Goal: Task Accomplishment & Management: Manage account settings

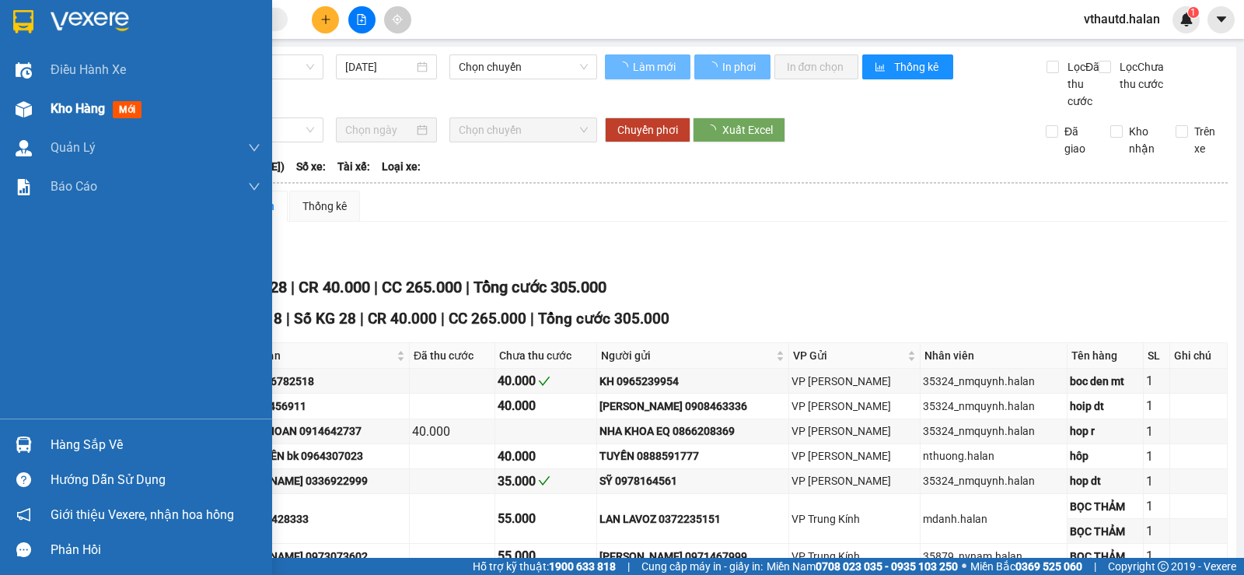
type input "[DATE]"
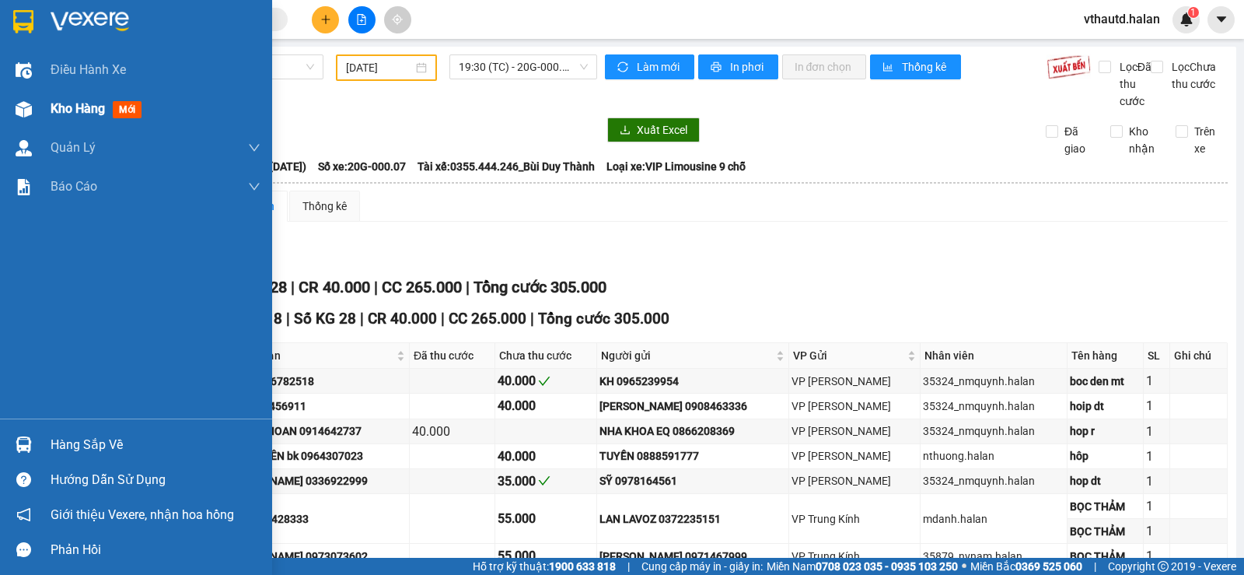
click at [128, 109] on span "mới" at bounding box center [127, 109] width 29 height 17
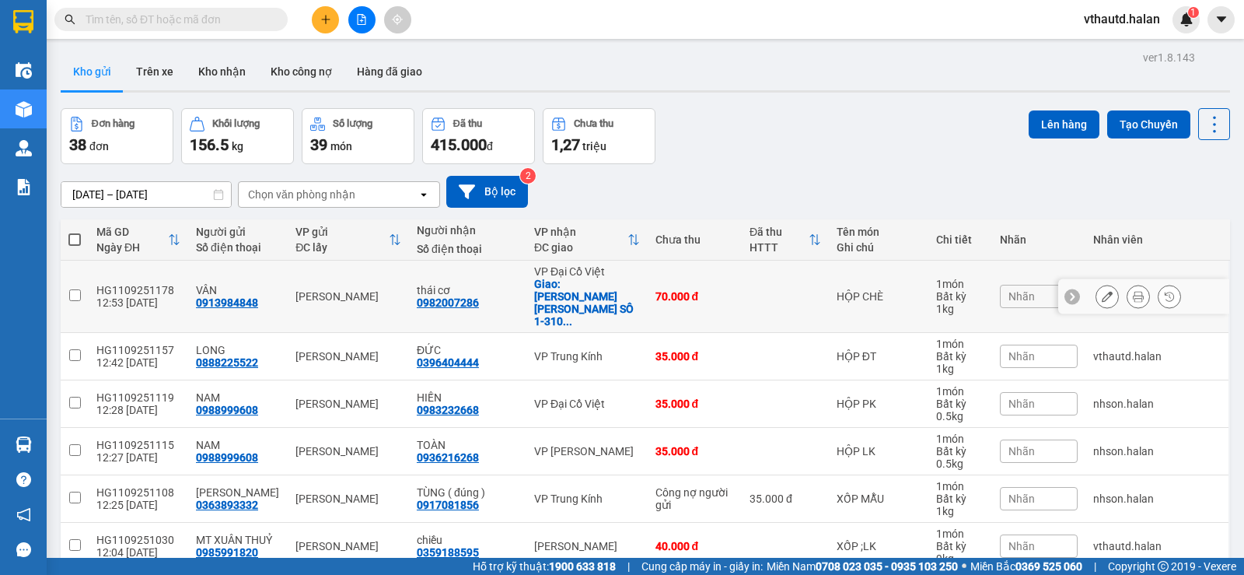
click at [146, 284] on div "HG1109251178" at bounding box center [138, 290] width 84 height 12
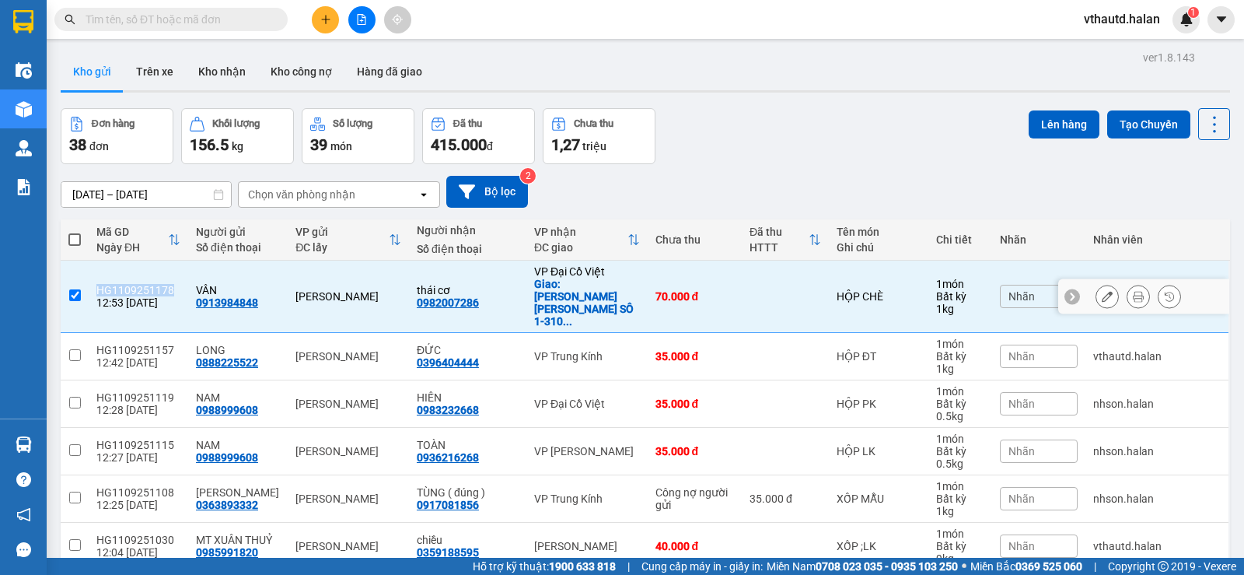
click at [146, 284] on div "HG1109251178" at bounding box center [138, 290] width 84 height 12
checkbox input "false"
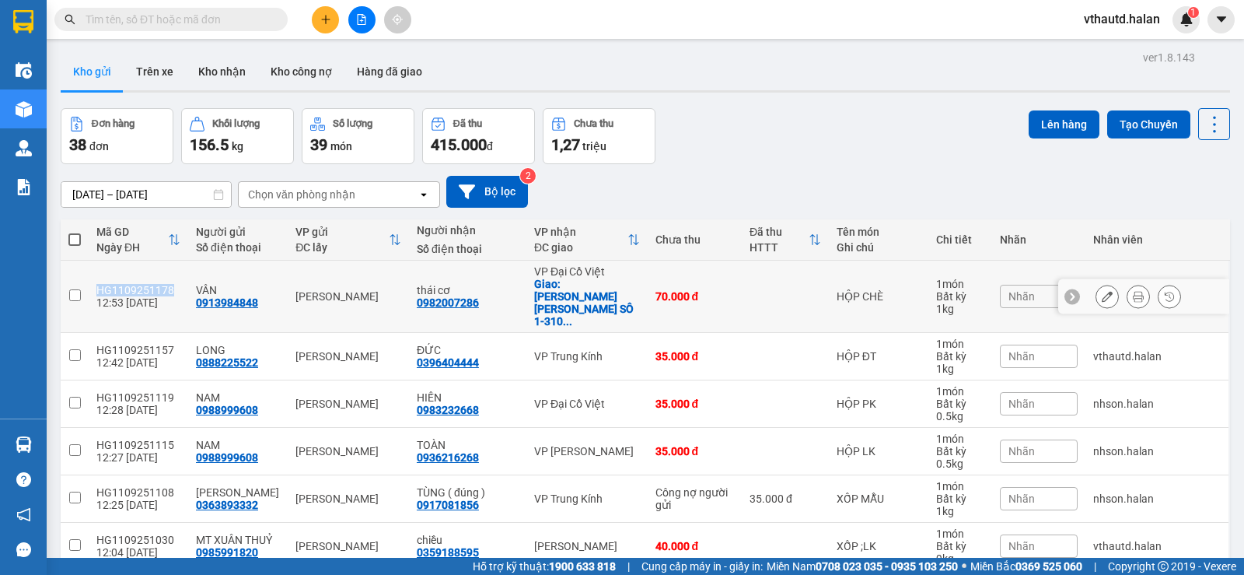
copy div "HG1109251178"
drag, startPoint x: 208, startPoint y: 9, endPoint x: 160, endPoint y: 45, distance: 60.5
click at [160, 45] on main "ver 1.8.143 Kho gửi Trên xe Kho nhận Kho công nợ Hàng đã giao Đơn hàng 38 đơn K…" at bounding box center [622, 278] width 1244 height 557
paste input "HG1109251178"
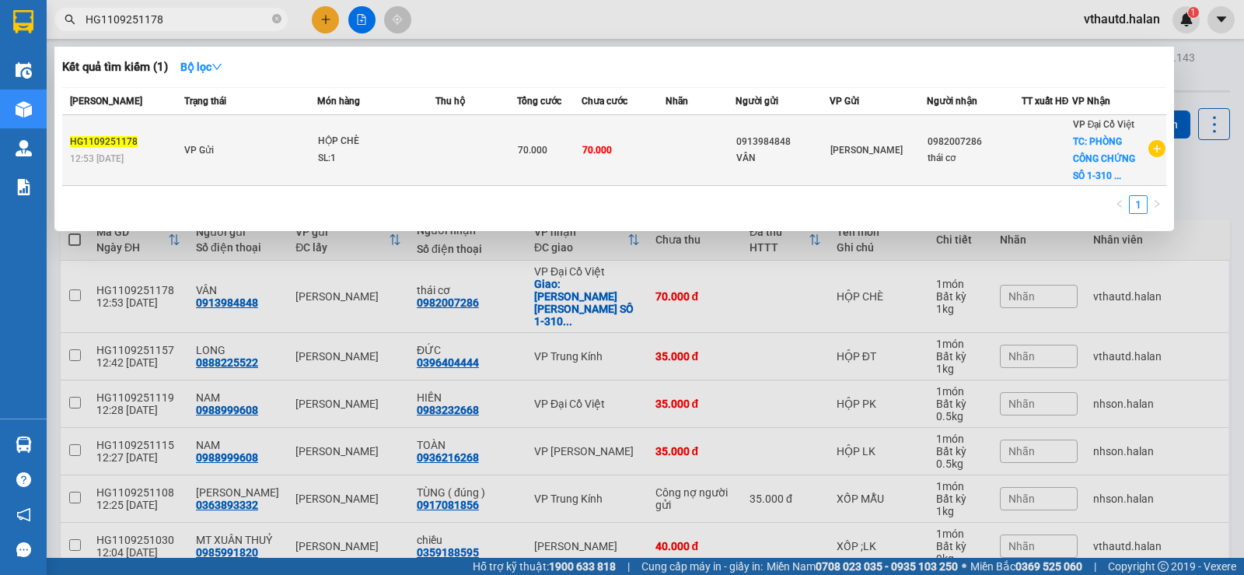
type input "HG1109251178"
click at [297, 145] on td "VP Gửi" at bounding box center [248, 150] width 137 height 71
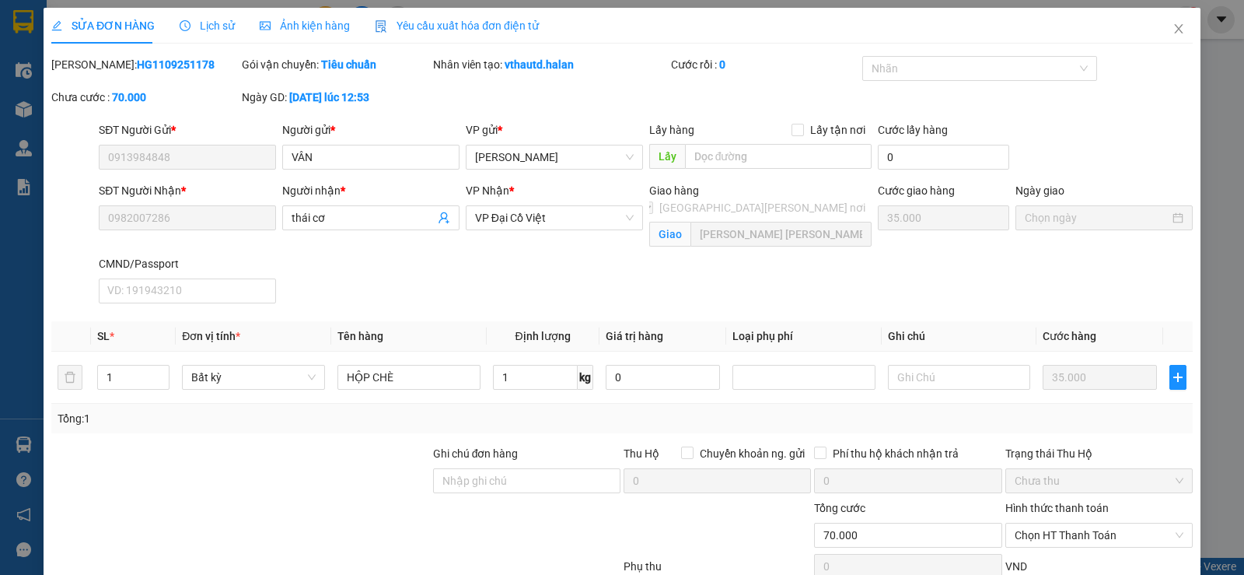
type input "0913984848"
type input "0982007286"
checkbox input "true"
type input "PHÒNG CÔNG CHỨNG SÔ 1-310 BÀ TRIỆU, LÊ ĐẠI HÀNH -HAI BÀ TRƯNG -HÀ NỘI"
type input "70.000"
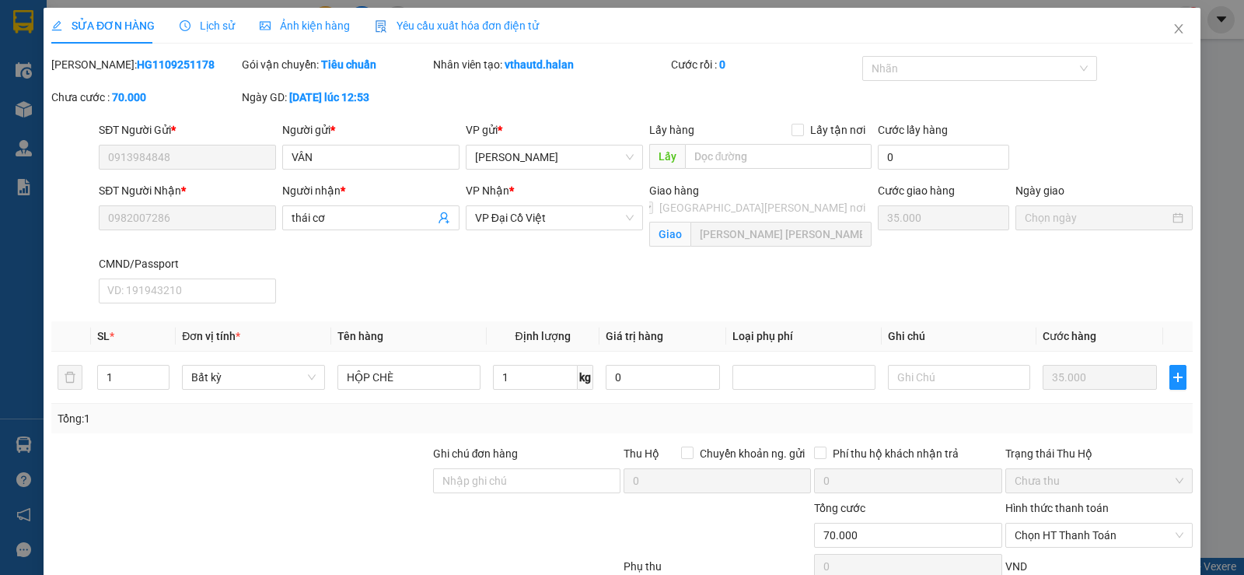
type input "70.000"
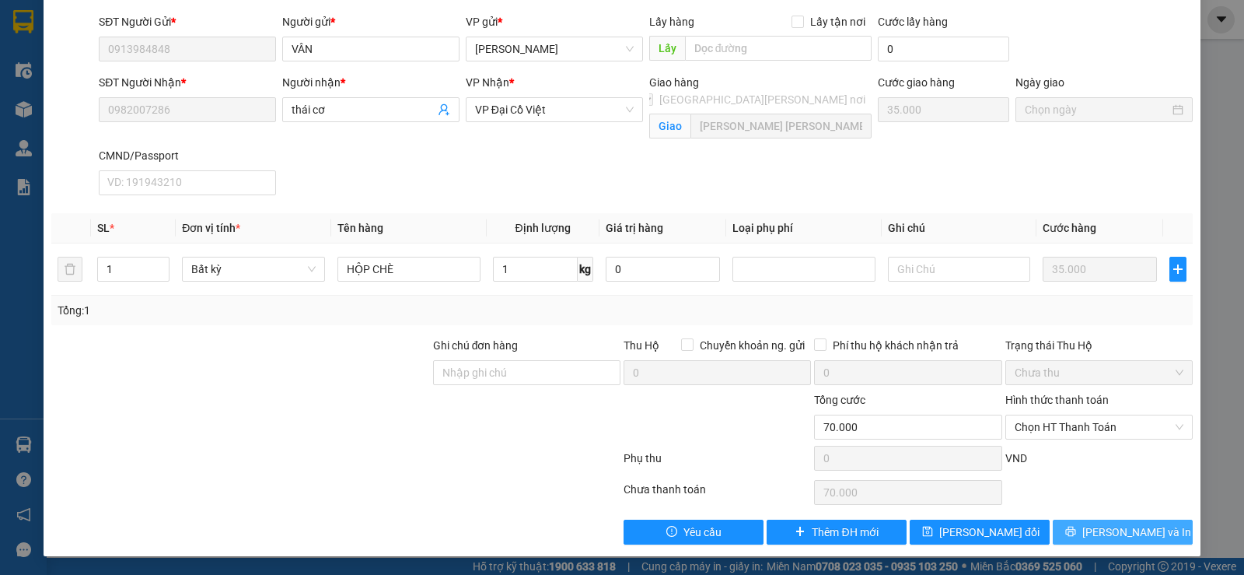
click at [1071, 537] on button "[PERSON_NAME] và In" at bounding box center [1123, 531] width 140 height 25
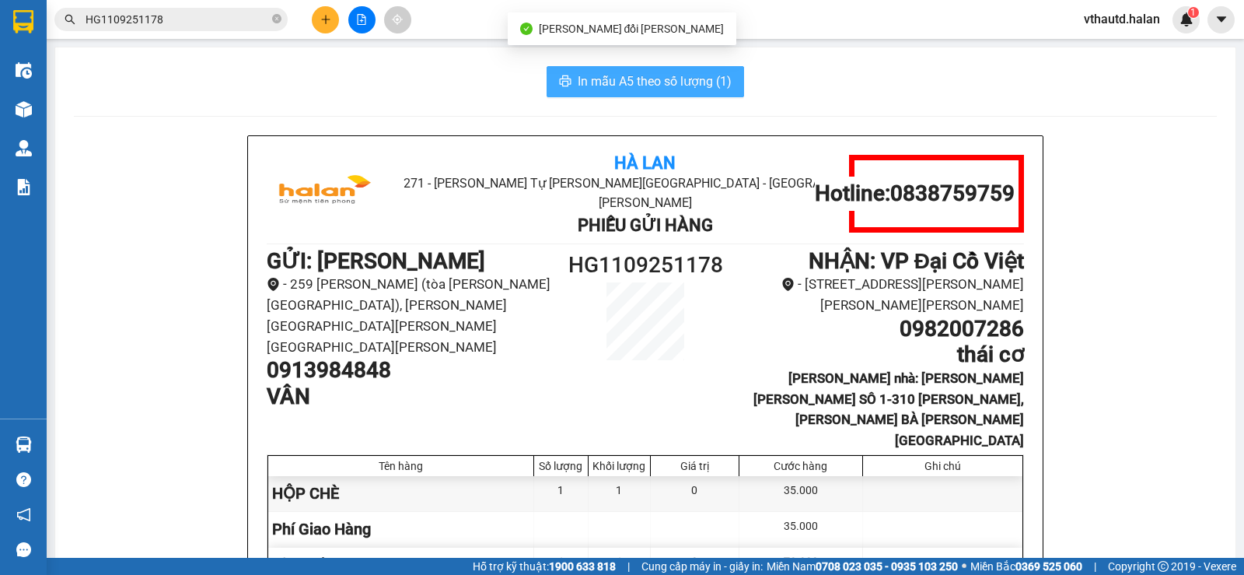
click at [675, 82] on span "In mẫu A5 theo số lượng (1)" at bounding box center [655, 81] width 154 height 19
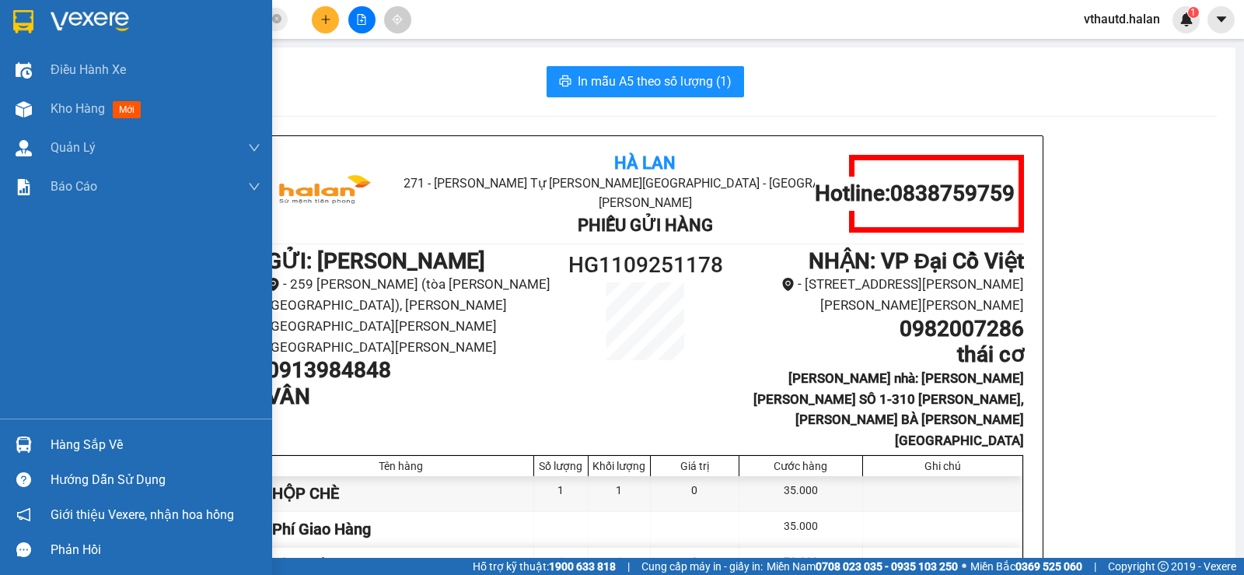
click at [93, 447] on div "Hàng sắp về" at bounding box center [156, 444] width 210 height 23
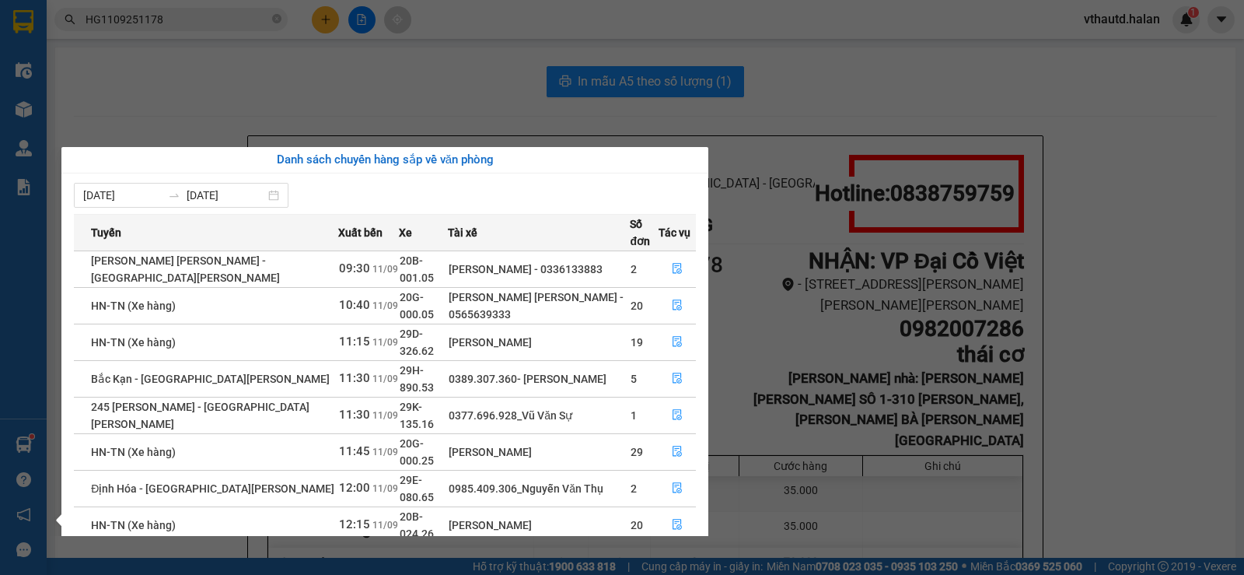
click at [420, 40] on section "Kết quả tìm kiếm ( 1 ) Bộ lọc Mã ĐH Trạng thái Món hàng Thu hộ Tổng cước Chưa c…" at bounding box center [622, 287] width 1244 height 575
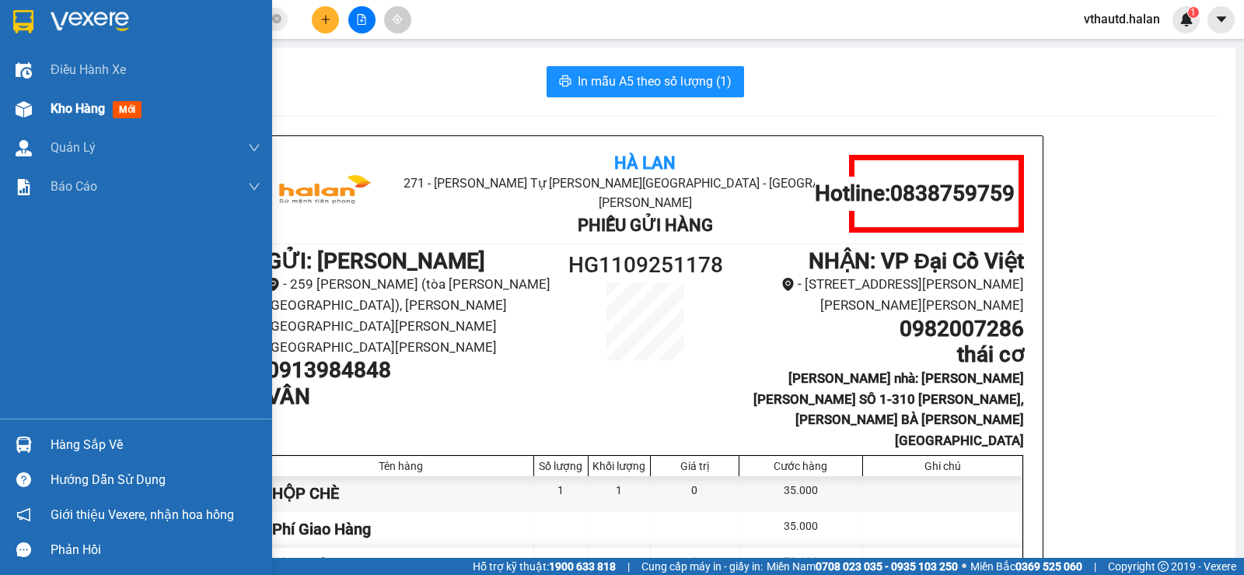
click at [123, 110] on span "mới" at bounding box center [127, 109] width 29 height 17
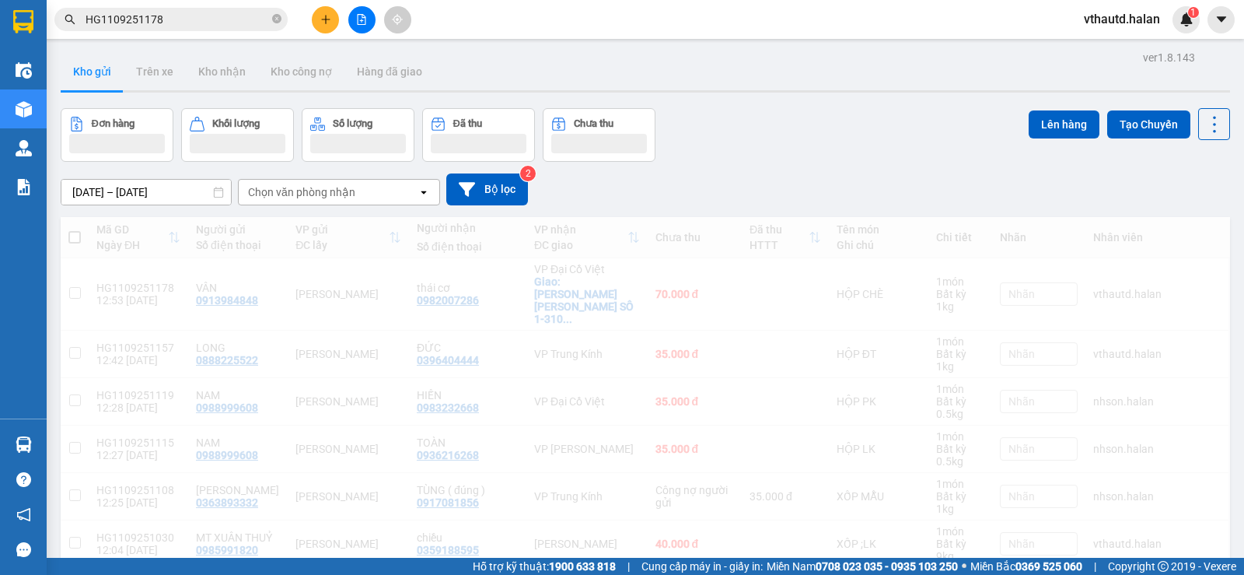
click at [350, 189] on div "Chọn văn phòng nhận" at bounding box center [301, 192] width 107 height 16
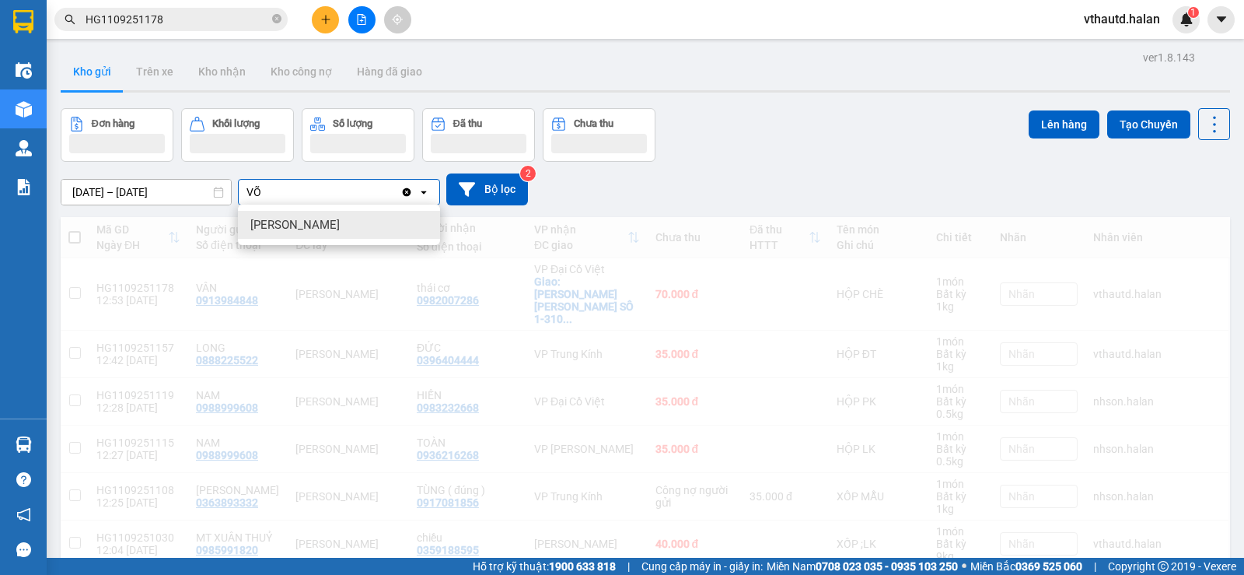
type input "VÕ"
click at [337, 225] on div "VP [PERSON_NAME]" at bounding box center [339, 225] width 202 height 28
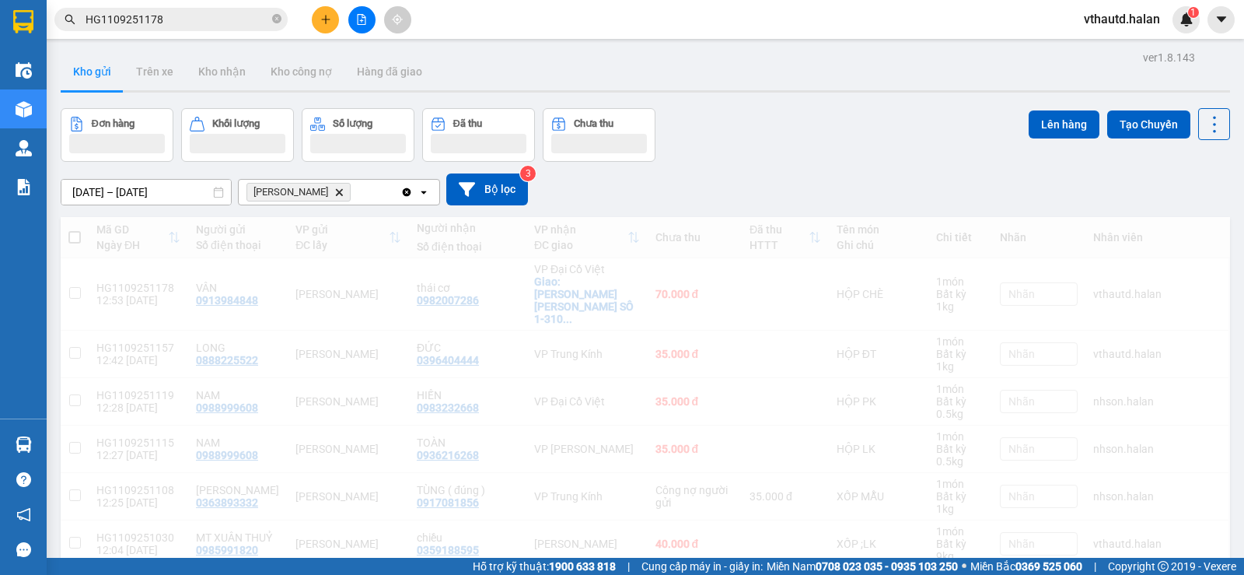
click at [372, 200] on div "VP Võ Chí Công Delete" at bounding box center [320, 192] width 162 height 25
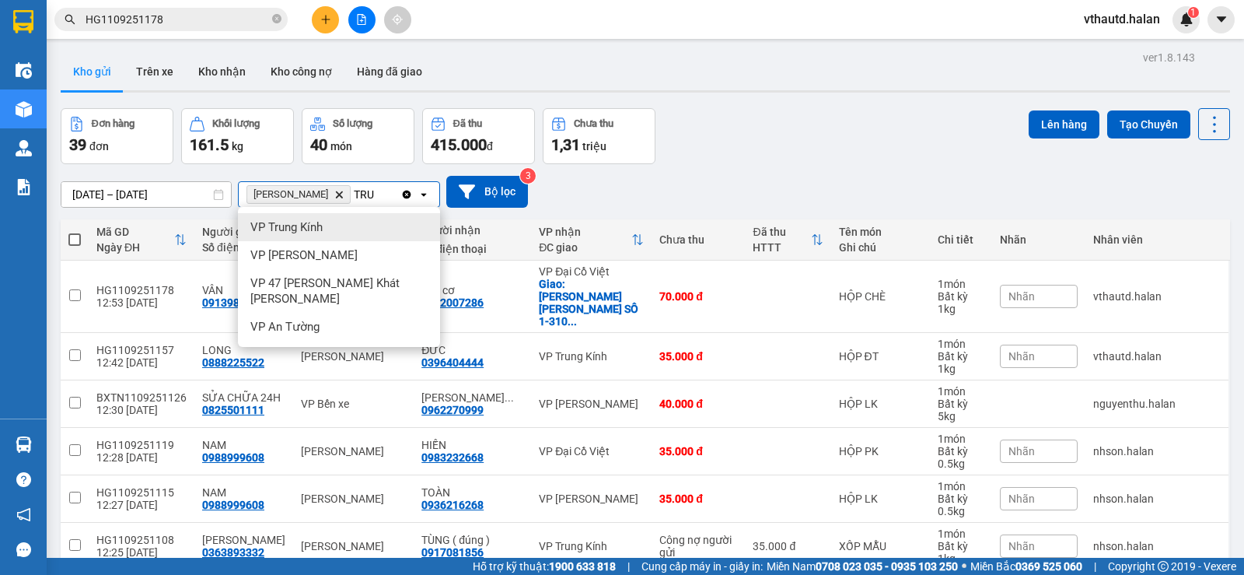
type input "TRU"
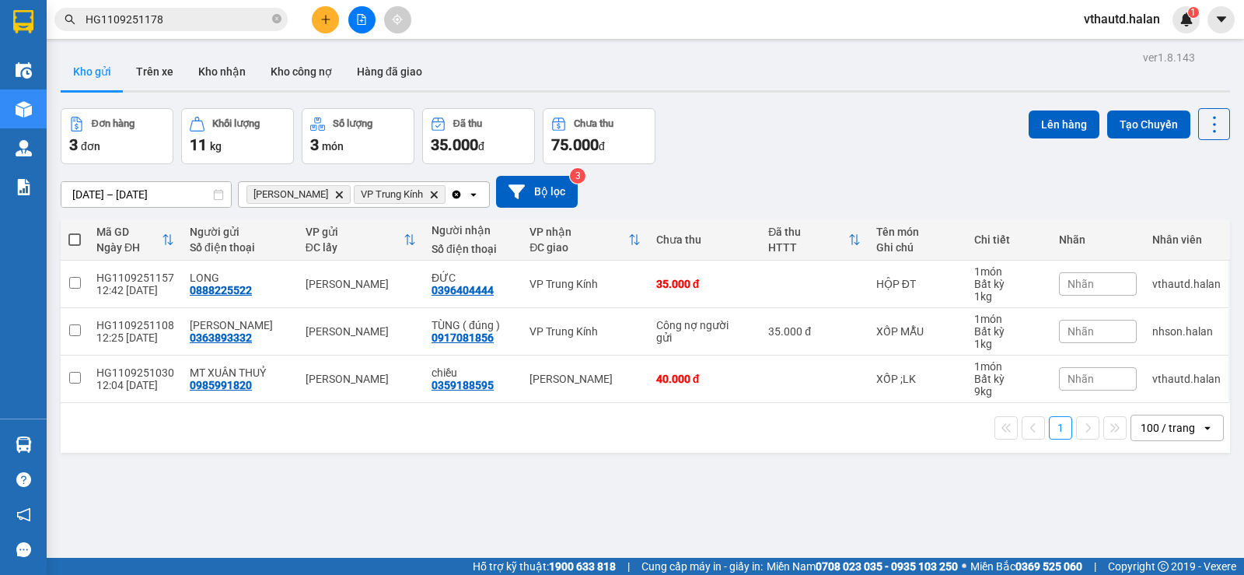
click at [463, 194] on div "Clear all open" at bounding box center [469, 194] width 39 height 25
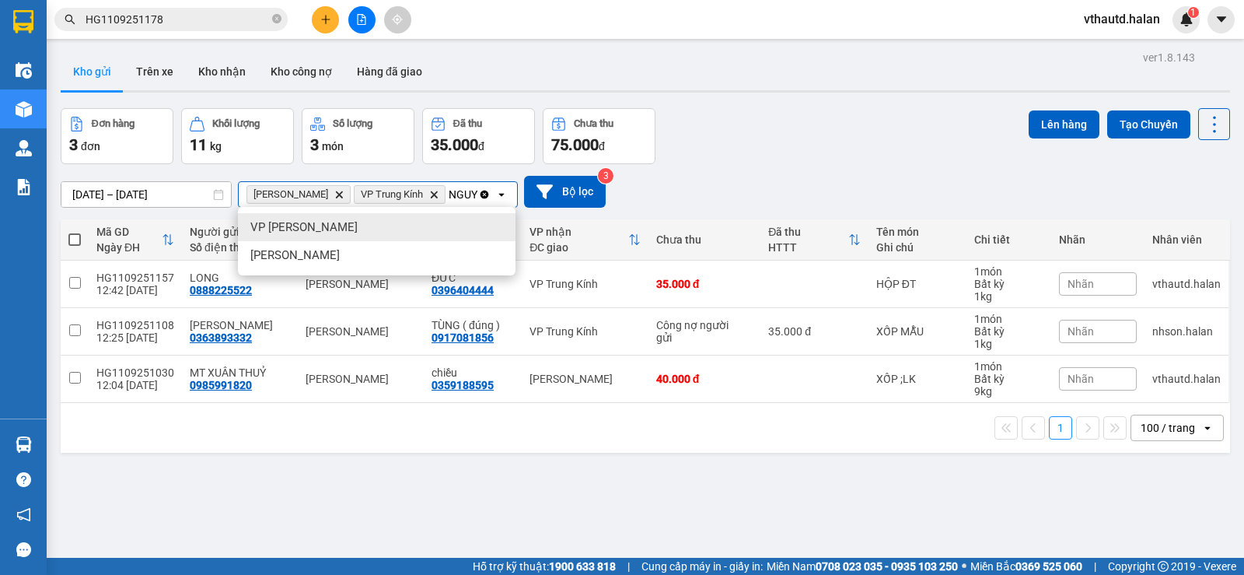
scroll to position [0, 3]
type input "NGUYE"
click at [327, 229] on span "VP [PERSON_NAME]" at bounding box center [303, 227] width 107 height 16
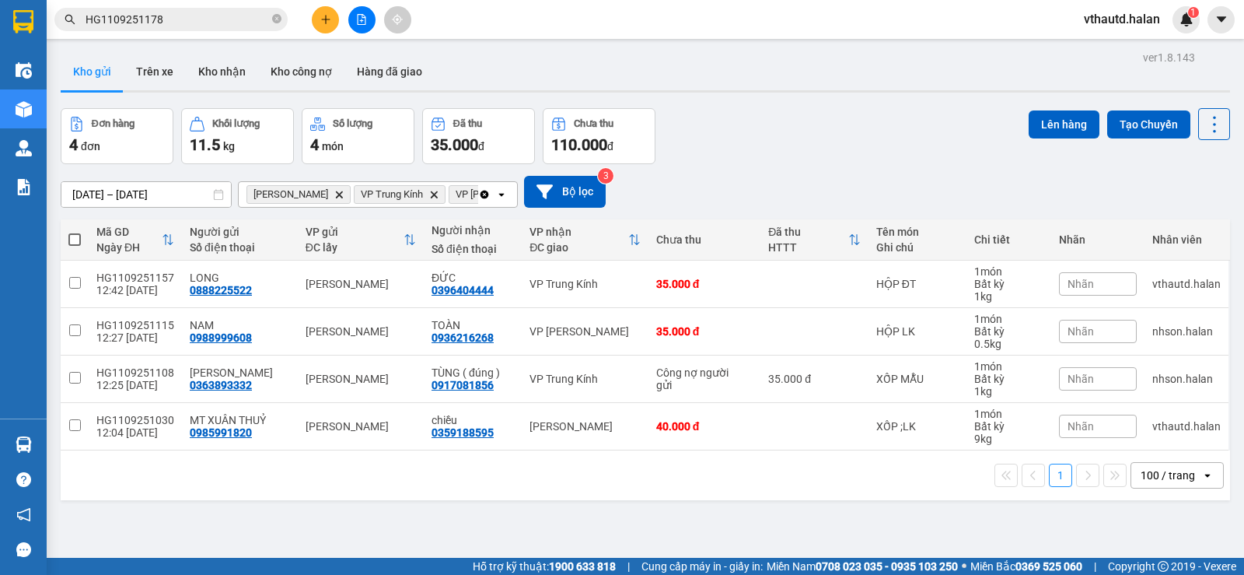
drag, startPoint x: 75, startPoint y: 236, endPoint x: 102, endPoint y: 237, distance: 26.5
click at [75, 236] on span at bounding box center [74, 239] width 12 height 12
click at [75, 232] on input "checkbox" at bounding box center [75, 232] width 0 height 0
checkbox input "true"
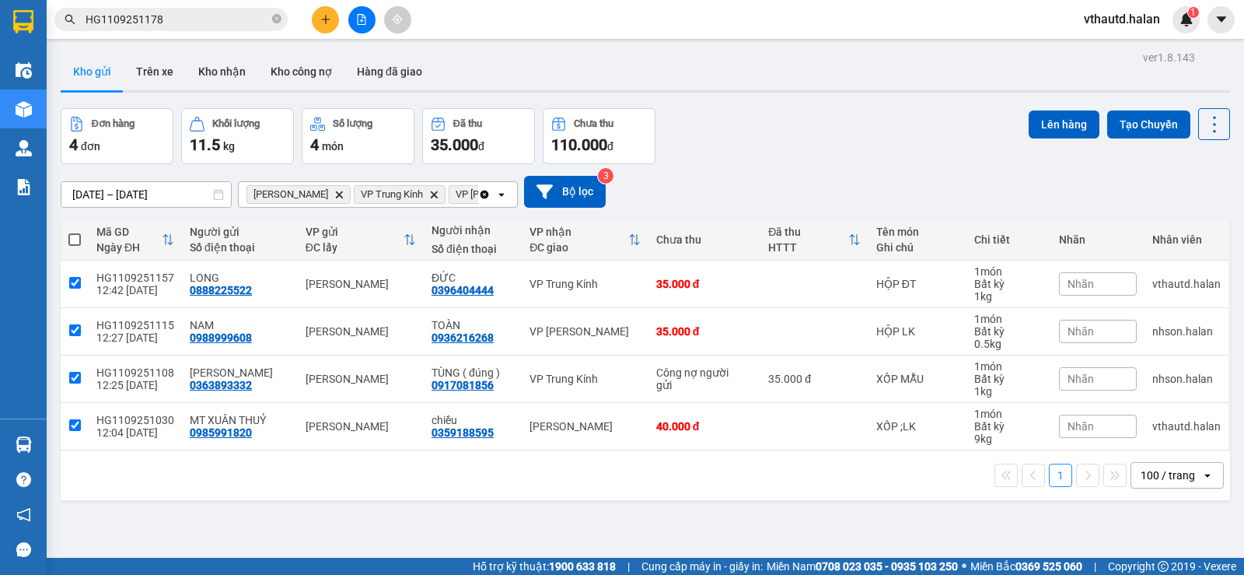
checkbox input "true"
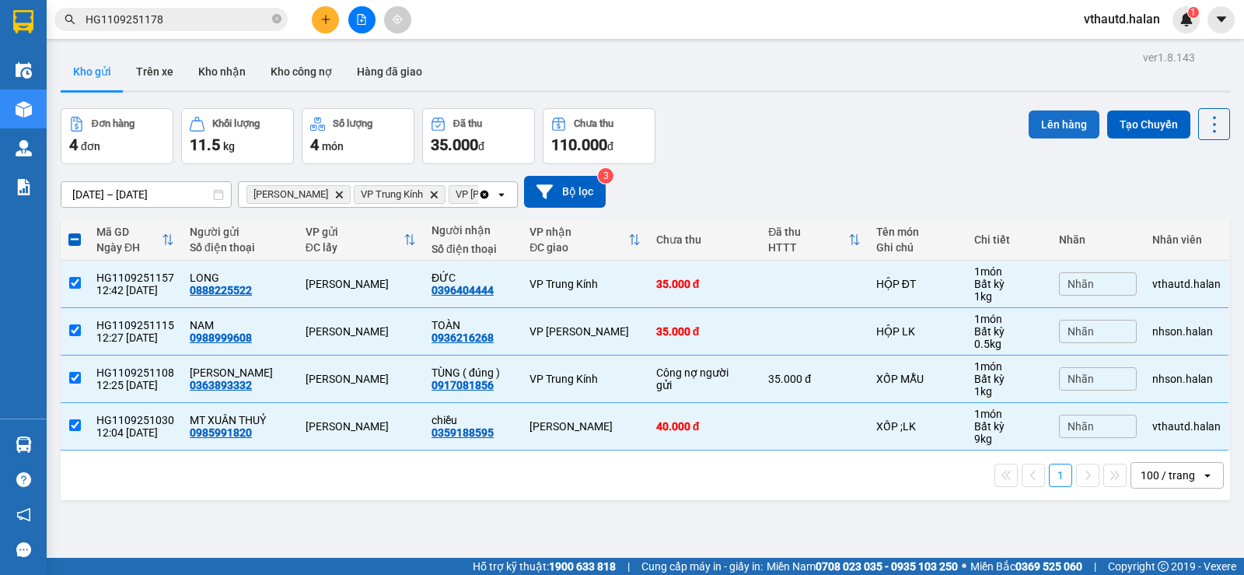
click at [1050, 135] on button "Lên hàng" at bounding box center [1064, 124] width 71 height 28
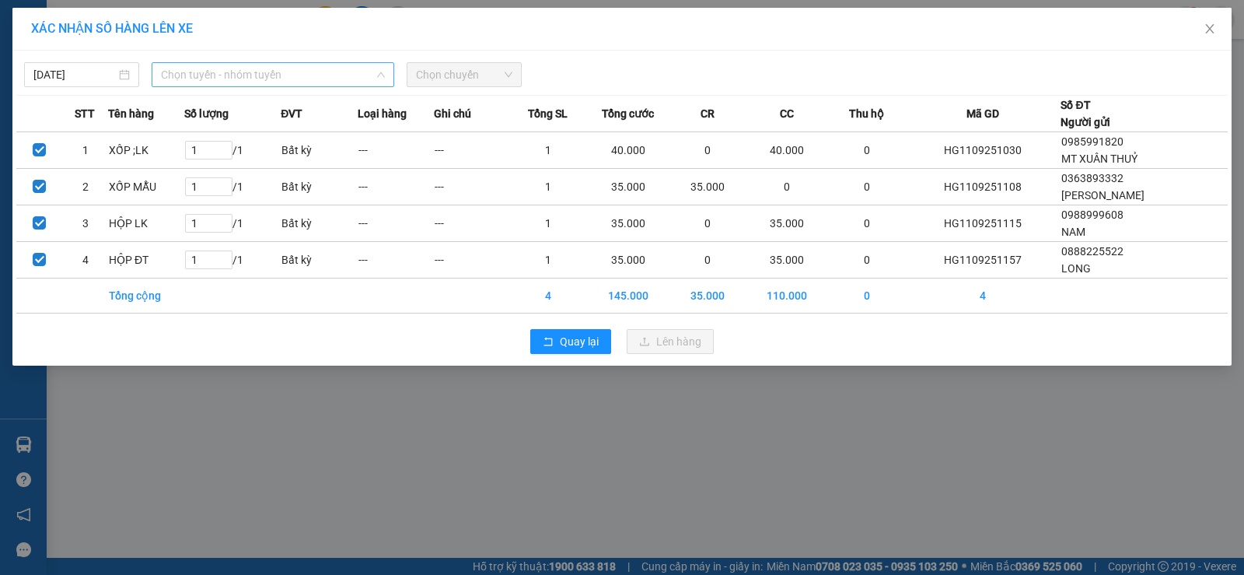
click at [188, 68] on span "Chọn tuyến - nhóm tuyến" at bounding box center [273, 74] width 224 height 23
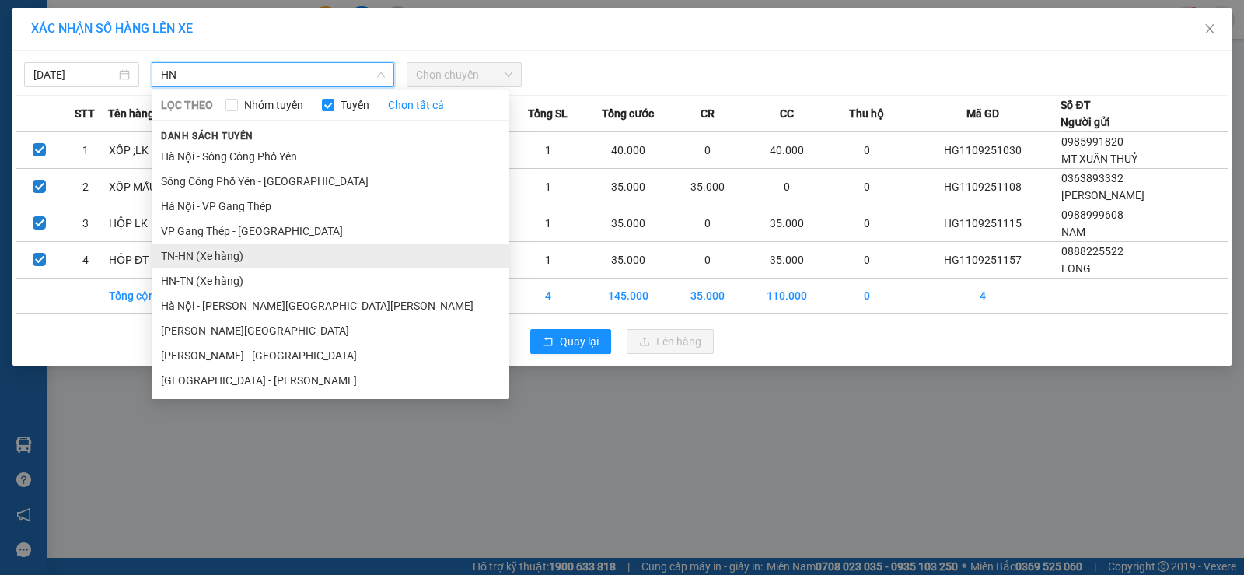
type input "HN"
click at [173, 252] on li "TN-HN (Xe hàng)" at bounding box center [331, 255] width 358 height 25
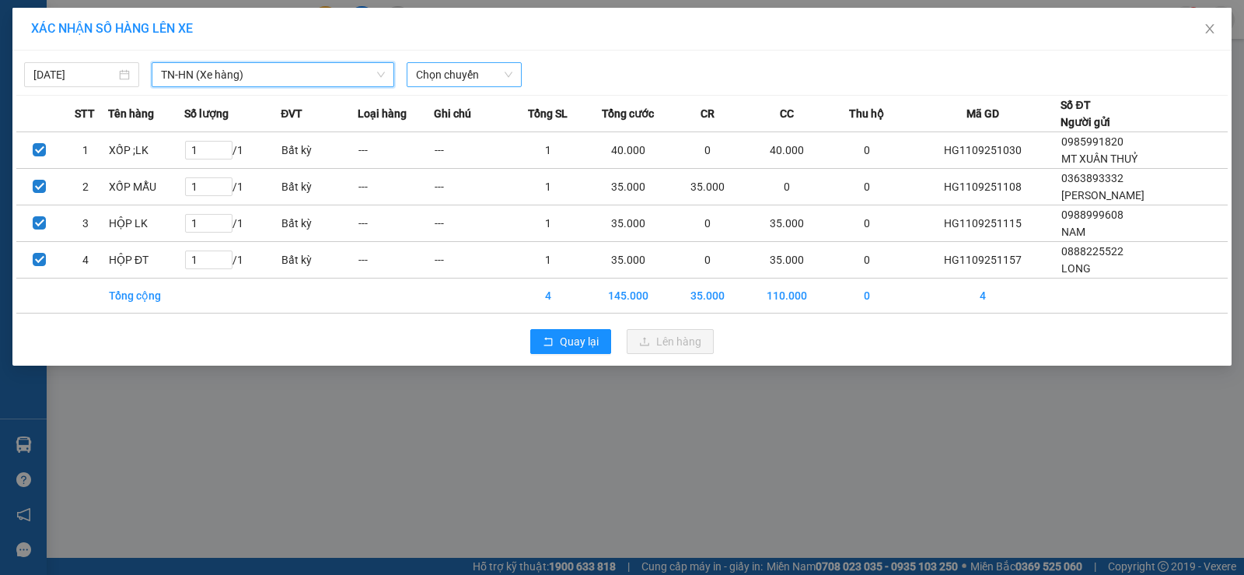
click at [425, 74] on span "Chọn chuyến" at bounding box center [464, 74] width 96 height 23
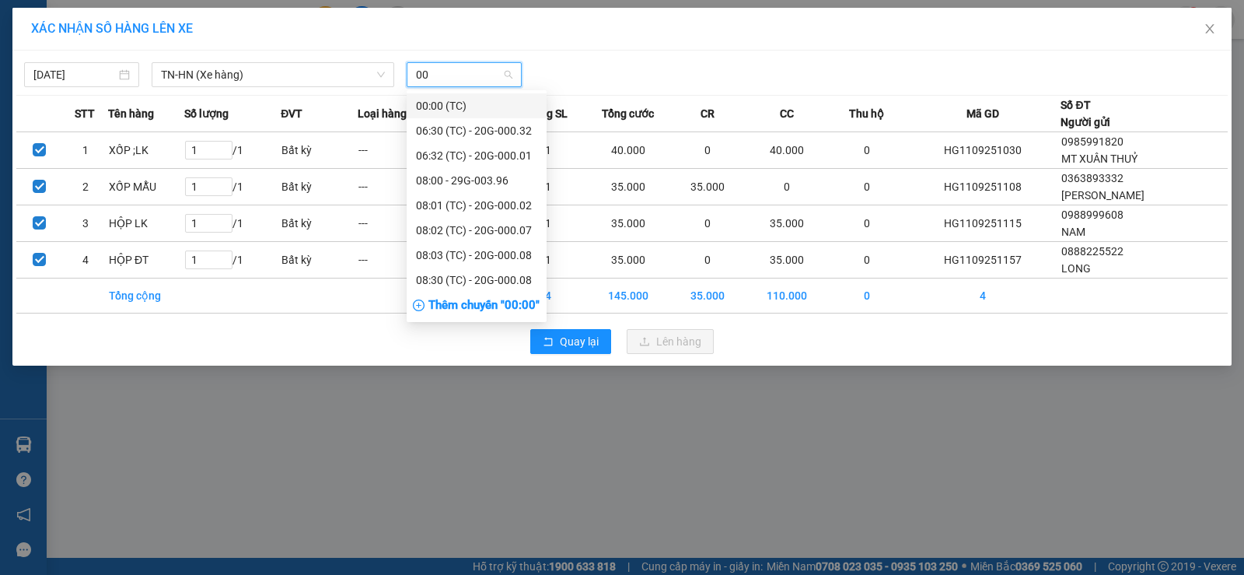
type input "001"
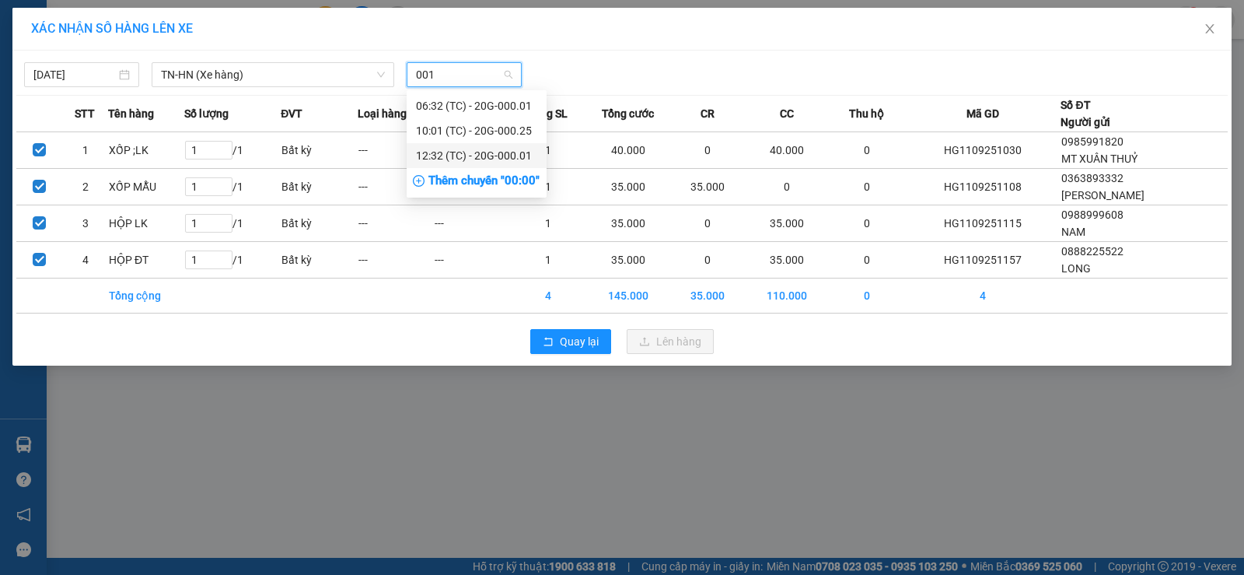
click at [461, 155] on div "12:32 (TC) - 20G-000.01" at bounding box center [476, 155] width 121 height 17
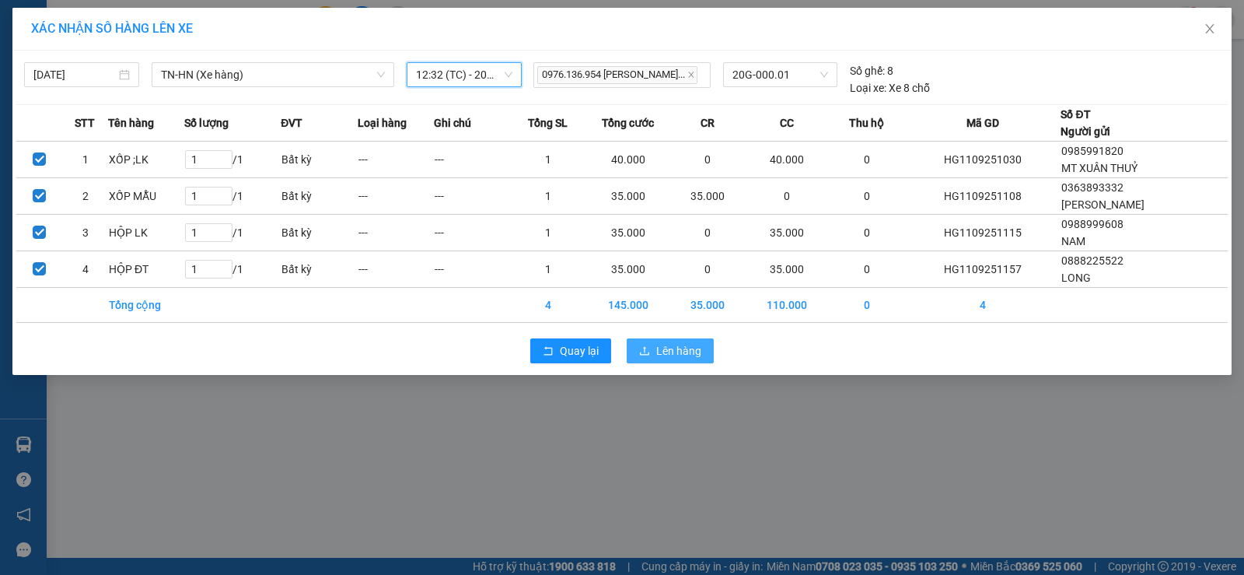
click at [673, 345] on span "Lên hàng" at bounding box center [678, 350] width 45 height 17
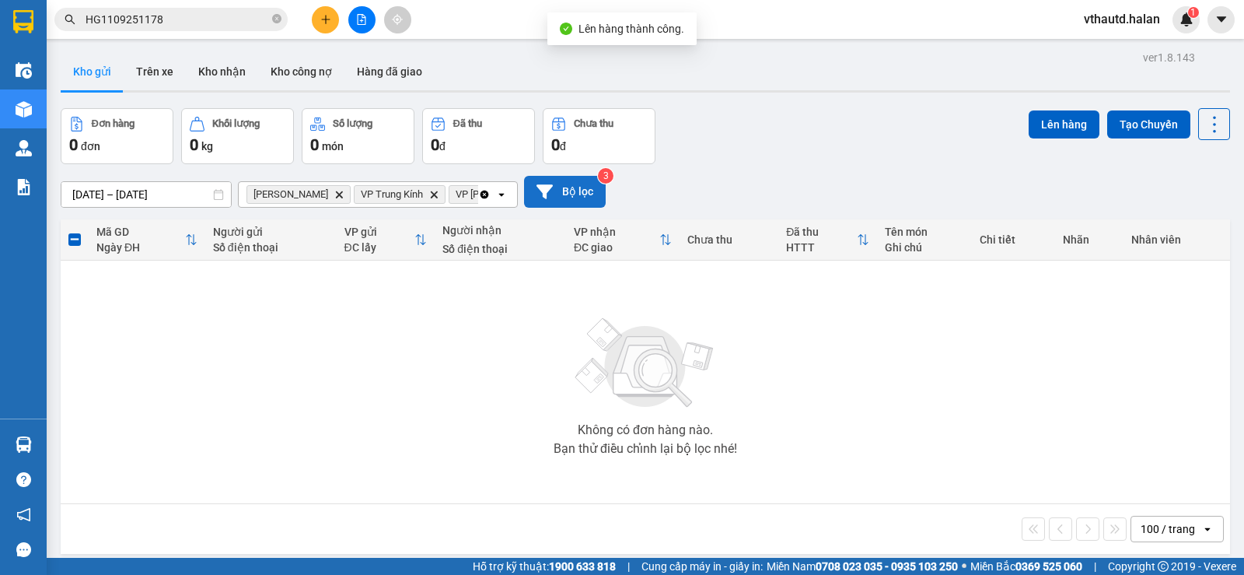
click at [482, 196] on icon "Clear all" at bounding box center [484, 194] width 9 height 9
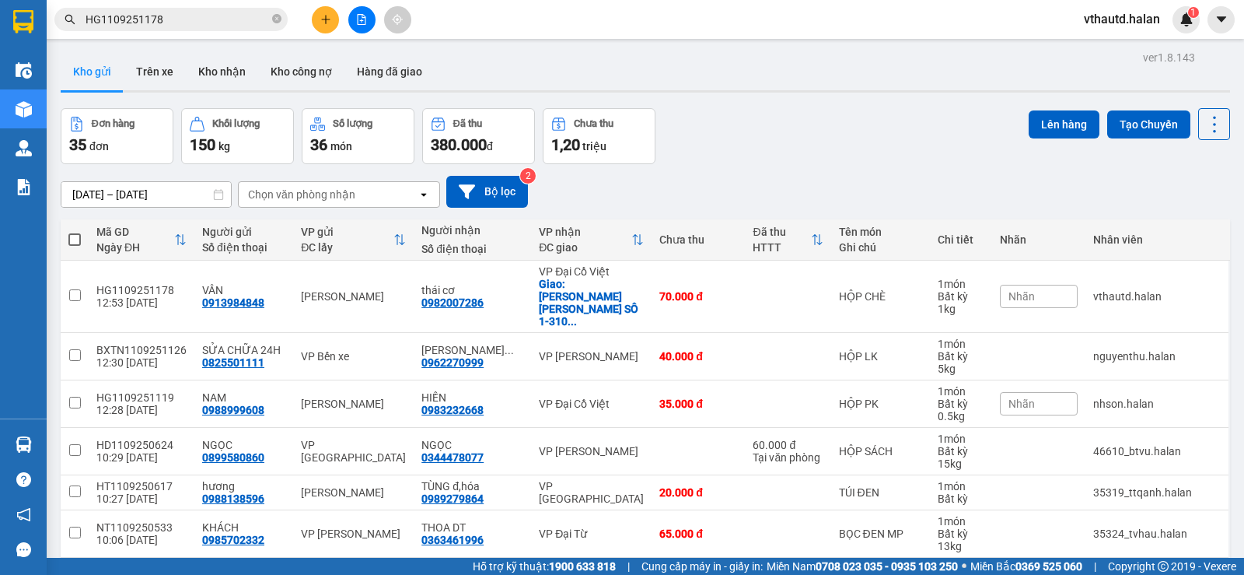
click at [309, 190] on div "Chọn văn phòng nhận" at bounding box center [301, 195] width 107 height 16
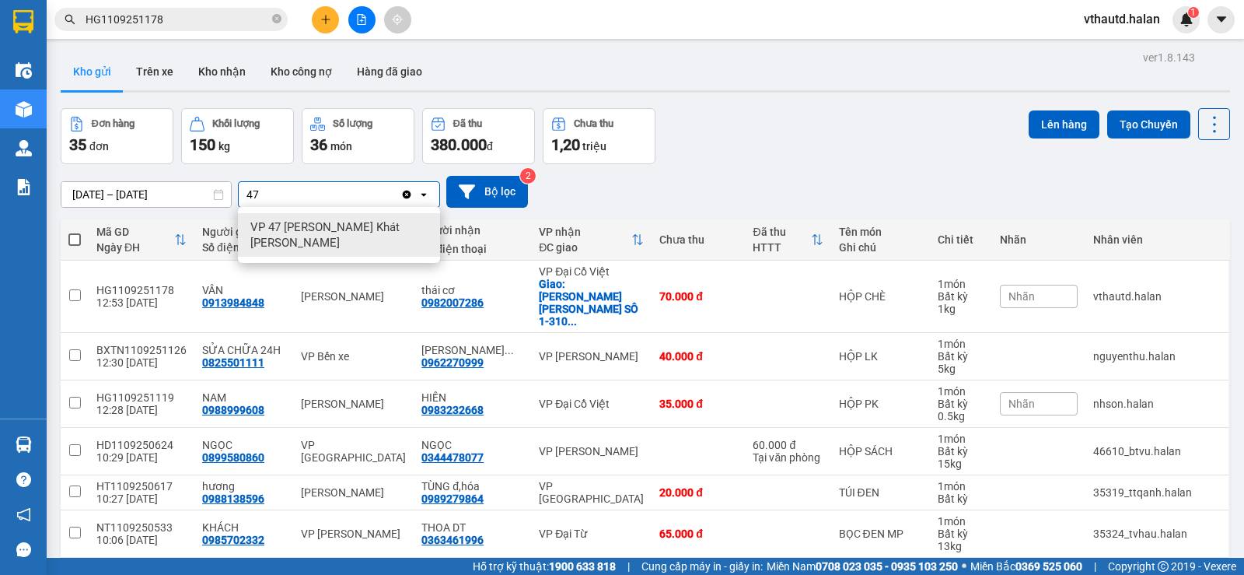
type input "47"
click at [312, 229] on span "VP 47 [PERSON_NAME]" at bounding box center [341, 234] width 183 height 31
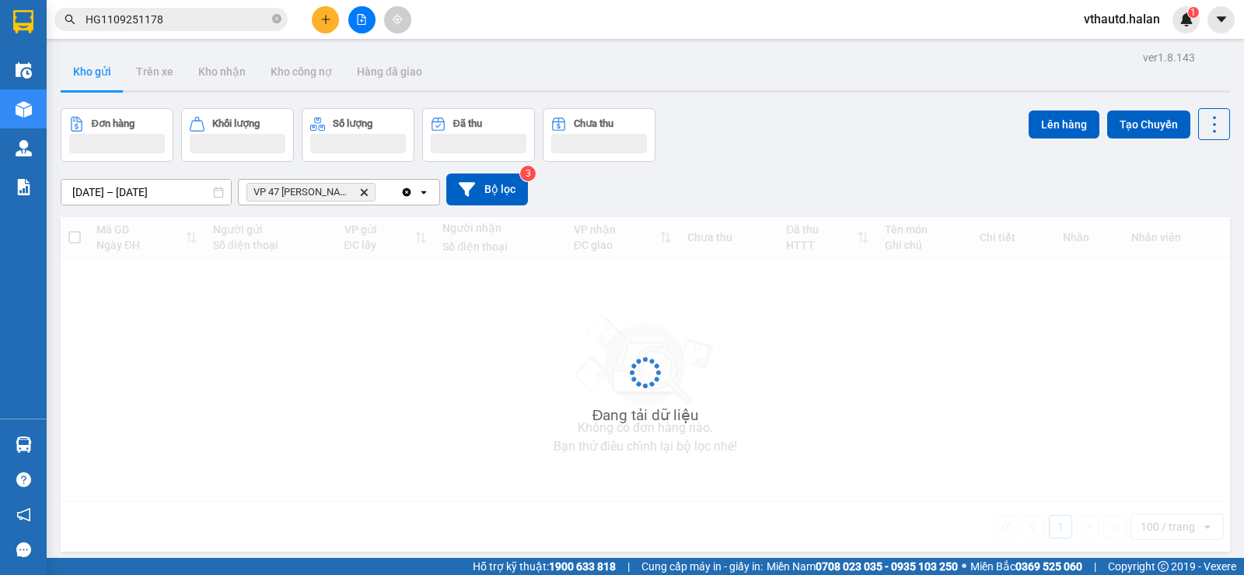
click at [392, 194] on div "VP 47 Trần Khát Chân Delete" at bounding box center [320, 192] width 162 height 25
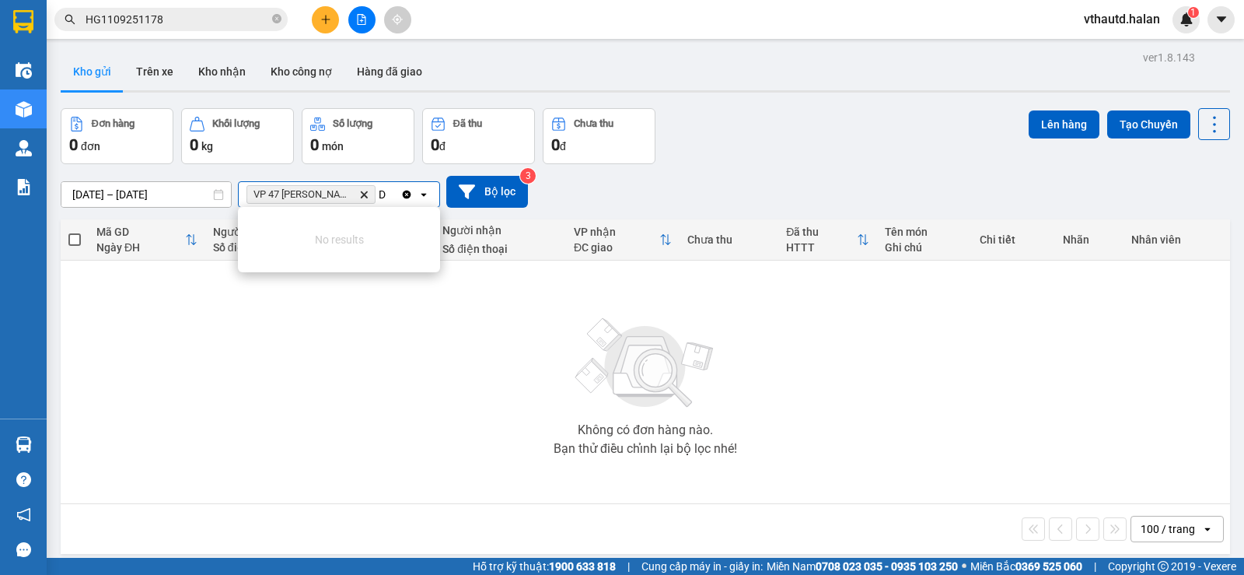
type input "D"
type input "ĐẠI"
click at [342, 254] on div "VP Đại Cồ Việt" at bounding box center [339, 255] width 202 height 28
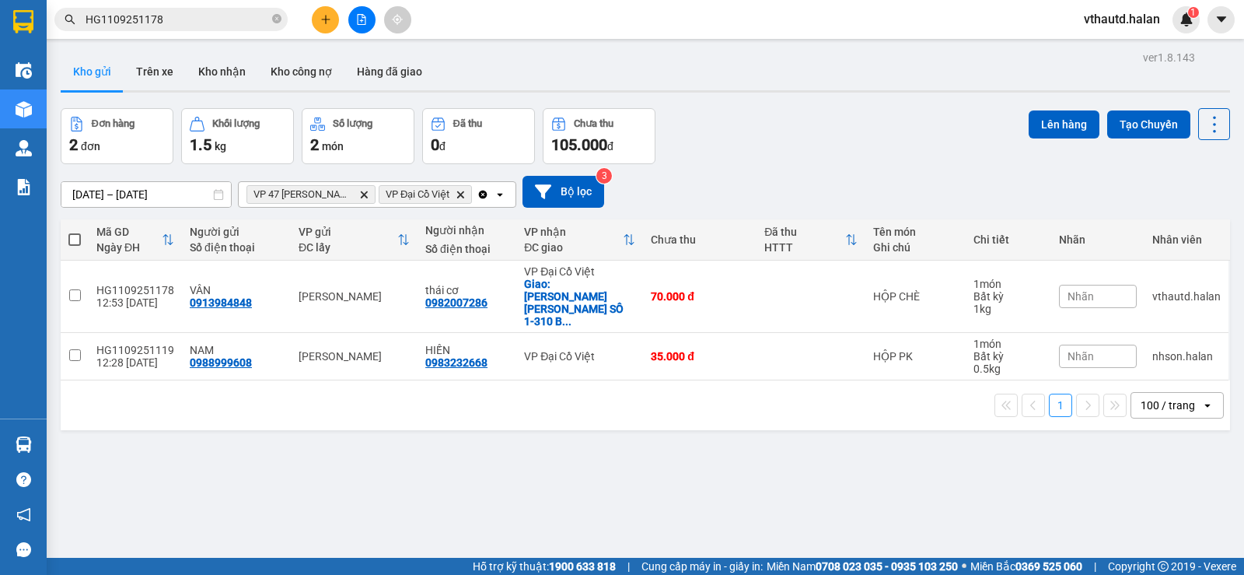
click at [494, 194] on icon "open" at bounding box center [500, 194] width 12 height 12
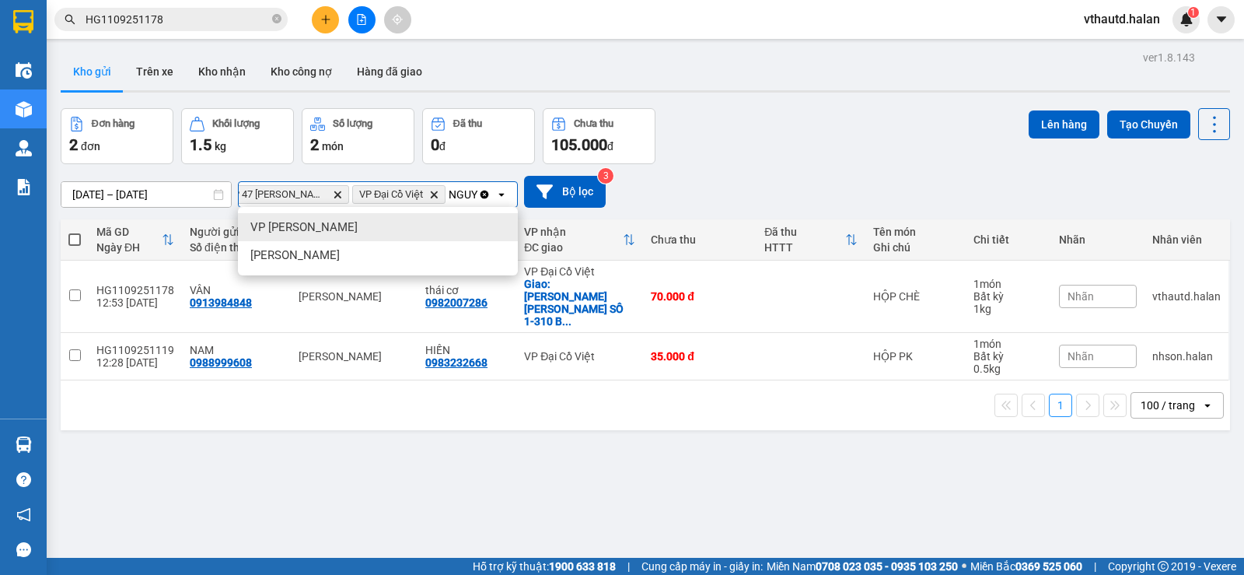
scroll to position [0, 32]
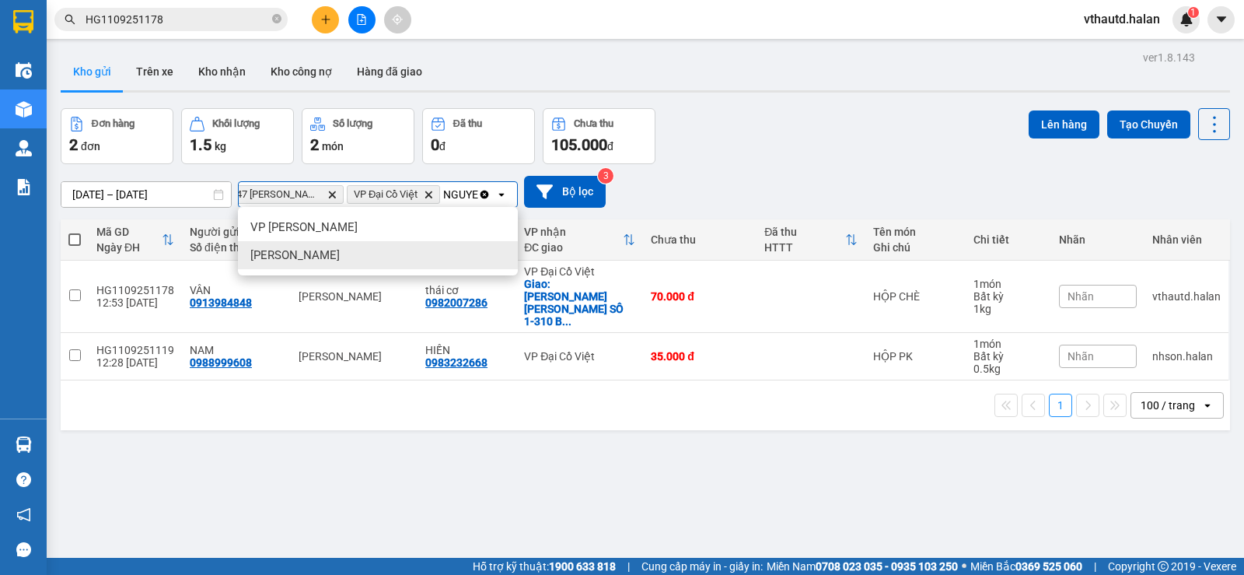
type input "NGUYE"
click at [332, 255] on span "VP [PERSON_NAME]" at bounding box center [294, 255] width 89 height 16
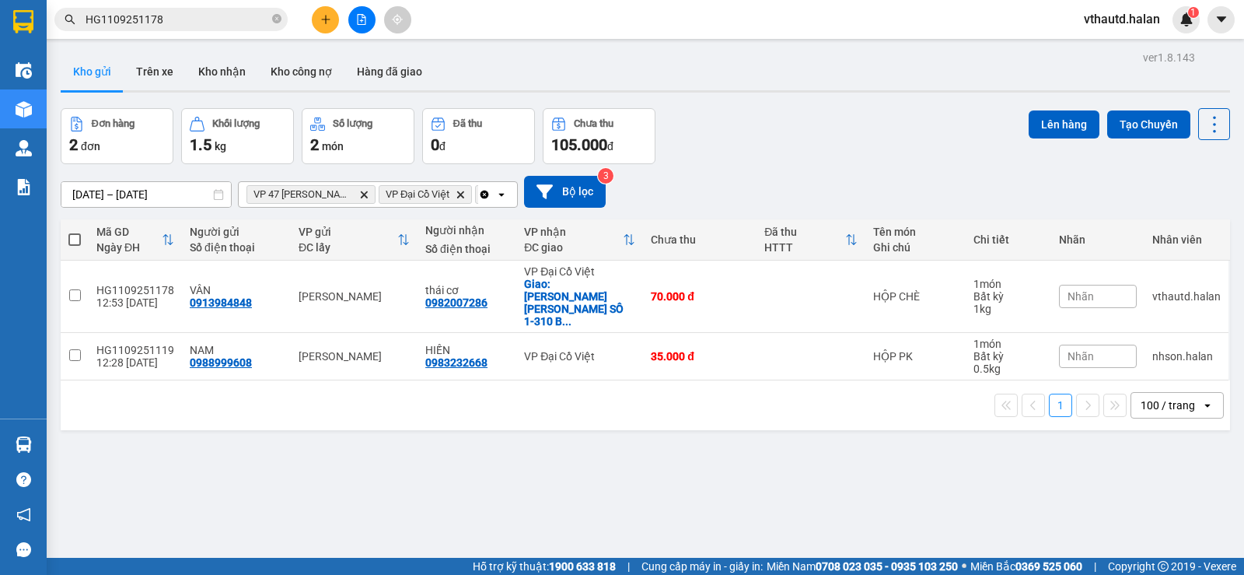
click at [74, 238] on span at bounding box center [74, 239] width 12 height 12
click at [75, 232] on input "checkbox" at bounding box center [75, 232] width 0 height 0
checkbox input "true"
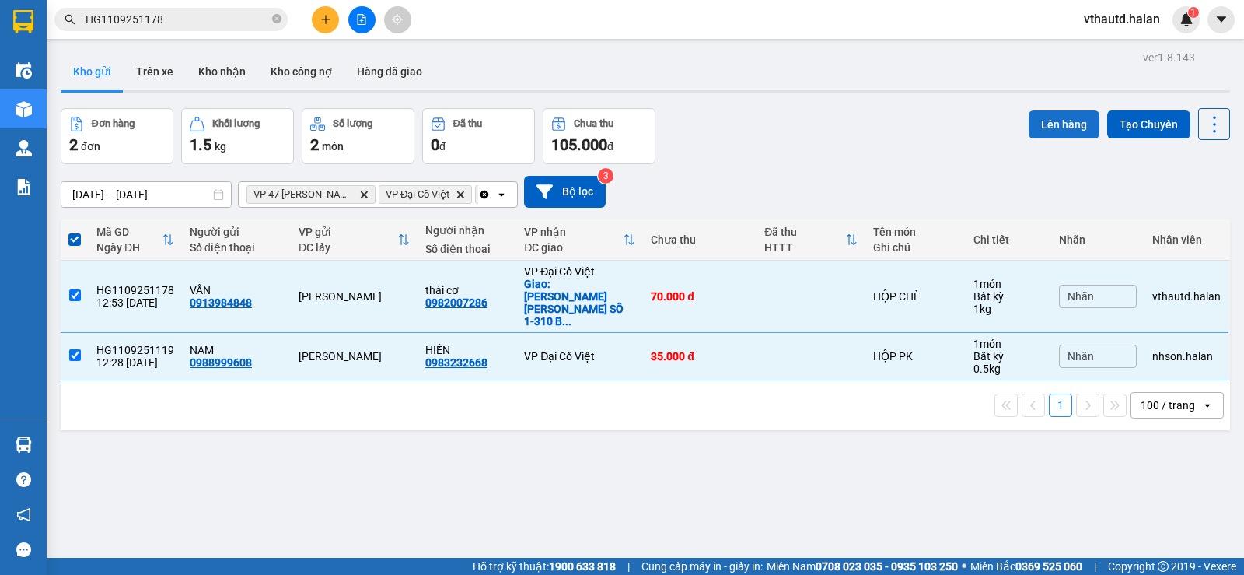
click at [1036, 121] on button "Lên hàng" at bounding box center [1064, 124] width 71 height 28
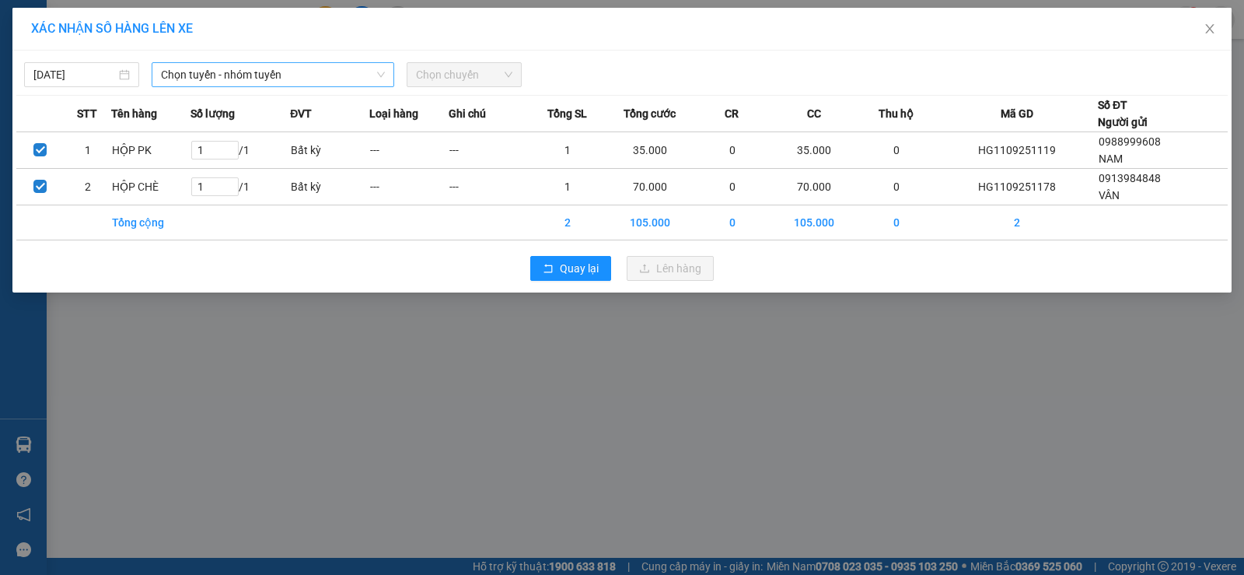
click at [336, 73] on span "Chọn tuyến - nhóm tuyến" at bounding box center [273, 74] width 224 height 23
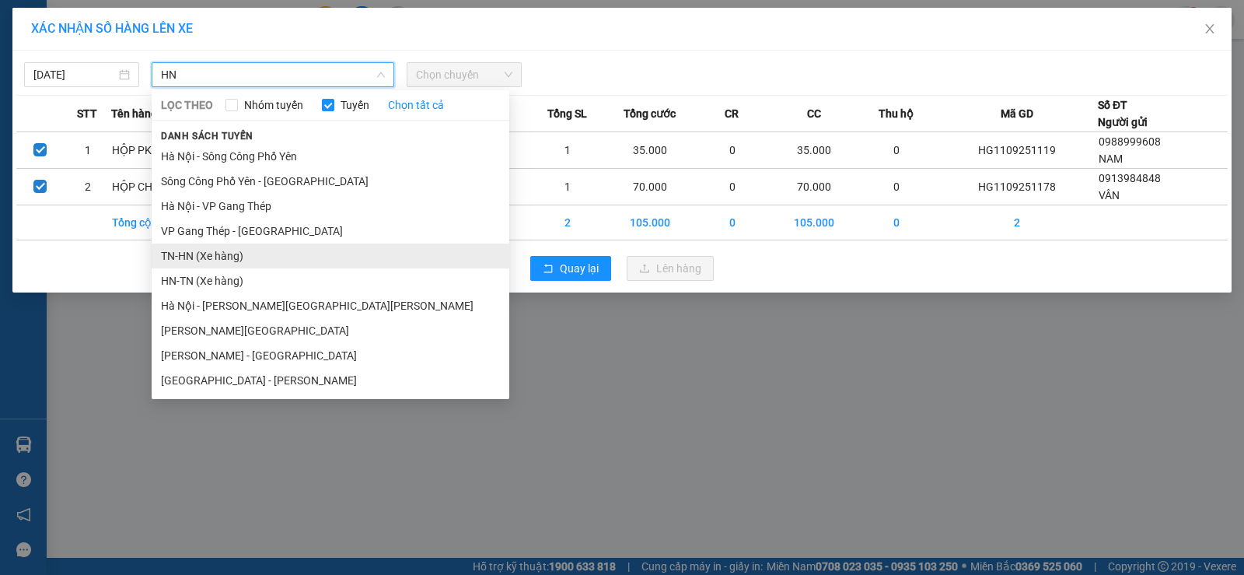
type input "HN"
click at [218, 250] on li "TN-HN (Xe hàng)" at bounding box center [331, 255] width 358 height 25
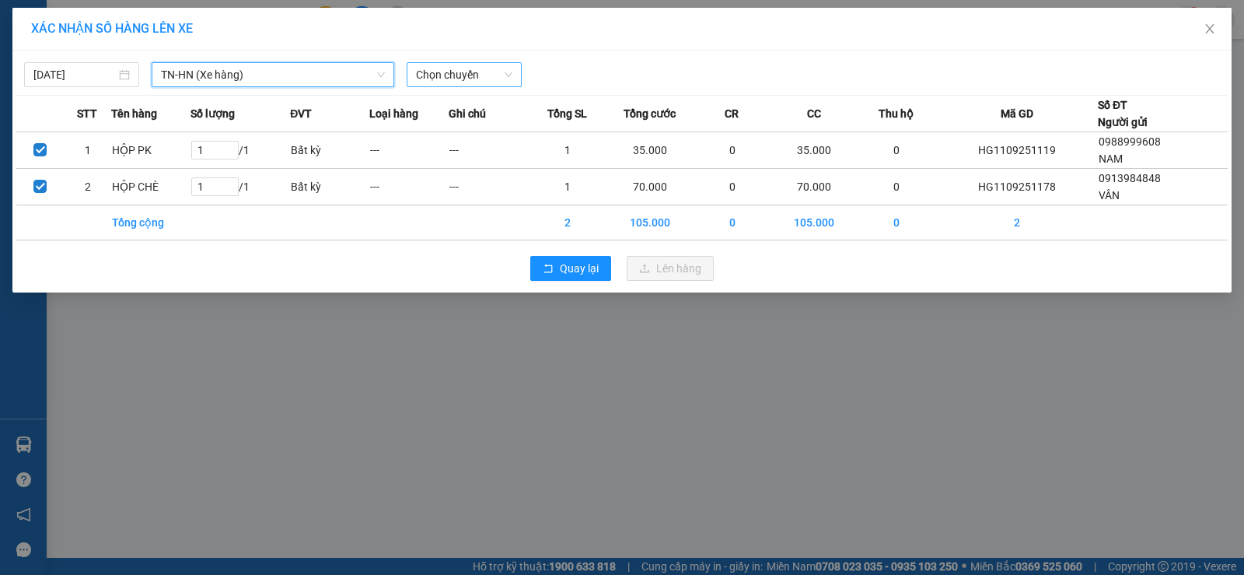
click at [452, 73] on span "Chọn chuyến" at bounding box center [464, 74] width 96 height 23
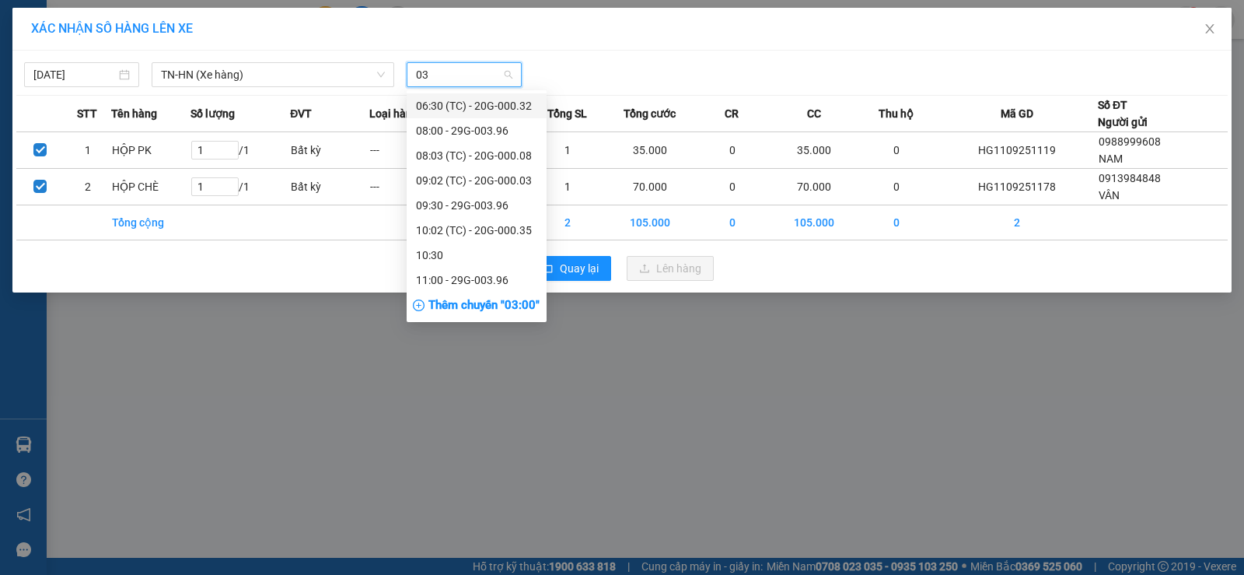
type input "032"
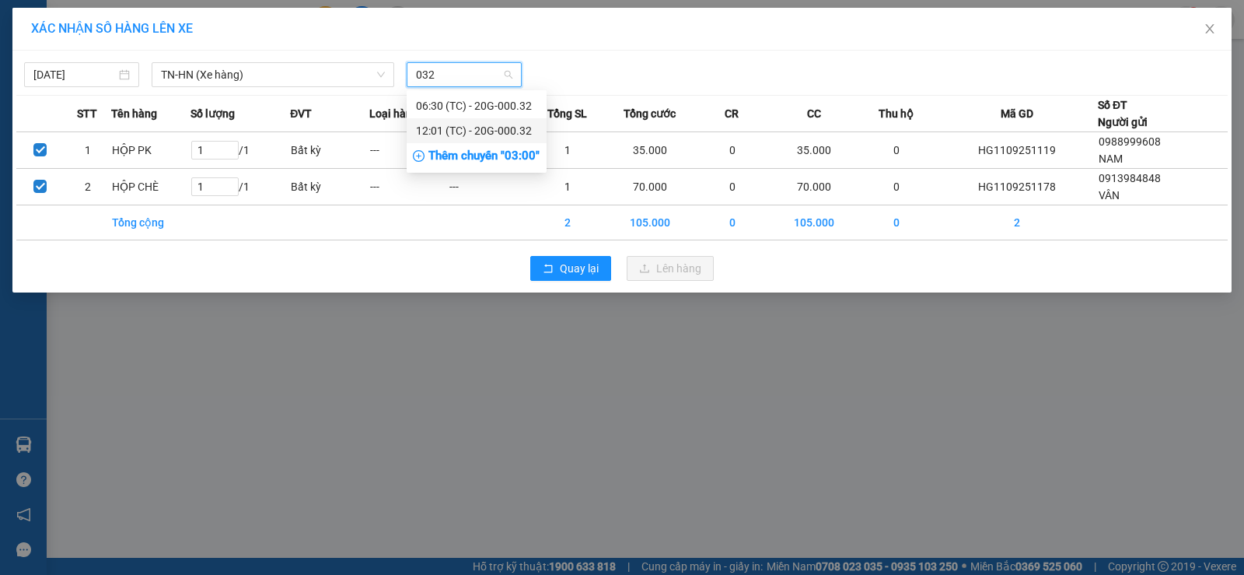
click at [475, 133] on div "12:01 (TC) - 20G-000.32" at bounding box center [476, 130] width 121 height 17
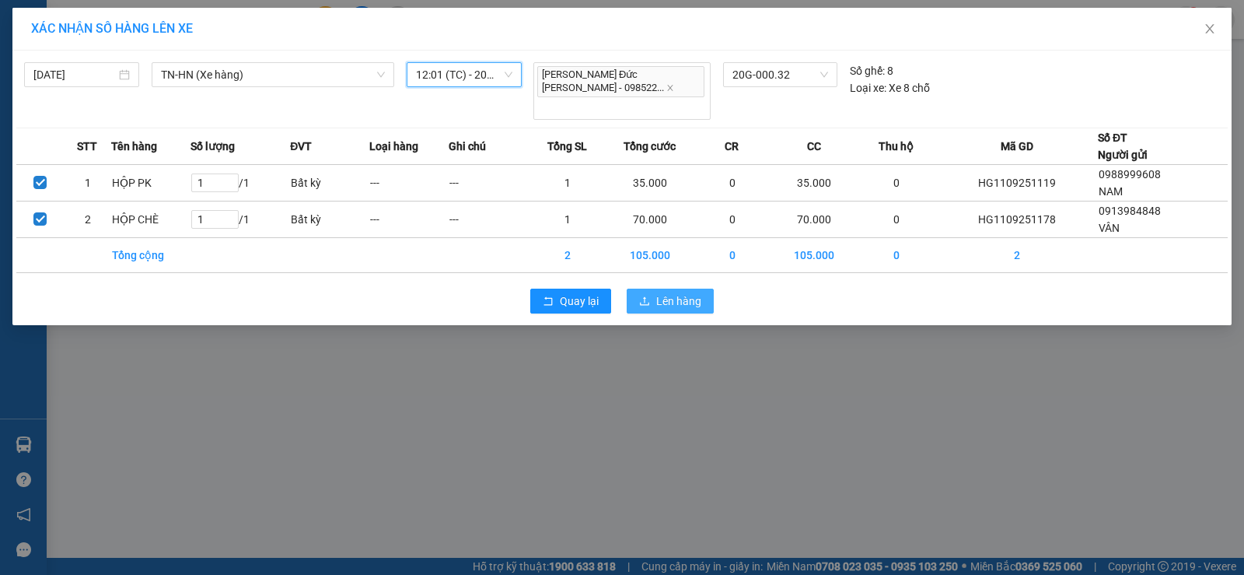
click at [665, 292] on span "Lên hàng" at bounding box center [678, 300] width 45 height 17
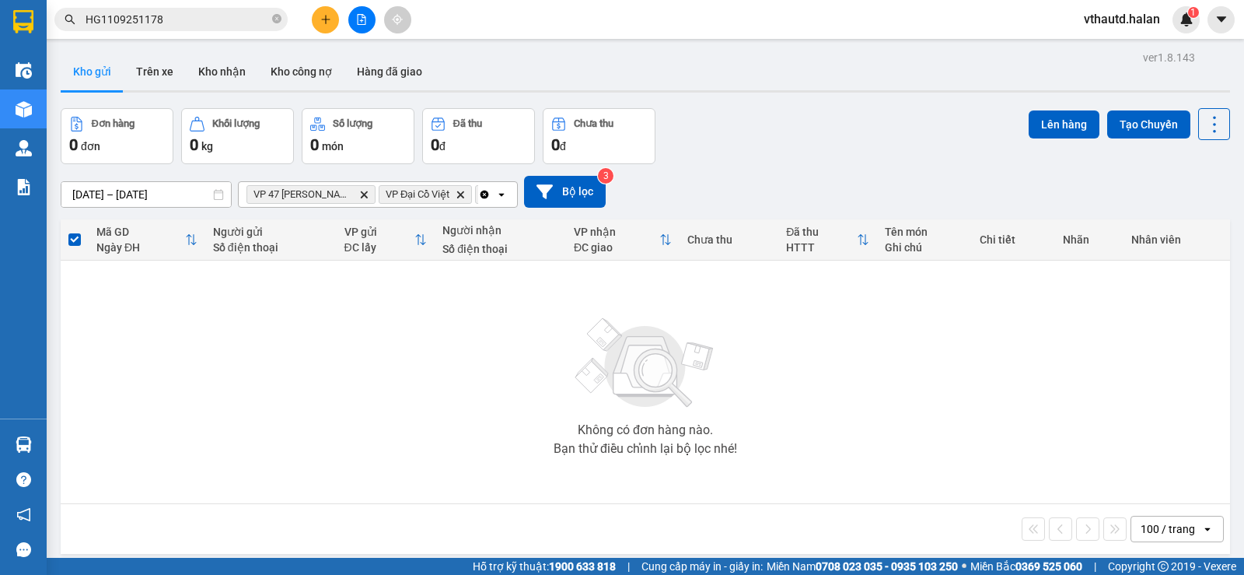
click at [479, 191] on icon "Clear all" at bounding box center [484, 194] width 12 height 12
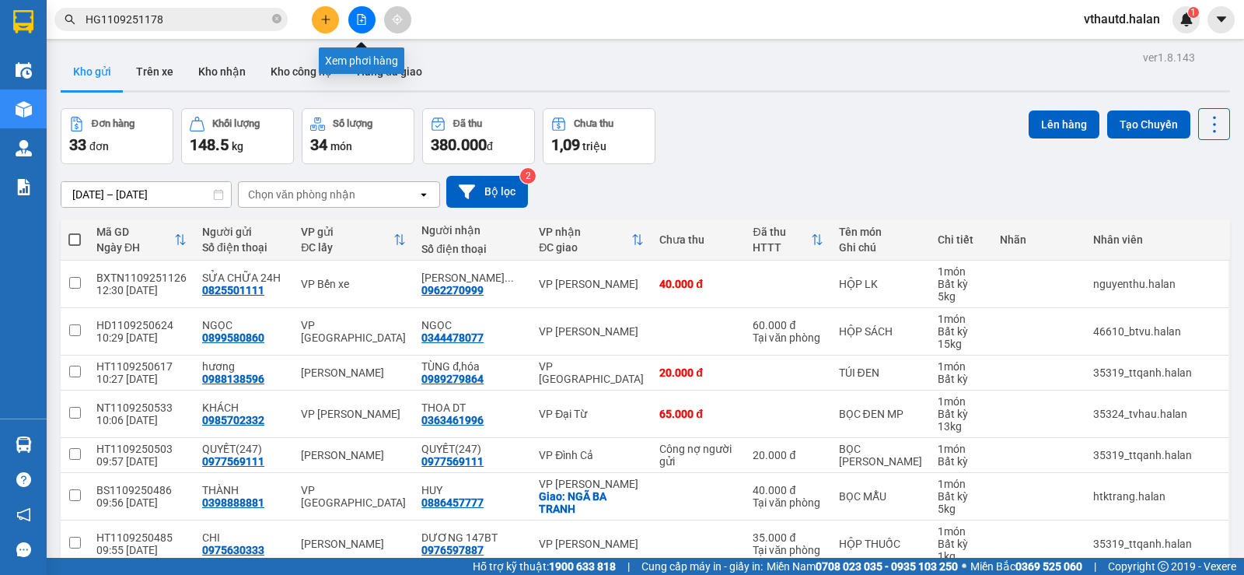
click at [360, 18] on icon "file-add" at bounding box center [361, 19] width 11 height 11
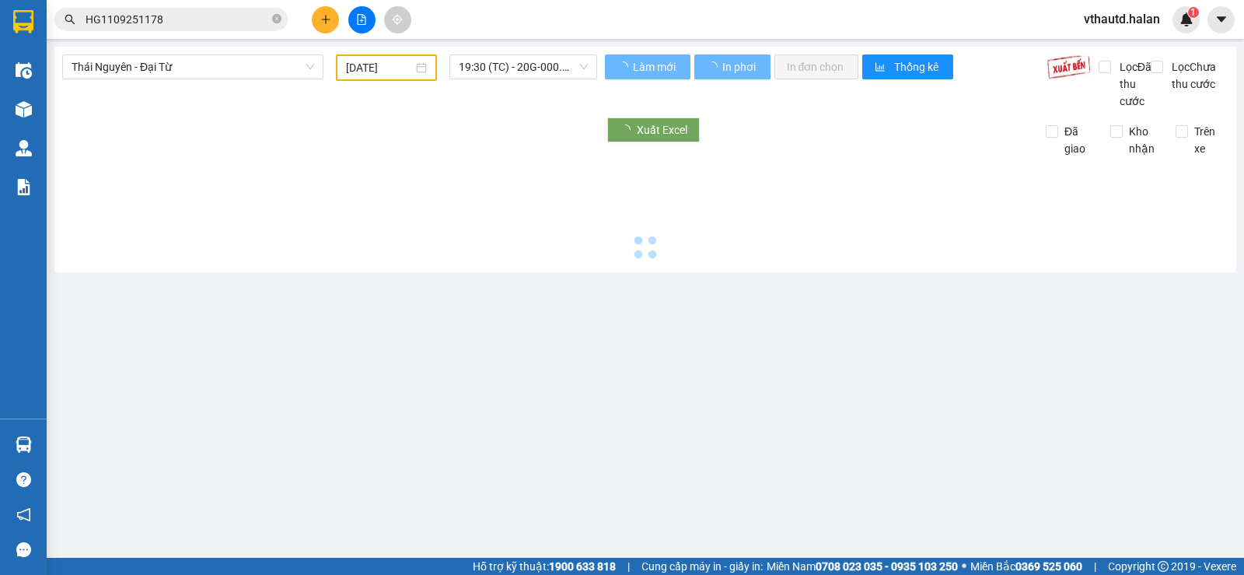
type input "[DATE]"
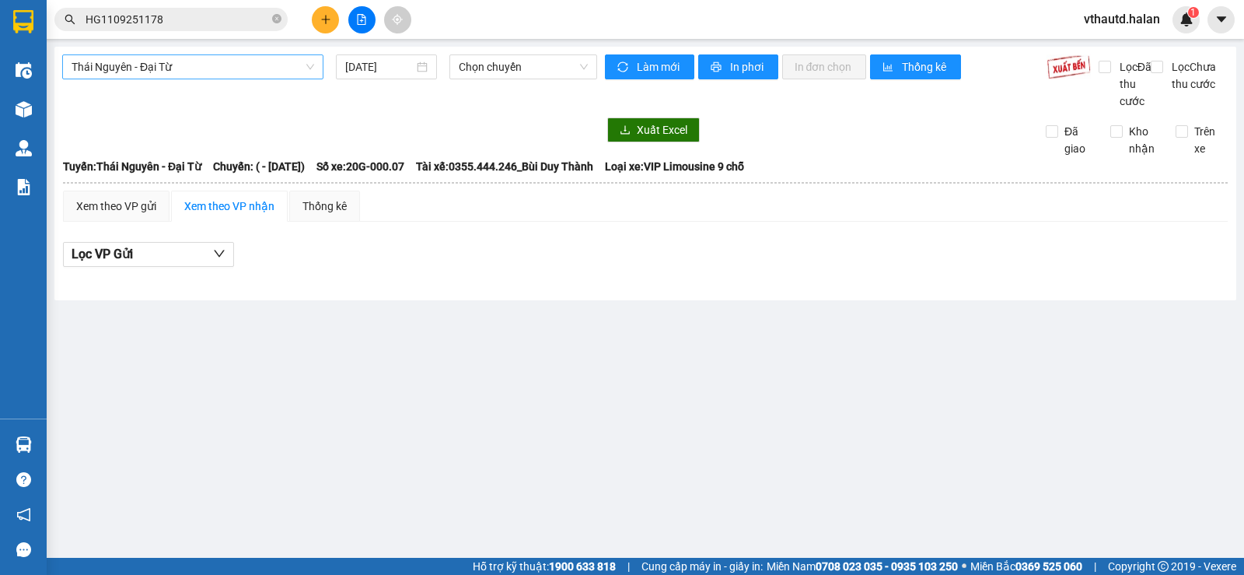
click at [275, 72] on span "Thái Nguyên - Đại Từ" at bounding box center [193, 66] width 243 height 23
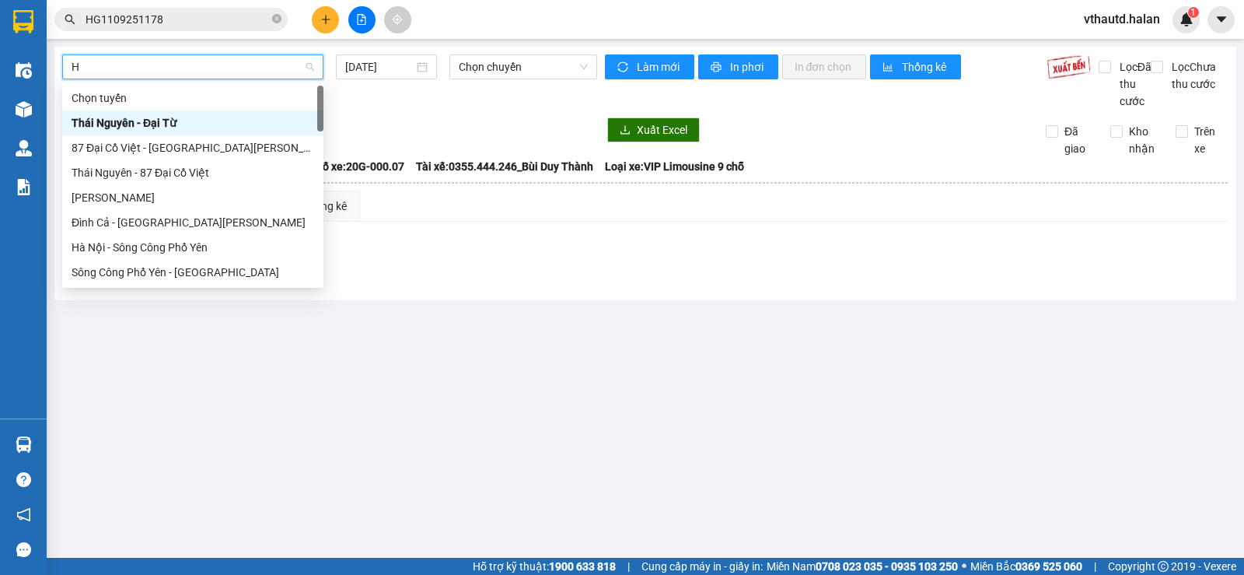
type input "HN"
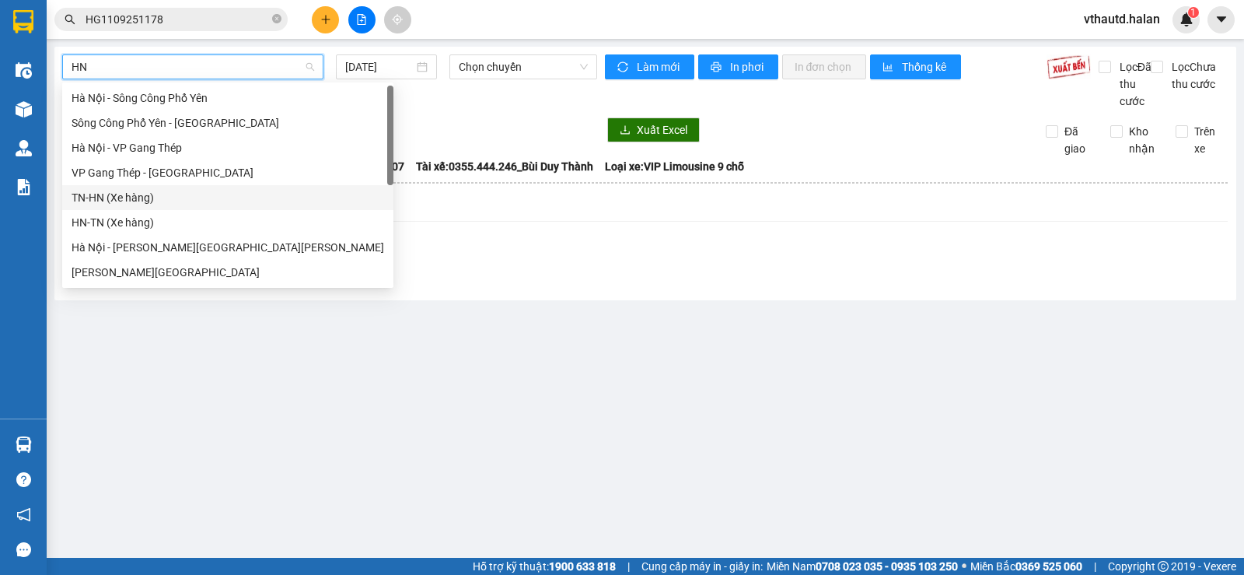
click at [147, 193] on div "TN-HN (Xe hàng)" at bounding box center [228, 197] width 313 height 17
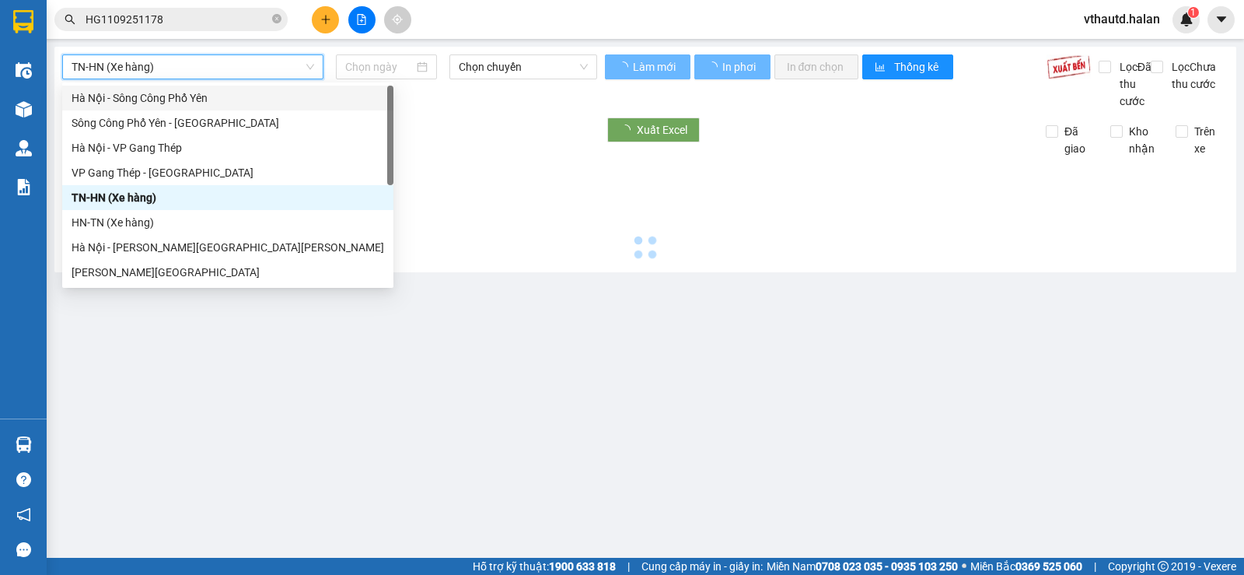
type input "[DATE]"
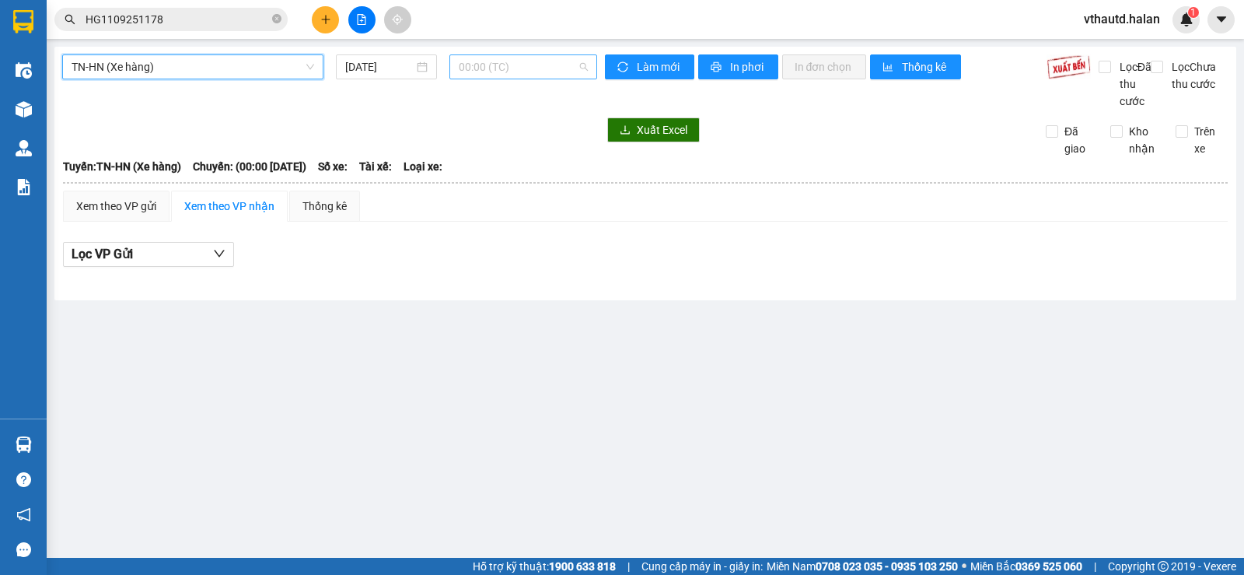
click at [476, 69] on span "00:00 (TC)" at bounding box center [523, 66] width 128 height 23
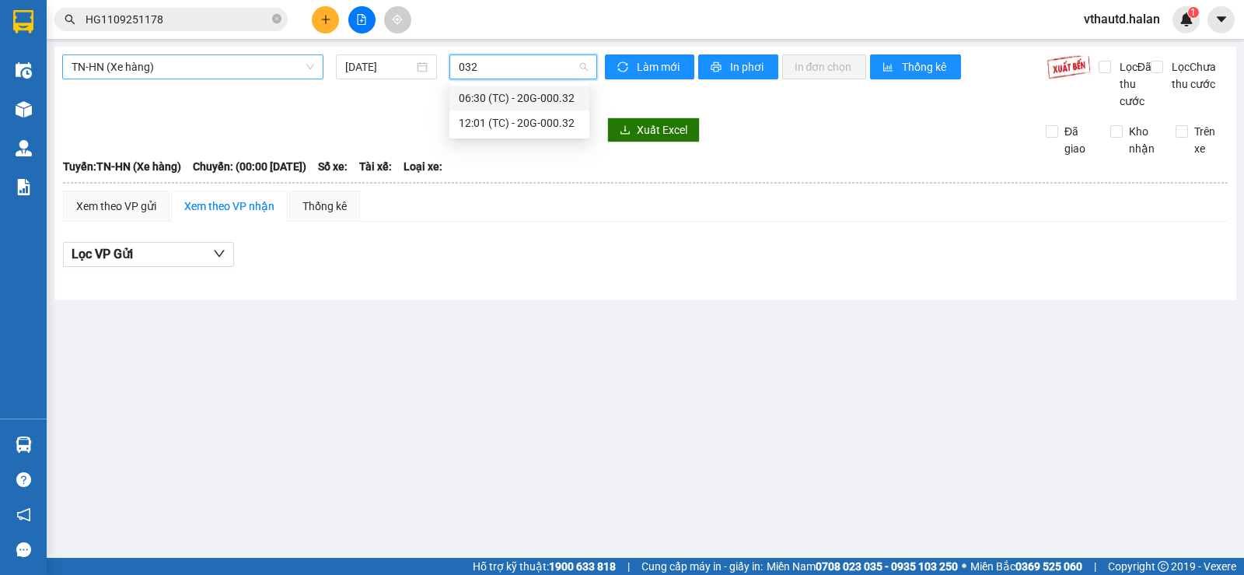
type input "032"
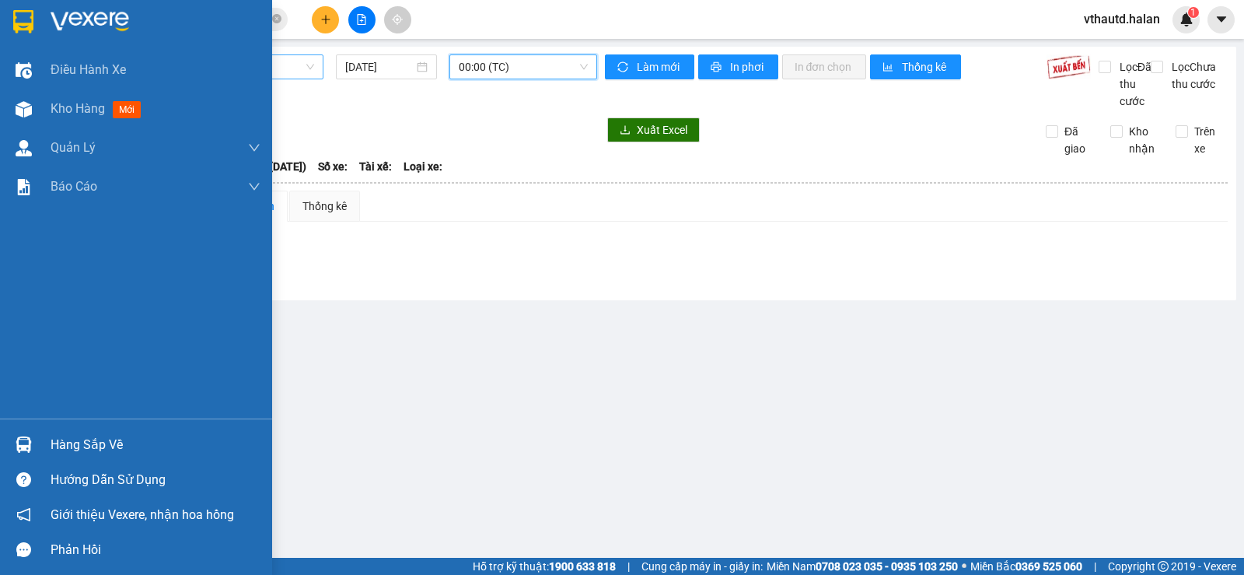
drag, startPoint x: 69, startPoint y: 444, endPoint x: 244, endPoint y: 388, distance: 183.7
click at [72, 444] on div "Hàng sắp về" at bounding box center [156, 444] width 210 height 23
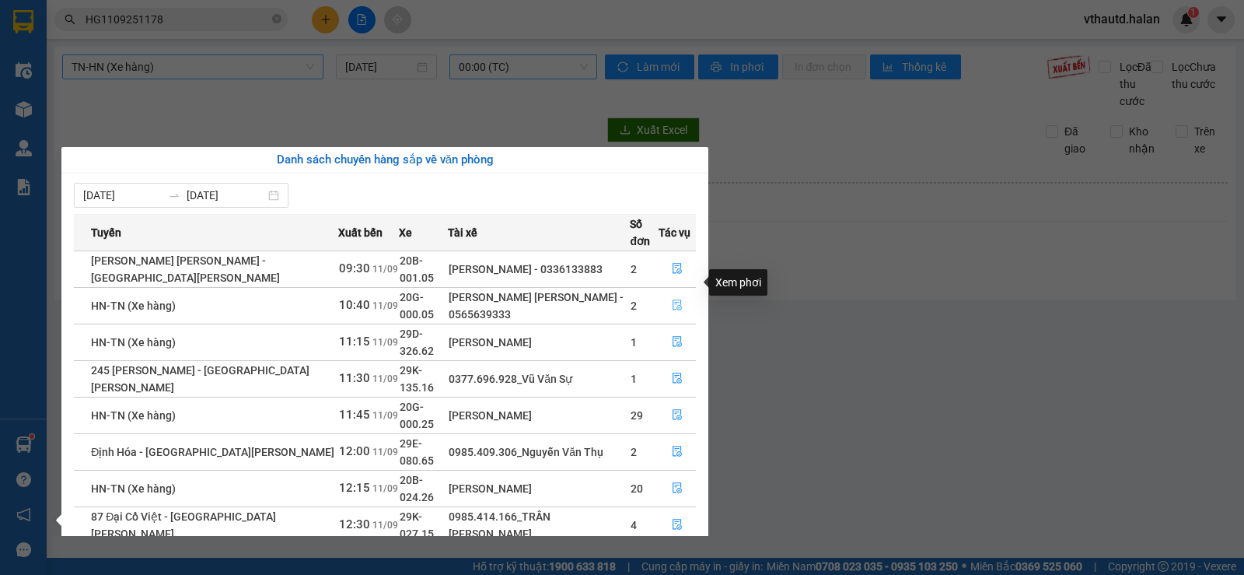
click at [676, 299] on icon "file-done" at bounding box center [677, 304] width 11 height 11
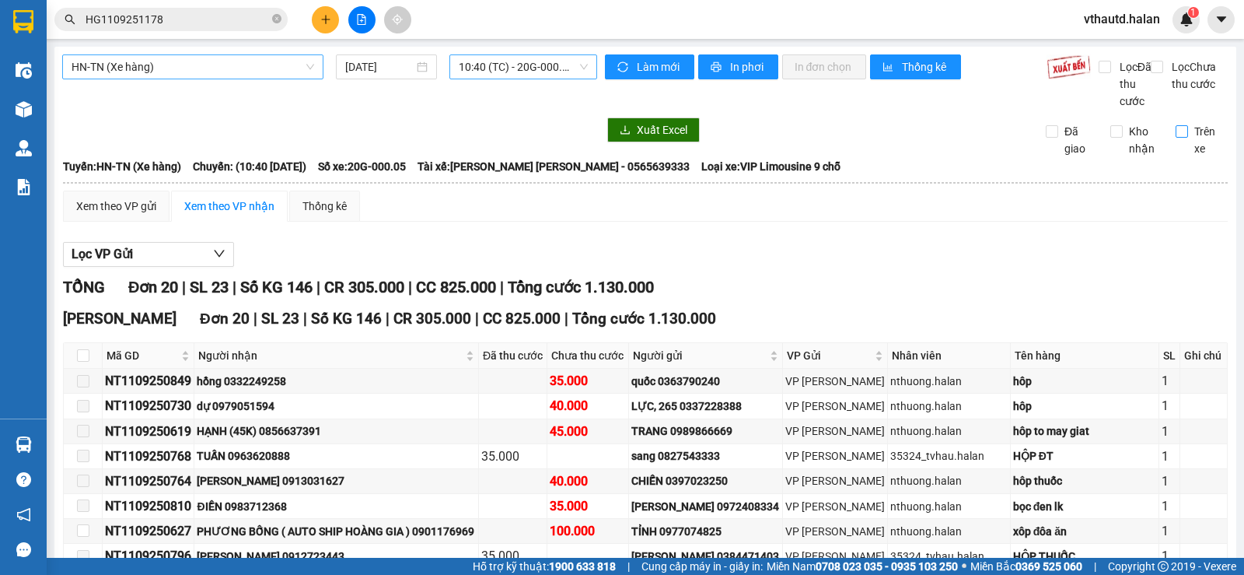
click at [1176, 138] on input "Trên xe" at bounding box center [1182, 131] width 12 height 12
checkbox input "true"
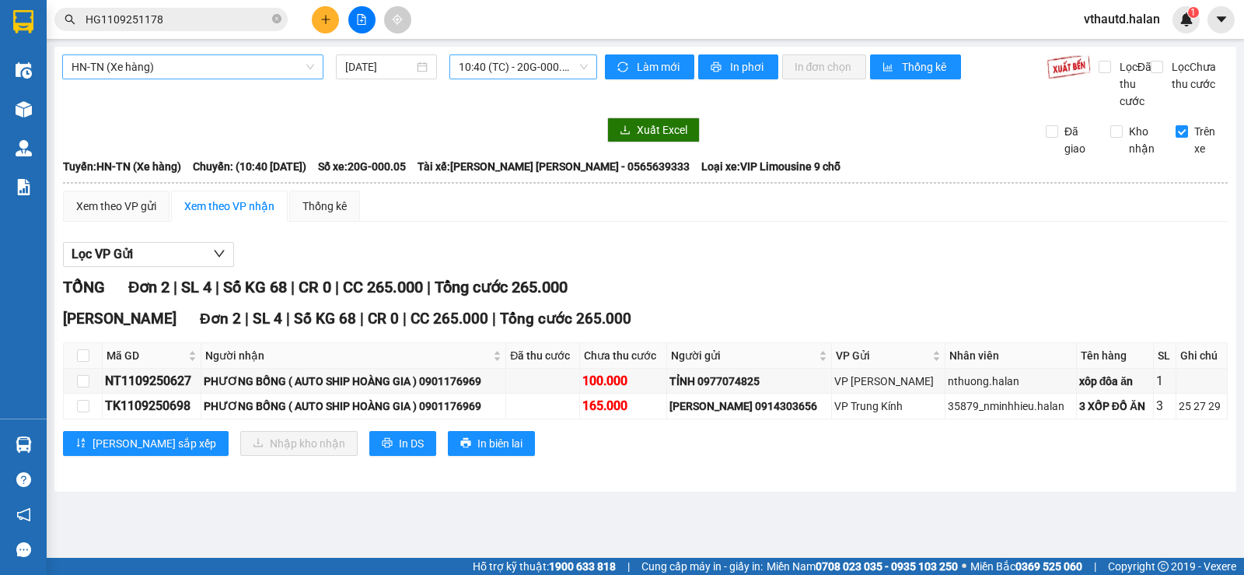
click at [184, 23] on input "HG1109251178" at bounding box center [177, 19] width 183 height 17
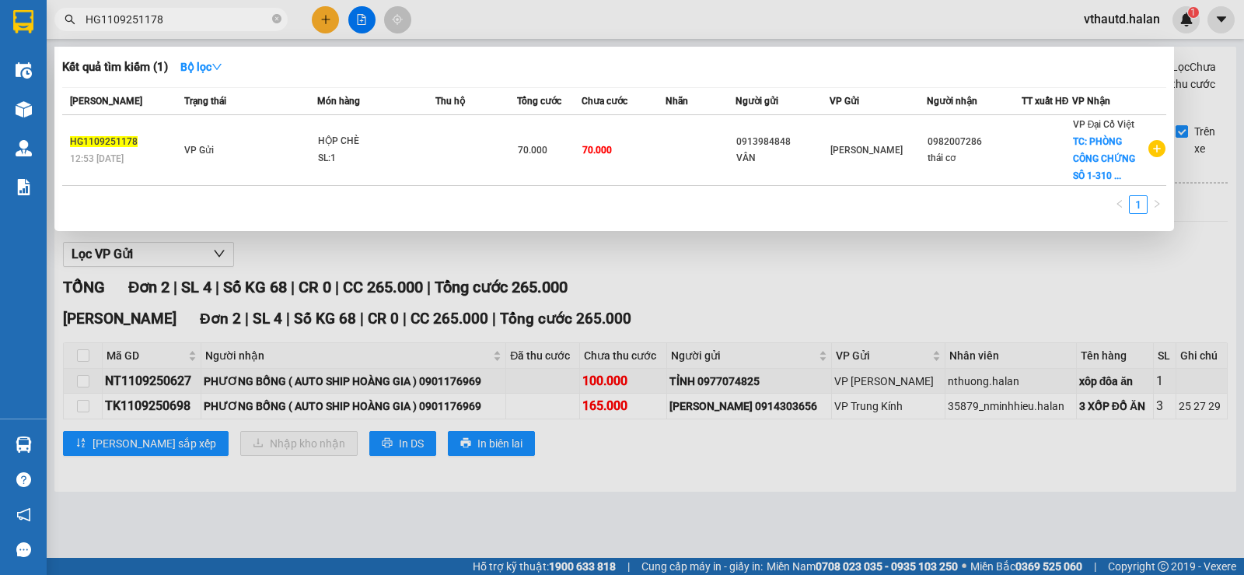
click at [138, 421] on div at bounding box center [622, 287] width 1244 height 575
click at [138, 415] on div "TK1109250698" at bounding box center [151, 405] width 93 height 19
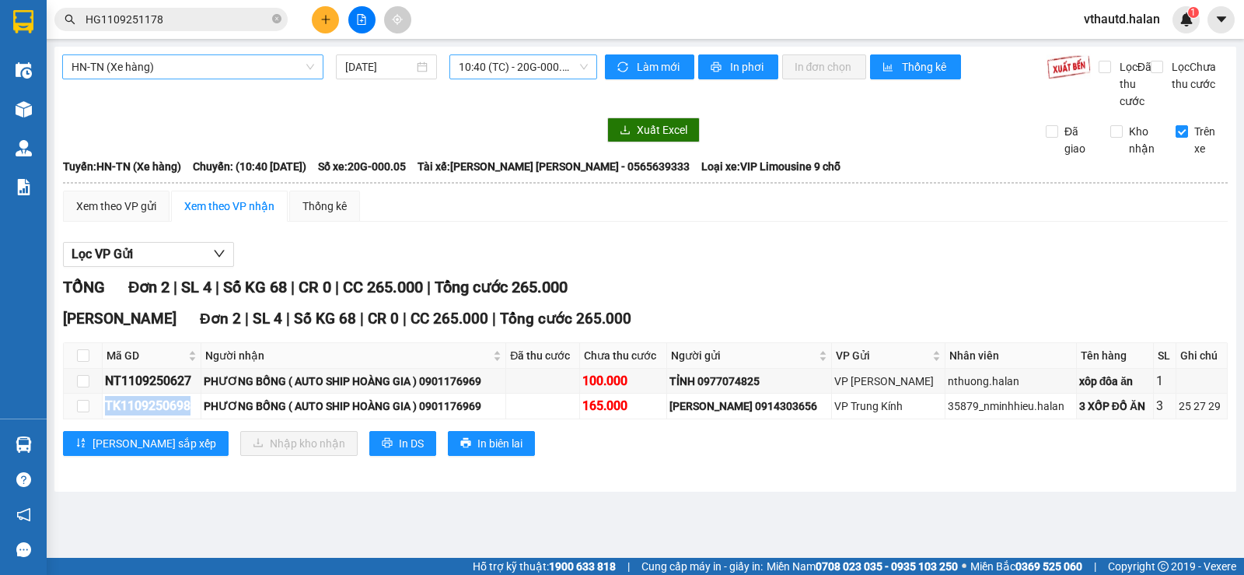
copy div "TK1109250698"
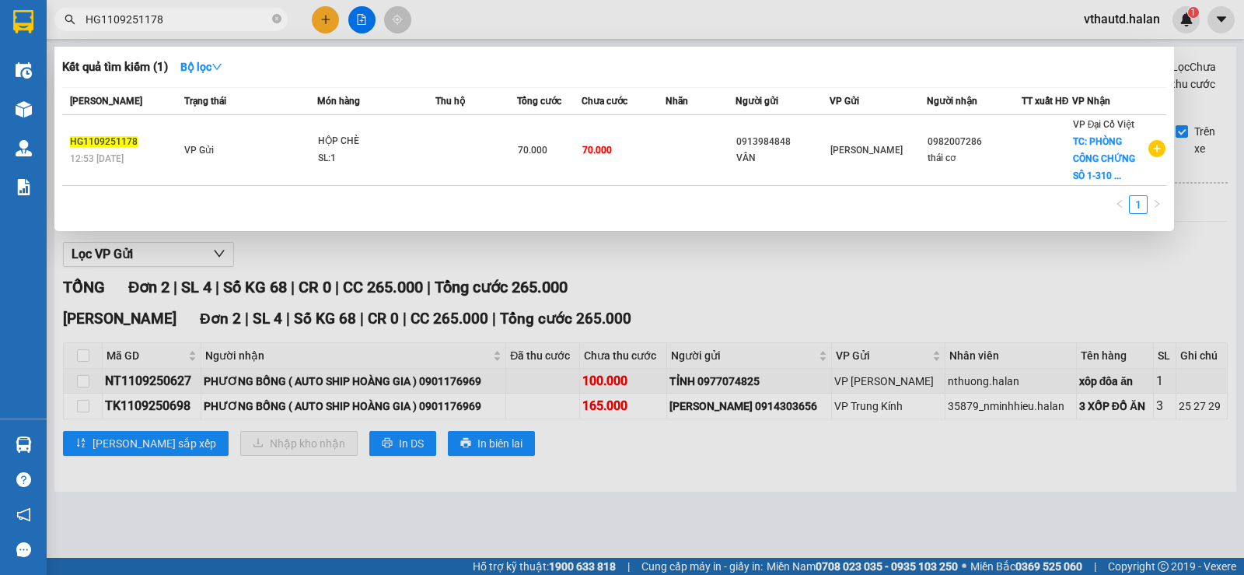
click at [285, 16] on span "HG1109251178" at bounding box center [170, 19] width 233 height 23
click at [278, 18] on icon "close-circle" at bounding box center [276, 18] width 9 height 9
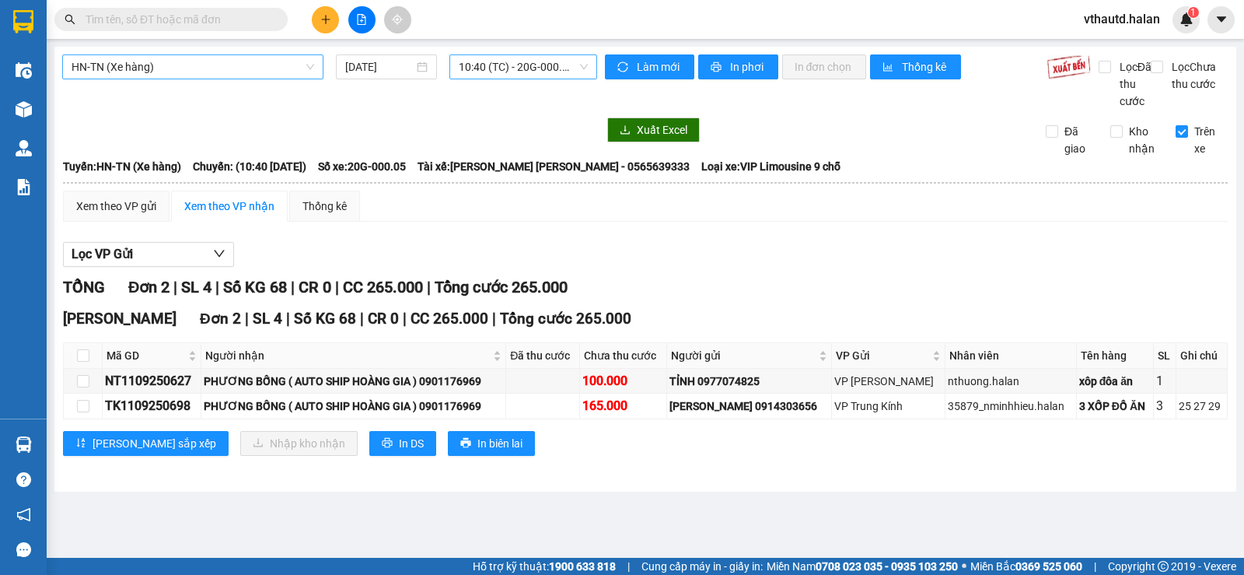
paste input "TK1109250698"
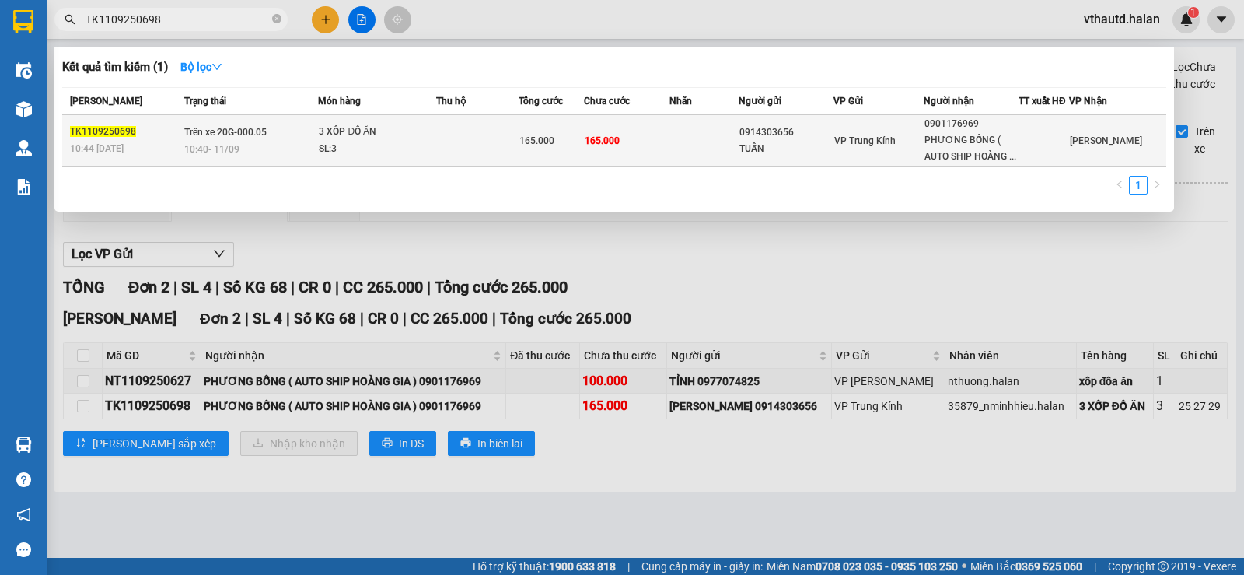
type input "TK1109250698"
click at [335, 137] on div "3 XỐP ĐỒ ĂN" at bounding box center [377, 132] width 117 height 17
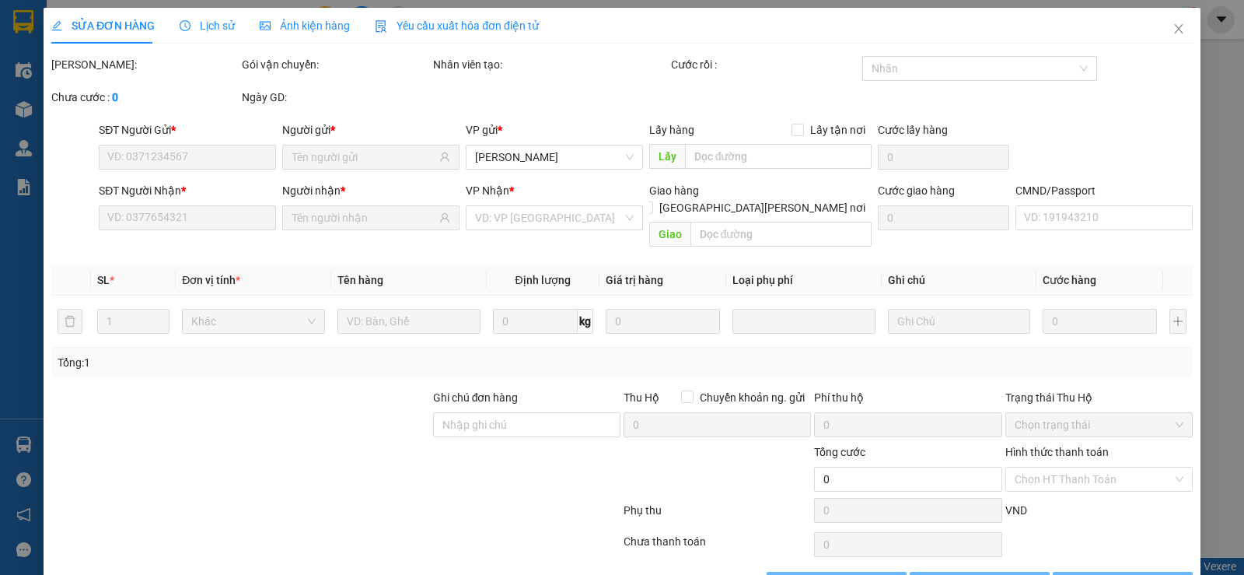
type input "0914303656"
type input "TUẤN"
type input "0901176969"
type input "PHƯƠNG BỐNG ( AUTO SHIP HOÀNG GIA )"
type input "165.000"
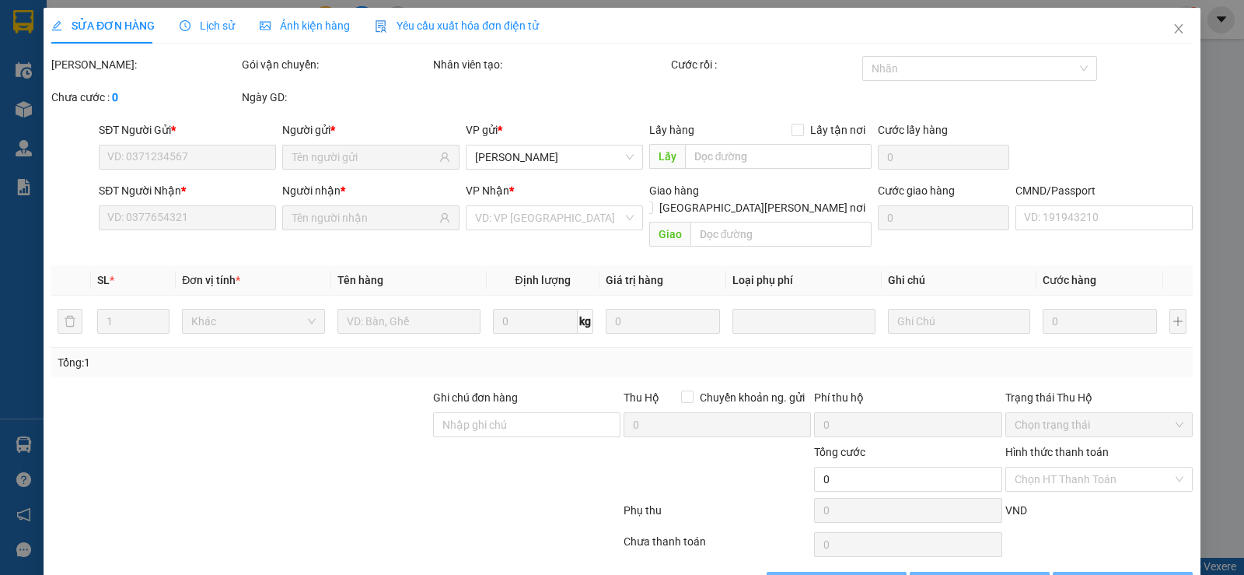
type input "165.000"
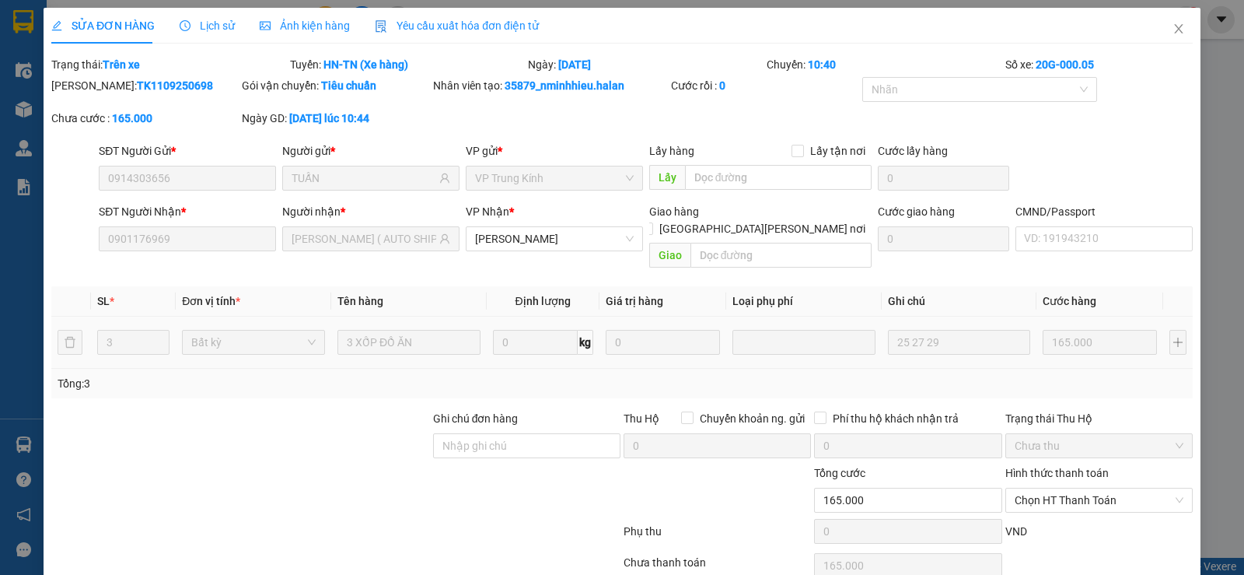
scroll to position [56, 0]
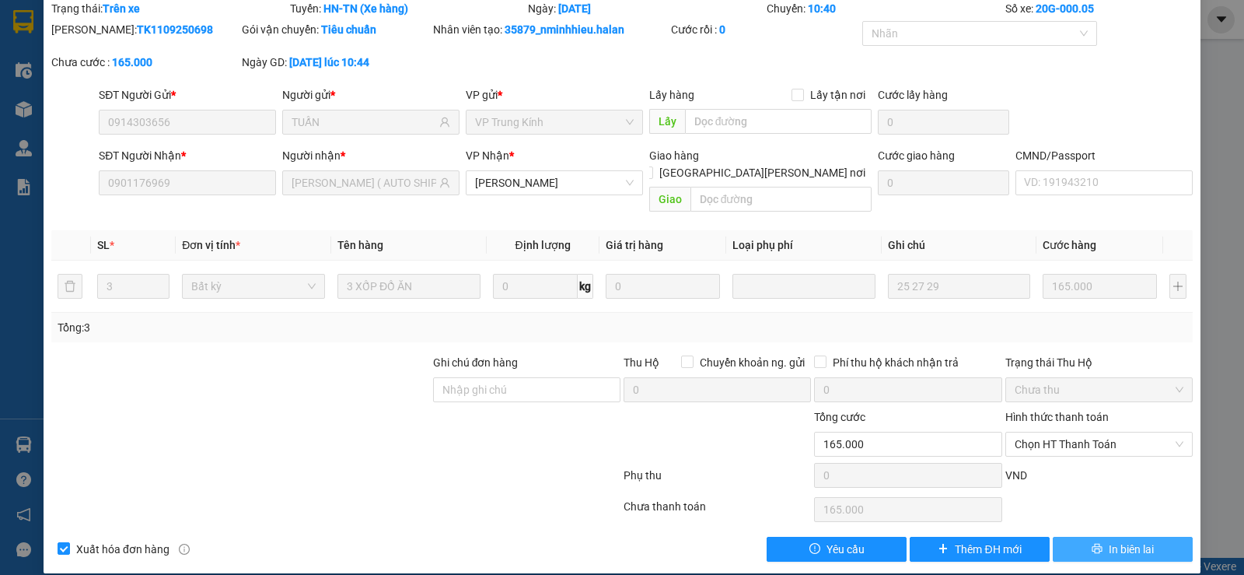
click at [1109, 540] on span "In biên lai" at bounding box center [1131, 548] width 45 height 17
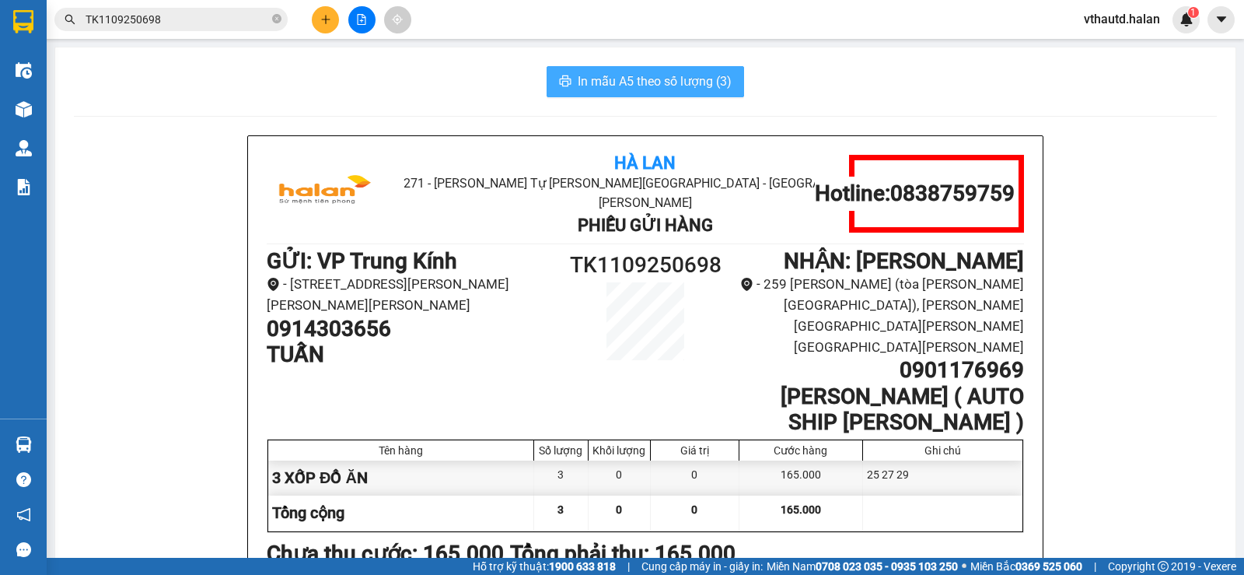
click at [606, 86] on span "In mẫu A5 theo số lượng (3)" at bounding box center [655, 81] width 154 height 19
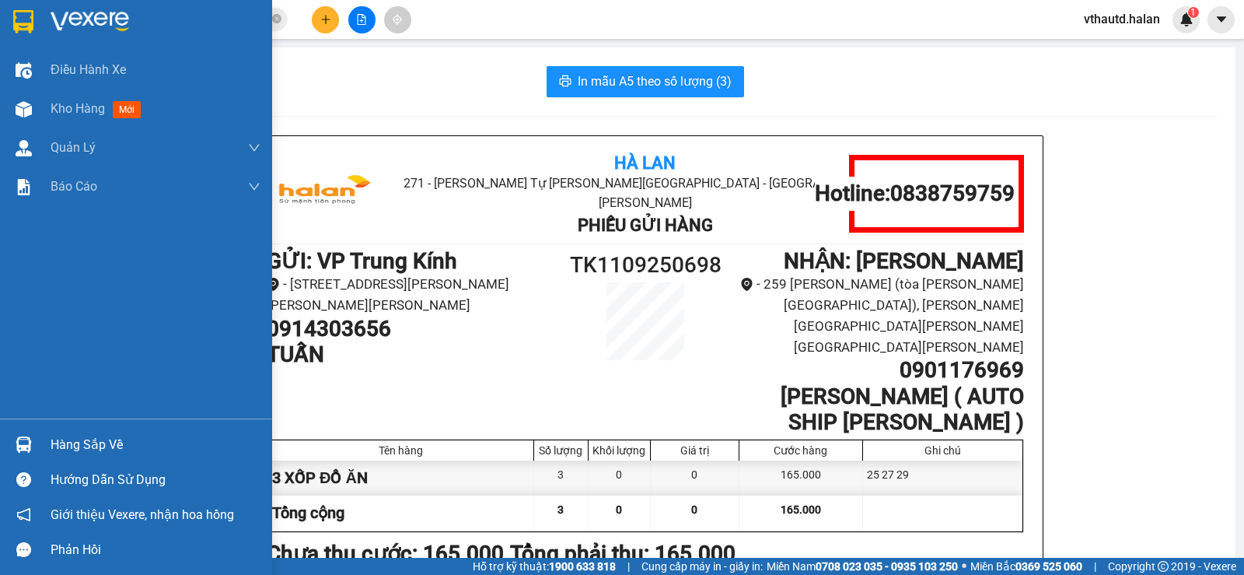
drag, startPoint x: 40, startPoint y: 441, endPoint x: 54, endPoint y: 435, distance: 15.0
click at [42, 441] on div "Hàng sắp về" at bounding box center [136, 444] width 272 height 35
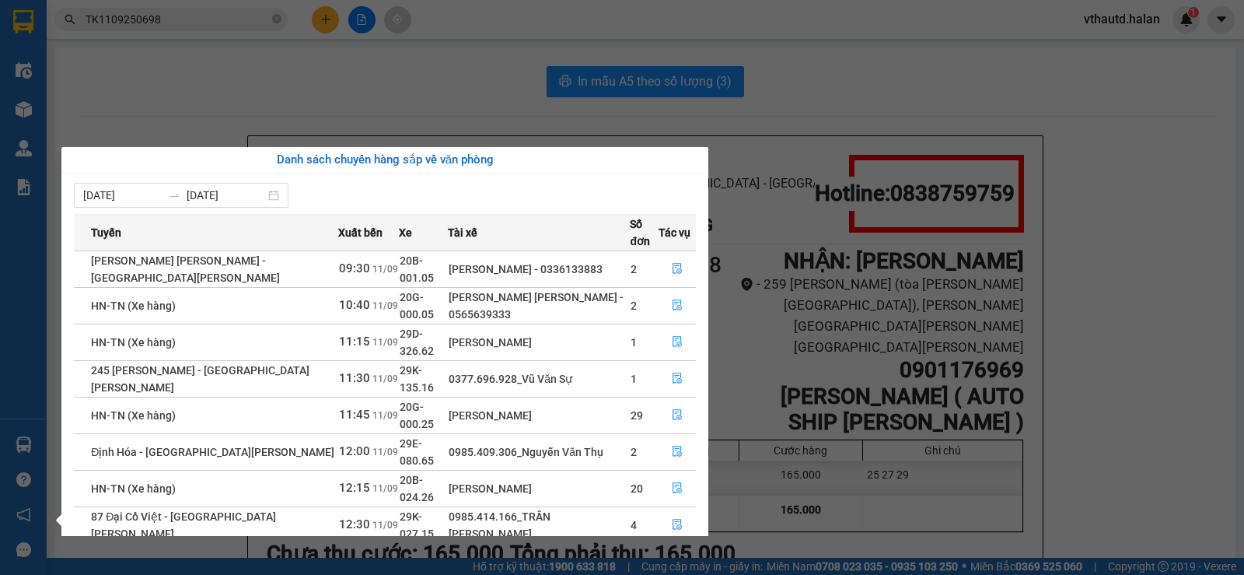
click at [875, 65] on section "Kết quả tìm kiếm ( 1 ) Bộ lọc Mã ĐH Trạng thái Món hàng Thu hộ Tổng cước Chưa c…" at bounding box center [622, 287] width 1244 height 575
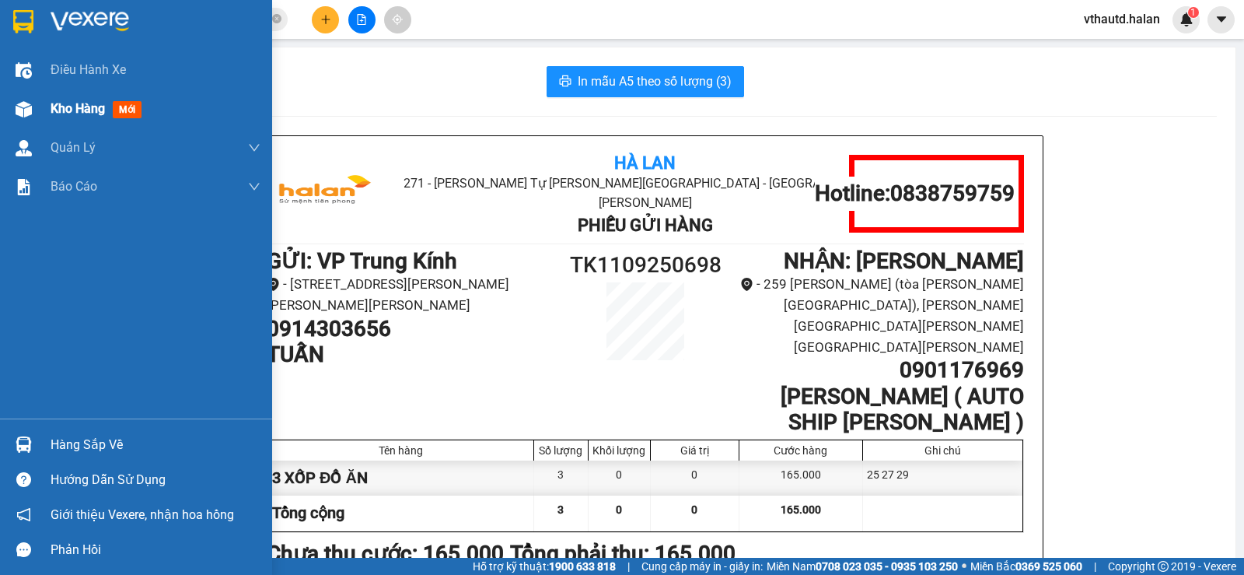
click at [123, 112] on span "mới" at bounding box center [127, 109] width 29 height 17
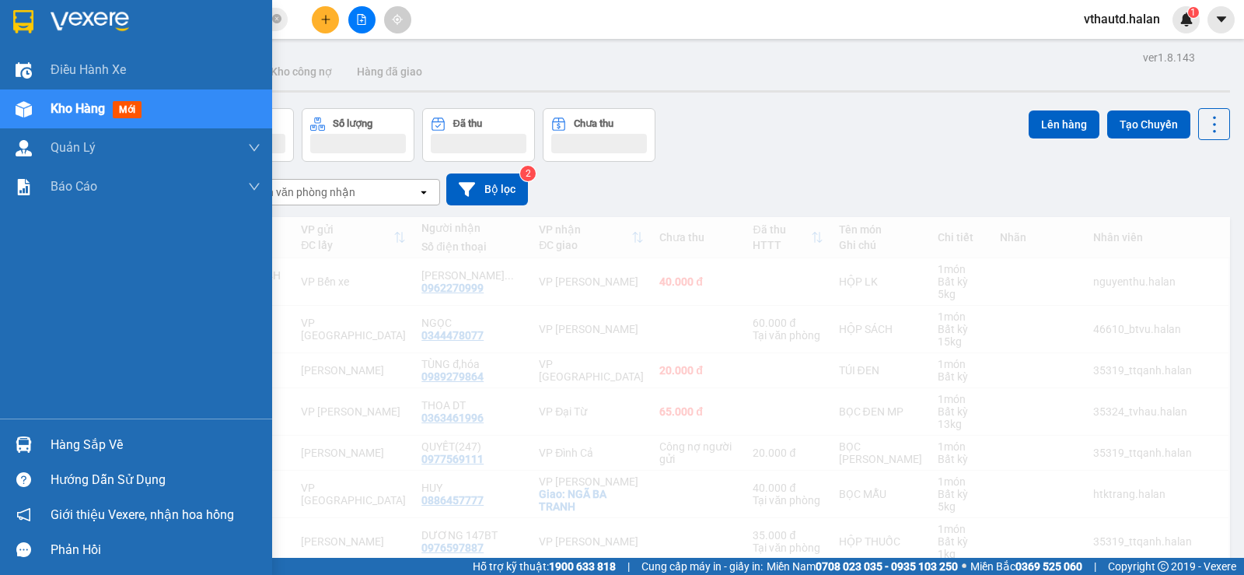
click at [72, 435] on div "Hàng sắp về" at bounding box center [156, 444] width 210 height 23
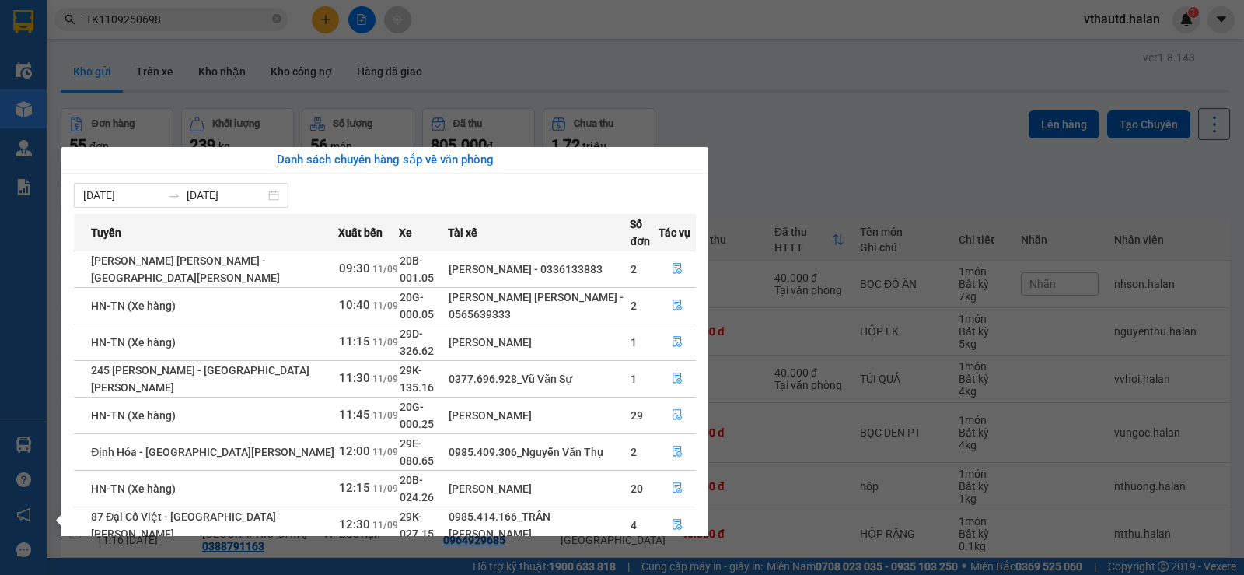
click at [807, 114] on section "Kết quả tìm kiếm ( 1 ) Bộ lọc Mã ĐH Trạng thái Món hàng Thu hộ Tổng cước Chưa c…" at bounding box center [622, 287] width 1244 height 575
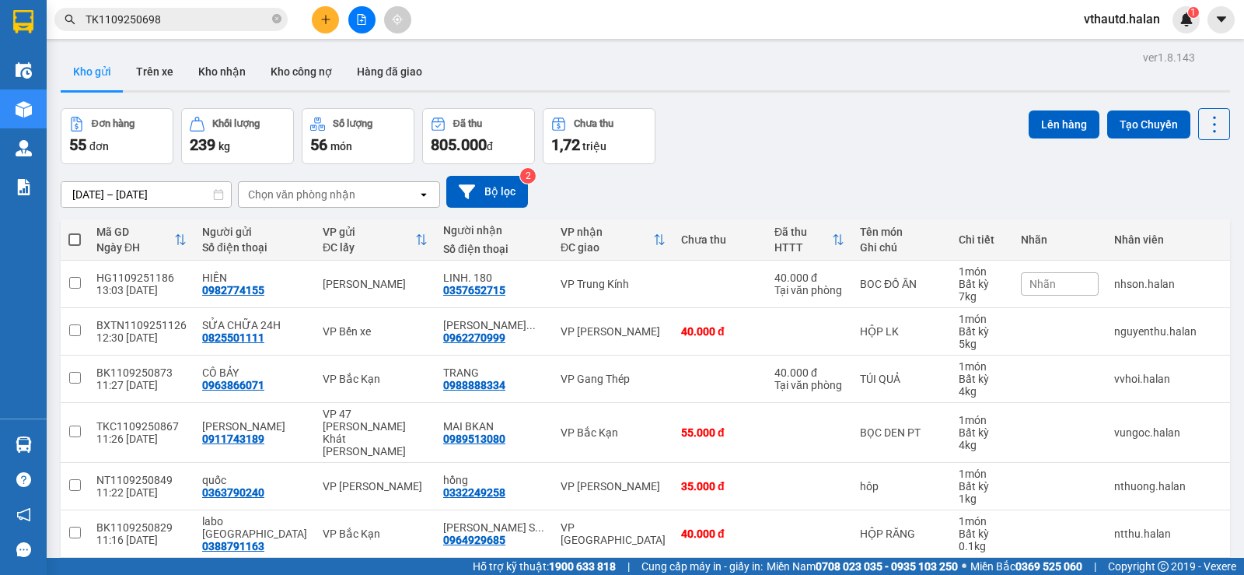
click at [347, 196] on div "Chọn văn phòng nhận" at bounding box center [301, 195] width 107 height 16
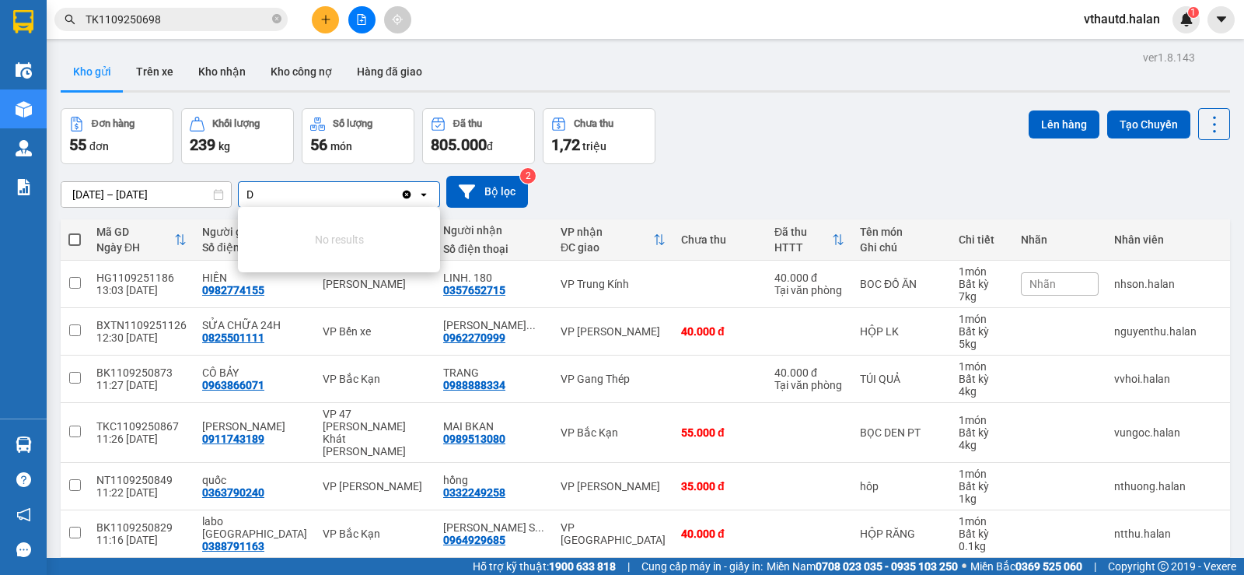
type input "D"
type input "ĐỊNH"
click at [323, 225] on div "VP [GEOGRAPHIC_DATA]" at bounding box center [339, 227] width 202 height 28
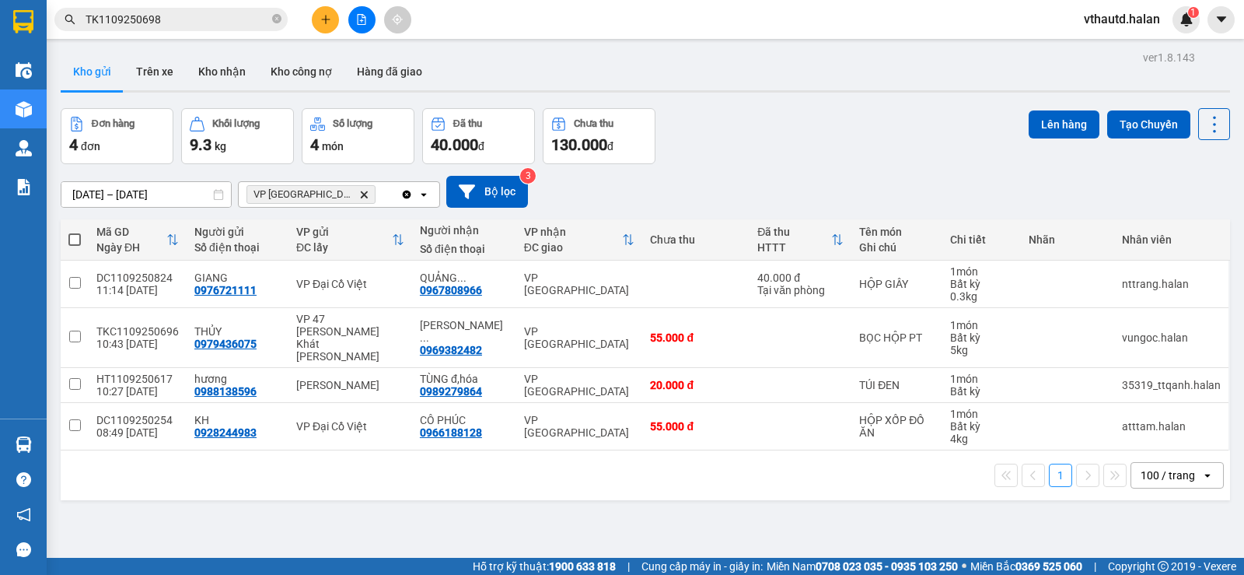
click at [75, 240] on span at bounding box center [74, 239] width 12 height 12
click at [75, 232] on input "checkbox" at bounding box center [75, 232] width 0 height 0
checkbox input "true"
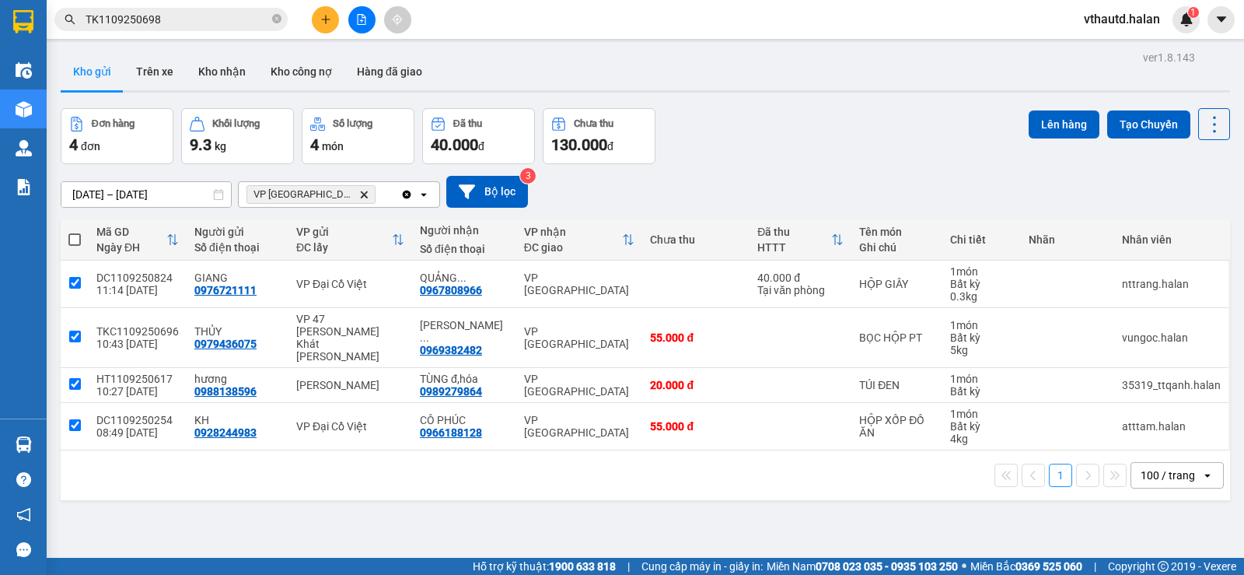
checkbox input "true"
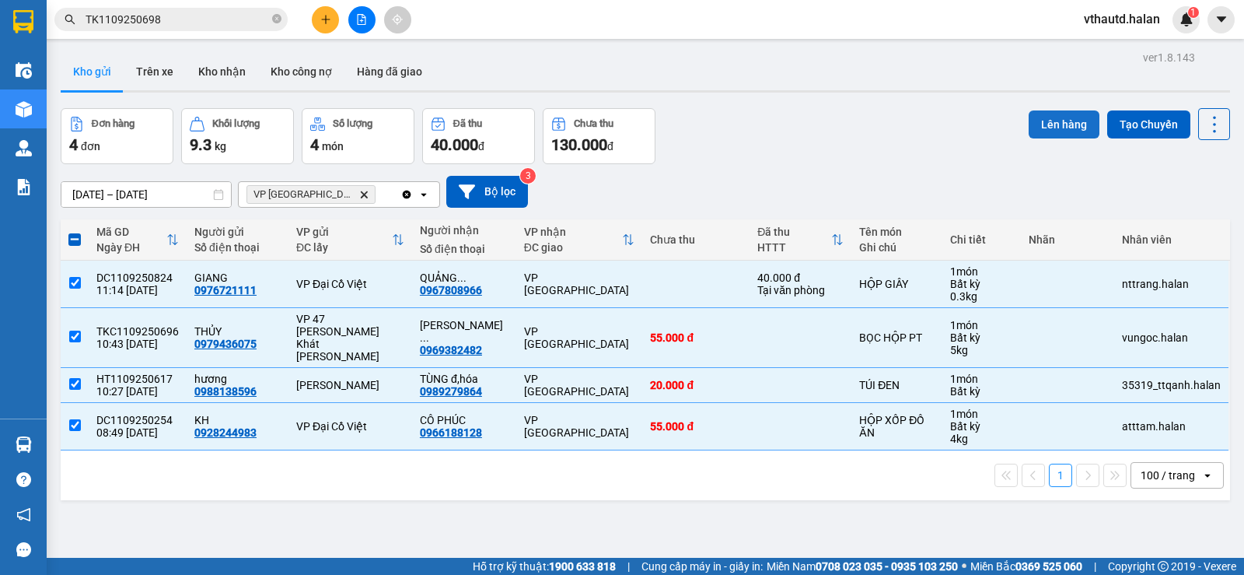
click at [1040, 131] on button "Lên hàng" at bounding box center [1064, 124] width 71 height 28
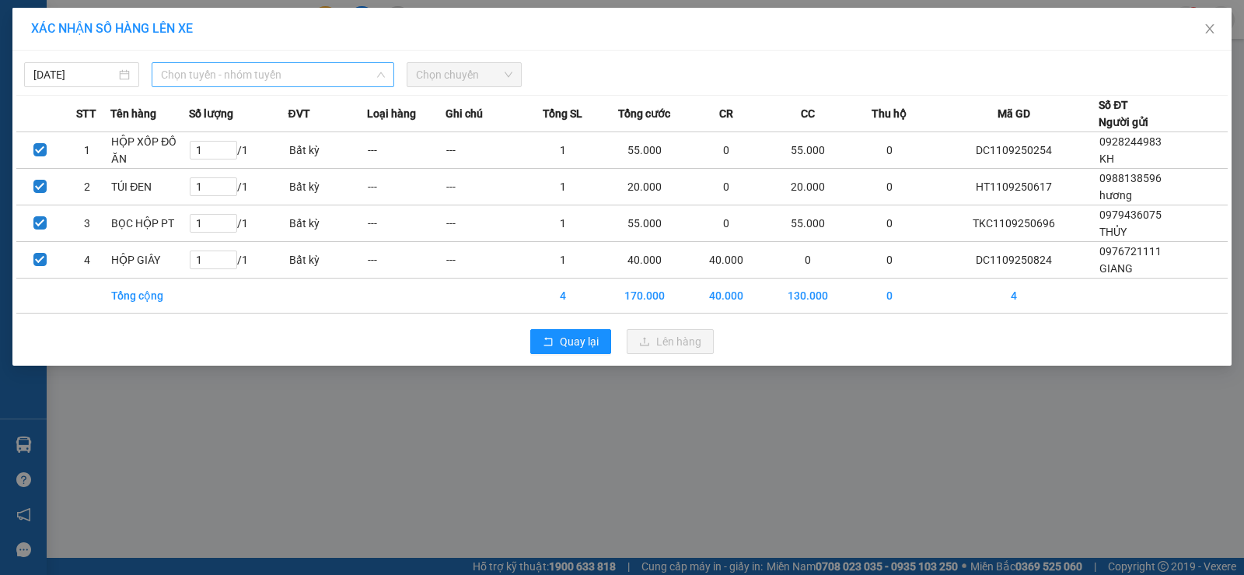
click at [296, 81] on span "Chọn tuyến - nhóm tuyến" at bounding box center [273, 74] width 224 height 23
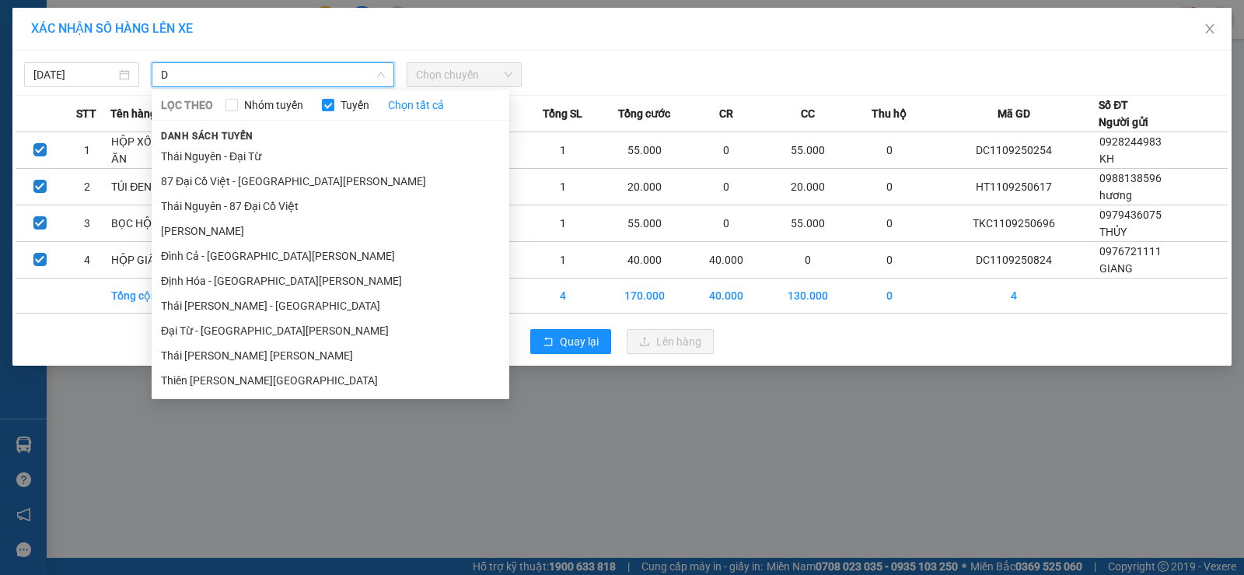
type input "D"
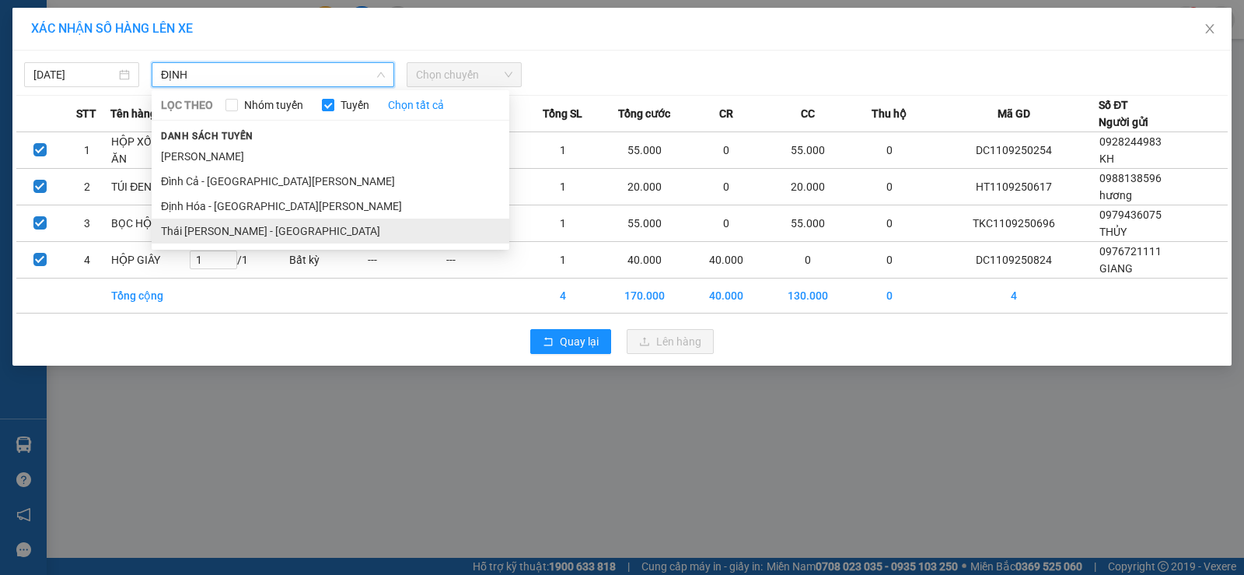
type input "ĐỊNH"
drag, startPoint x: 234, startPoint y: 236, endPoint x: 398, endPoint y: 121, distance: 200.4
click at [236, 232] on li "Thái Nguyên - Định Hóa" at bounding box center [331, 230] width 358 height 25
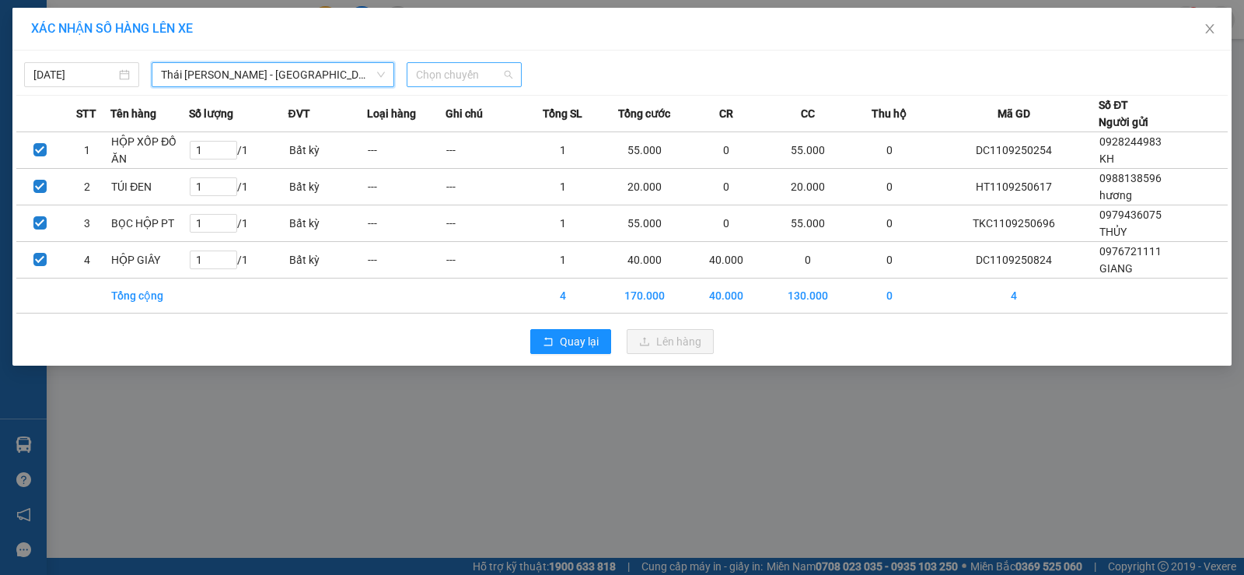
click at [442, 81] on span "Chọn chuyến" at bounding box center [464, 74] width 96 height 23
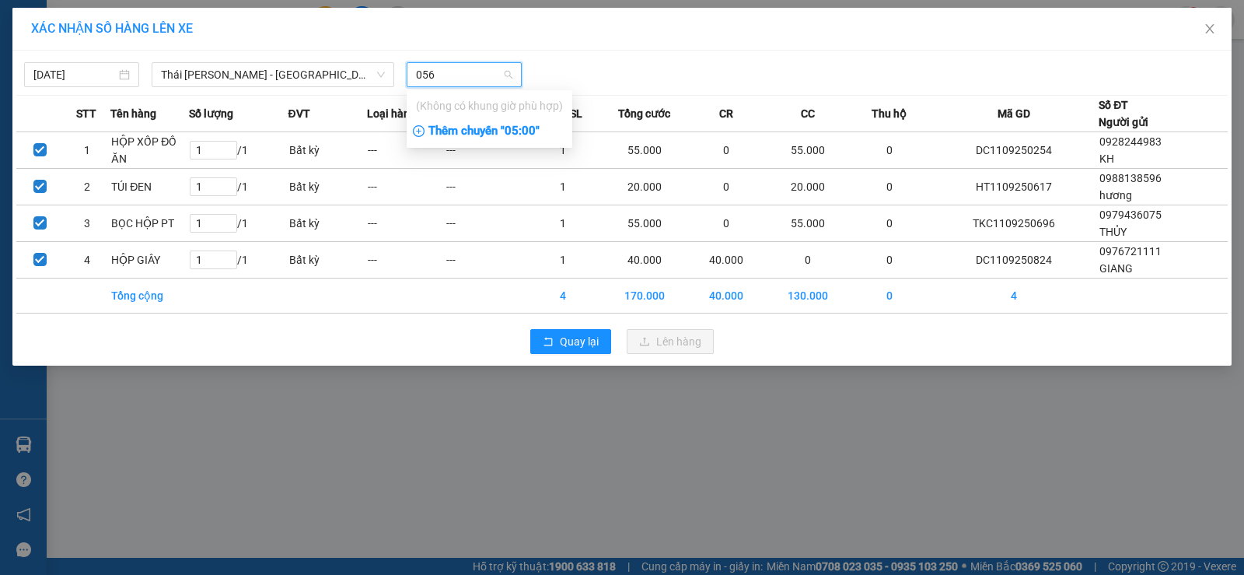
click at [442, 81] on input "056" at bounding box center [459, 74] width 86 height 23
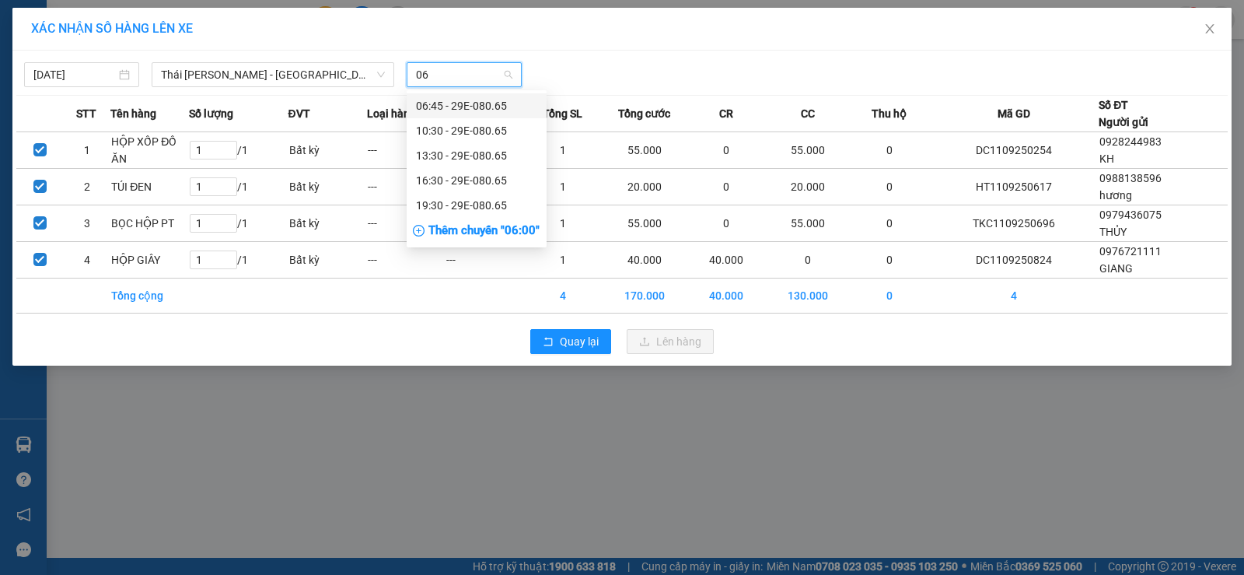
type input "065"
click at [467, 157] on div "13:30 - 29E-080.65" at bounding box center [476, 155] width 121 height 17
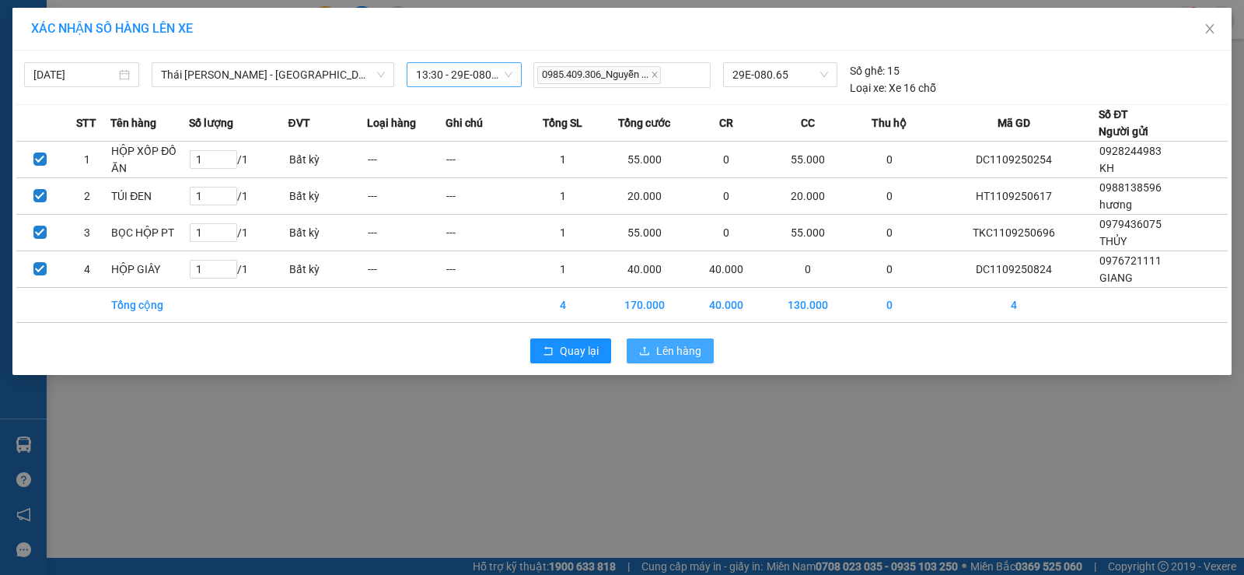
click at [672, 354] on span "Lên hàng" at bounding box center [678, 350] width 45 height 17
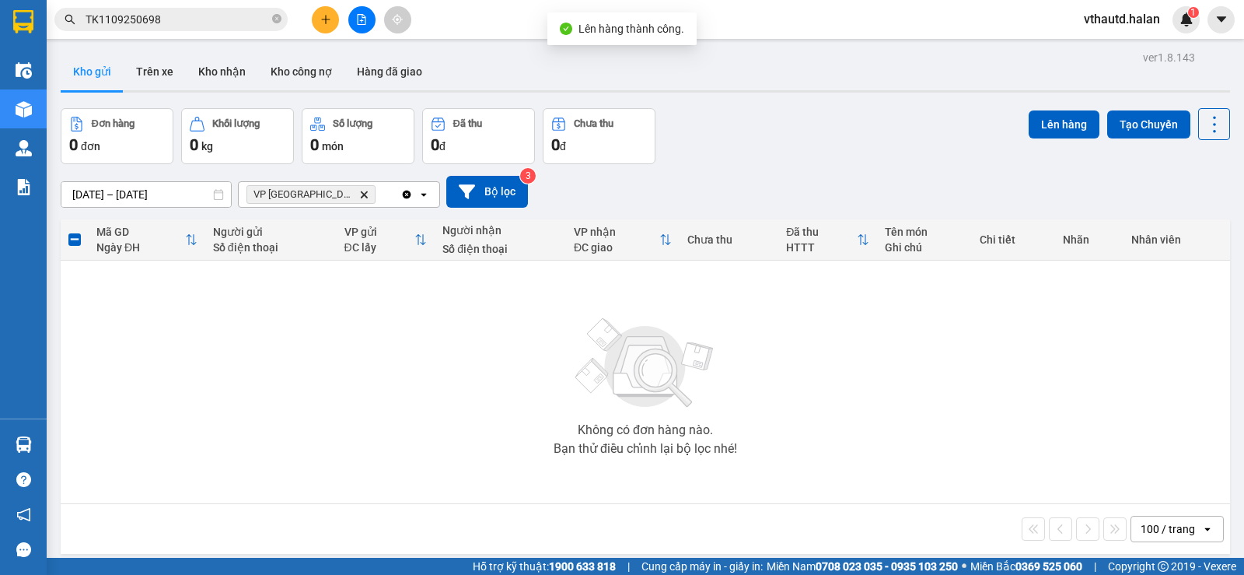
click at [404, 193] on icon "Clear all" at bounding box center [407, 194] width 9 height 9
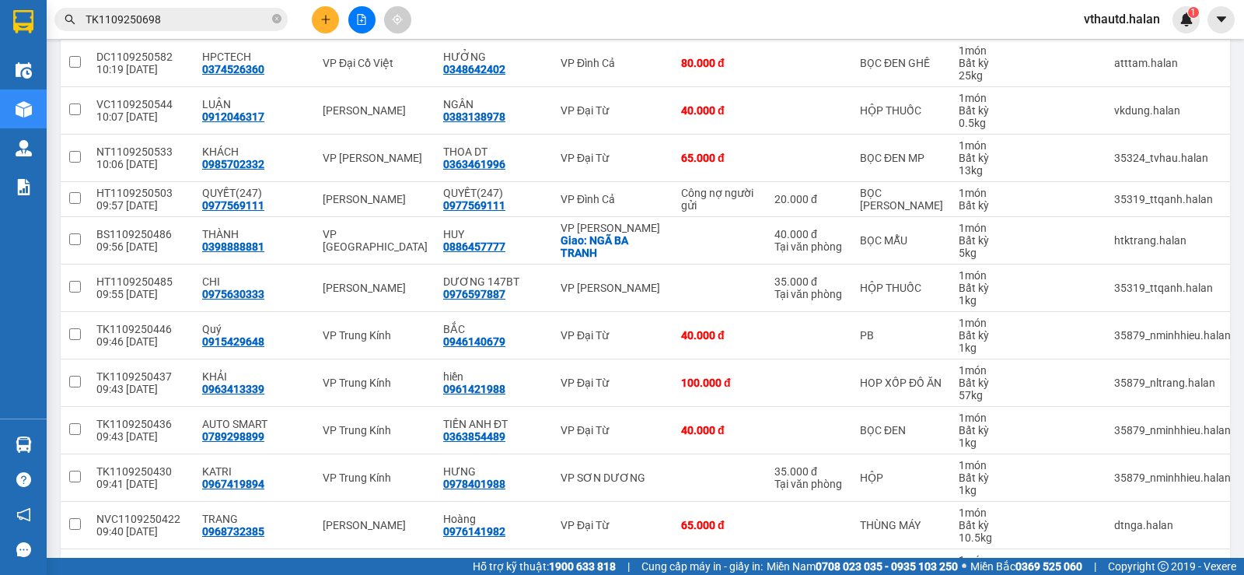
scroll to position [1633, 0]
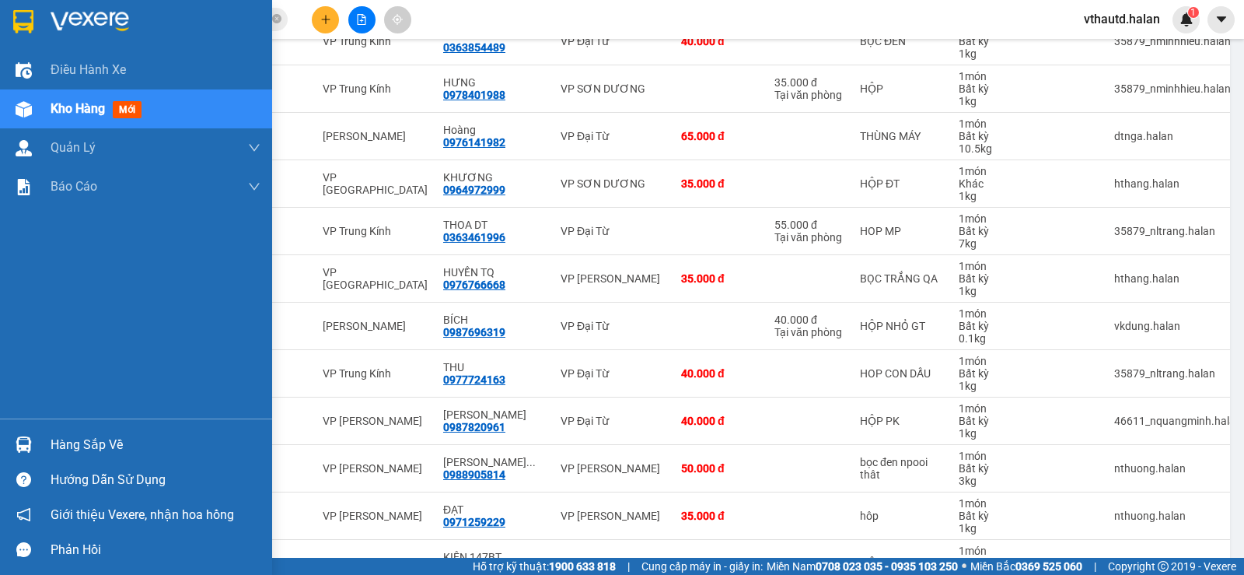
click at [70, 449] on div "Hàng sắp về" at bounding box center [156, 444] width 210 height 23
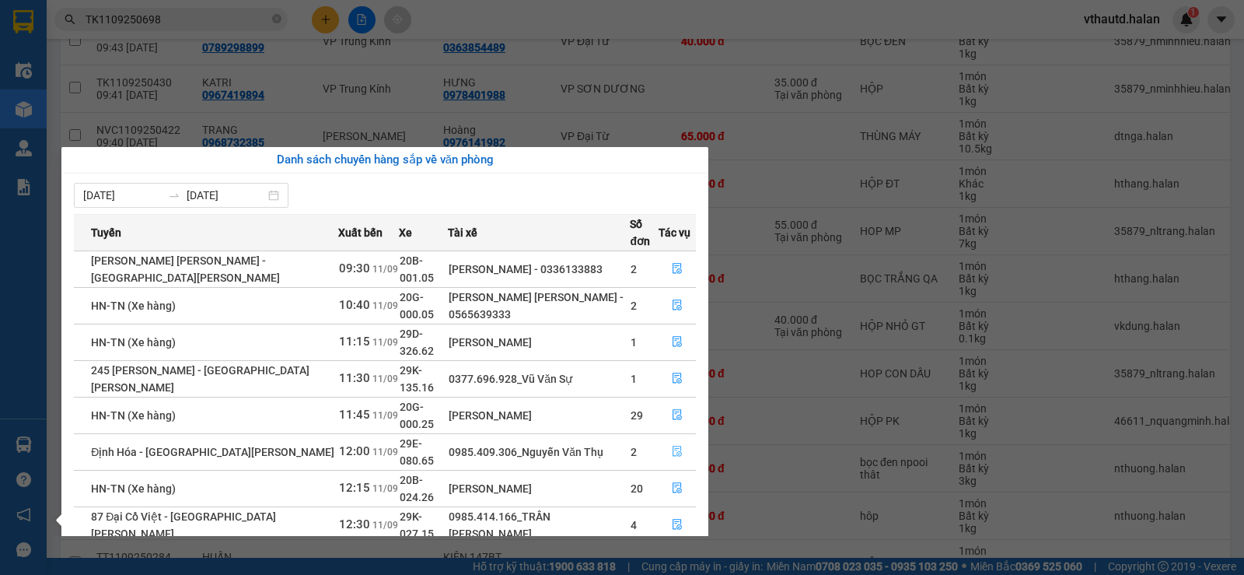
drag, startPoint x: 673, startPoint y: 388, endPoint x: 1243, endPoint y: 159, distance: 614.7
click at [676, 445] on icon "file-done" at bounding box center [677, 450] width 11 height 11
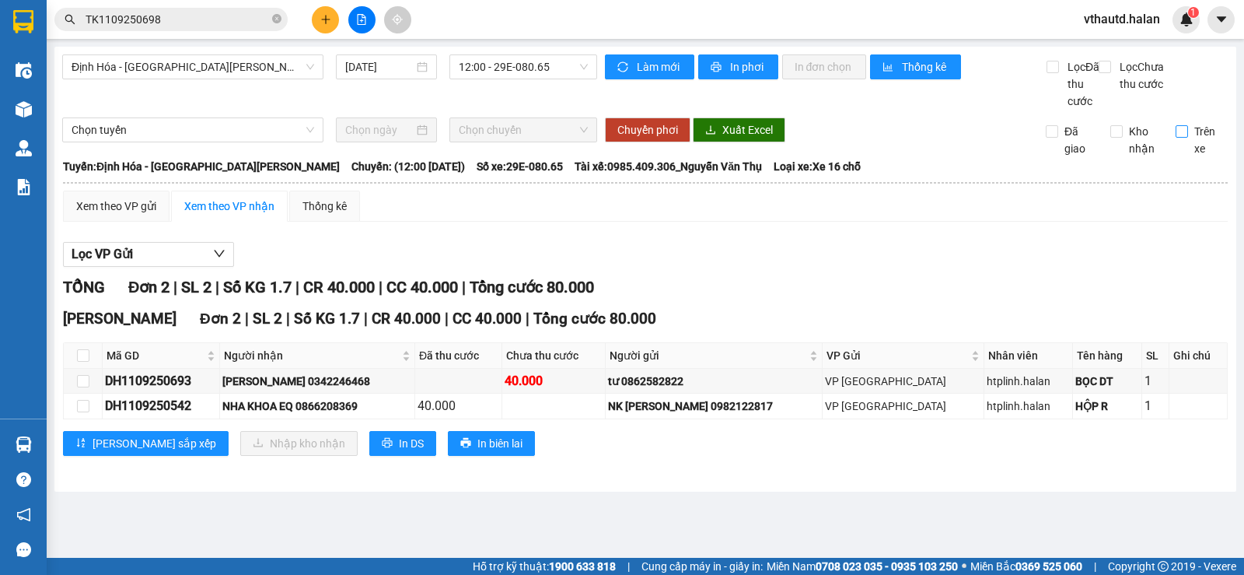
click at [1177, 138] on input "Trên xe" at bounding box center [1182, 131] width 12 height 12
checkbox input "true"
click at [82, 362] on input "checkbox" at bounding box center [83, 355] width 12 height 12
checkbox input "true"
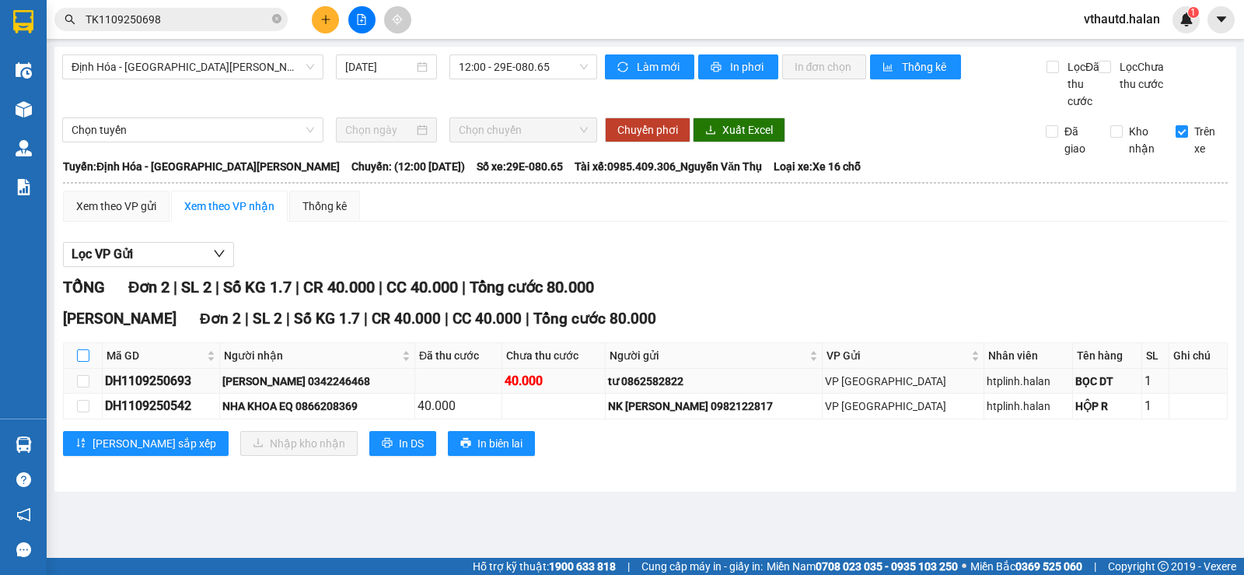
checkbox input "true"
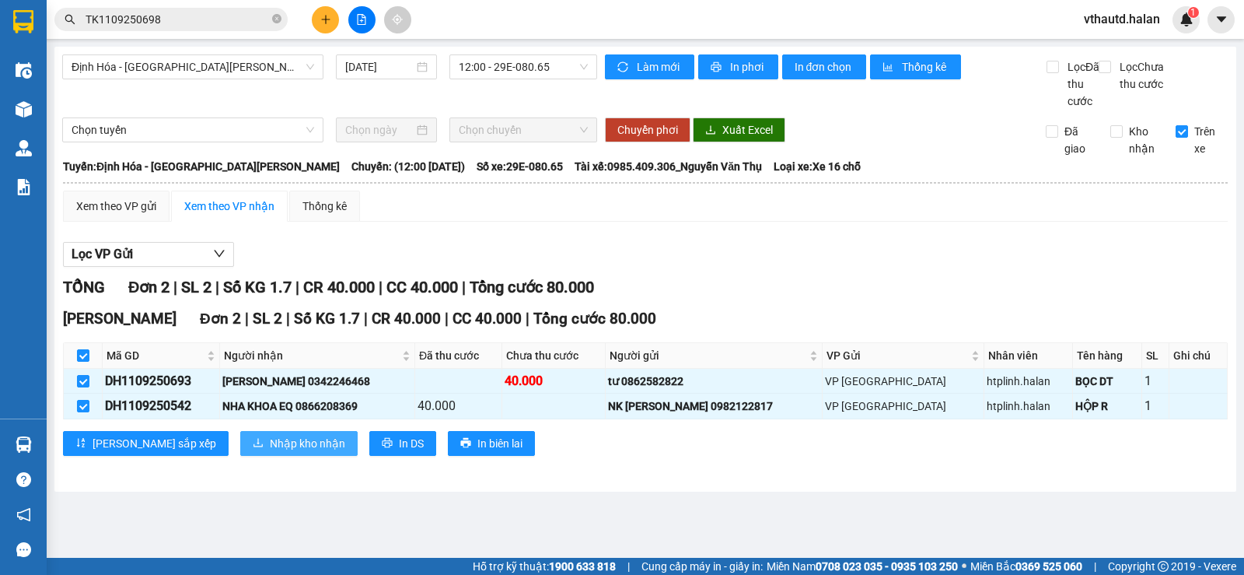
click at [270, 452] on span "Nhập kho nhận" at bounding box center [307, 443] width 75 height 17
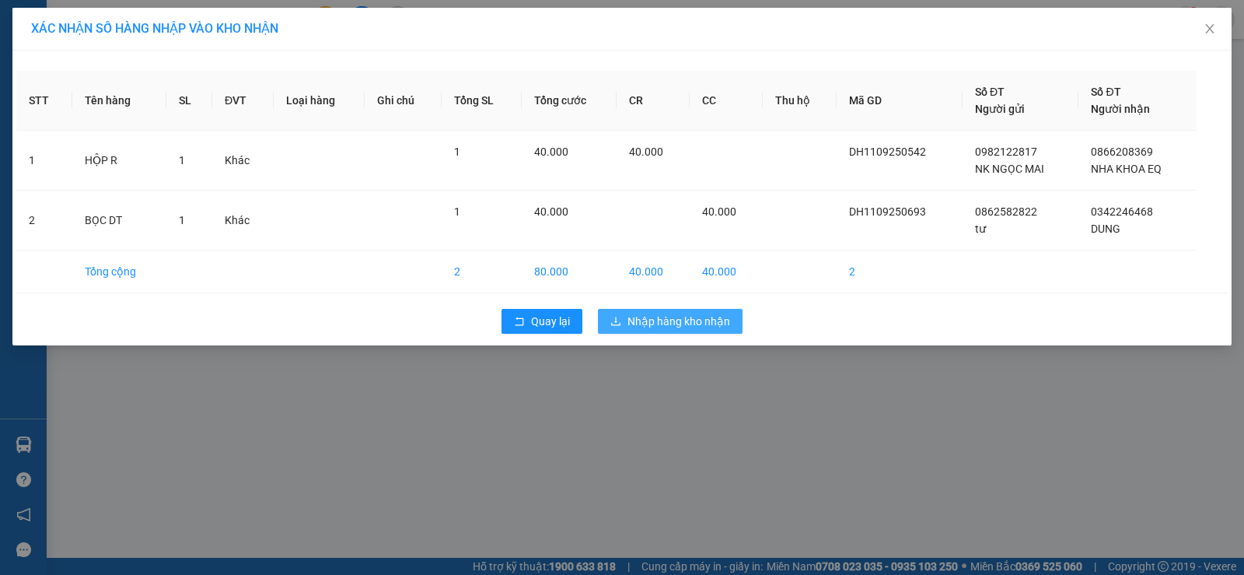
click at [656, 325] on span "Nhập hàng kho nhận" at bounding box center [678, 321] width 103 height 17
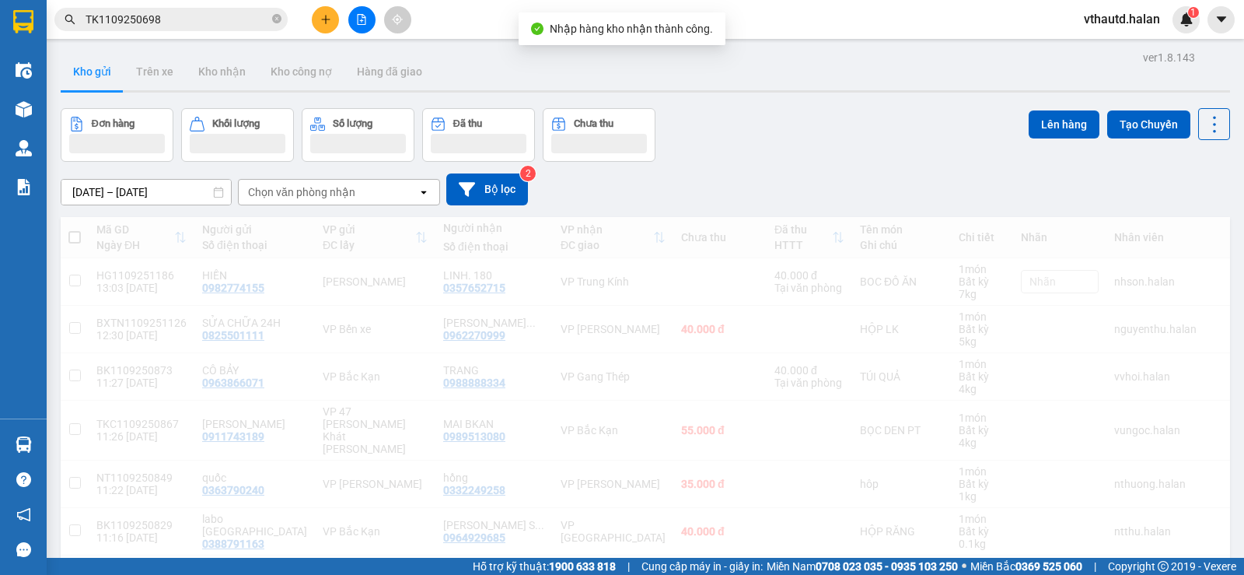
click at [341, 188] on div "Chọn văn phòng nhận" at bounding box center [301, 192] width 107 height 16
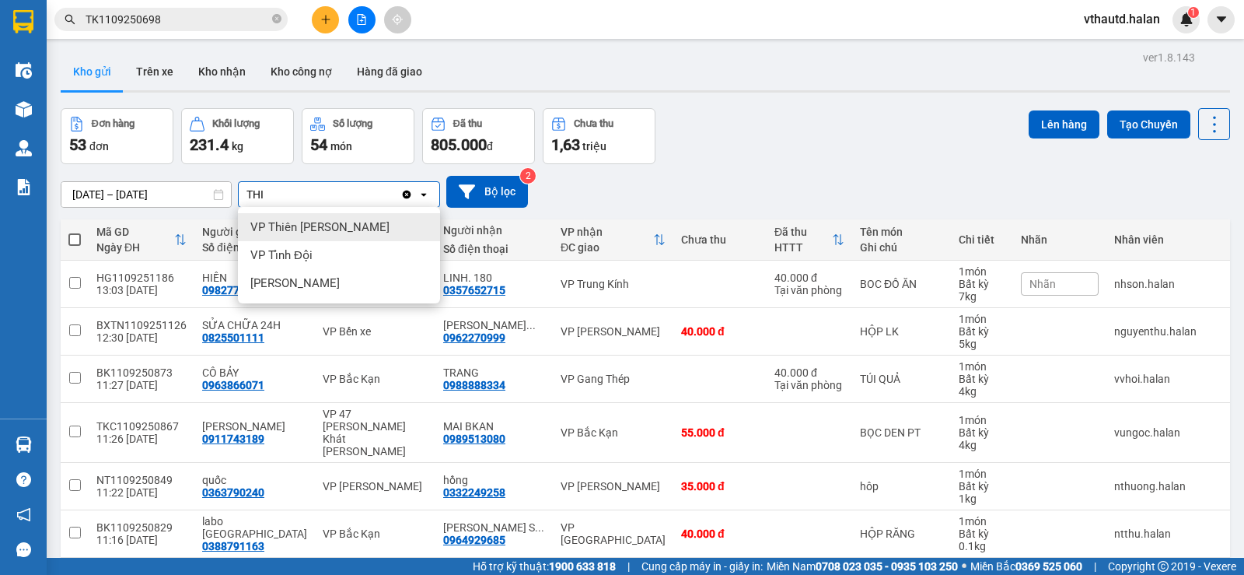
type input "THI"
click at [334, 229] on span "VP Thiên [PERSON_NAME]" at bounding box center [319, 227] width 139 height 16
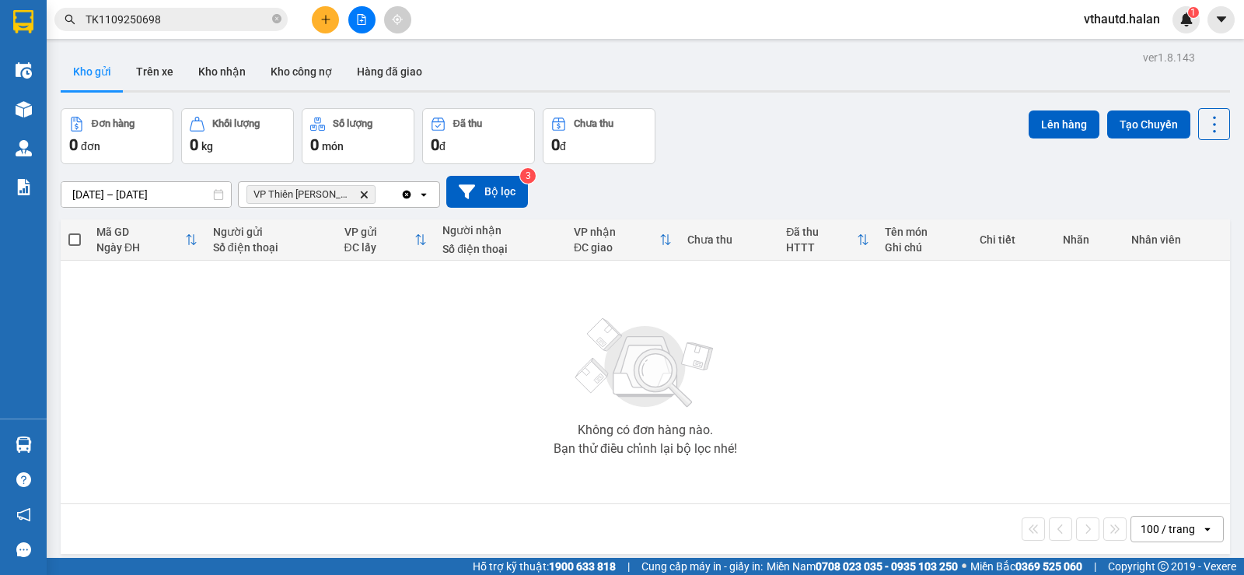
click at [407, 195] on icon "Clear all" at bounding box center [406, 194] width 12 height 12
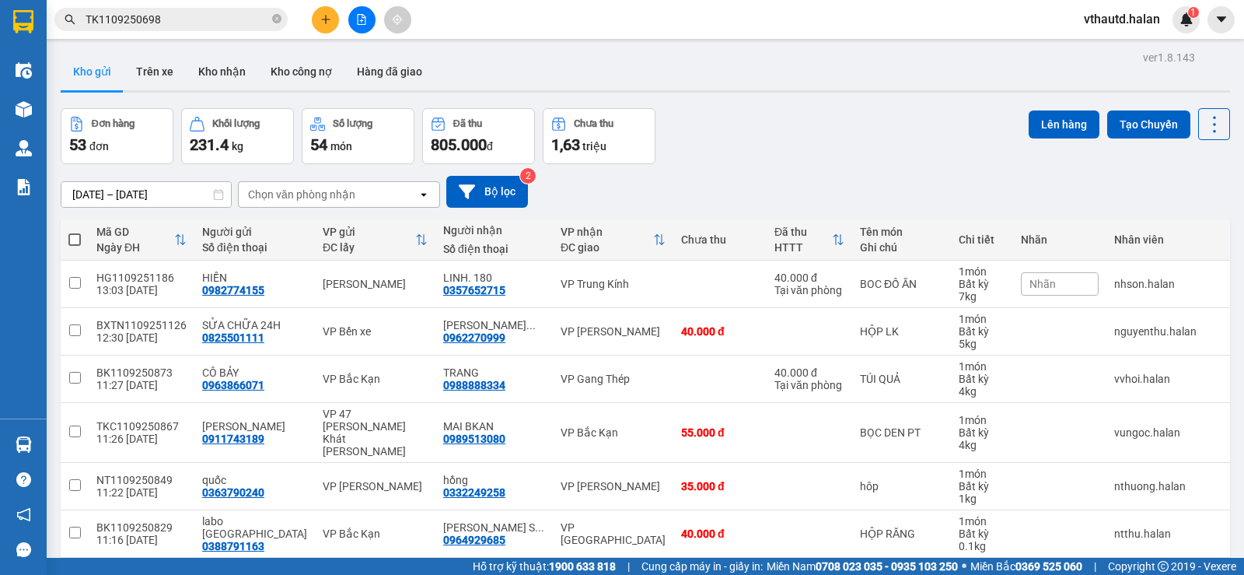
click at [355, 195] on div "Chọn văn phòng nhận" at bounding box center [328, 194] width 179 height 25
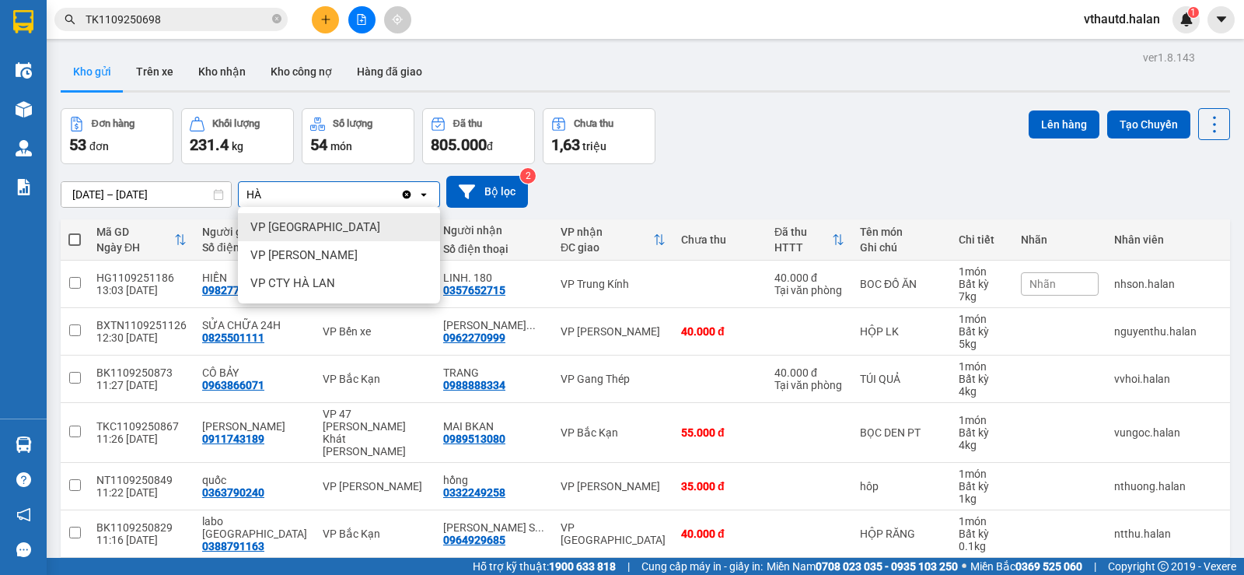
type input "HÀ"
click at [295, 227] on span "VP Hà Đông" at bounding box center [315, 227] width 130 height 16
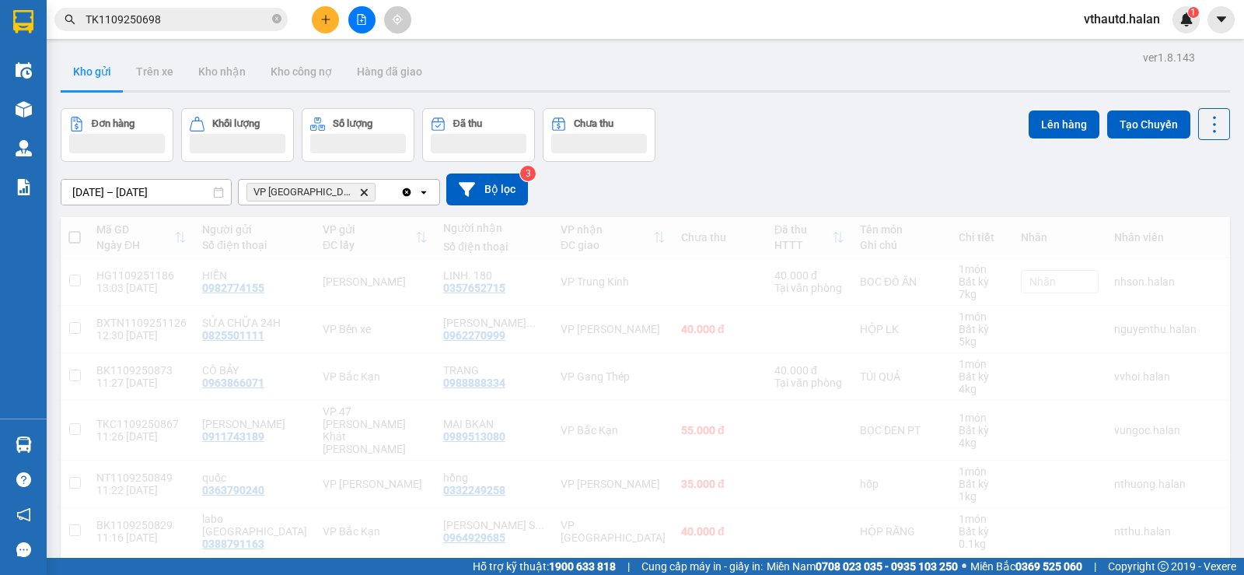
click at [371, 190] on div "VP Hà Đông Delete" at bounding box center [320, 192] width 162 height 25
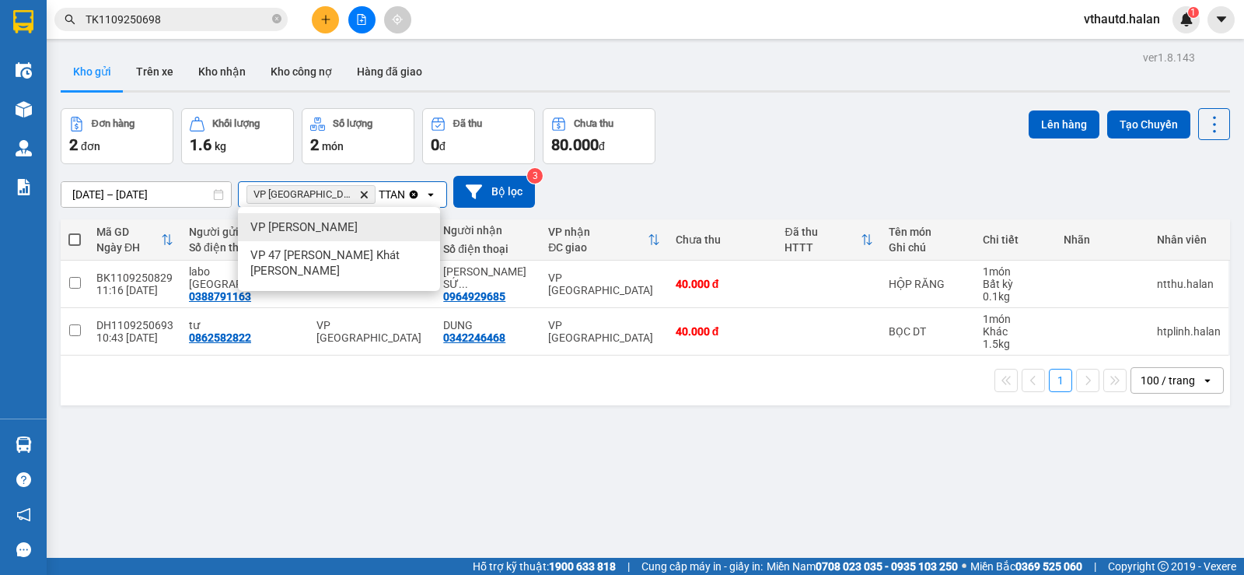
type input "TTAN"
click at [307, 224] on span "VP [GEOGRAPHIC_DATA]" at bounding box center [303, 227] width 107 height 16
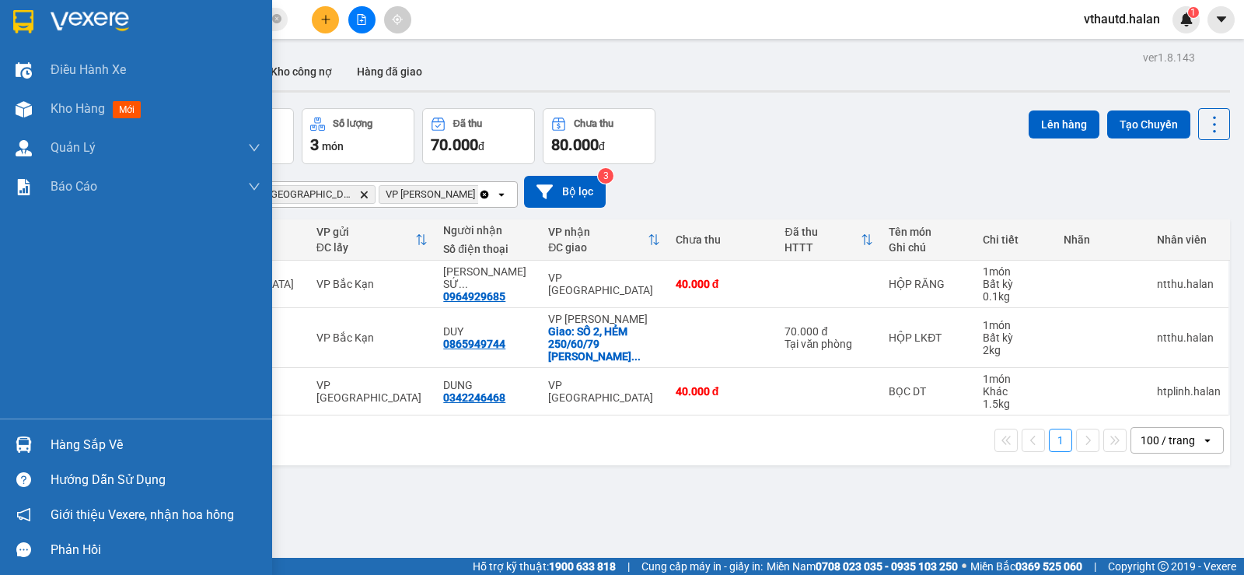
click at [61, 438] on div "Hàng sắp về" at bounding box center [156, 444] width 210 height 23
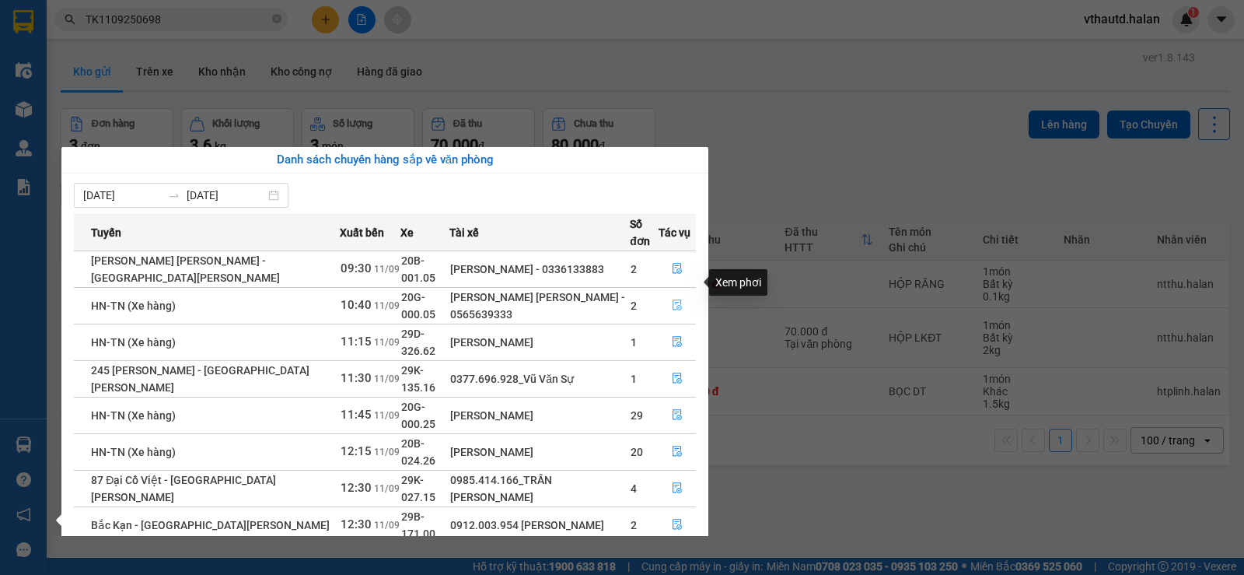
click at [676, 299] on icon "file-done" at bounding box center [677, 304] width 11 height 11
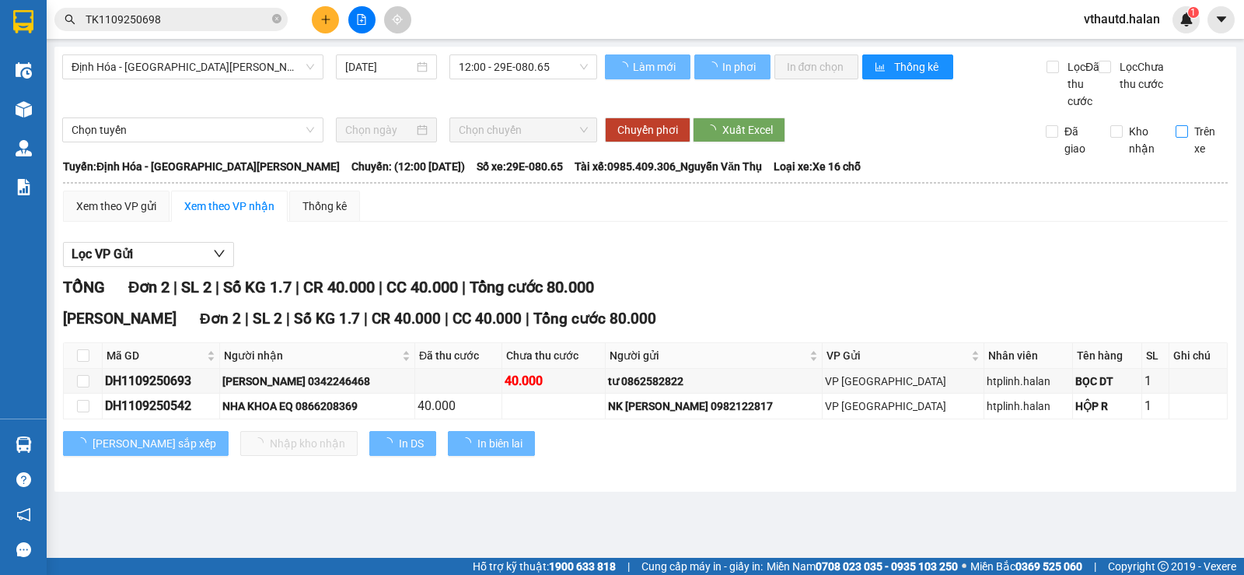
click at [1188, 146] on span "Trên xe" at bounding box center [1208, 140] width 40 height 34
click at [1186, 138] on input "Trên xe" at bounding box center [1182, 131] width 12 height 12
checkbox input "true"
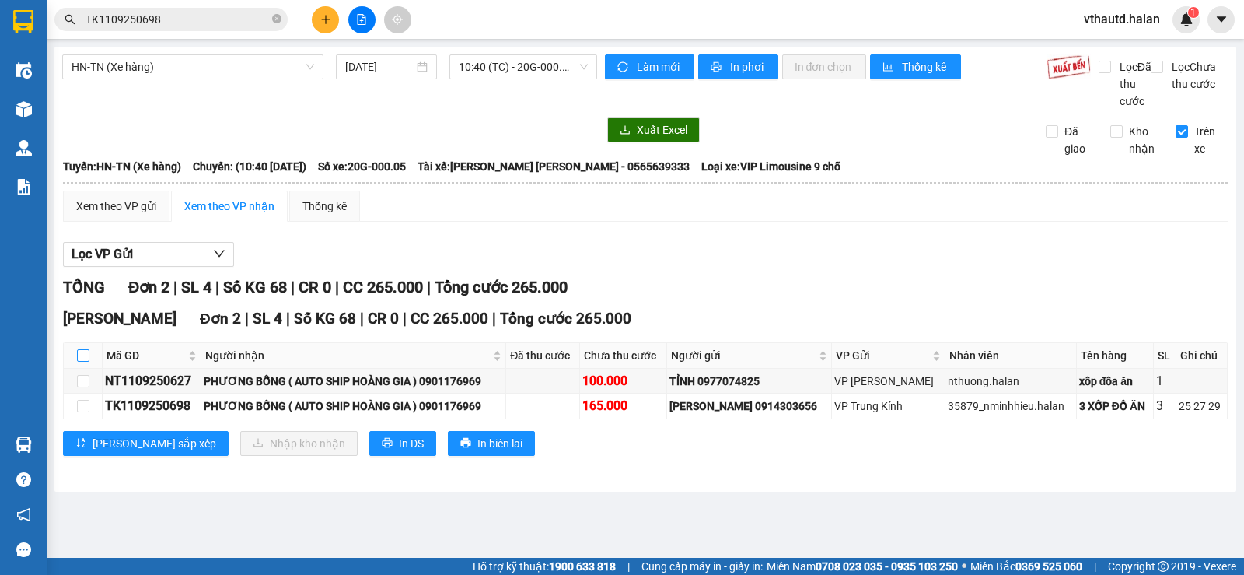
click at [79, 362] on input "checkbox" at bounding box center [83, 355] width 12 height 12
checkbox input "true"
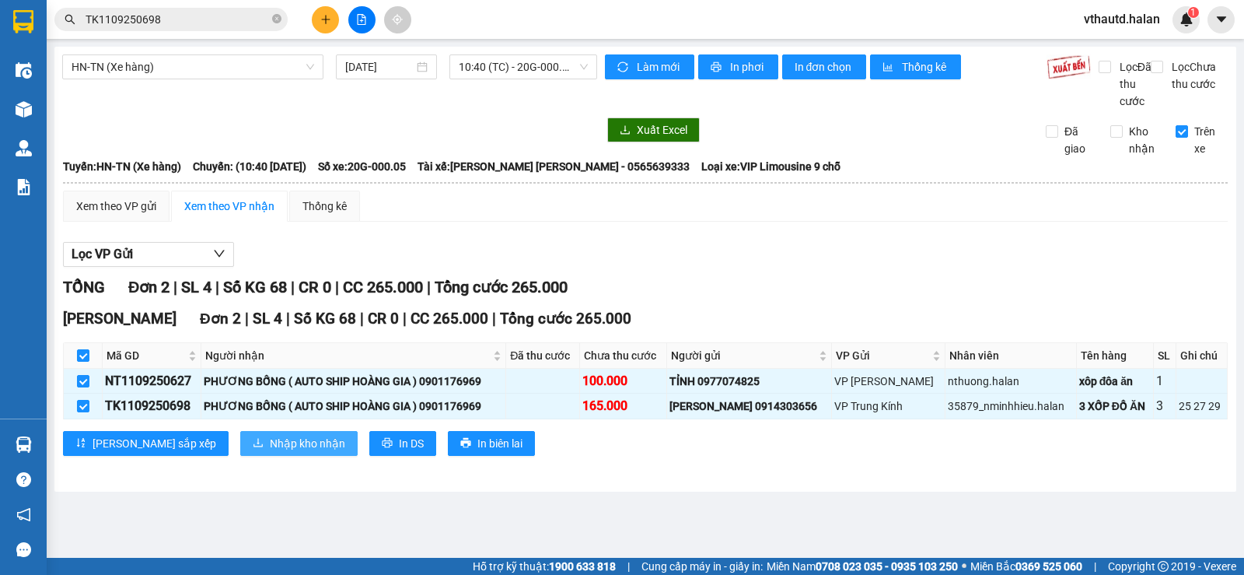
click at [270, 452] on span "Nhập kho nhận" at bounding box center [307, 443] width 75 height 17
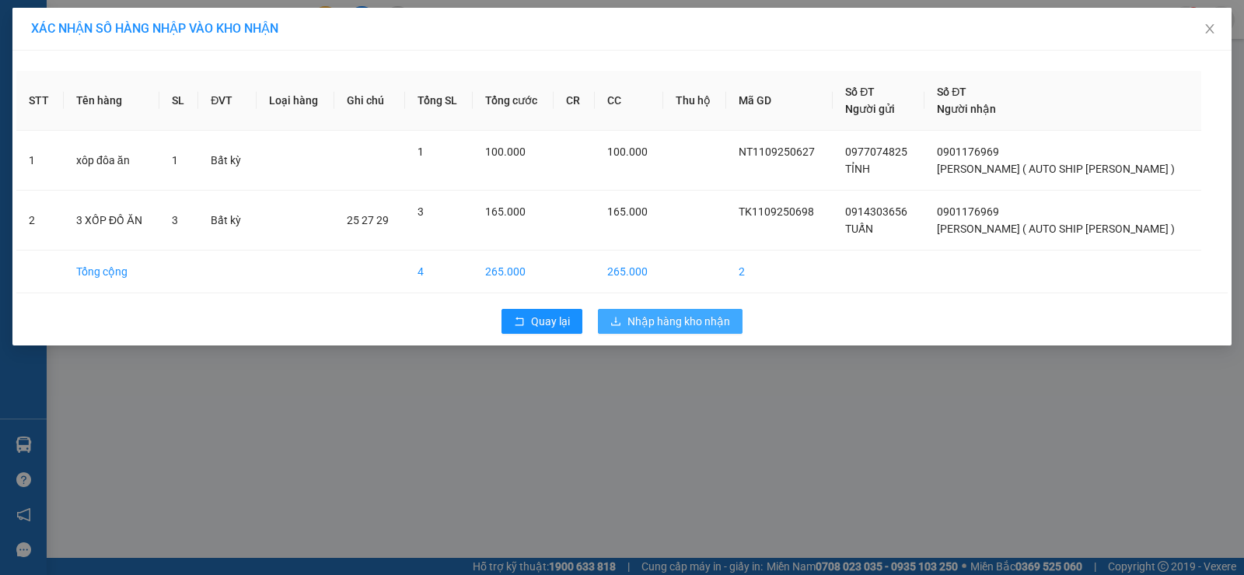
click at [645, 322] on span "Nhập hàng kho nhận" at bounding box center [678, 321] width 103 height 17
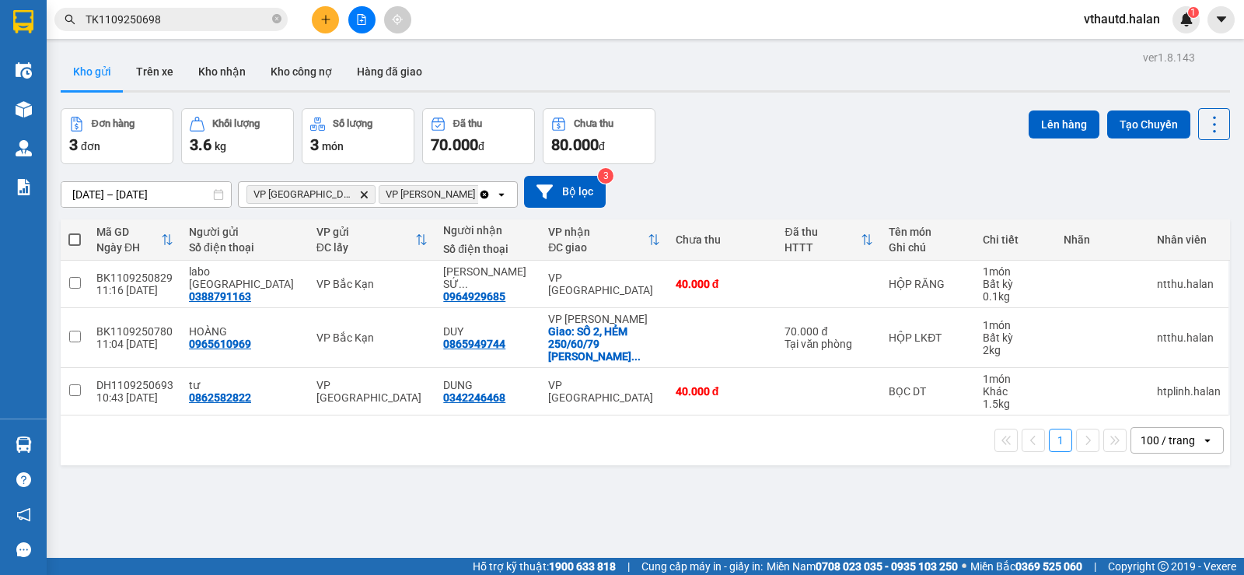
click at [811, 124] on div "Đơn hàng 3 đơn Khối lượng 3.6 kg Số lượng 3 món Đã thu 70.000 đ Chưa thu 80.000…" at bounding box center [645, 136] width 1169 height 56
click at [480, 192] on icon "Clear all" at bounding box center [484, 194] width 9 height 9
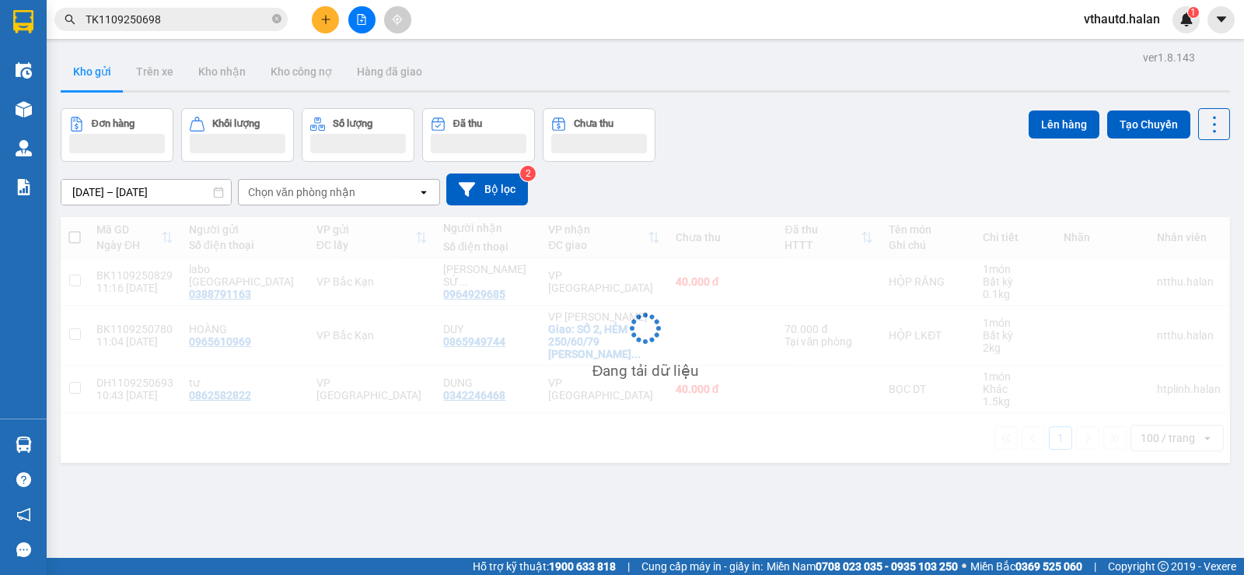
click at [306, 187] on div "Chọn văn phòng nhận" at bounding box center [301, 192] width 107 height 16
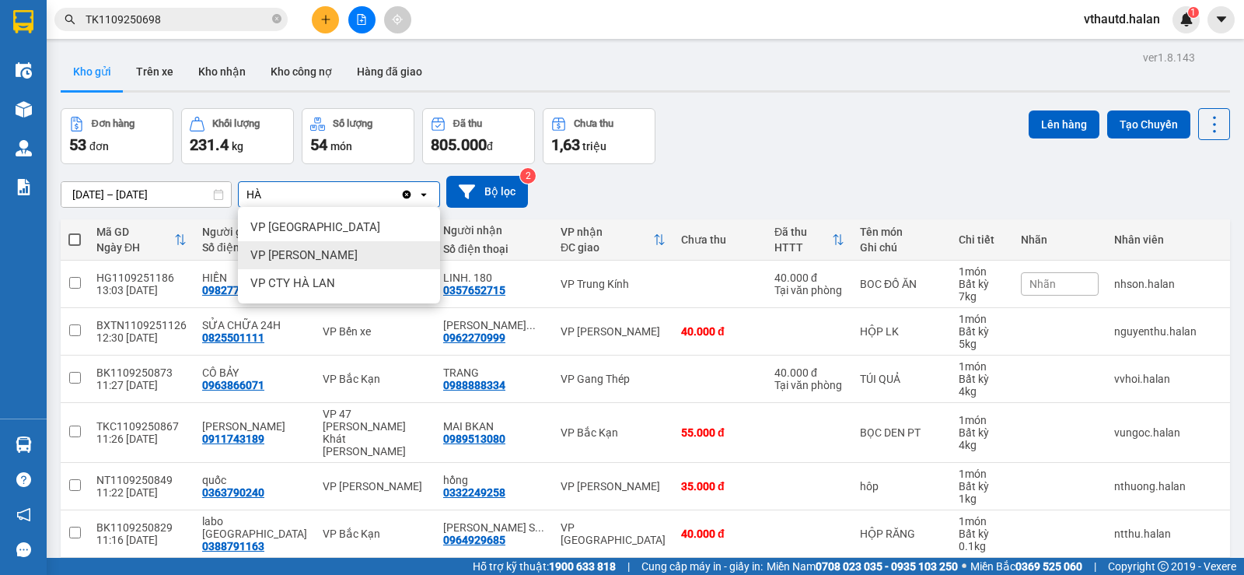
type input "HÀ"
drag, startPoint x: 281, startPoint y: 230, endPoint x: 304, endPoint y: 208, distance: 31.9
click at [286, 224] on span "VP Hà Đông" at bounding box center [315, 227] width 130 height 16
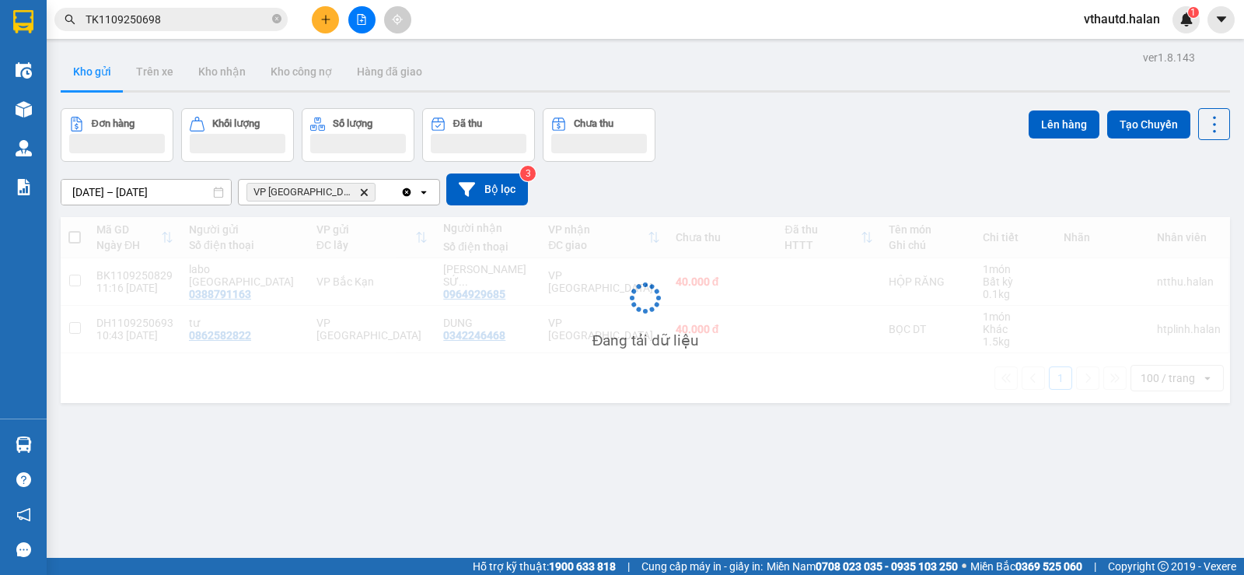
click at [341, 192] on div "VP Hà Đông Delete" at bounding box center [320, 192] width 162 height 25
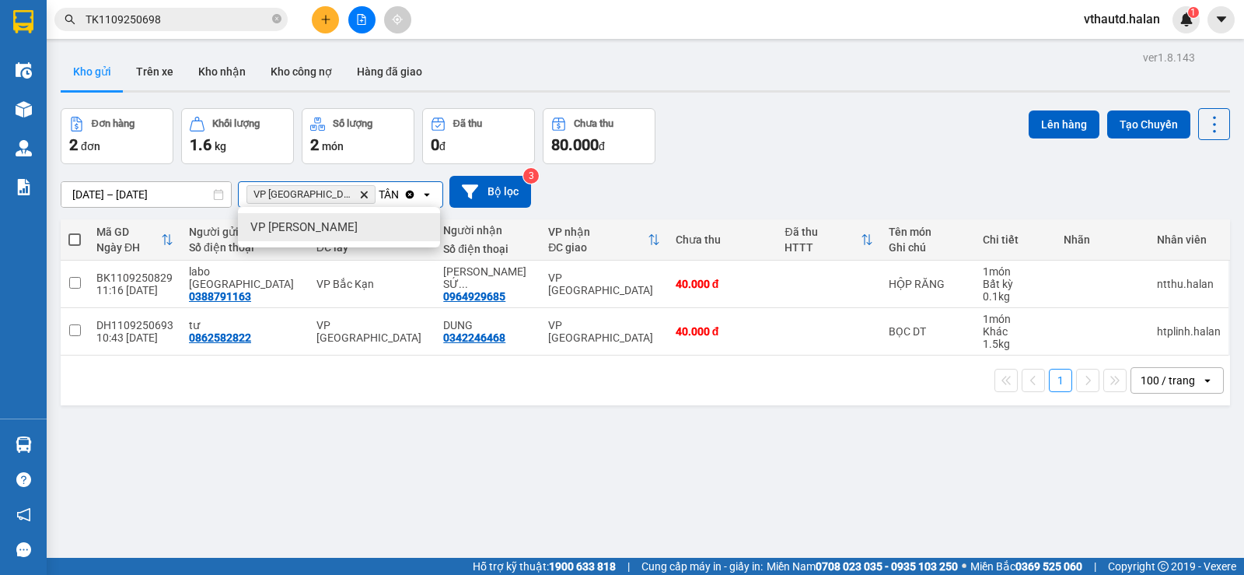
type input "TÂN"
click at [271, 221] on span "VP [GEOGRAPHIC_DATA]" at bounding box center [303, 227] width 107 height 16
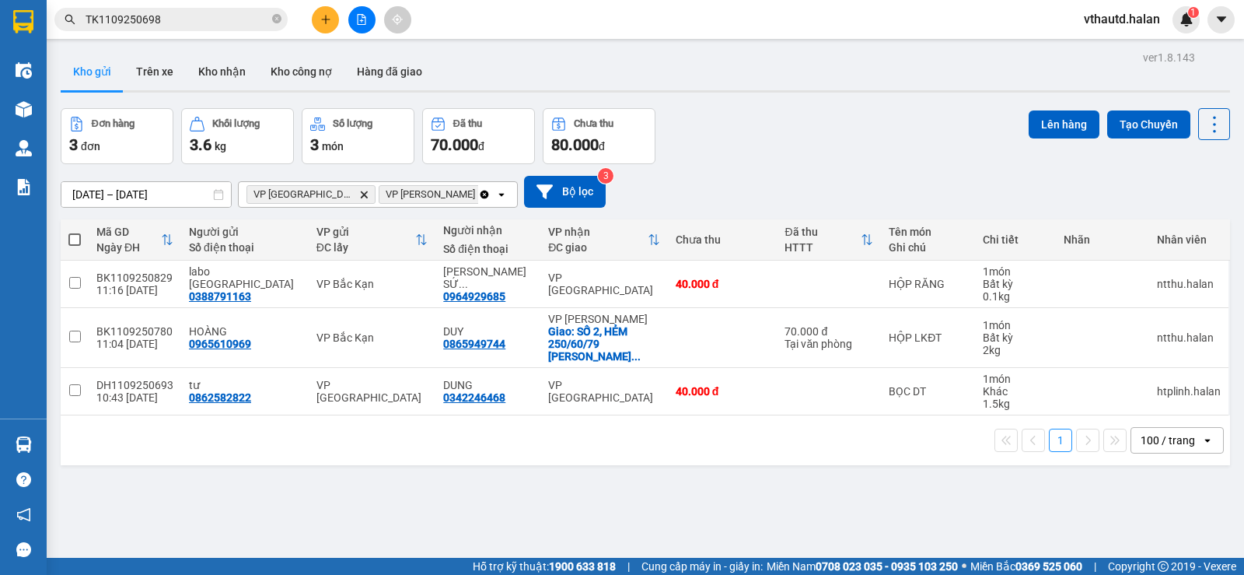
click at [76, 238] on span at bounding box center [74, 239] width 12 height 12
click at [75, 232] on input "checkbox" at bounding box center [75, 232] width 0 height 0
checkbox input "true"
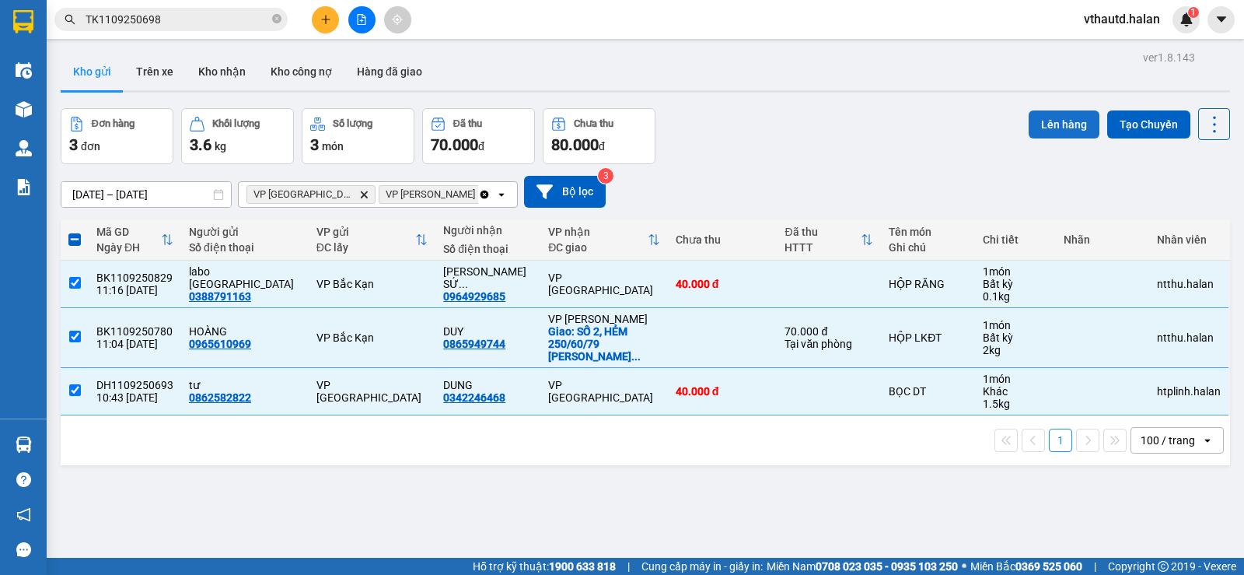
click at [1050, 124] on button "Lên hàng" at bounding box center [1064, 124] width 71 height 28
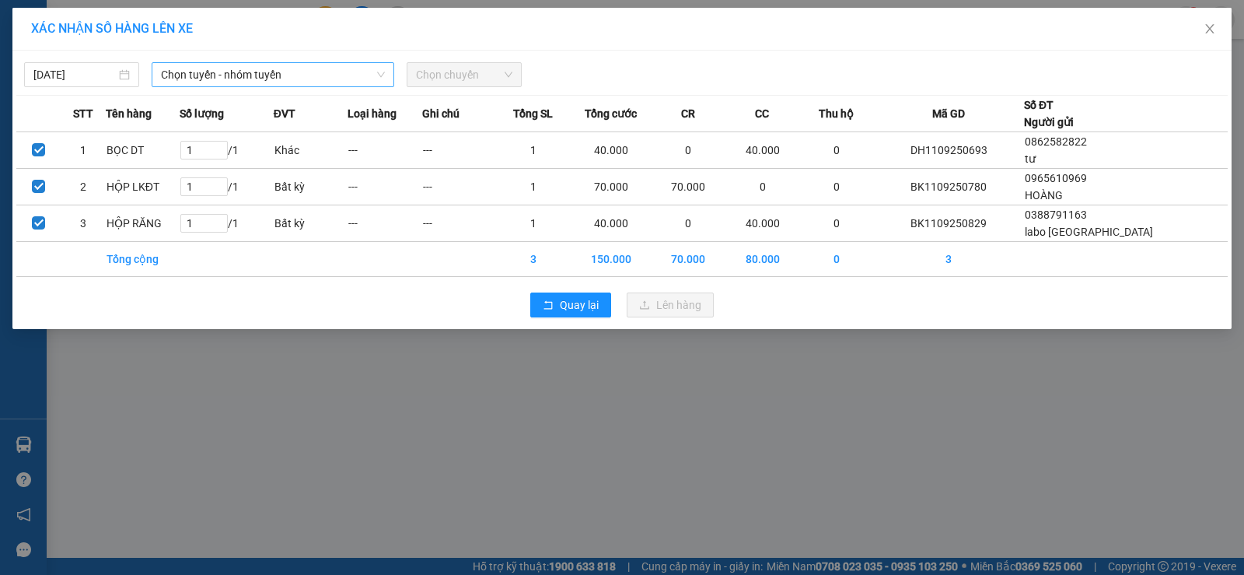
click at [278, 73] on span "Chọn tuyến - nhóm tuyến" at bounding box center [273, 74] width 224 height 23
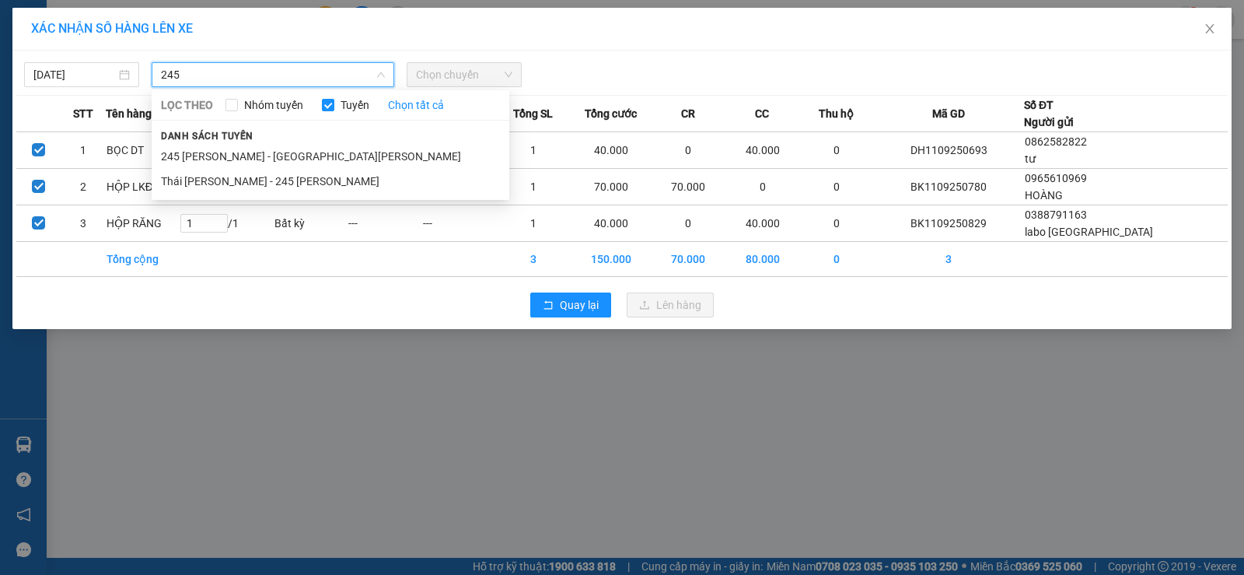
type input "245"
click at [245, 174] on li "Thái Nguyên - 245 Quang Trung" at bounding box center [331, 181] width 358 height 25
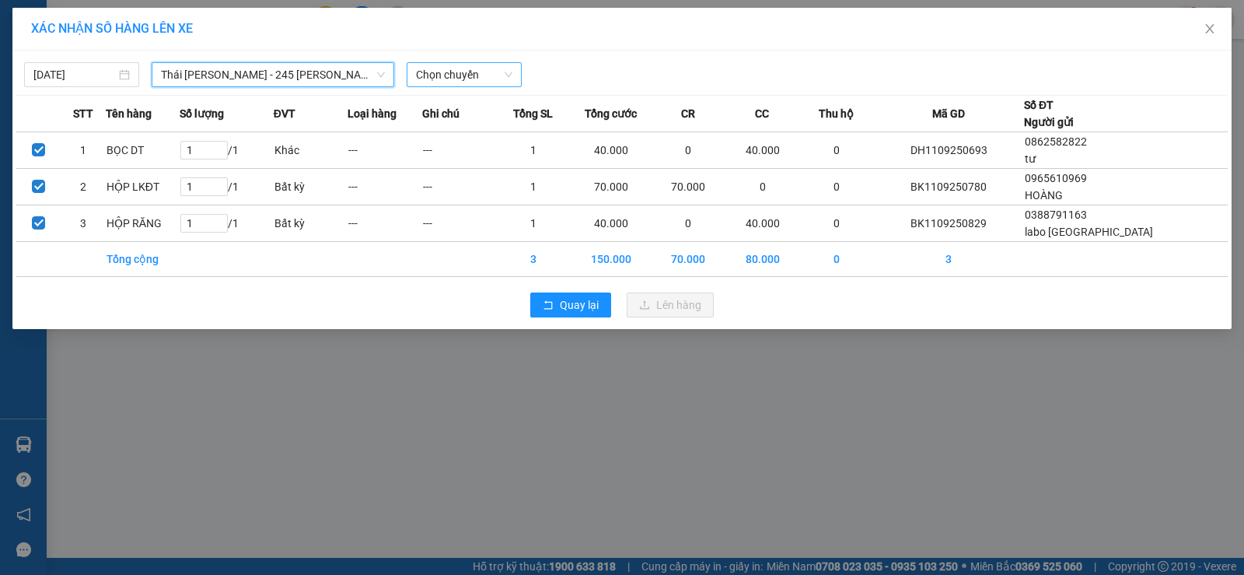
click at [452, 76] on span "Chọn chuyến" at bounding box center [464, 74] width 96 height 23
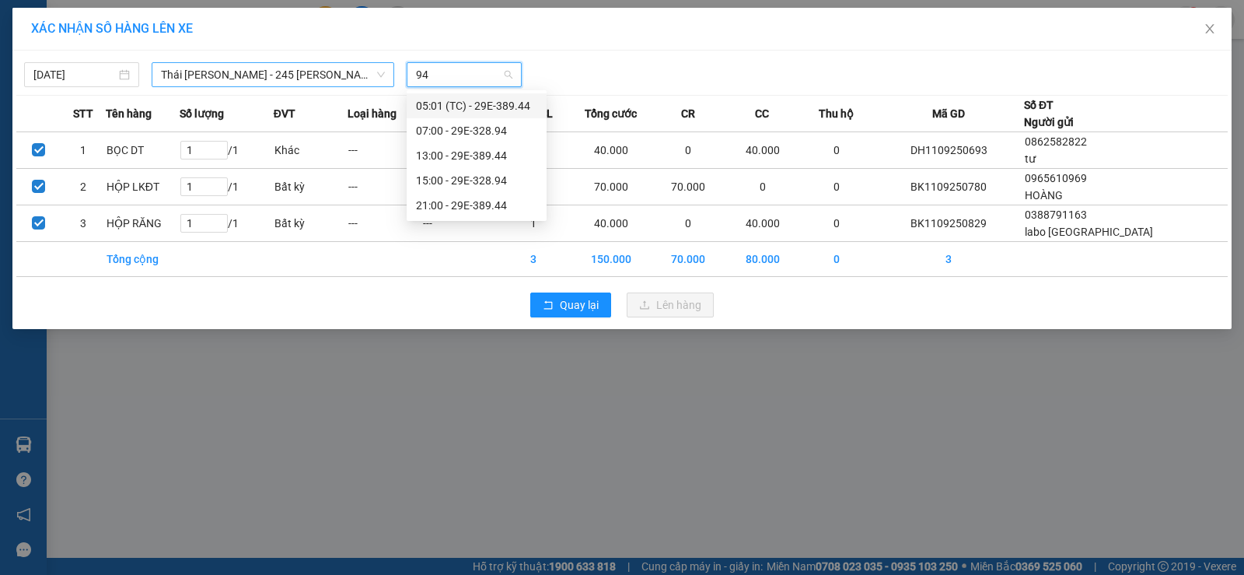
type input "944"
click at [468, 131] on div "13:00 - 29E-389.44" at bounding box center [476, 130] width 121 height 17
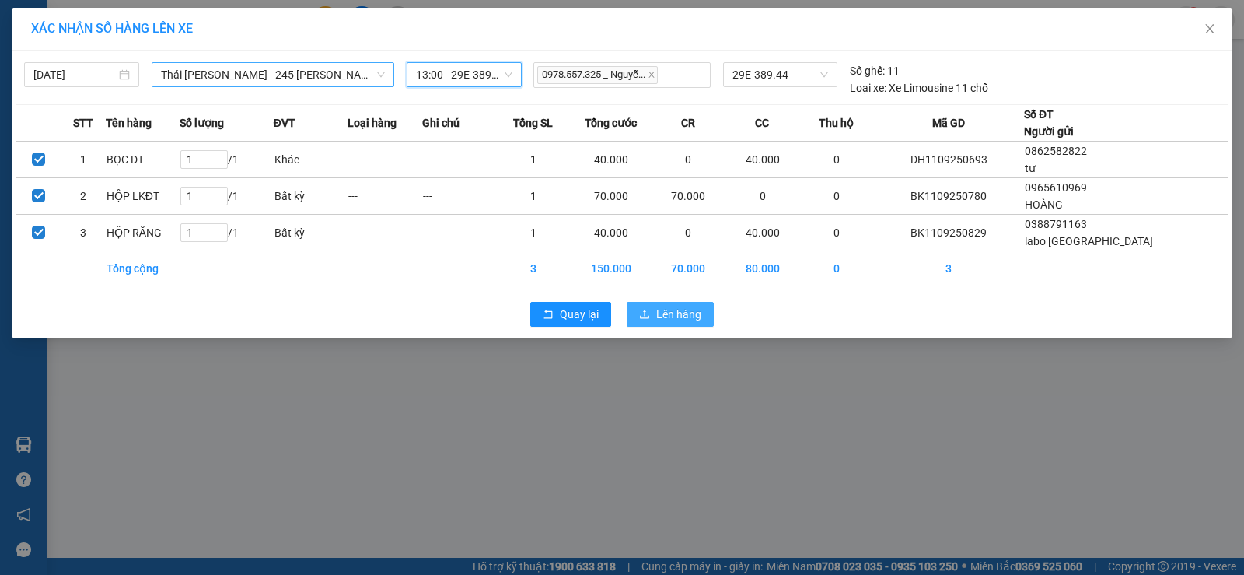
click at [676, 319] on span "Lên hàng" at bounding box center [678, 314] width 45 height 17
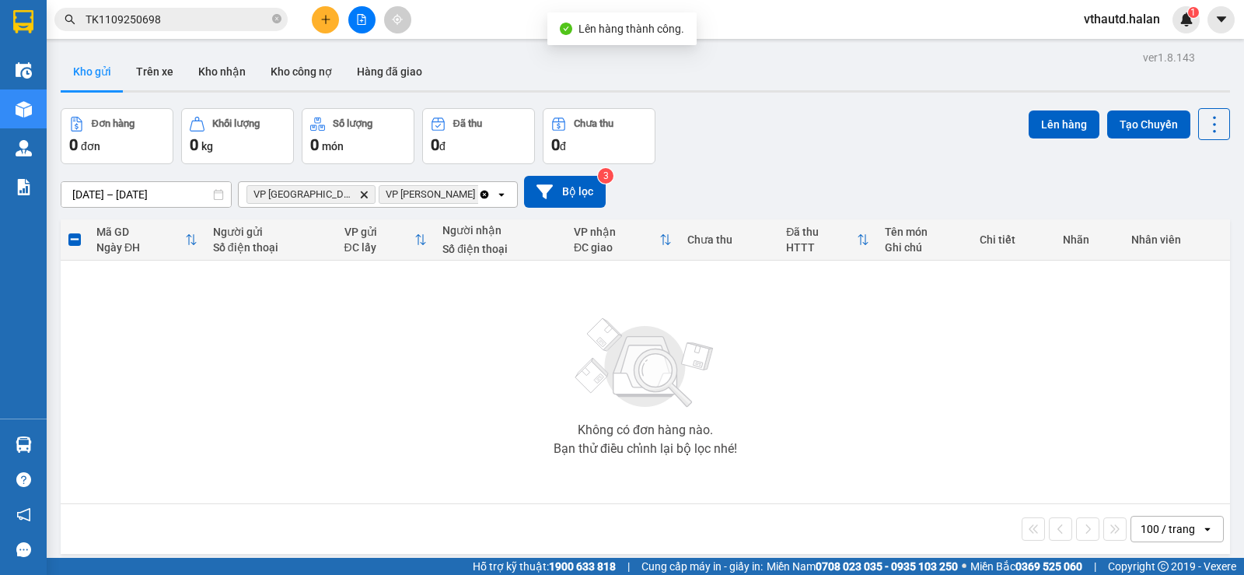
click at [478, 194] on icon "Clear all" at bounding box center [484, 194] width 12 height 12
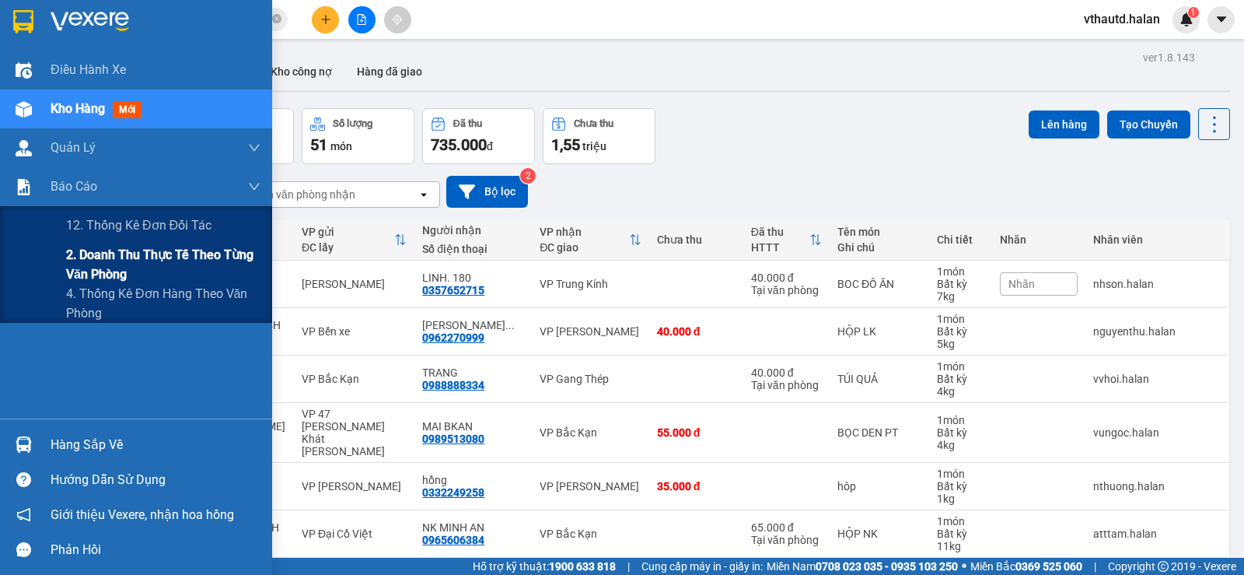
drag, startPoint x: 82, startPoint y: 257, endPoint x: 123, endPoint y: 240, distance: 43.6
click at [83, 257] on span "2. Doanh thu thực tế theo từng văn phòng" at bounding box center [163, 264] width 194 height 39
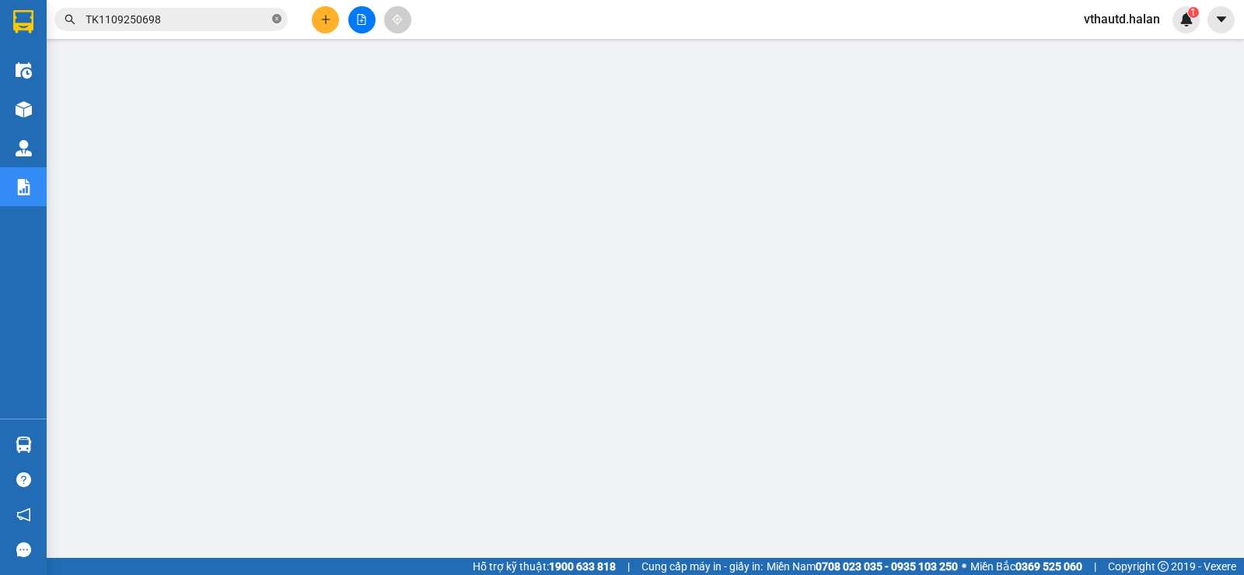
click at [277, 18] on icon "close-circle" at bounding box center [276, 18] width 9 height 9
paste input "HG1109250321"
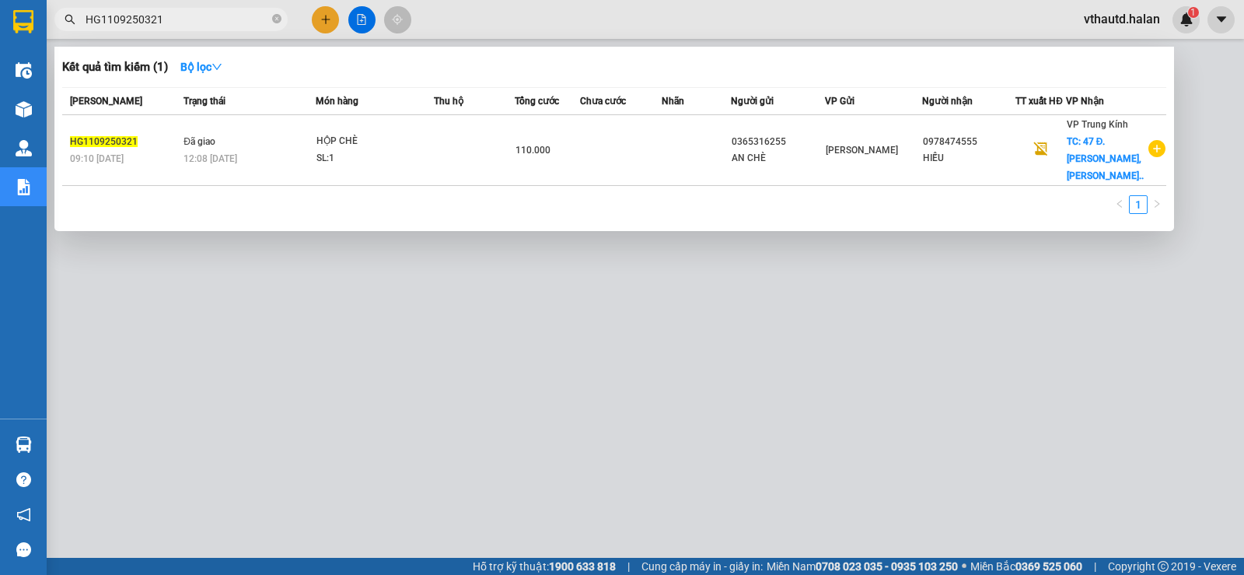
type input "HG1109250321"
click at [277, 21] on icon "close-circle" at bounding box center [276, 18] width 9 height 9
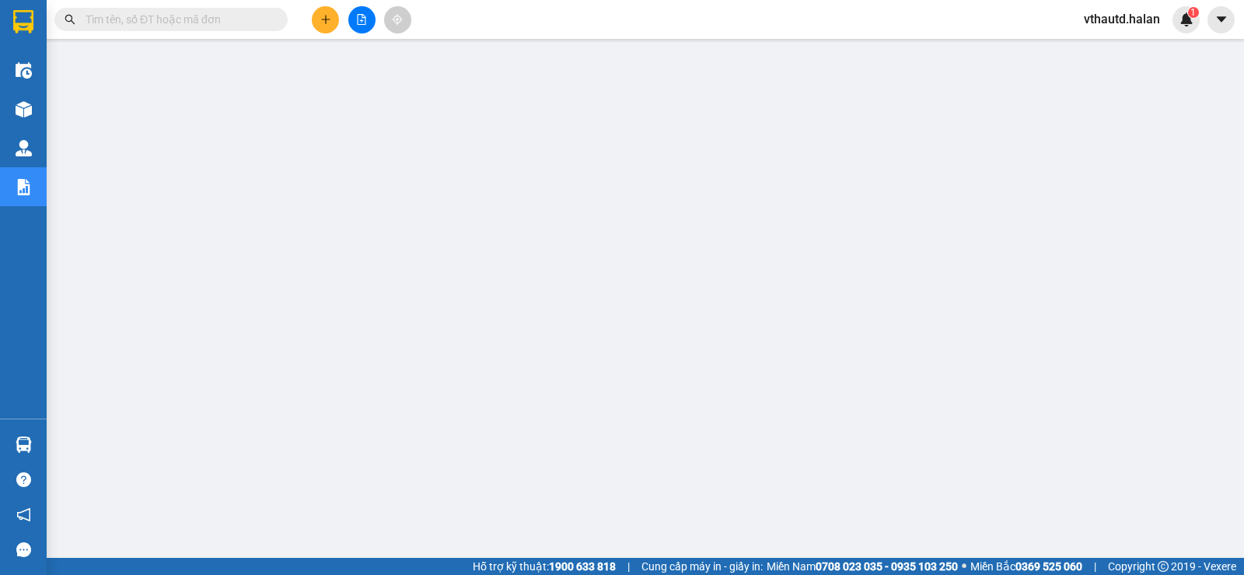
click at [240, 16] on input "text" at bounding box center [177, 19] width 183 height 17
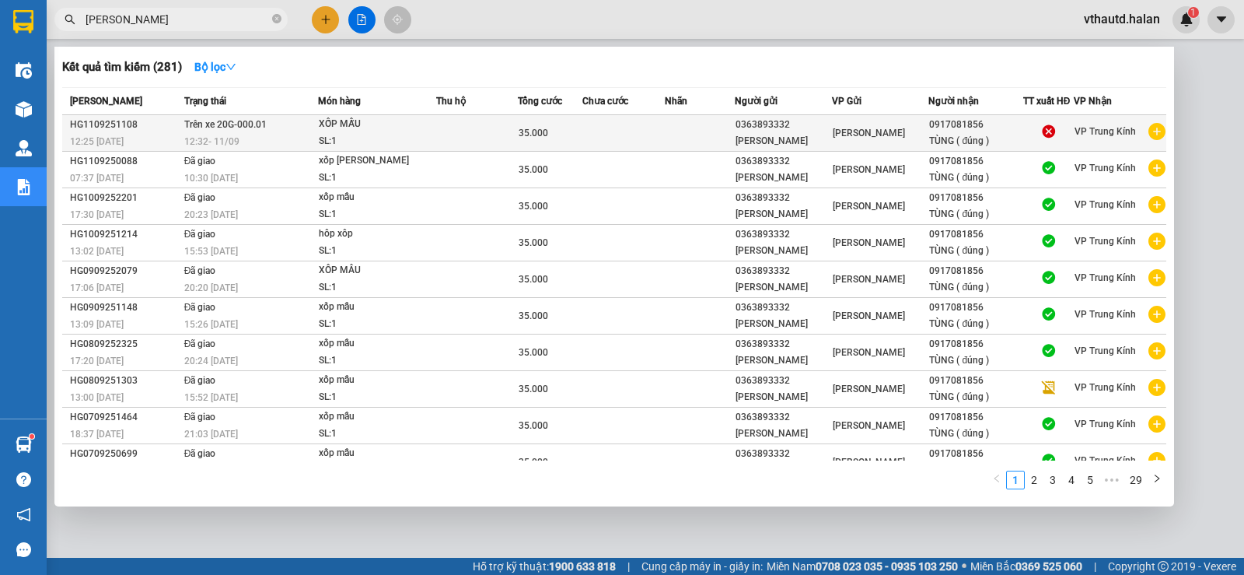
type input "TÙNG ĐÚNG"
click at [513, 131] on td at bounding box center [477, 133] width 82 height 37
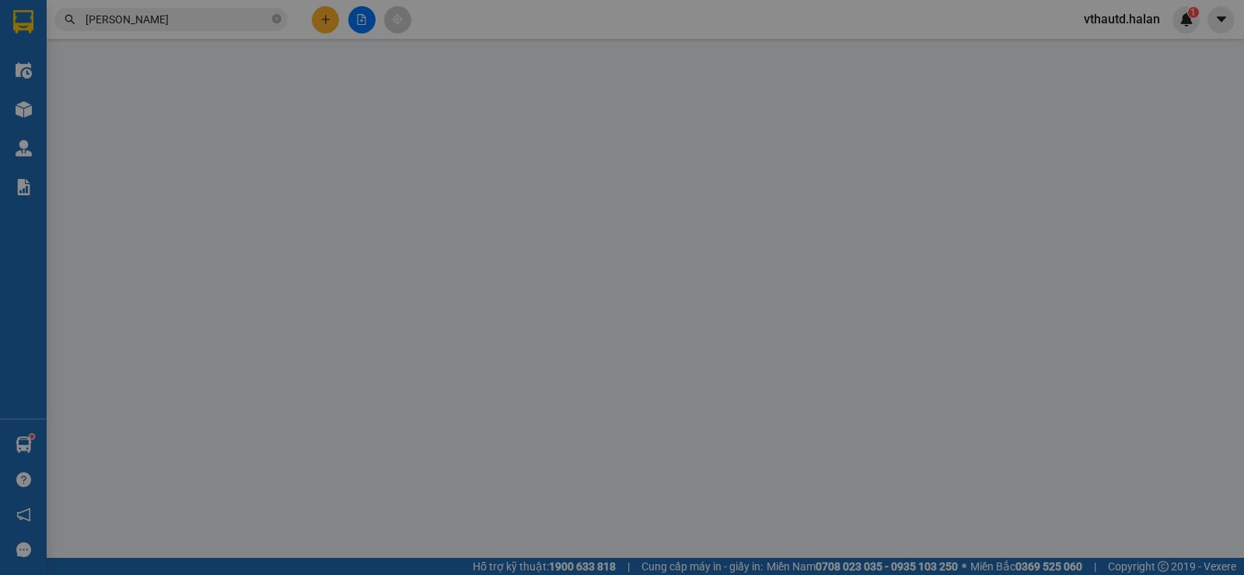
type input "0363893332"
type input "0917081856"
type input "35.000"
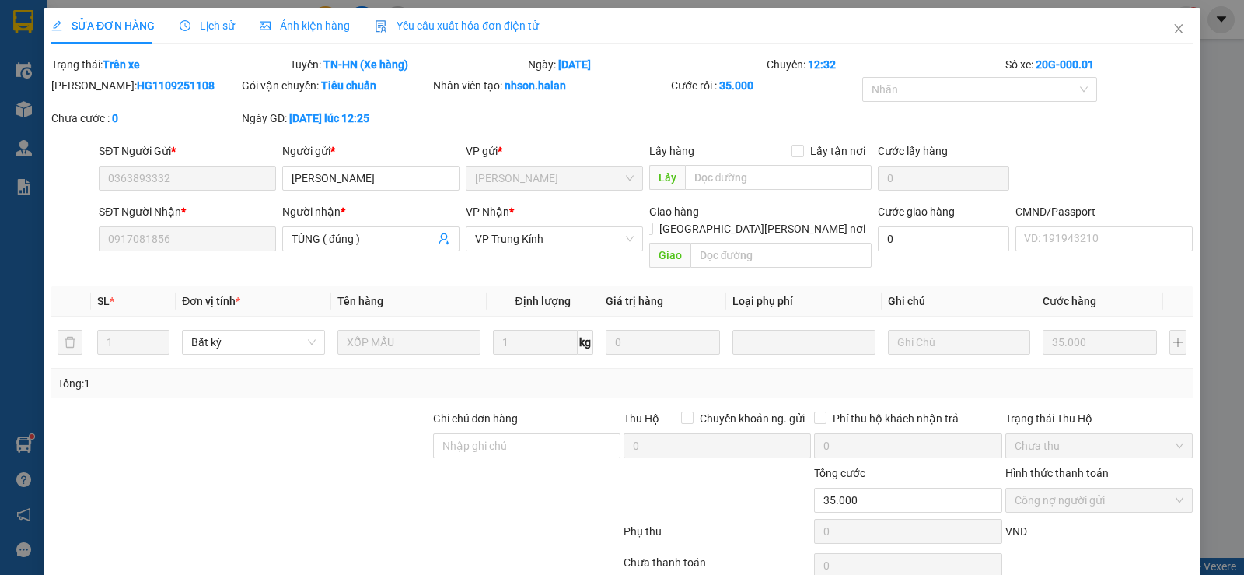
click at [220, 26] on span "Lịch sử" at bounding box center [207, 25] width 55 height 12
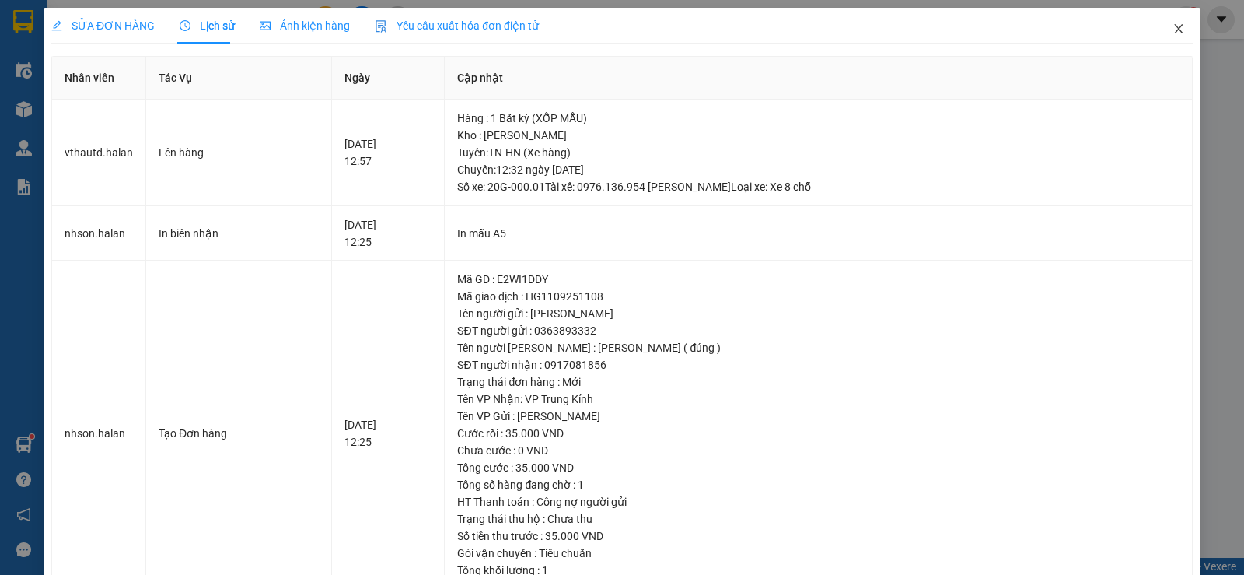
click at [1158, 19] on span "Close" at bounding box center [1179, 30] width 44 height 44
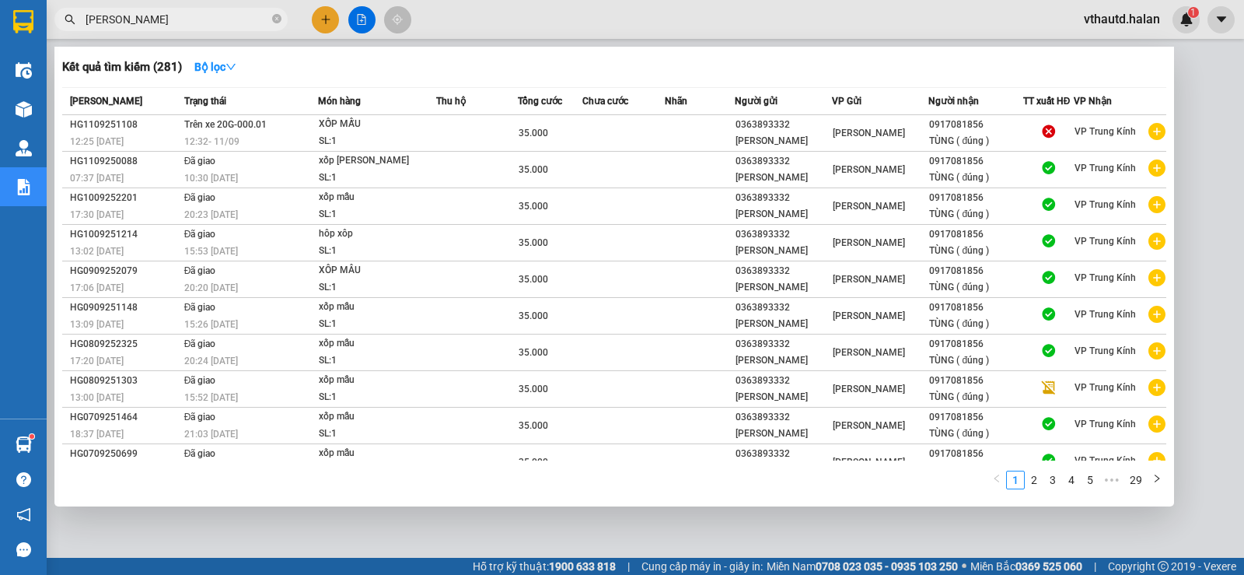
click at [212, 17] on input "TÙNG ĐÚNG" at bounding box center [177, 19] width 183 height 17
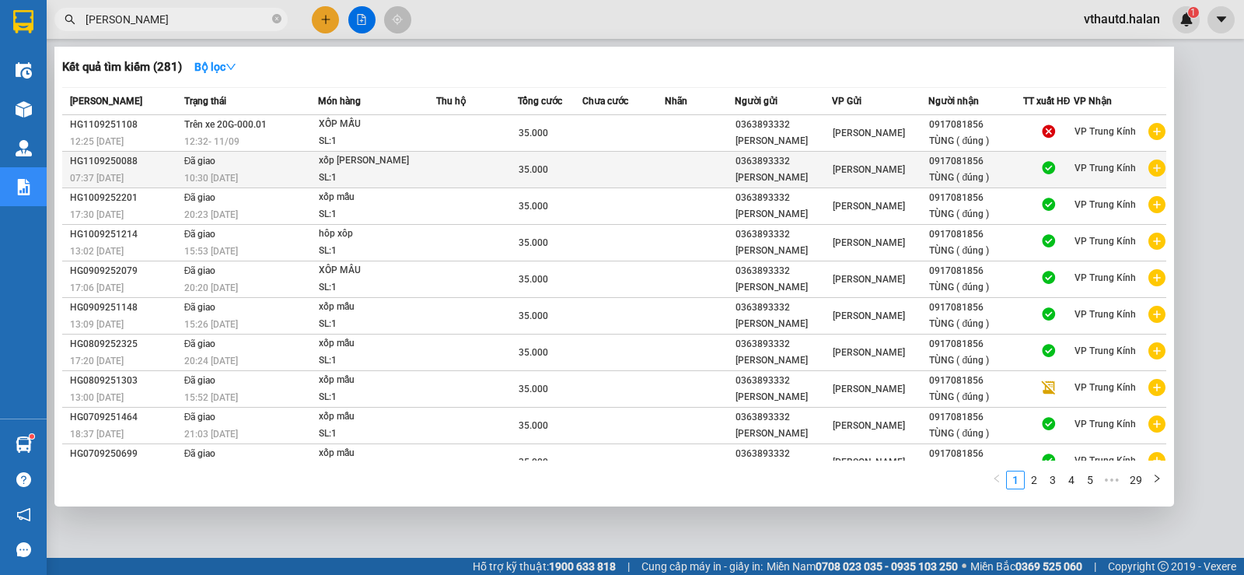
click at [250, 159] on td "Đã giao 10:30 - 11/09" at bounding box center [249, 170] width 138 height 37
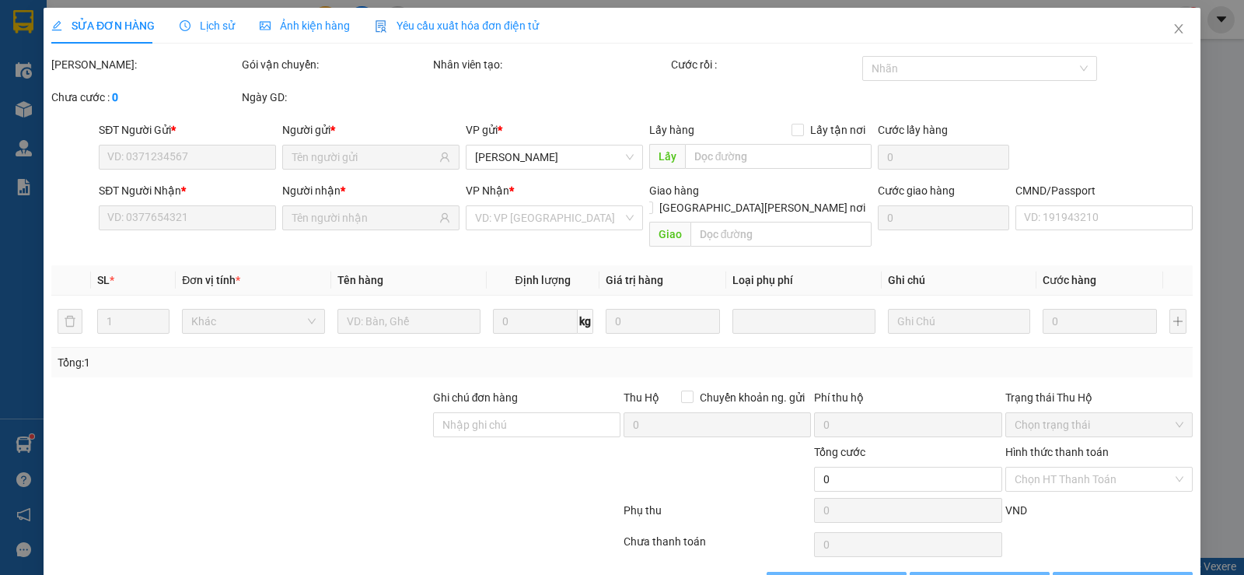
type input "0363893332"
type input "0917081856"
type input "35.000"
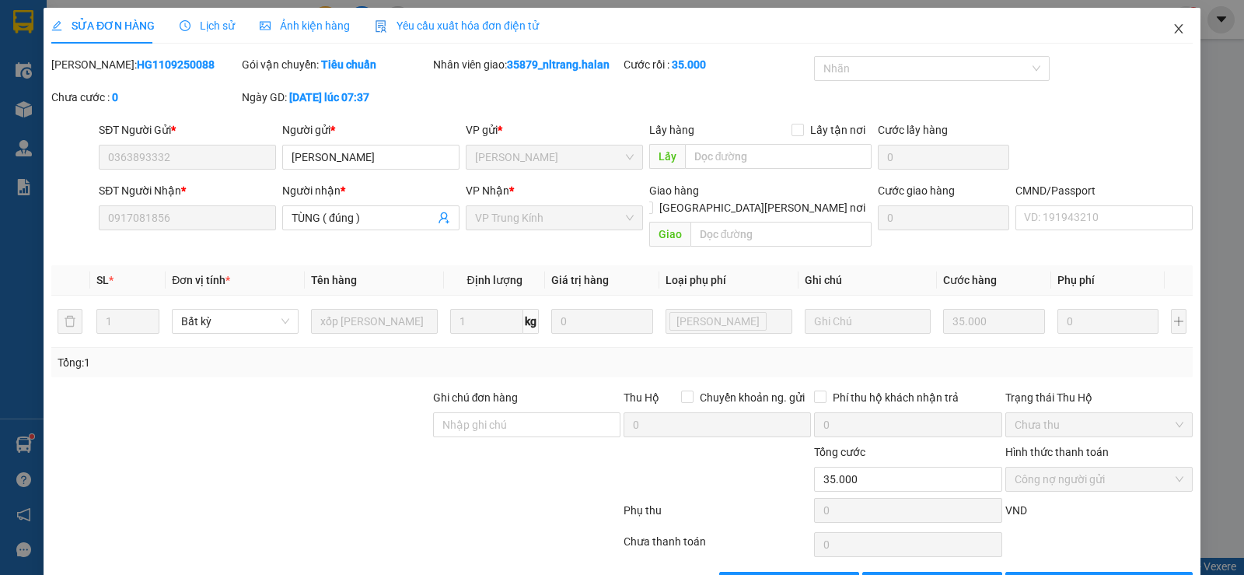
click at [1172, 26] on icon "close" at bounding box center [1178, 29] width 12 height 12
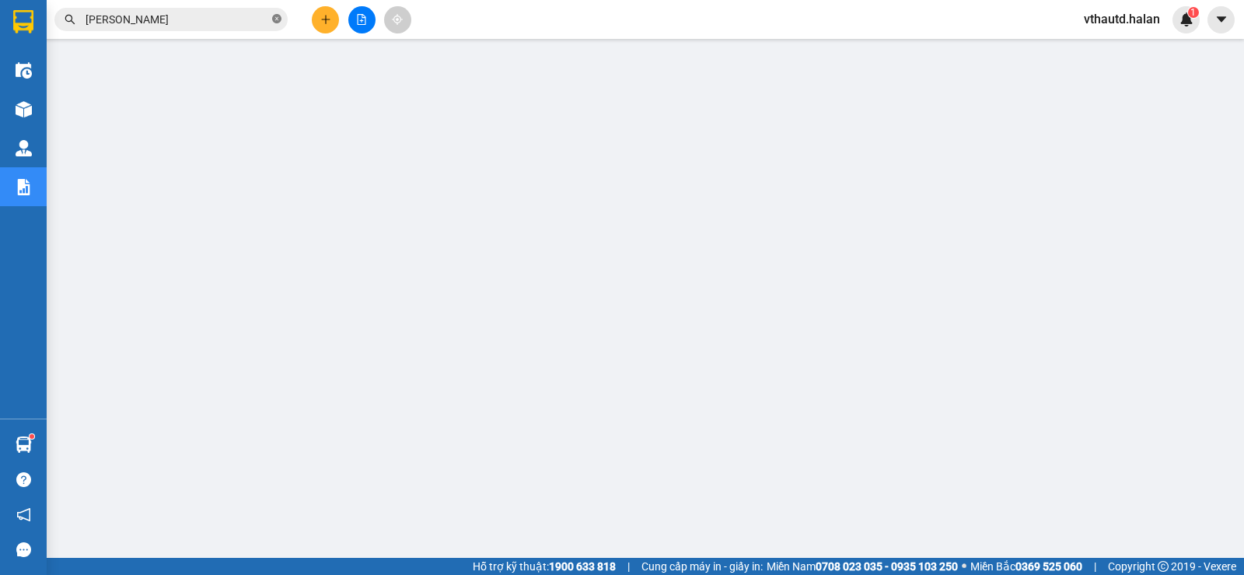
click at [276, 20] on icon "close-circle" at bounding box center [276, 18] width 9 height 9
click at [240, 19] on input "text" at bounding box center [177, 19] width 183 height 17
click at [239, 19] on input "text" at bounding box center [177, 19] width 183 height 17
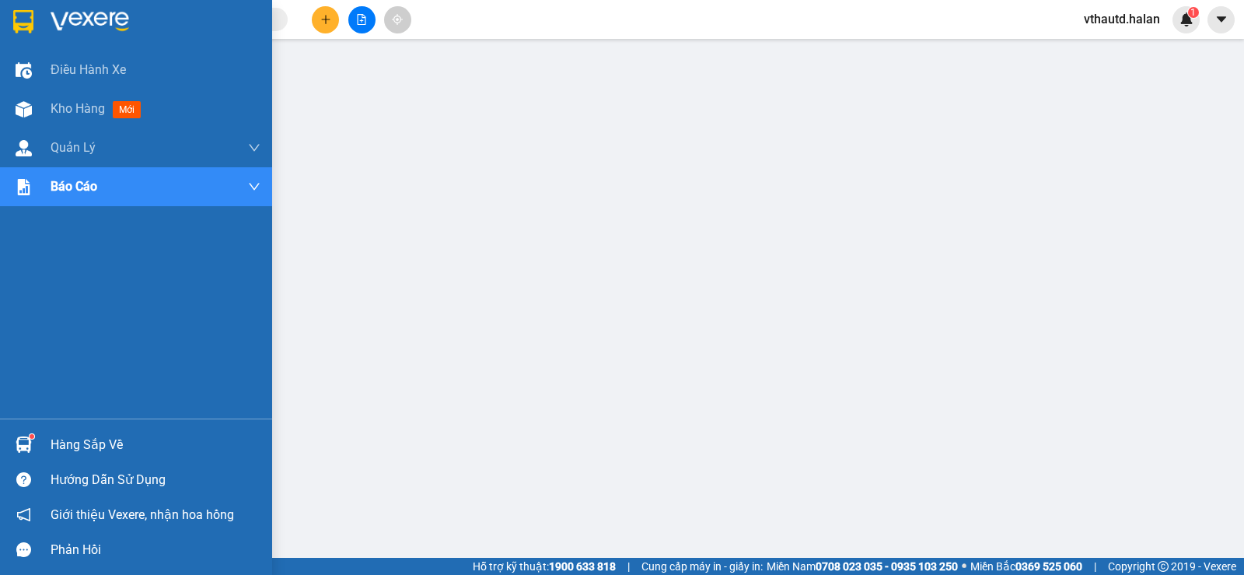
drag, startPoint x: 62, startPoint y: 442, endPoint x: 76, endPoint y: 435, distance: 15.6
click at [63, 442] on div "Hàng sắp về" at bounding box center [156, 444] width 210 height 23
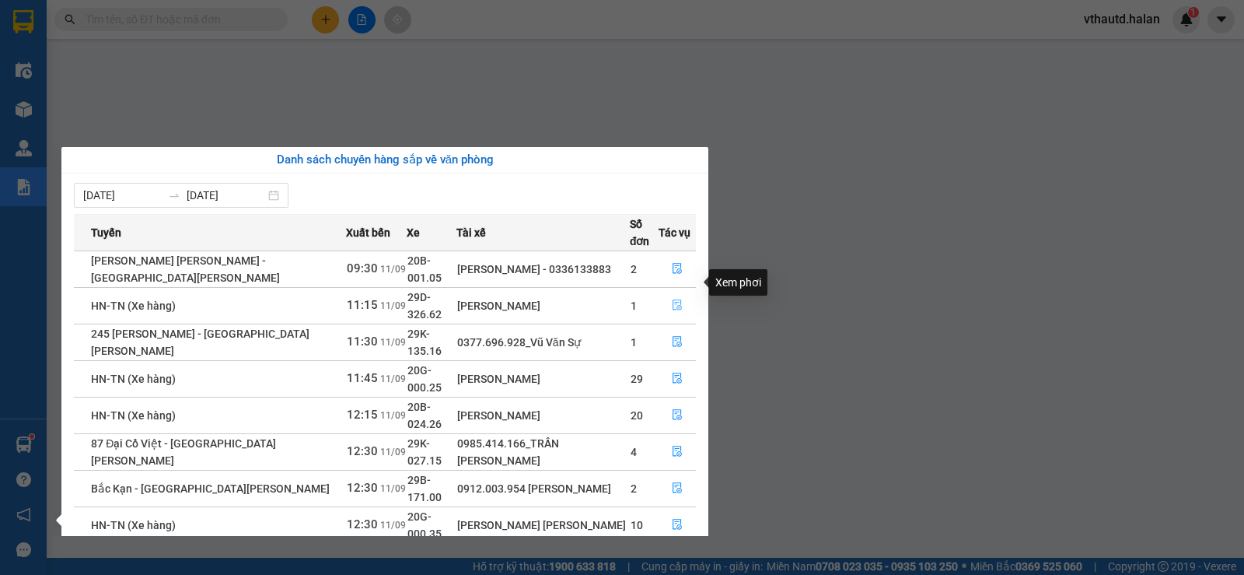
click at [674, 299] on icon "file-done" at bounding box center [677, 304] width 11 height 11
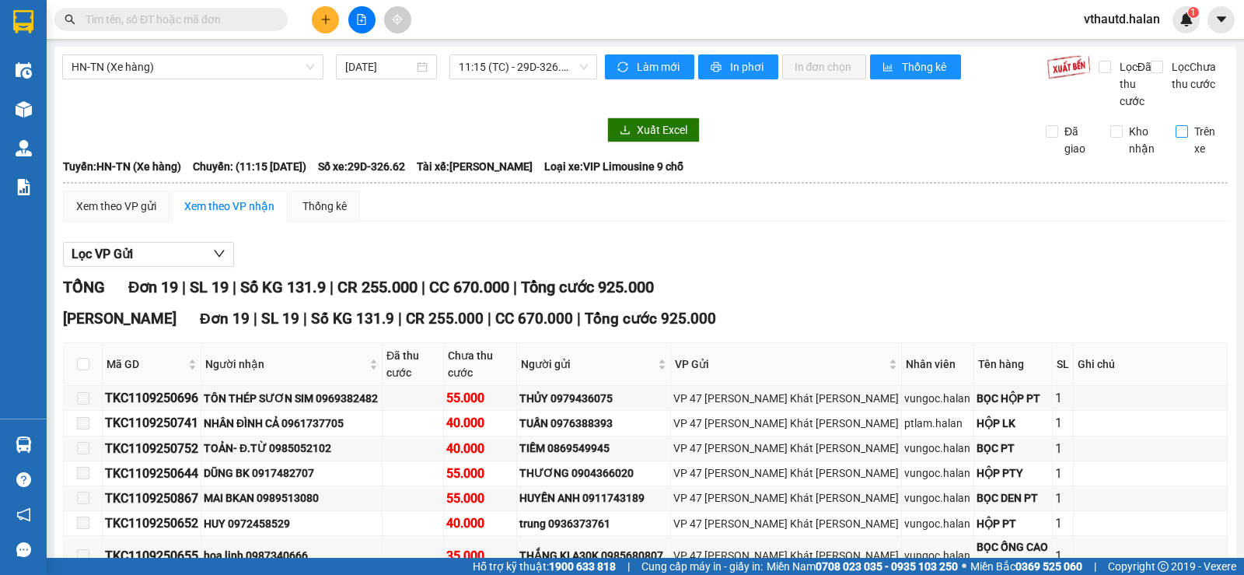
click at [1176, 138] on input "Trên xe" at bounding box center [1182, 131] width 12 height 12
checkbox input "true"
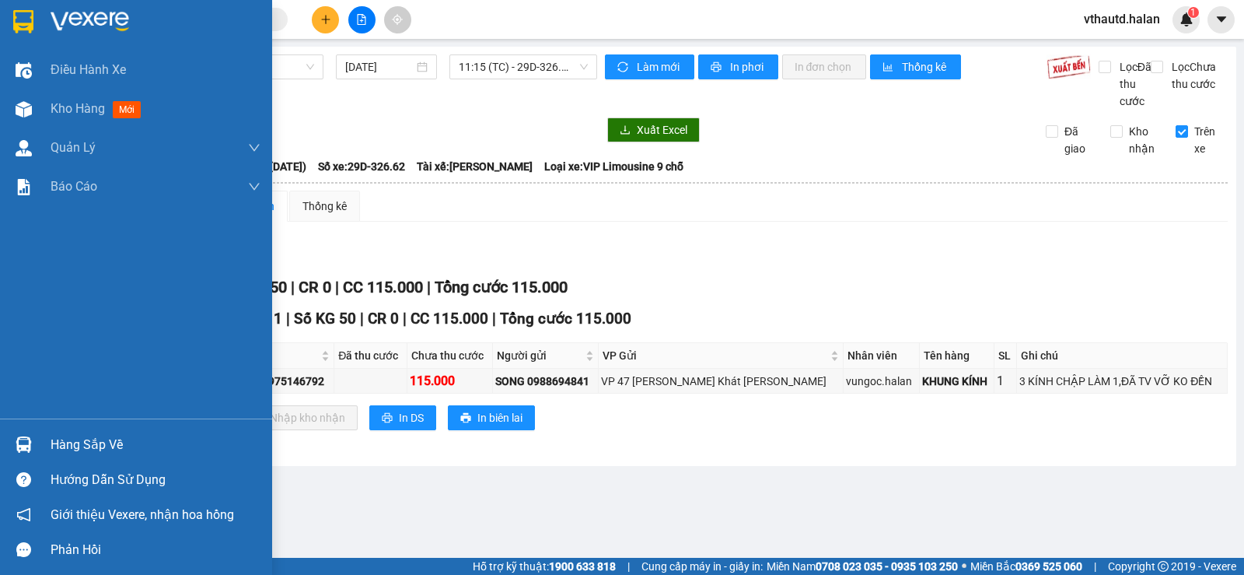
click at [79, 452] on div "Hàng sắp về" at bounding box center [156, 444] width 210 height 23
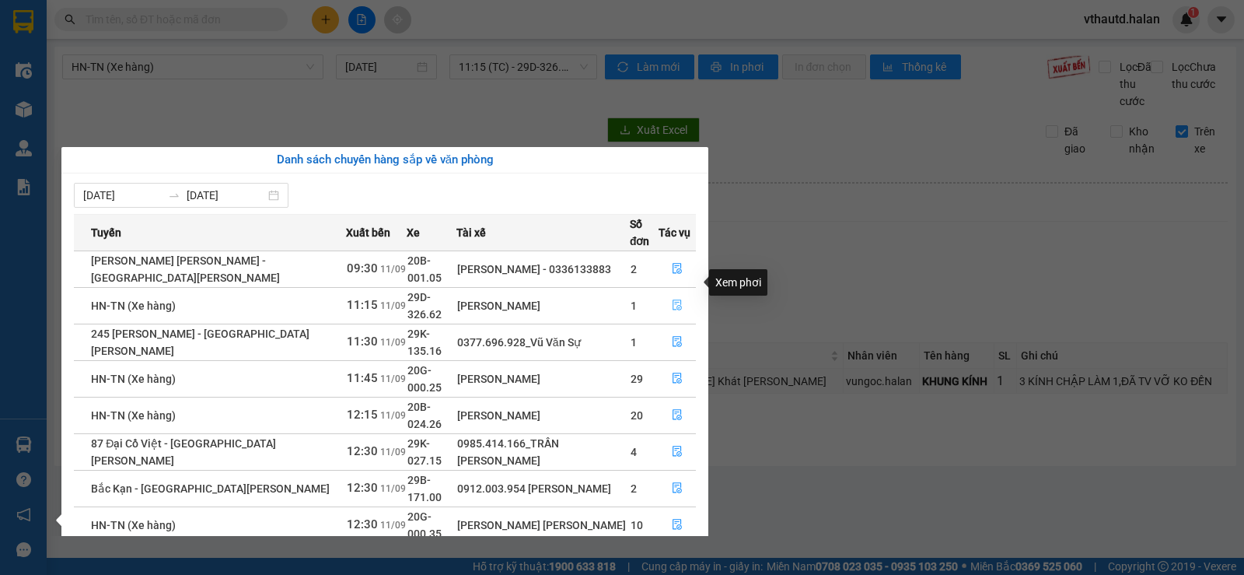
click at [676, 299] on icon "file-done" at bounding box center [677, 304] width 11 height 11
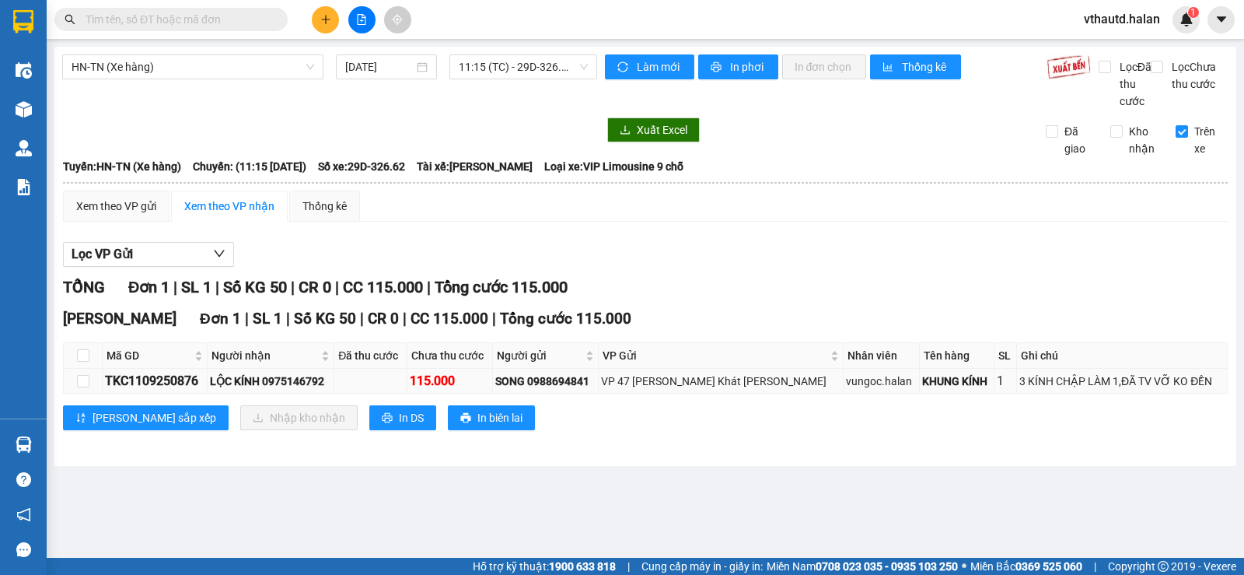
click at [147, 390] on div "TKC1109250876" at bounding box center [155, 380] width 100 height 19
click at [289, 388] on td "LỘC KÍNH 0975146792" at bounding box center [271, 381] width 127 height 25
click at [292, 390] on div "LỘC KÍNH 0975146792" at bounding box center [270, 380] width 121 height 17
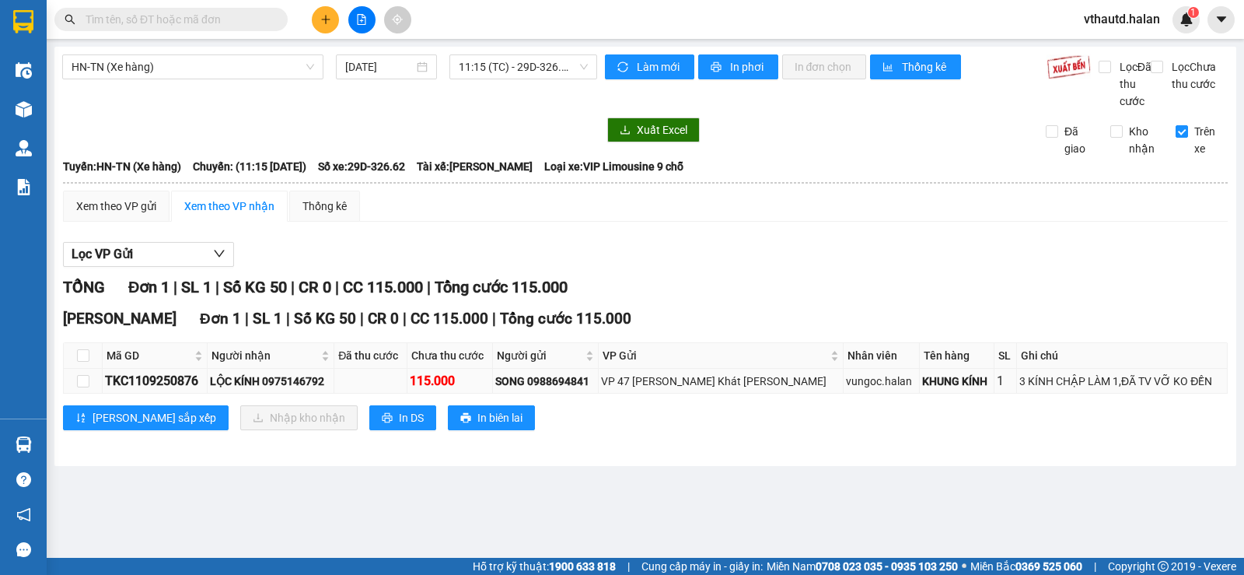
click at [292, 390] on div "LỘC KÍNH 0975146792" at bounding box center [270, 380] width 121 height 17
paste input "LỘC KÍNH 0975146792"
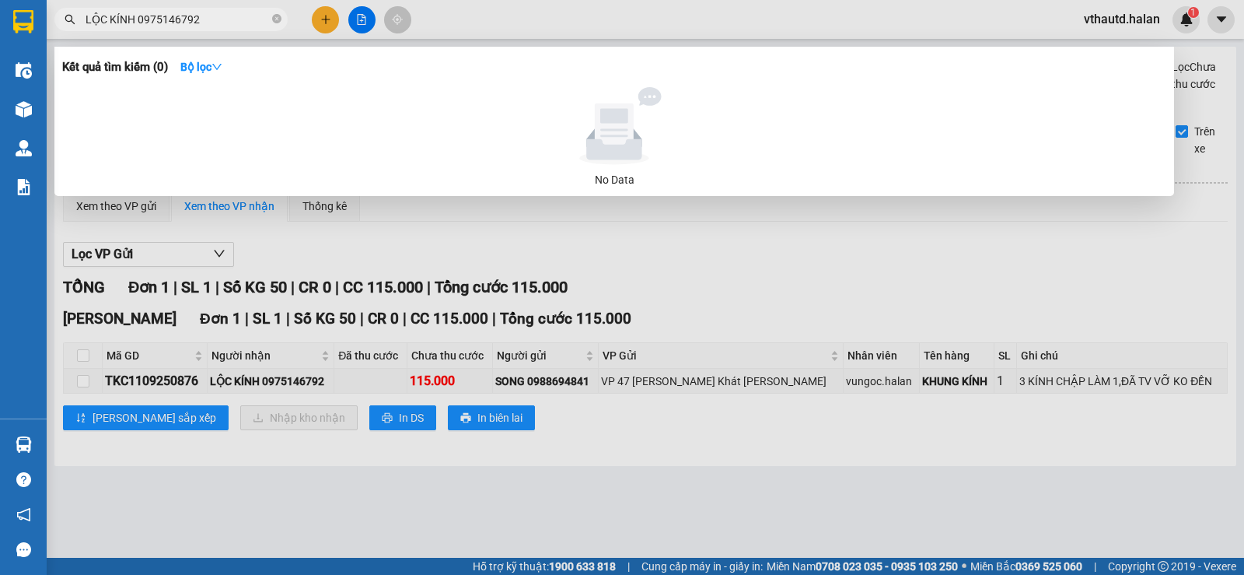
click at [137, 14] on input "LỘC KÍNH 0975146792" at bounding box center [177, 19] width 183 height 17
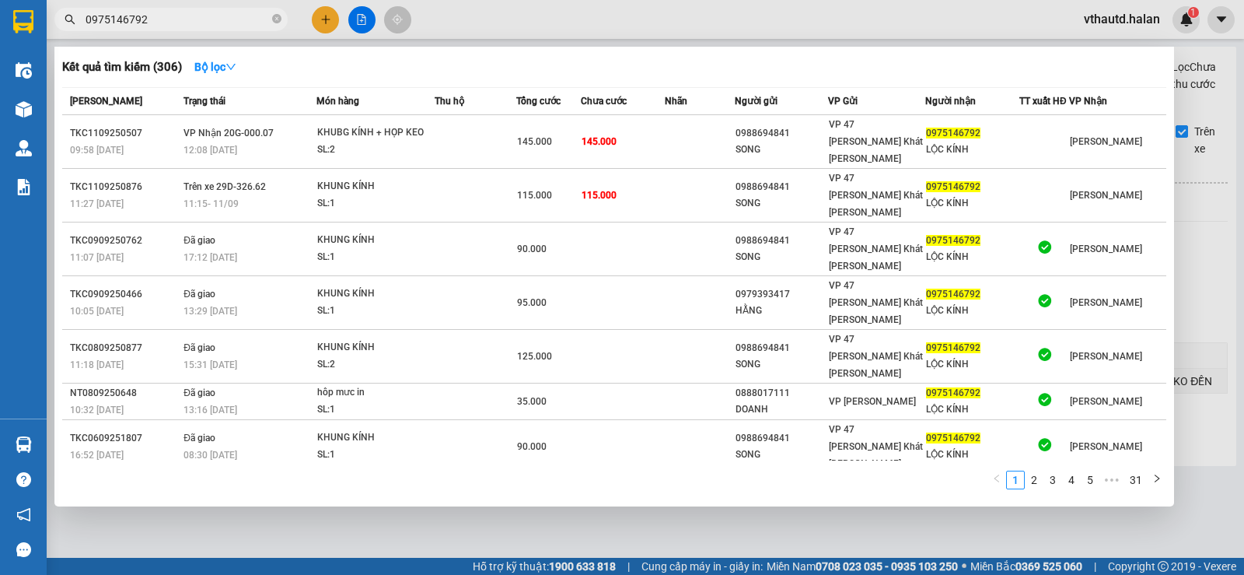
click at [155, 19] on input "0975146792" at bounding box center [177, 19] width 183 height 17
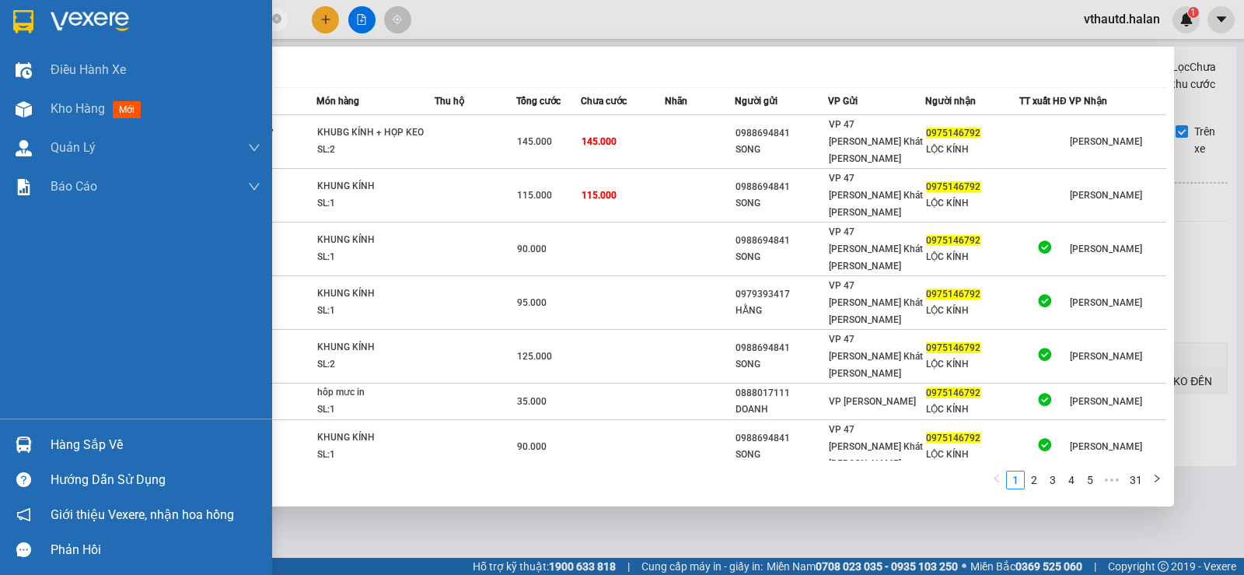
type input "0975146792"
click at [61, 444] on div "Hàng sắp về" at bounding box center [156, 444] width 210 height 23
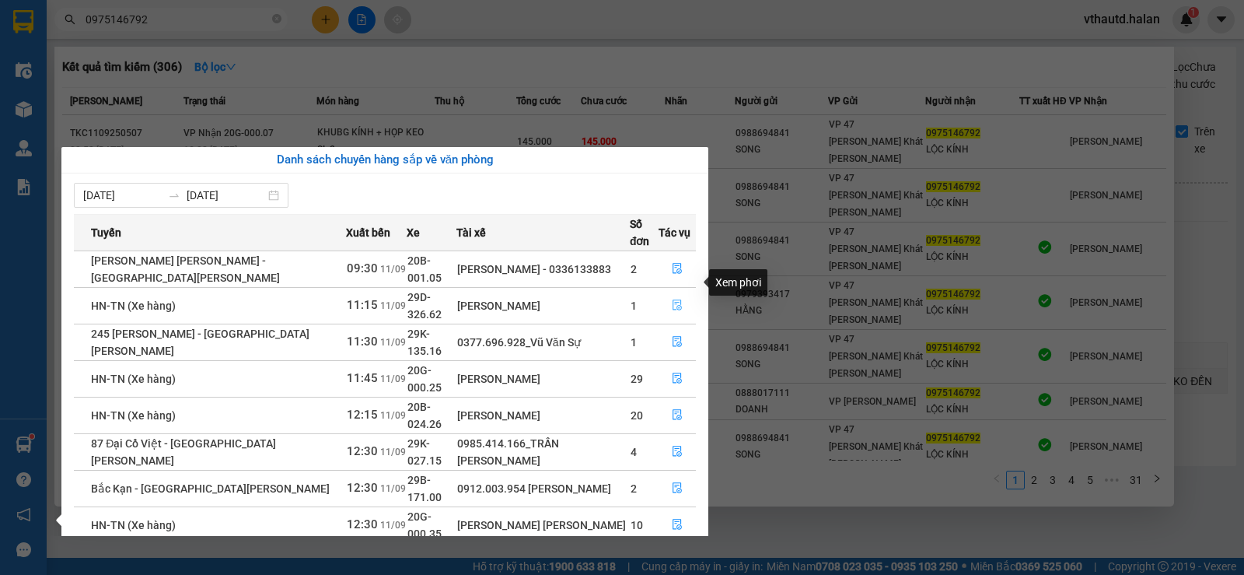
click at [672, 299] on icon "file-done" at bounding box center [677, 304] width 11 height 11
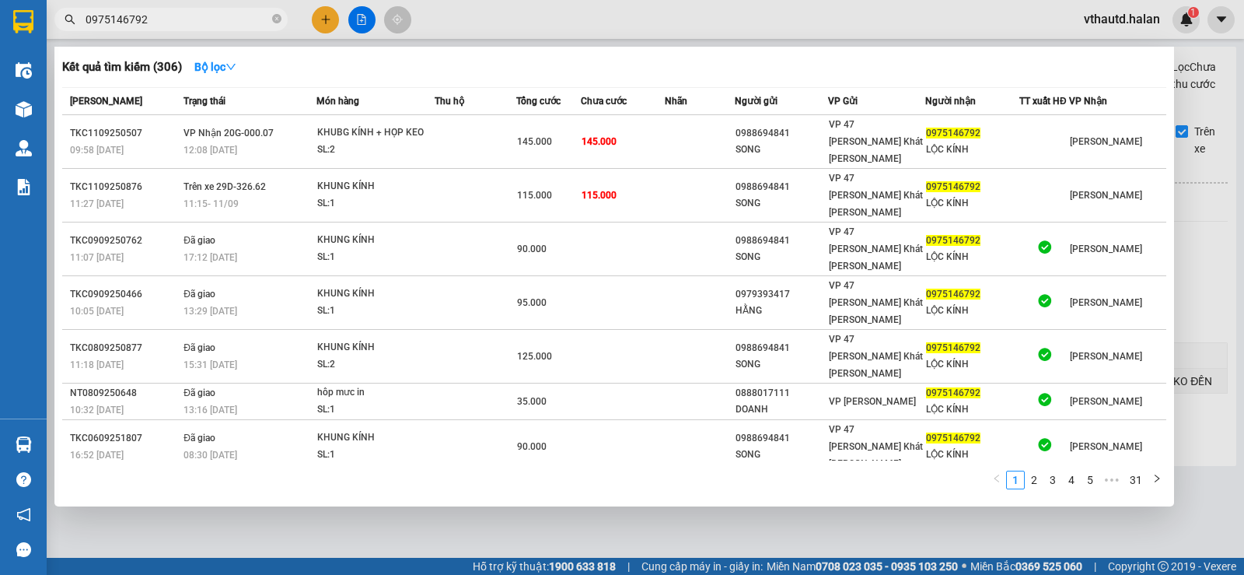
click at [1211, 198] on div at bounding box center [622, 287] width 1244 height 575
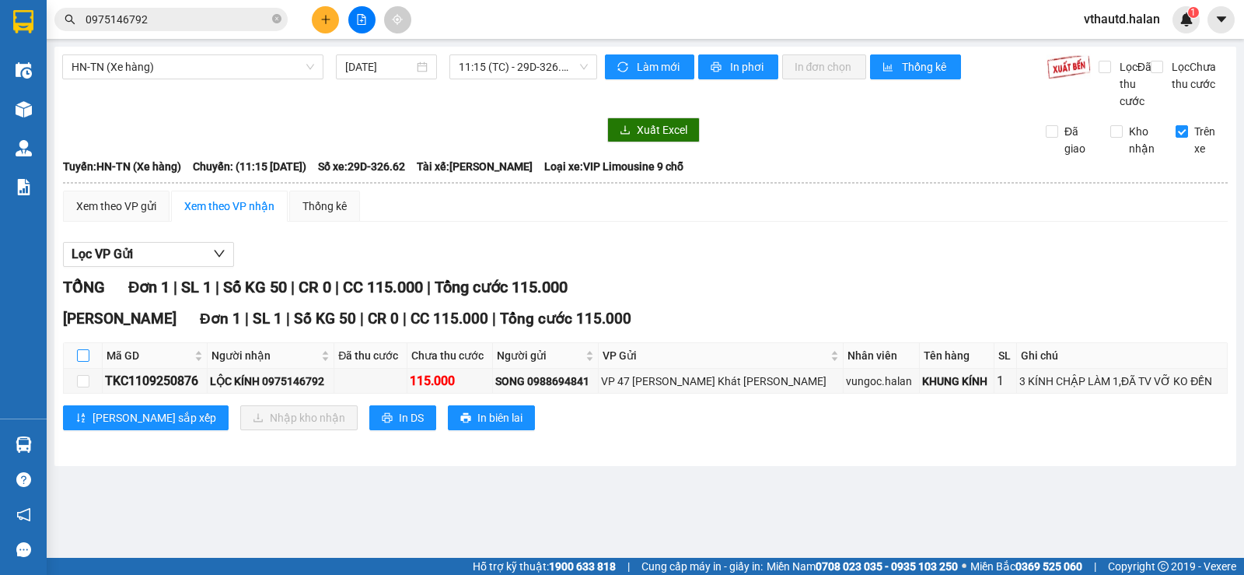
click at [83, 362] on input "checkbox" at bounding box center [83, 355] width 12 height 12
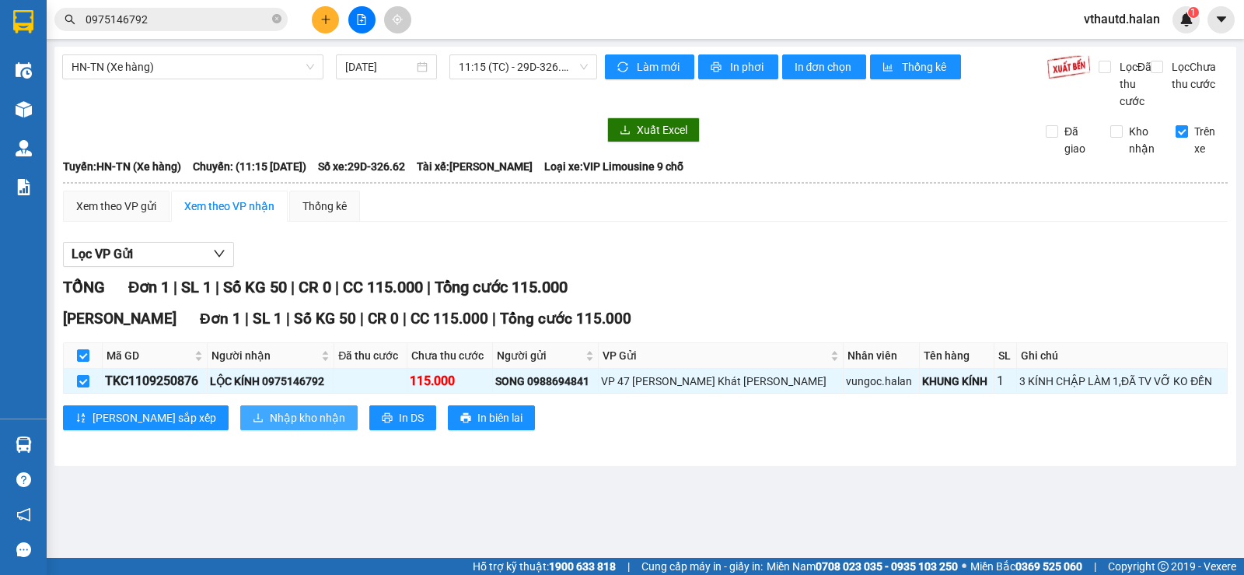
click at [270, 426] on span "Nhập kho nhận" at bounding box center [307, 417] width 75 height 17
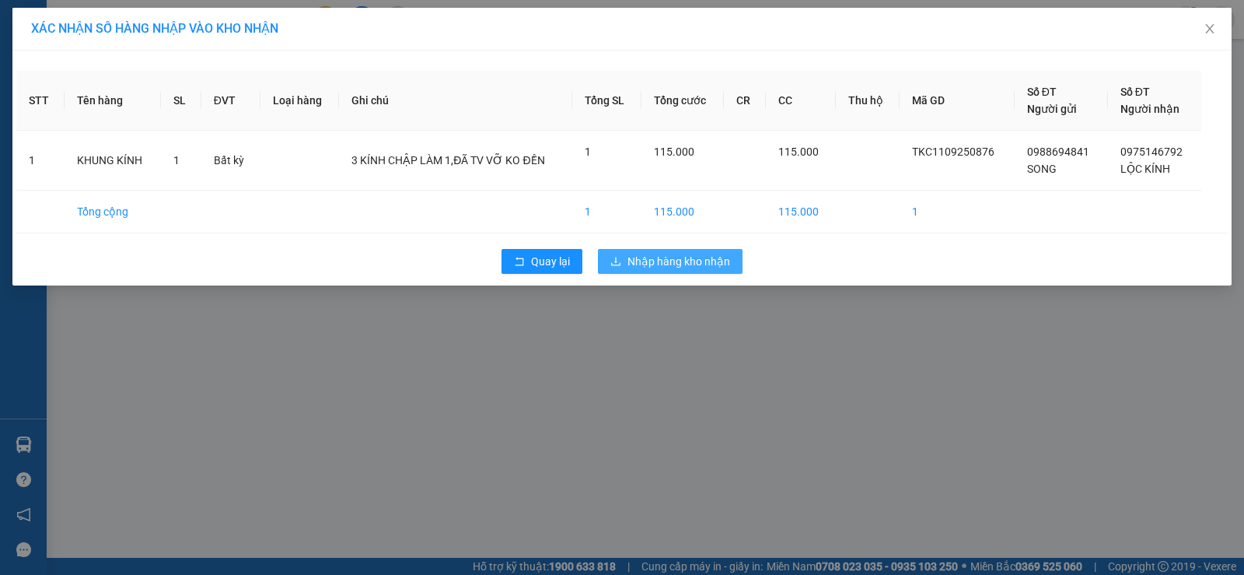
click at [662, 264] on span "Nhập hàng kho nhận" at bounding box center [678, 261] width 103 height 17
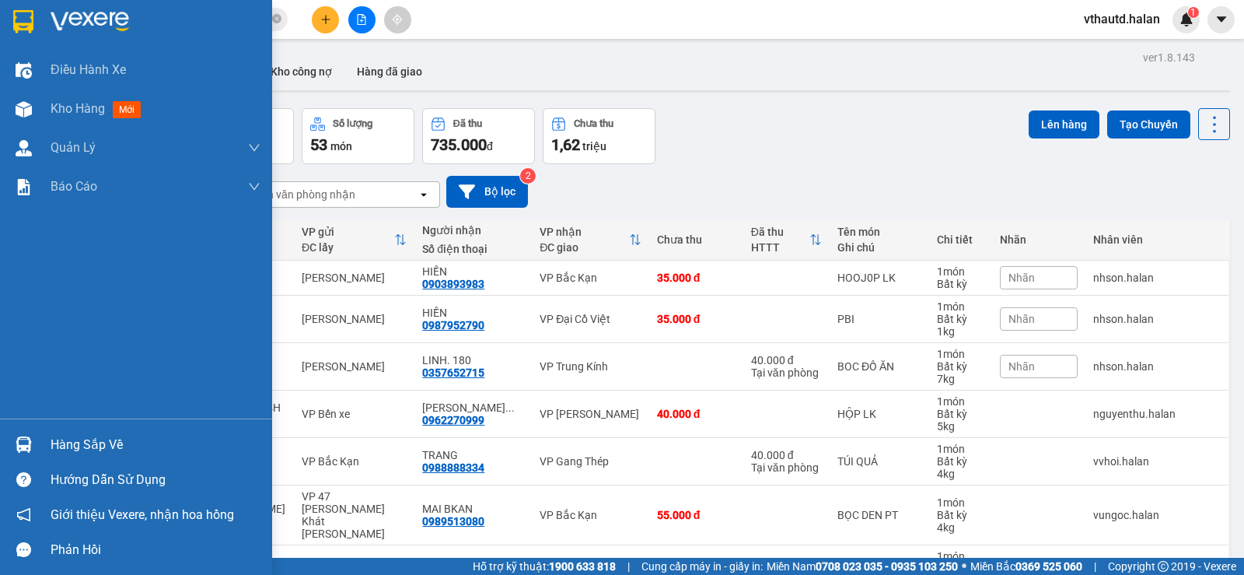
click at [54, 442] on div "Hàng sắp về" at bounding box center [156, 444] width 210 height 23
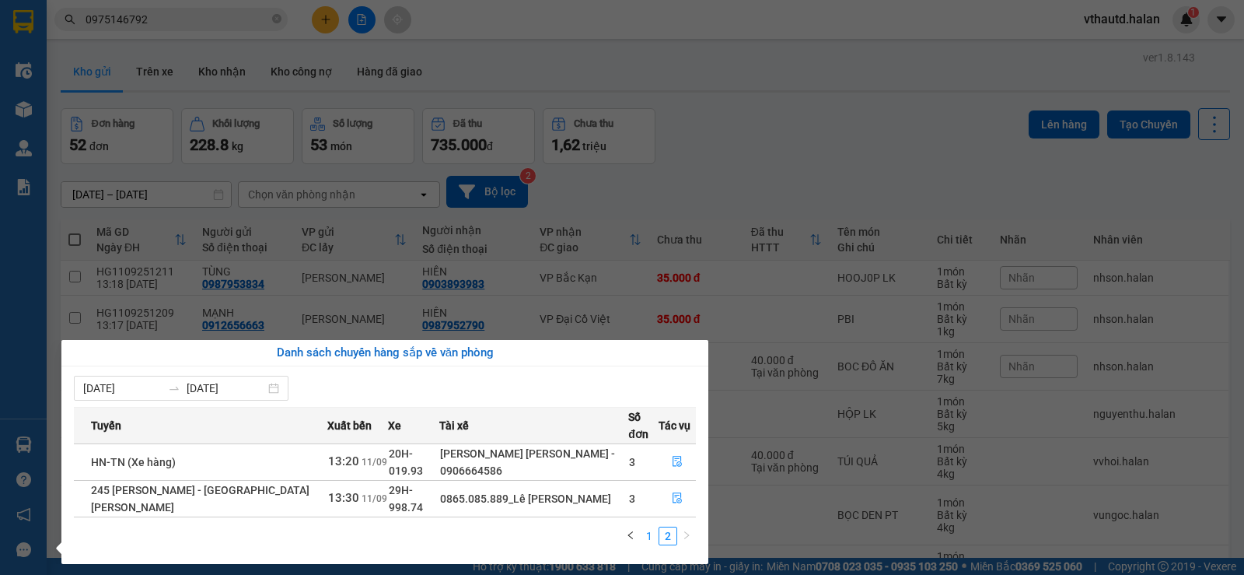
click at [648, 527] on link "1" at bounding box center [649, 535] width 17 height 17
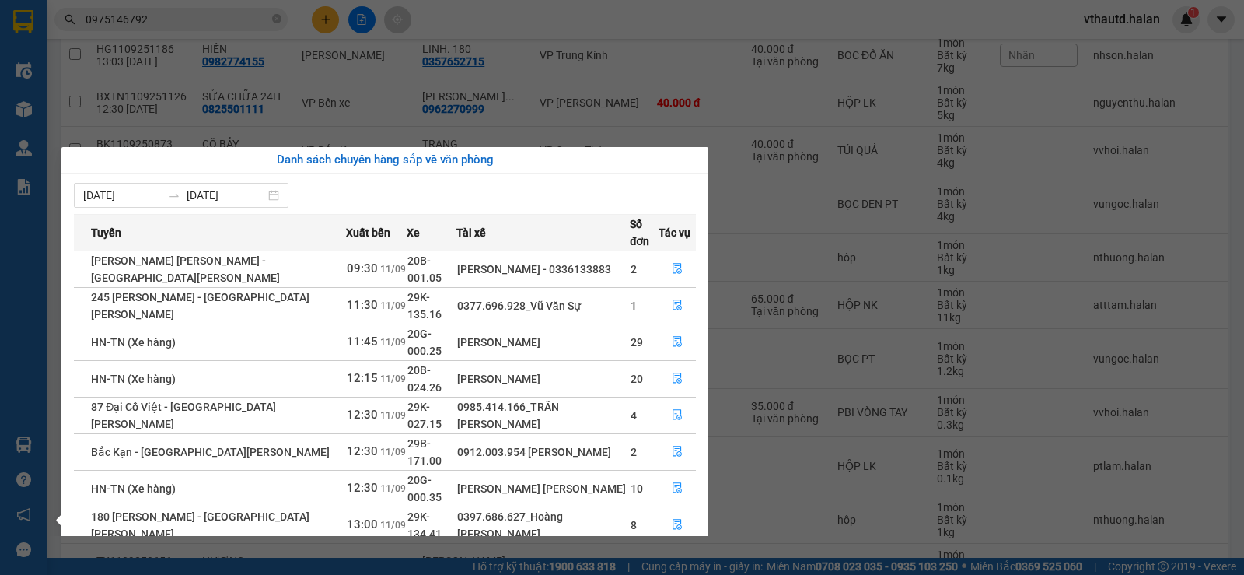
scroll to position [25, 0]
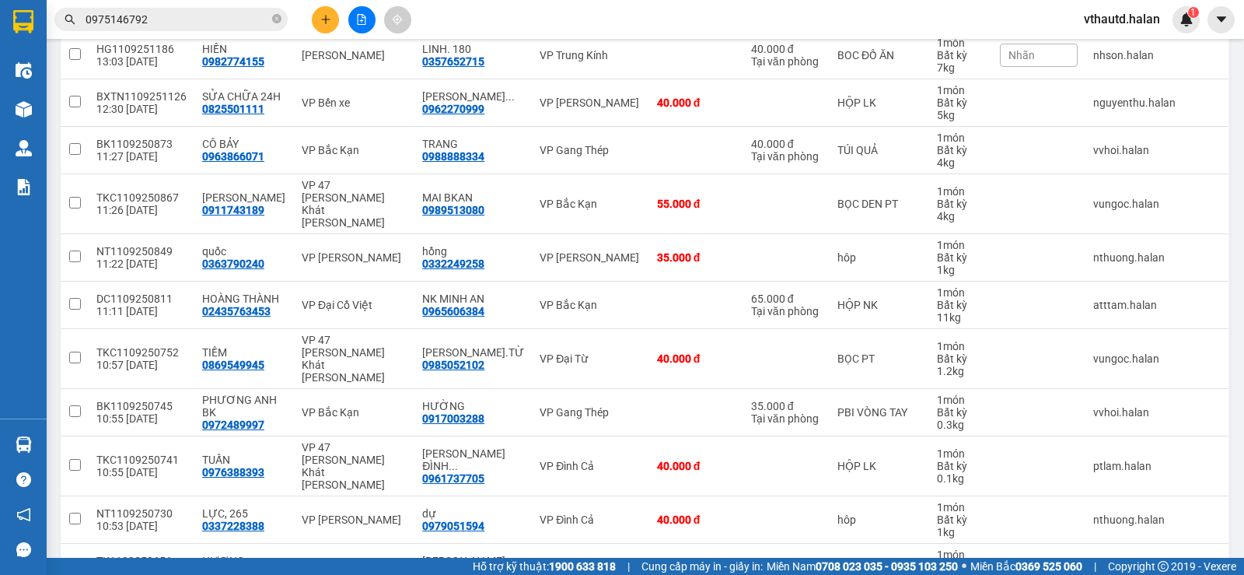
click at [351, 16] on section "Kết quả tìm kiếm ( 306 ) Bộ lọc Mã ĐH Trạng thái Món hàng Thu hộ Tổng cước Chưa…" at bounding box center [622, 287] width 1244 height 575
click at [322, 17] on icon "plus" at bounding box center [325, 19] width 11 height 11
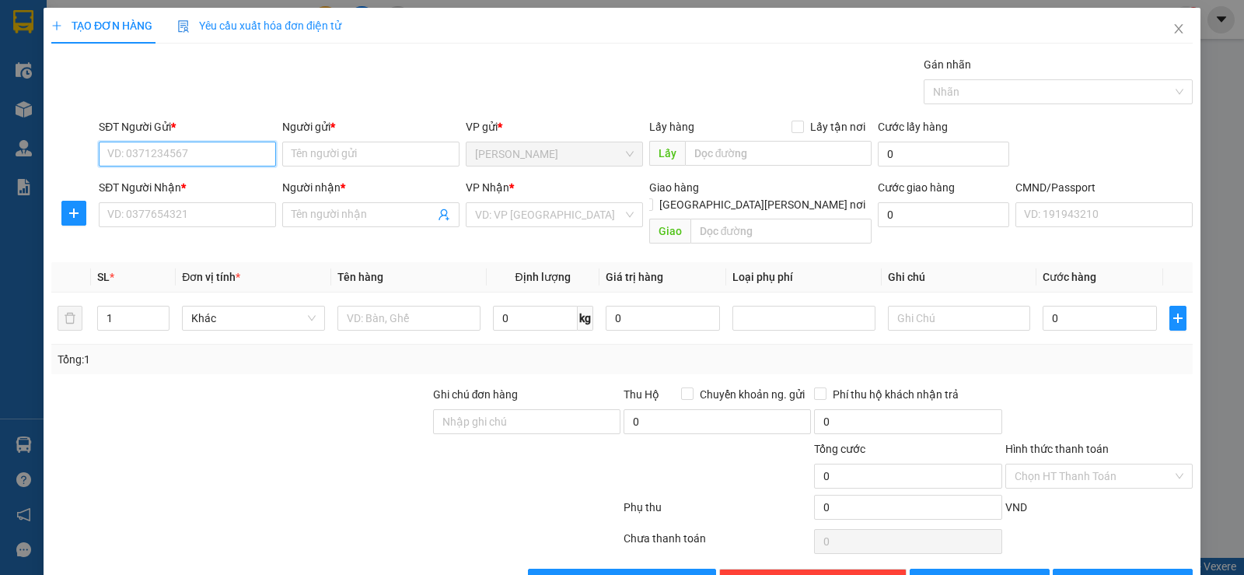
click at [211, 159] on input "SĐT Người Gửi *" at bounding box center [187, 154] width 177 height 25
type input "0329799188"
click at [218, 195] on div "0329799188 - SOL DENTAL LAB" at bounding box center [186, 185] width 176 height 25
type input "SOL DENTAL LAB"
type input "0329799188"
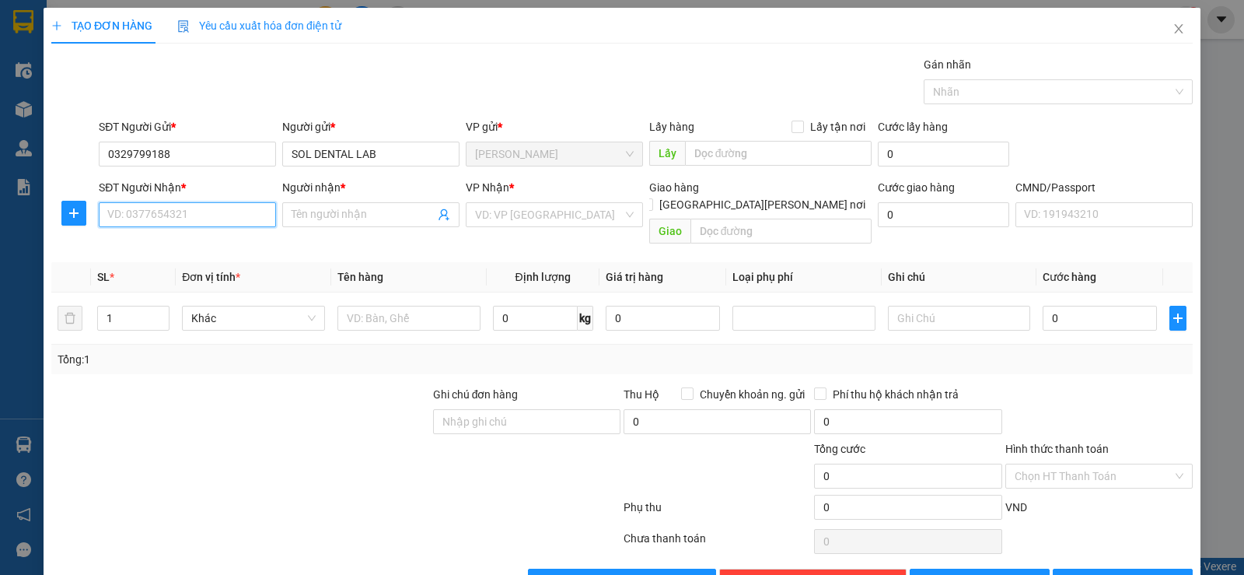
click at [200, 215] on input "SĐT Người Nhận *" at bounding box center [187, 214] width 177 height 25
type input "0357698666"
click at [197, 239] on div "0357698666 - bs kim" at bounding box center [185, 245] width 157 height 17
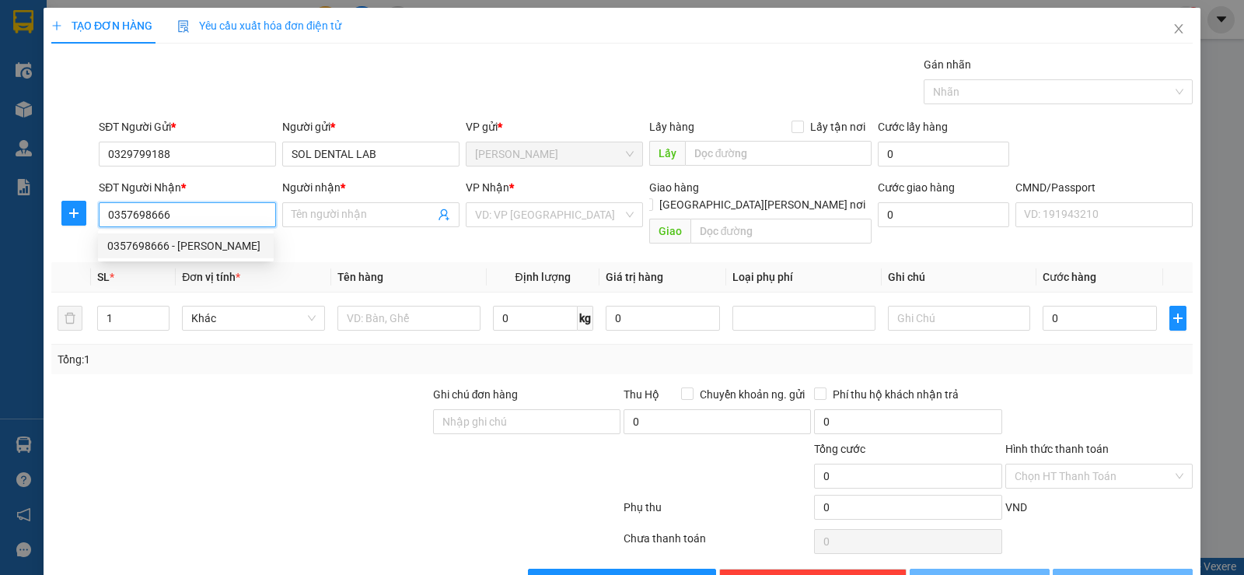
type input "bs kim"
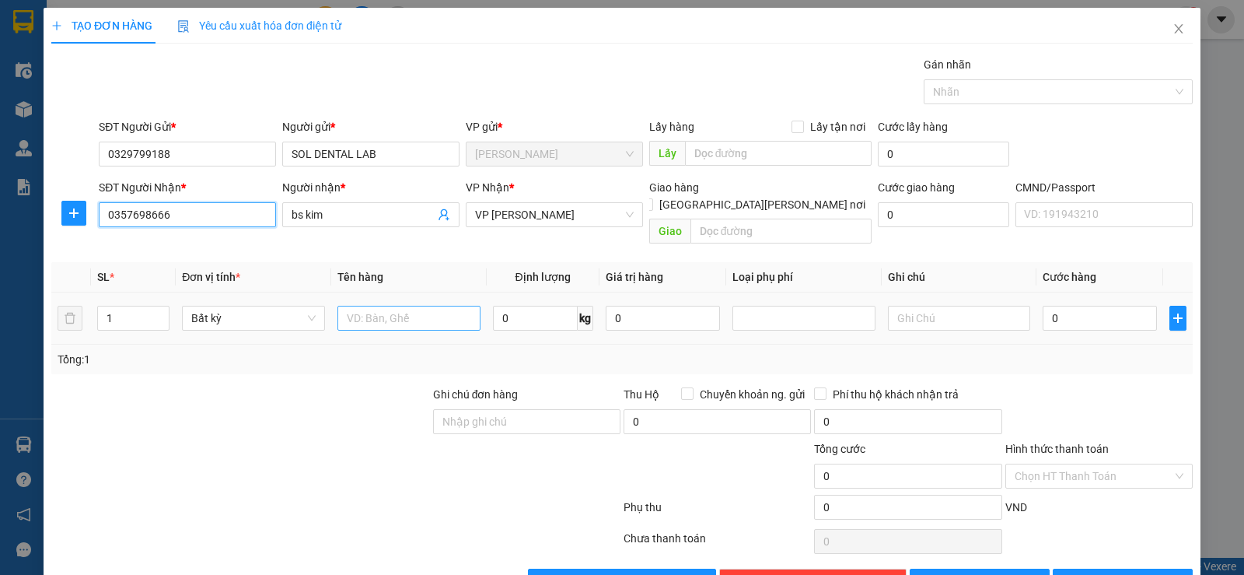
type input "0357698666"
click at [382, 306] on input "text" at bounding box center [408, 318] width 143 height 25
type input "P"
type input "HỘP RÂNG"
type input "1"
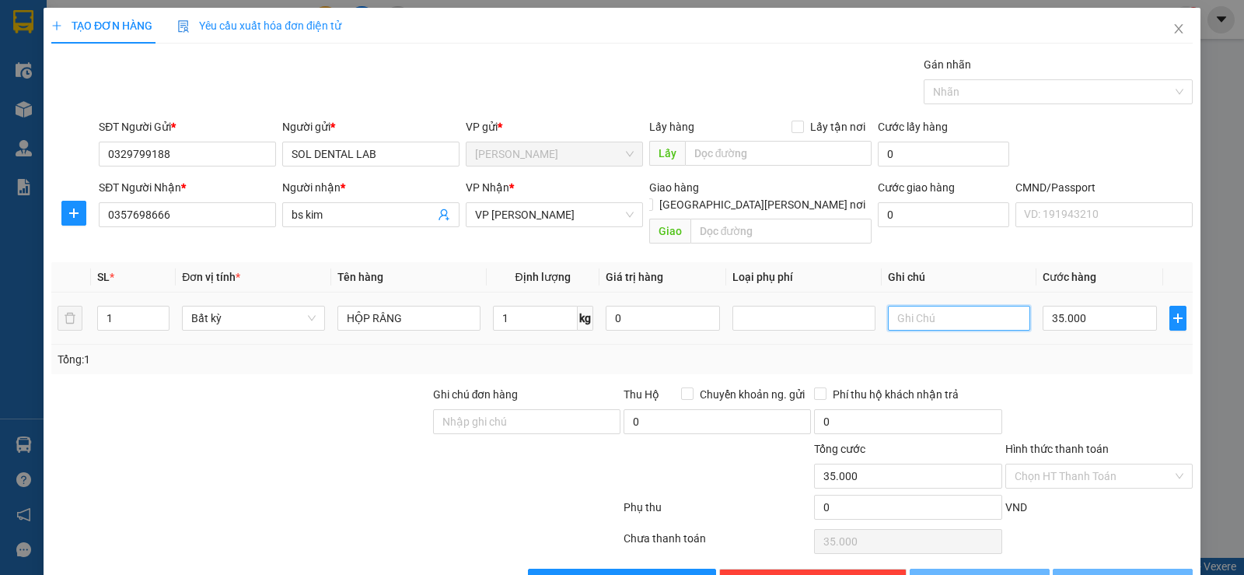
type input "35.000"
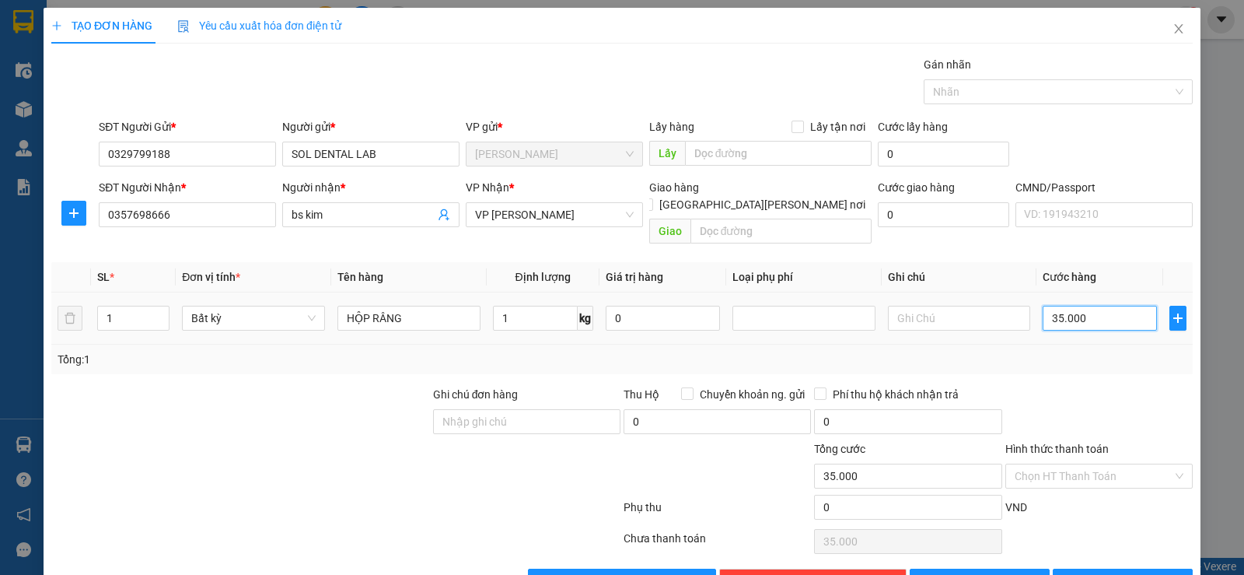
click at [1083, 306] on input "35.000" at bounding box center [1100, 318] width 114 height 25
type input "2"
type input "20"
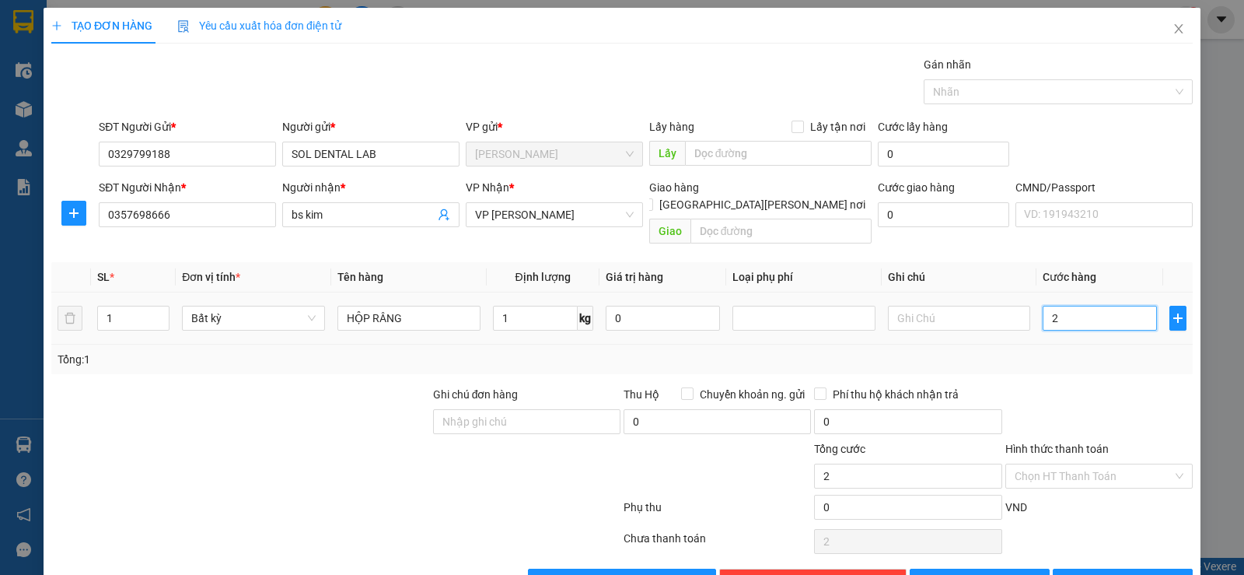
type input "20"
click at [1050, 320] on td "20" at bounding box center [1099, 318] width 127 height 52
type input "20.000"
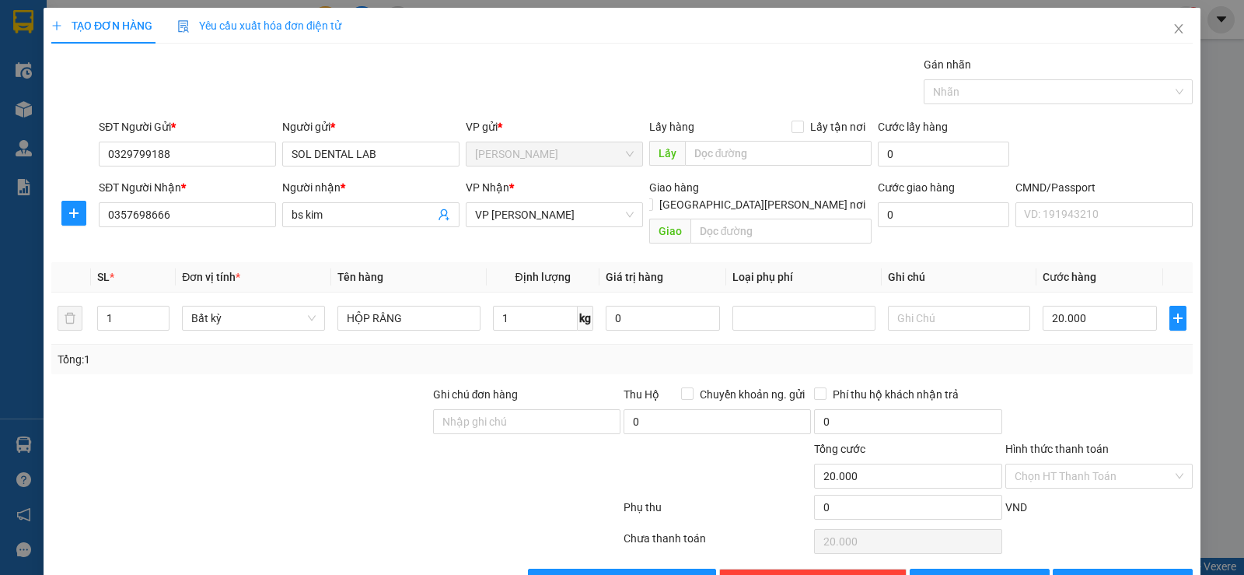
click at [1074, 442] on label "Hình thức thanh toán" at bounding box center [1056, 448] width 103 height 12
click at [1074, 464] on input "Hình thức thanh toán" at bounding box center [1094, 475] width 158 height 23
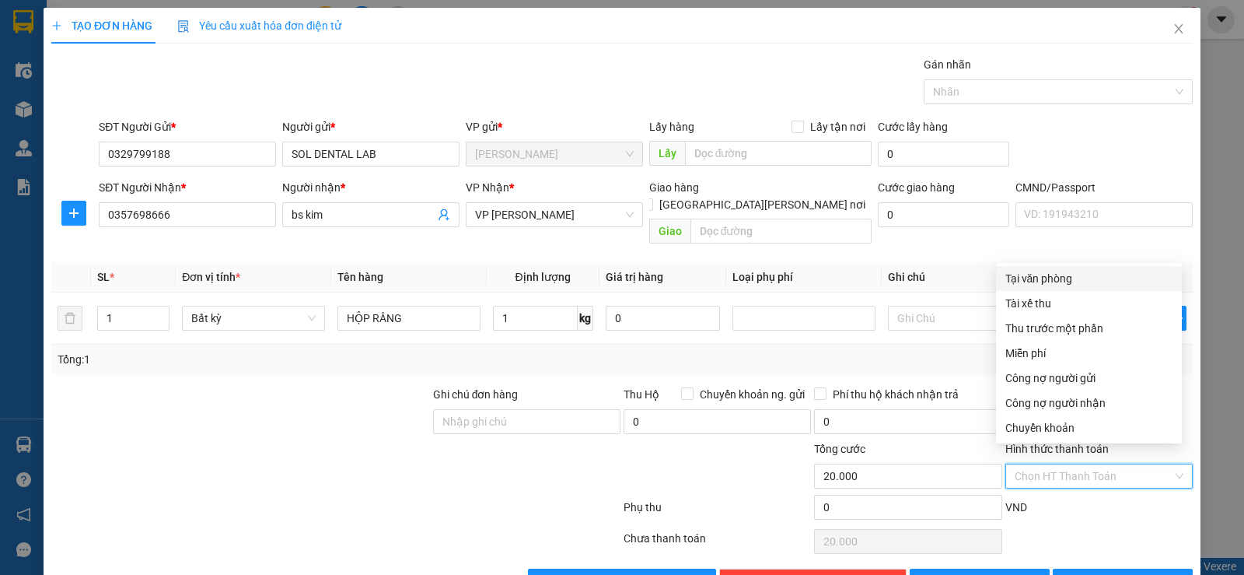
click at [1053, 278] on div "Tại văn phòng" at bounding box center [1088, 278] width 167 height 17
type input "0"
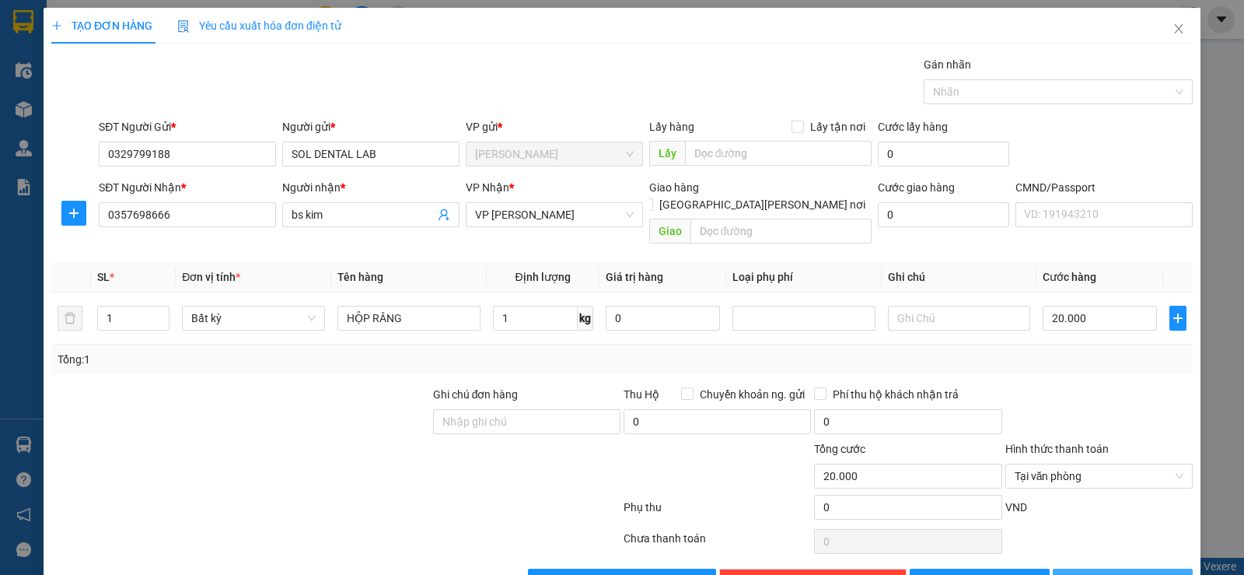
click at [1101, 572] on span "[PERSON_NAME] và In" at bounding box center [1136, 580] width 109 height 17
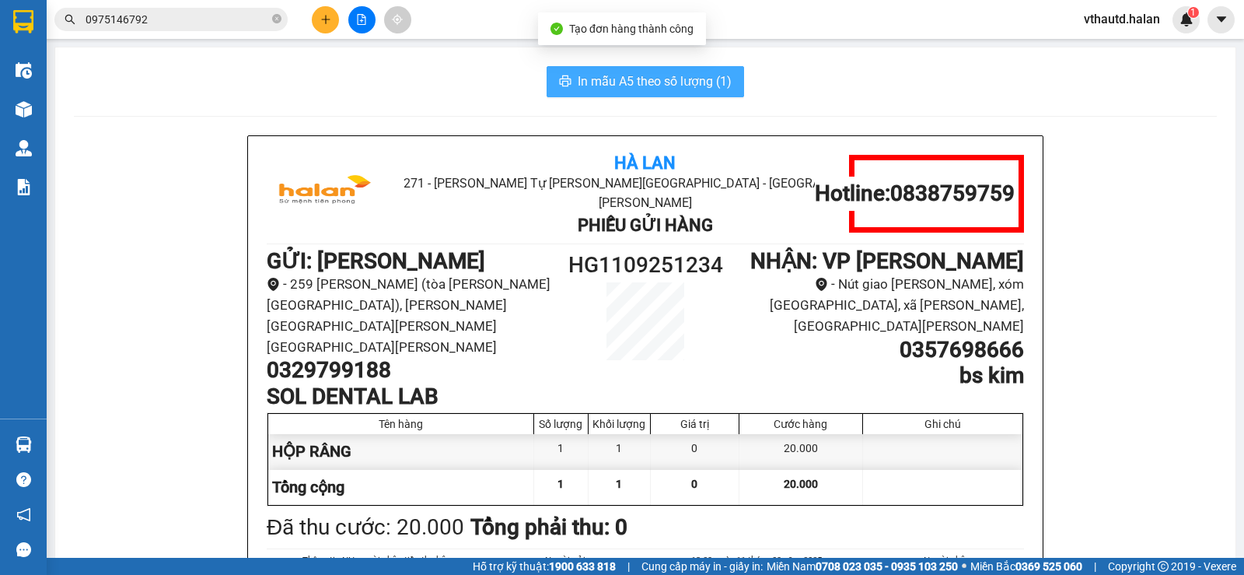
click at [668, 70] on button "In mẫu A5 theo số lượng (1)" at bounding box center [645, 81] width 197 height 31
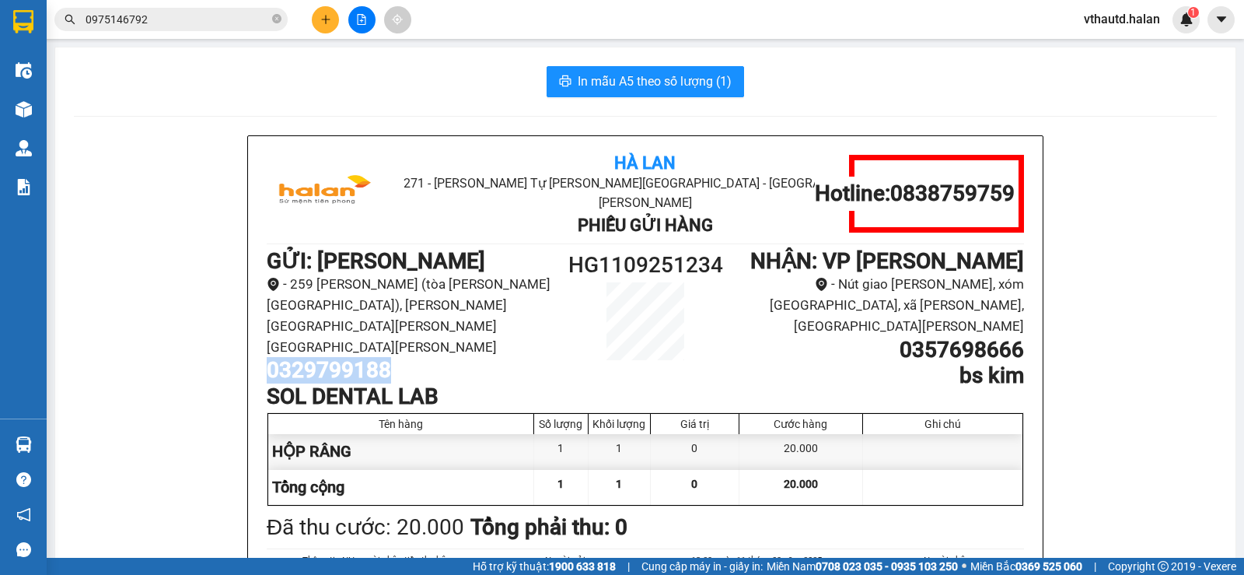
drag, startPoint x: 397, startPoint y: 315, endPoint x: 255, endPoint y: 330, distance: 142.4
click at [255, 330] on div "Hà Lan 271 - Dương Tự Minh - Phường Tân Long - Thái Nguyên Phiếu Gửi Hàng Hotli…" at bounding box center [645, 424] width 795 height 576
copy h1 "0329799188"
click at [314, 16] on button at bounding box center [325, 19] width 27 height 27
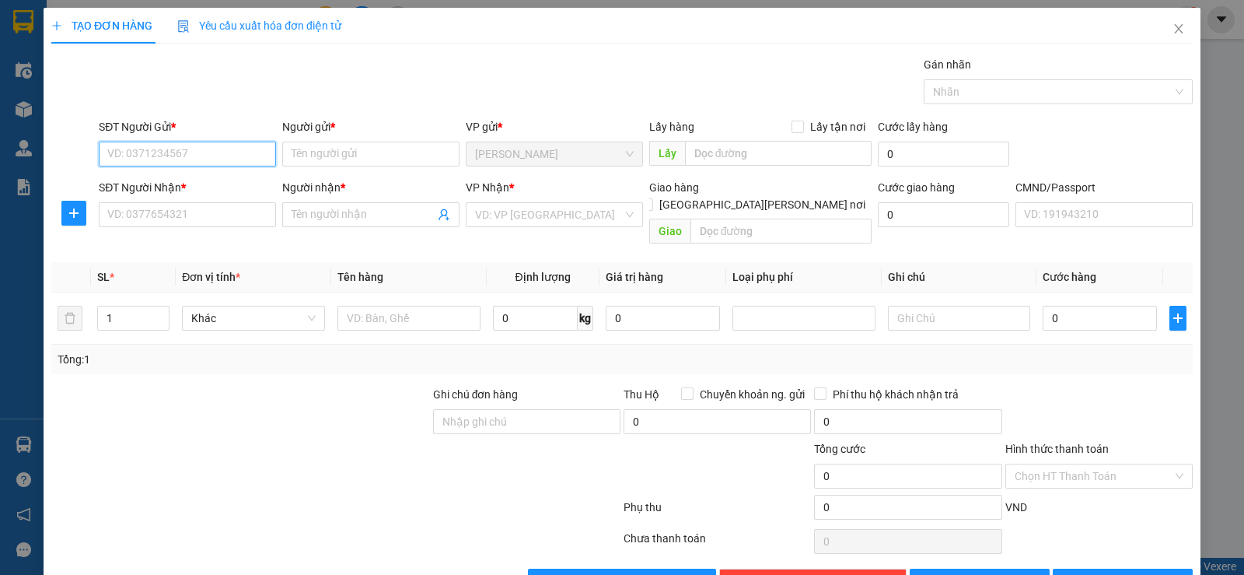
paste input "0329799188"
type input "0329799188"
click at [231, 155] on input "0329799188" at bounding box center [187, 154] width 177 height 25
click at [240, 183] on div "0329799188 - SOL DENTAL LAB" at bounding box center [185, 184] width 157 height 17
type input "SOL DENTAL LAB"
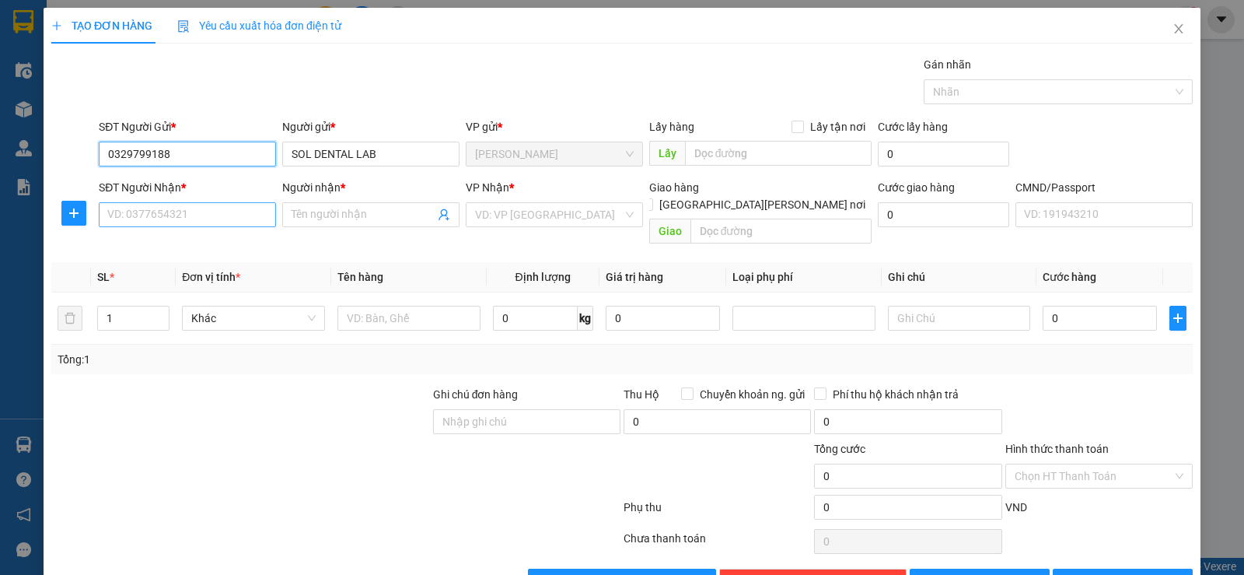
type input "0329799188"
click at [187, 220] on input "SĐT Người Nhận *" at bounding box center [187, 214] width 177 height 25
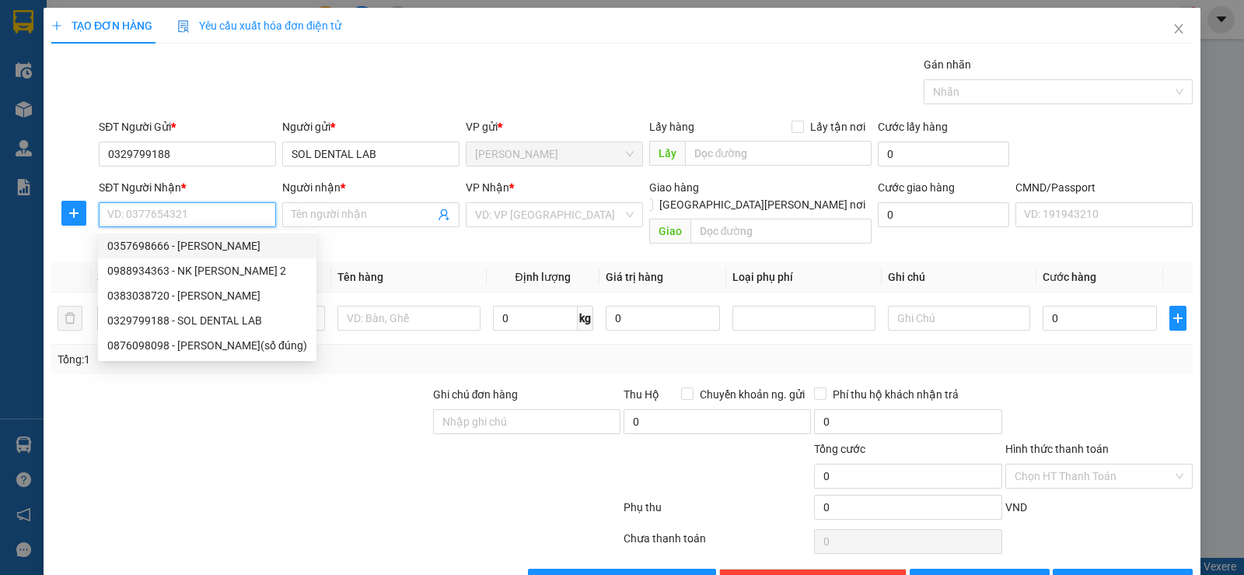
click at [166, 212] on input "SĐT Người Nhận *" at bounding box center [187, 214] width 177 height 25
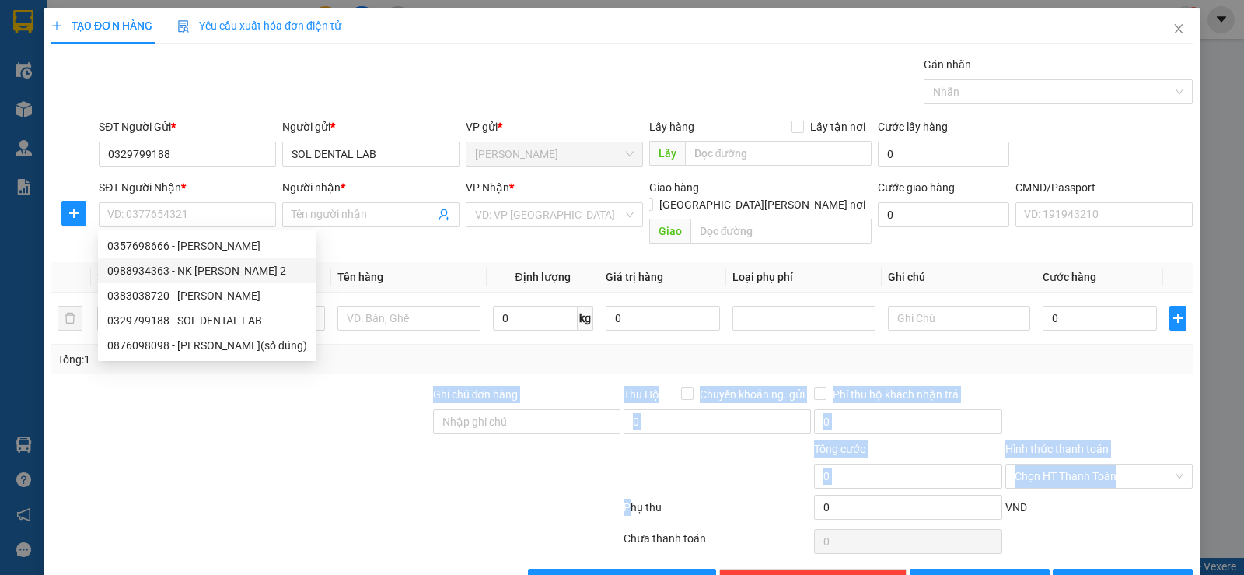
drag, startPoint x: 563, startPoint y: 449, endPoint x: 622, endPoint y: 484, distance: 68.7
click at [622, 484] on div "Transit Pickup Surcharge Ids Transit Deliver Surcharge Ids Transit Deliver Surc…" at bounding box center [621, 324] width 1141 height 537
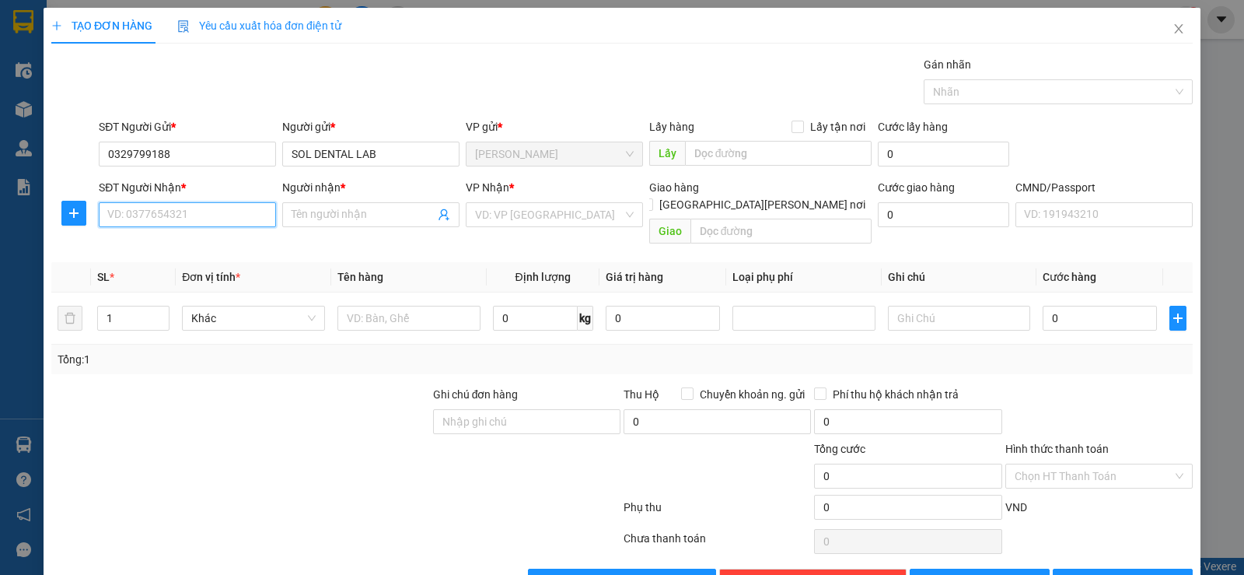
click at [244, 221] on input "SĐT Người Nhận *" at bounding box center [187, 214] width 177 height 25
type input "0876098098"
click at [217, 246] on div "0876098098 - THUỲ ANH(số đúng)" at bounding box center [207, 245] width 200 height 17
type input "THUỲ ANH(số đúng)"
type input "0876098098"
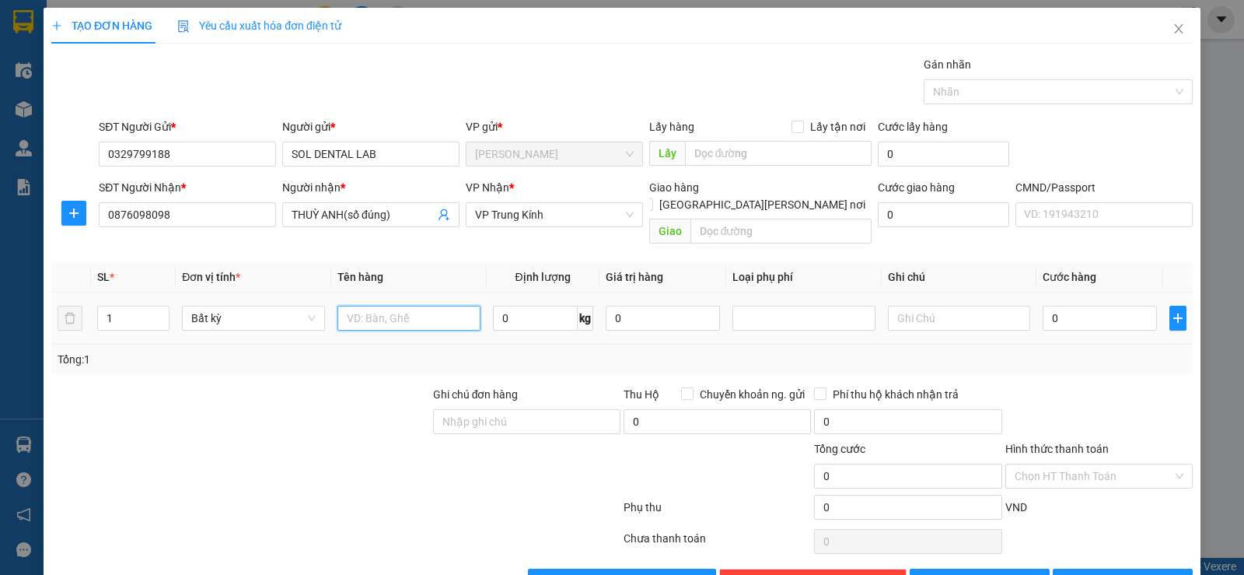
click at [376, 309] on input "text" at bounding box center [408, 318] width 143 height 25
type input "PB RẮNG"
type input "1"
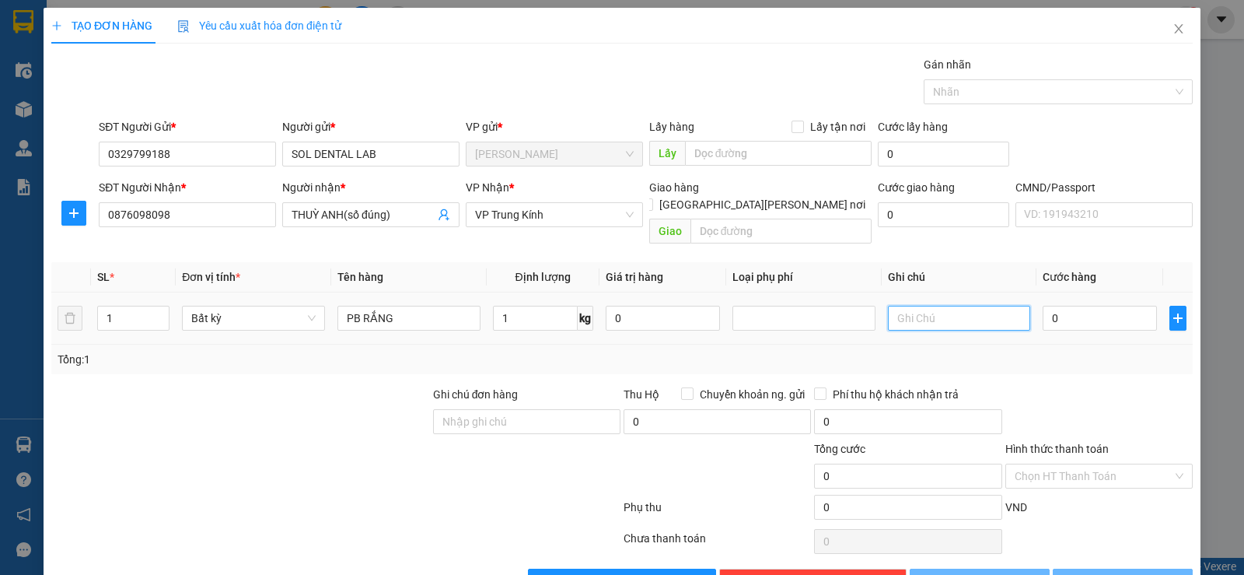
type input "35.000"
click at [1058, 442] on label "Hình thức thanh toán" at bounding box center [1056, 448] width 103 height 12
click at [1058, 464] on input "Hình thức thanh toán" at bounding box center [1094, 475] width 158 height 23
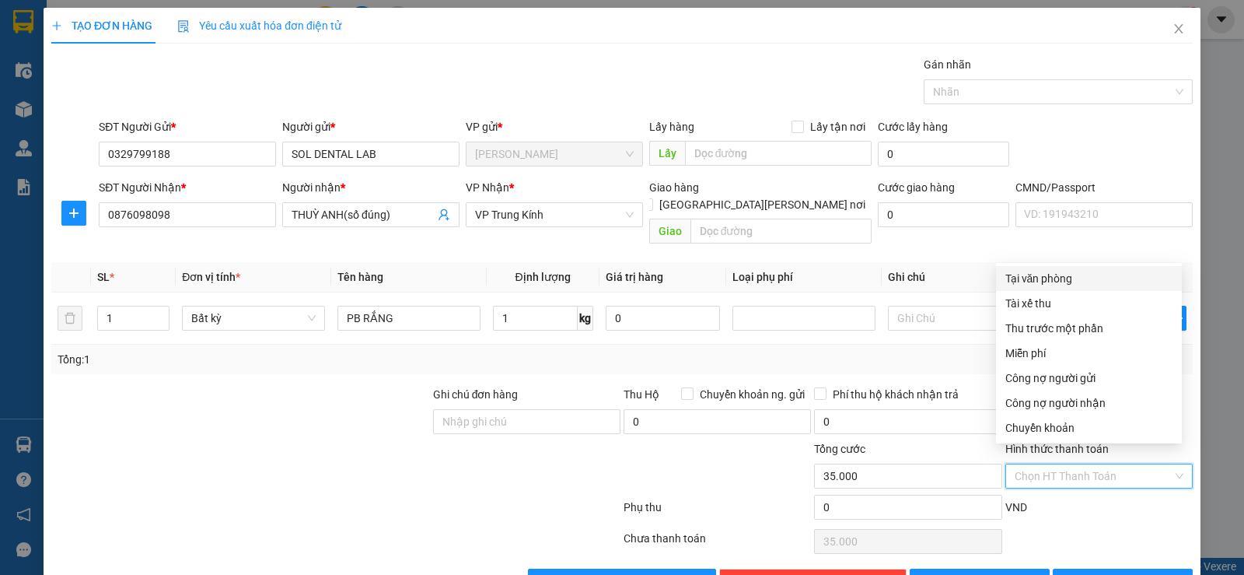
click at [1084, 278] on div "Tại văn phòng" at bounding box center [1088, 278] width 167 height 17
type input "0"
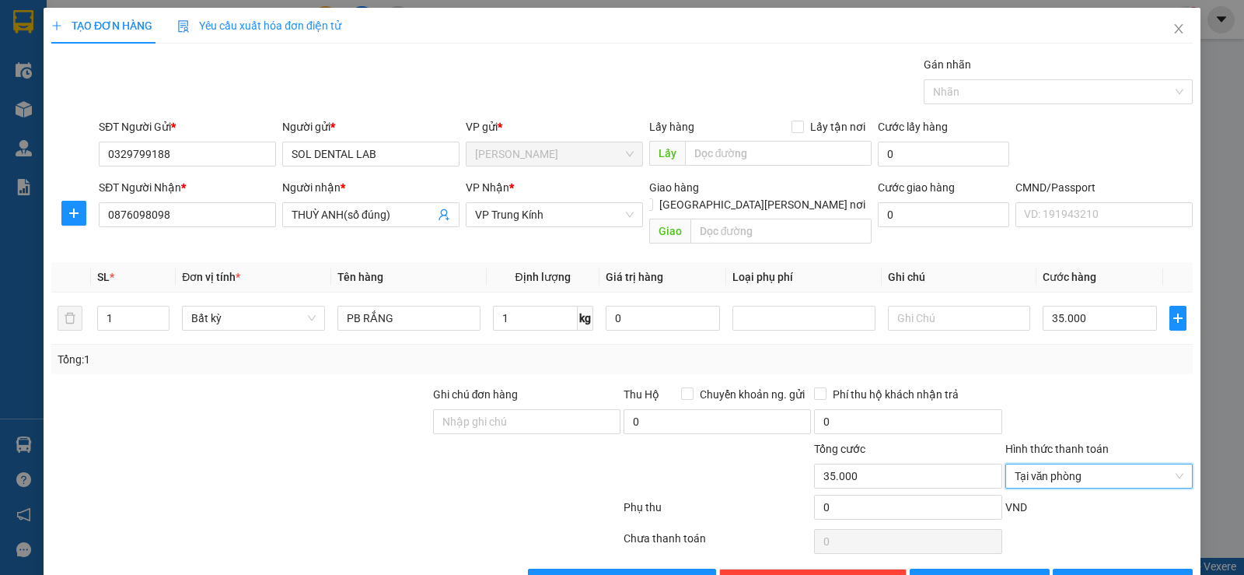
scroll to position [32, 0]
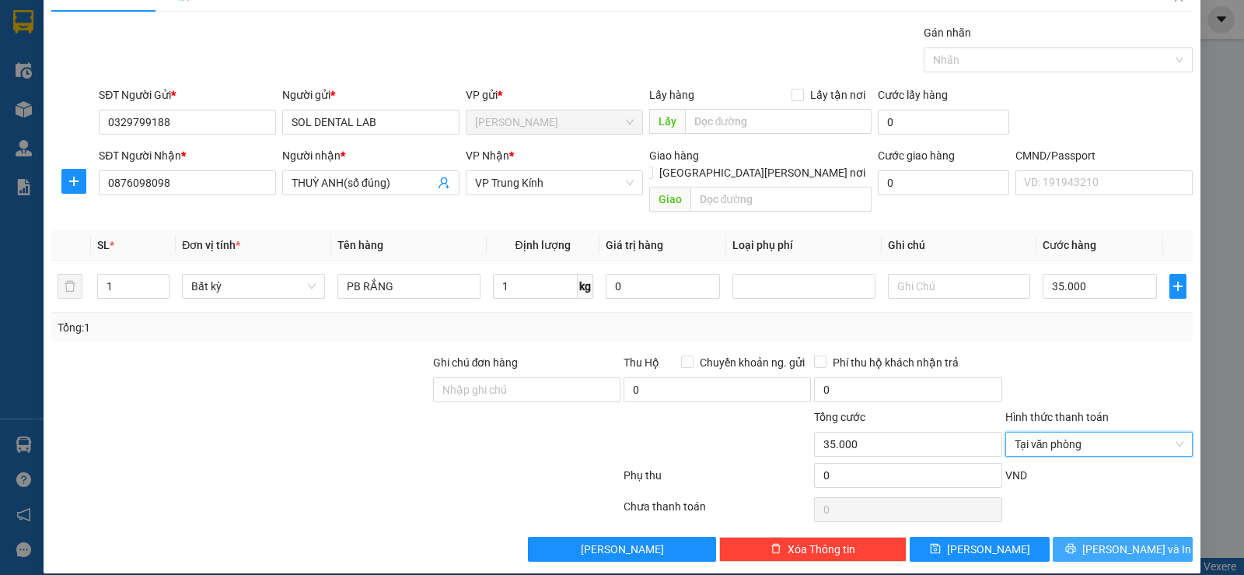
click at [1113, 520] on div "Transit Pickup Surcharge Ids Transit Deliver Surcharge Ids Transit Deliver Surc…" at bounding box center [621, 292] width 1141 height 537
click at [1113, 540] on span "[PERSON_NAME] và In" at bounding box center [1136, 548] width 109 height 17
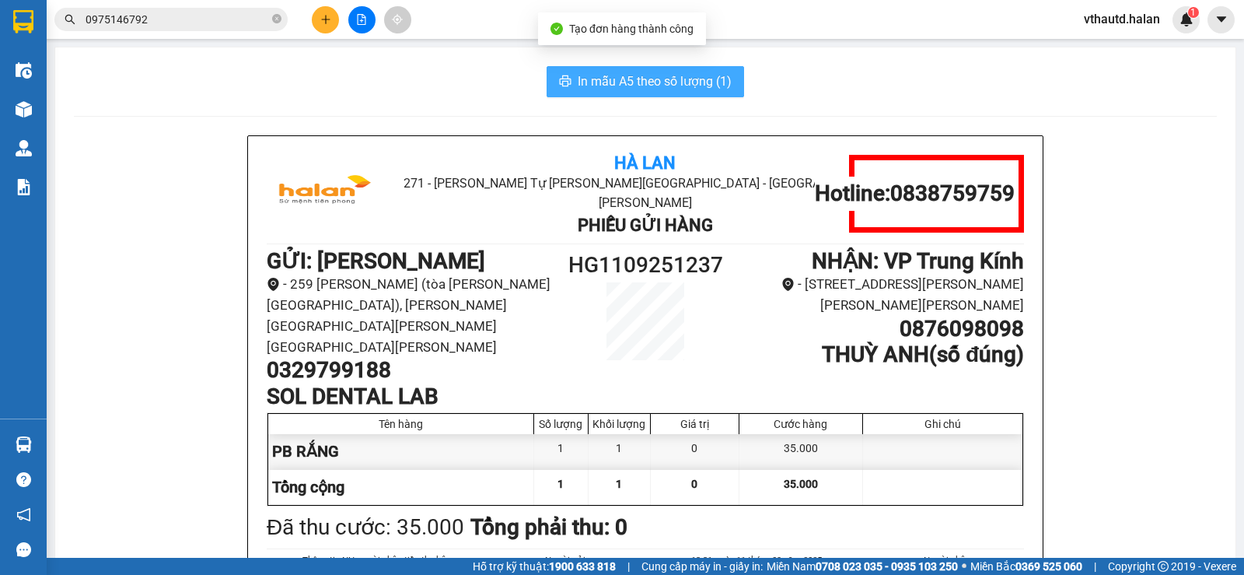
click at [673, 79] on span "In mẫu A5 theo số lượng (1)" at bounding box center [655, 81] width 154 height 19
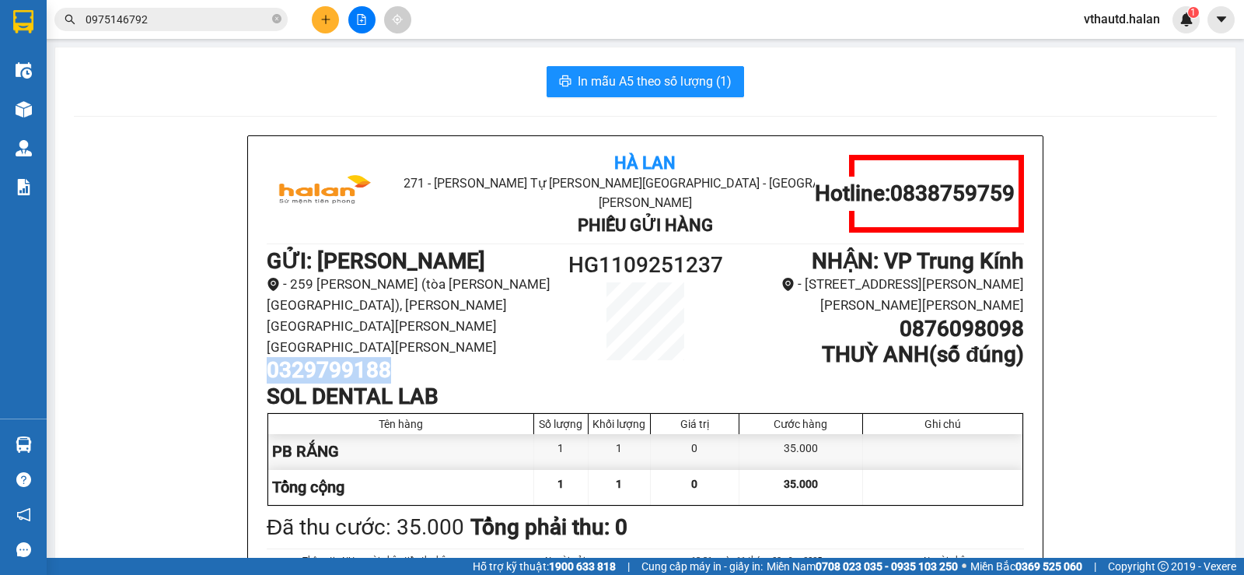
drag, startPoint x: 403, startPoint y: 320, endPoint x: 236, endPoint y: 325, distance: 166.5
copy h1 "0329799188"
click at [319, 23] on button at bounding box center [325, 19] width 27 height 27
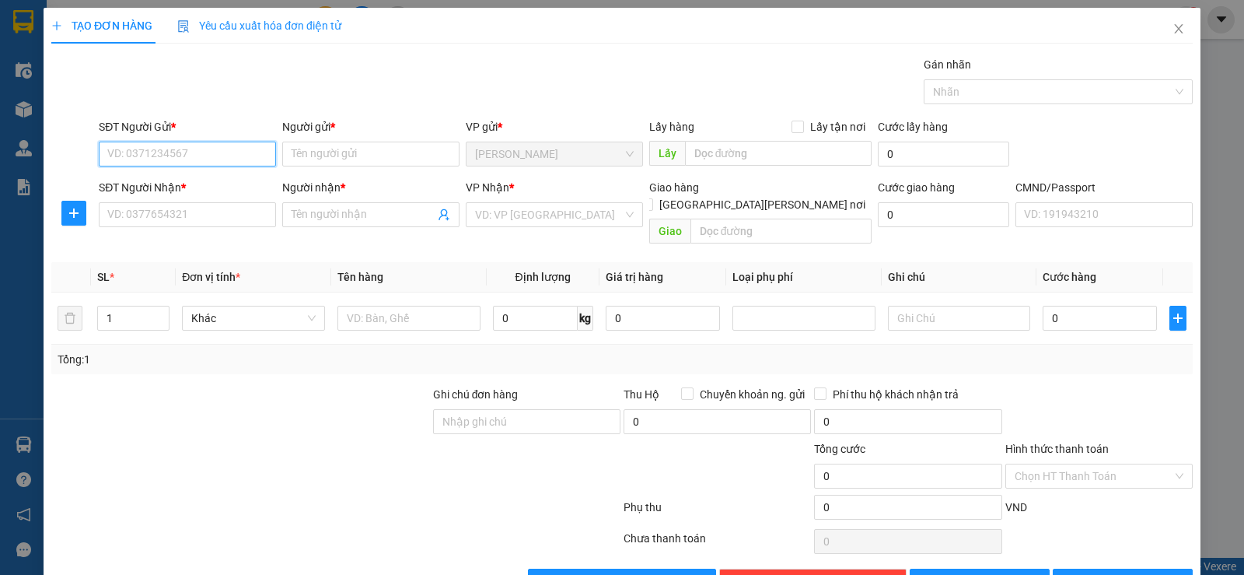
paste input "0329799188"
type input "0329799188"
click at [218, 159] on input "0329799188" at bounding box center [187, 154] width 177 height 25
click at [219, 188] on div "0329799188 - SOL DENTAL LAB" at bounding box center [185, 184] width 157 height 17
type input "SOL DENTAL LAB"
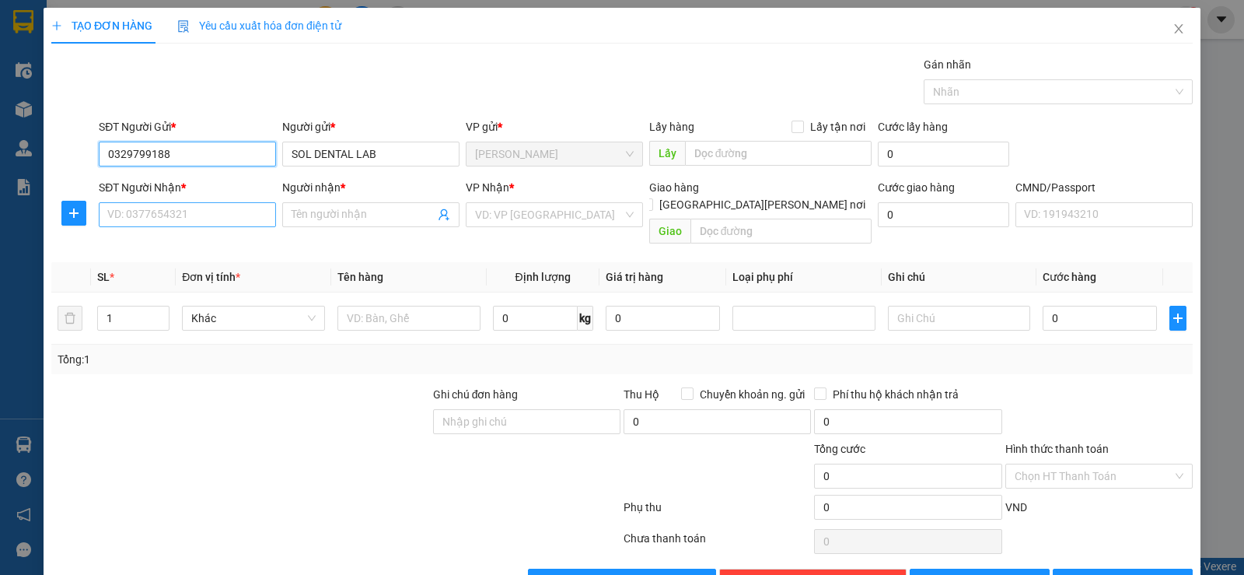
type input "0329799188"
click at [198, 216] on input "SĐT Người Nhận *" at bounding box center [187, 214] width 177 height 25
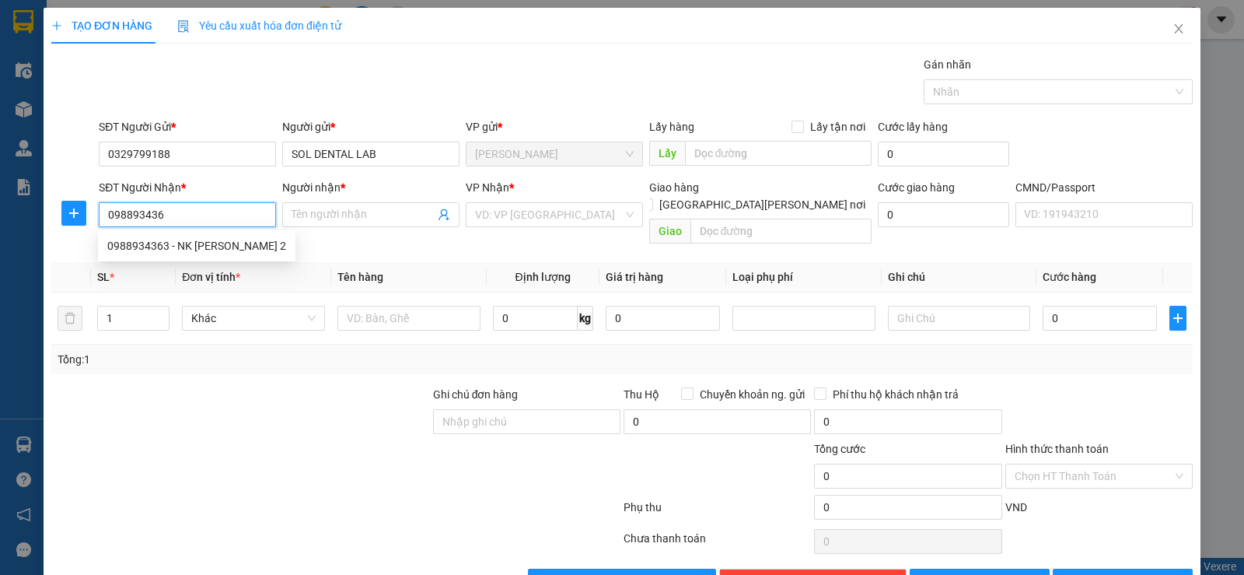
type input "0988934363"
click at [223, 246] on div "0988934363 - NK THUỲ ANH 2" at bounding box center [196, 245] width 179 height 17
type input "NK THUỲ ANH 2"
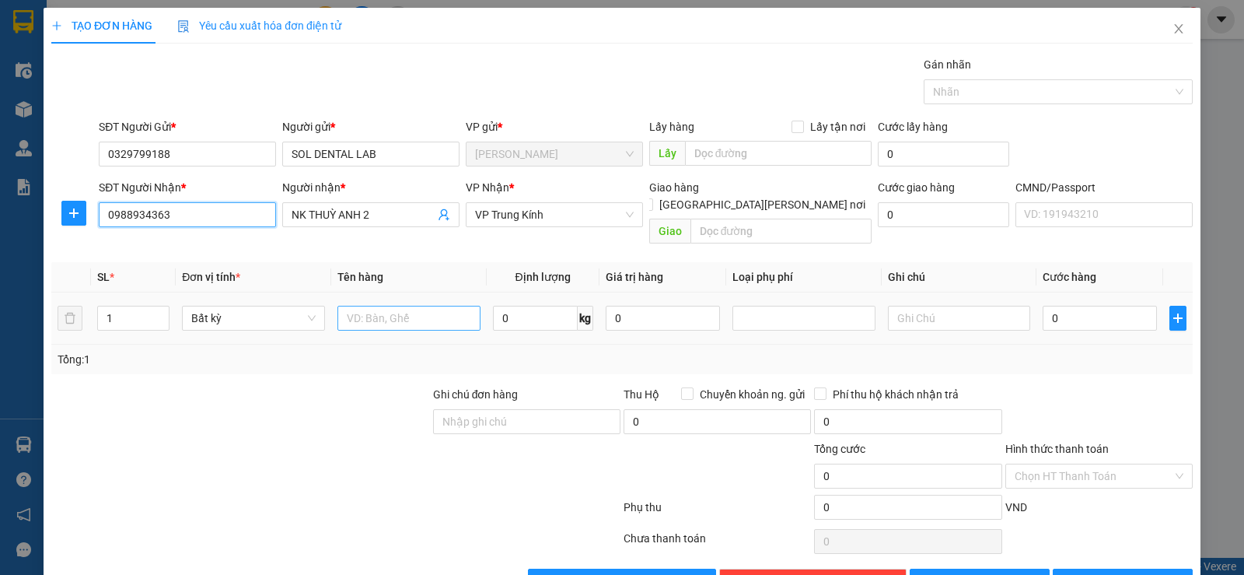
type input "0988934363"
click at [404, 306] on input "text" at bounding box center [408, 318] width 143 height 25
type input "PB RĂNG"
type input "1"
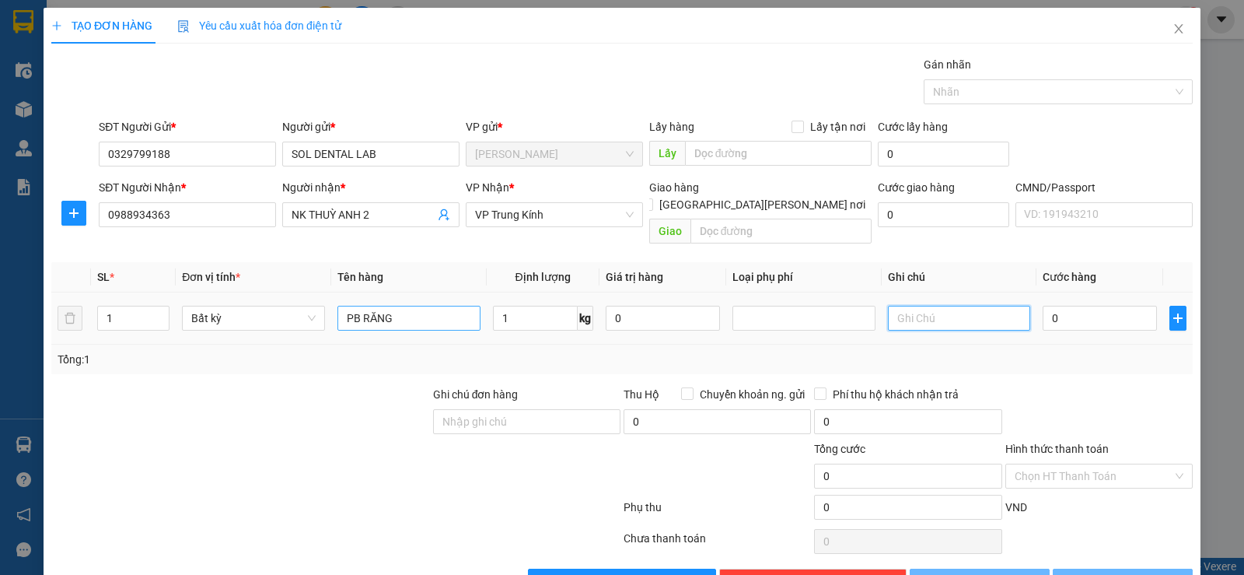
type input "35.000"
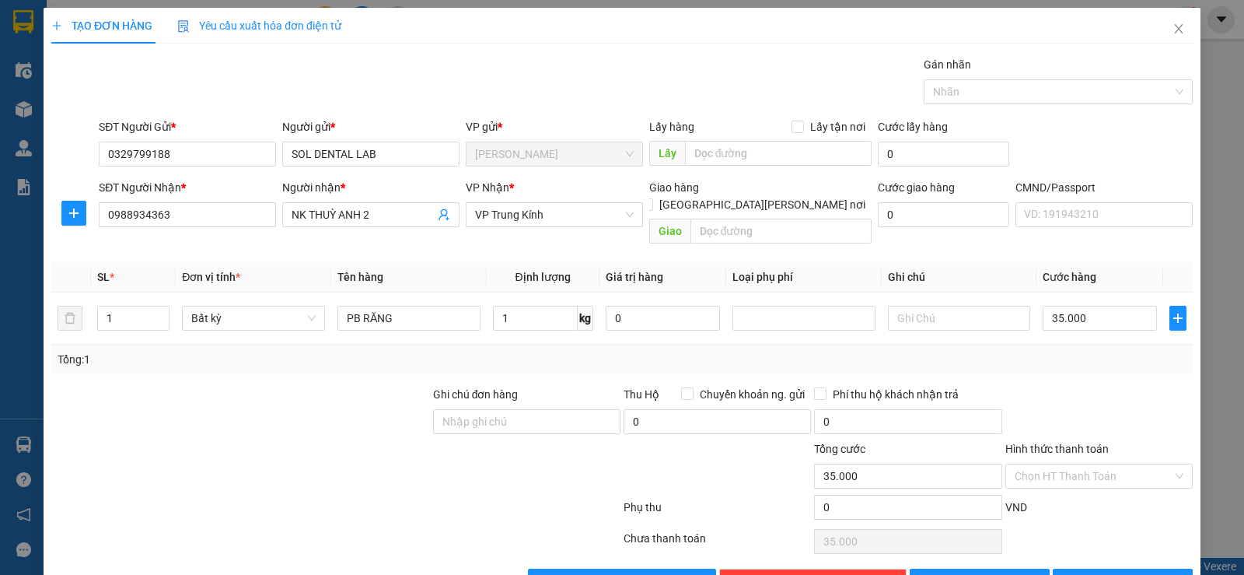
click at [1071, 442] on label "Hình thức thanh toán" at bounding box center [1056, 448] width 103 height 12
click at [1071, 464] on input "Hình thức thanh toán" at bounding box center [1094, 475] width 158 height 23
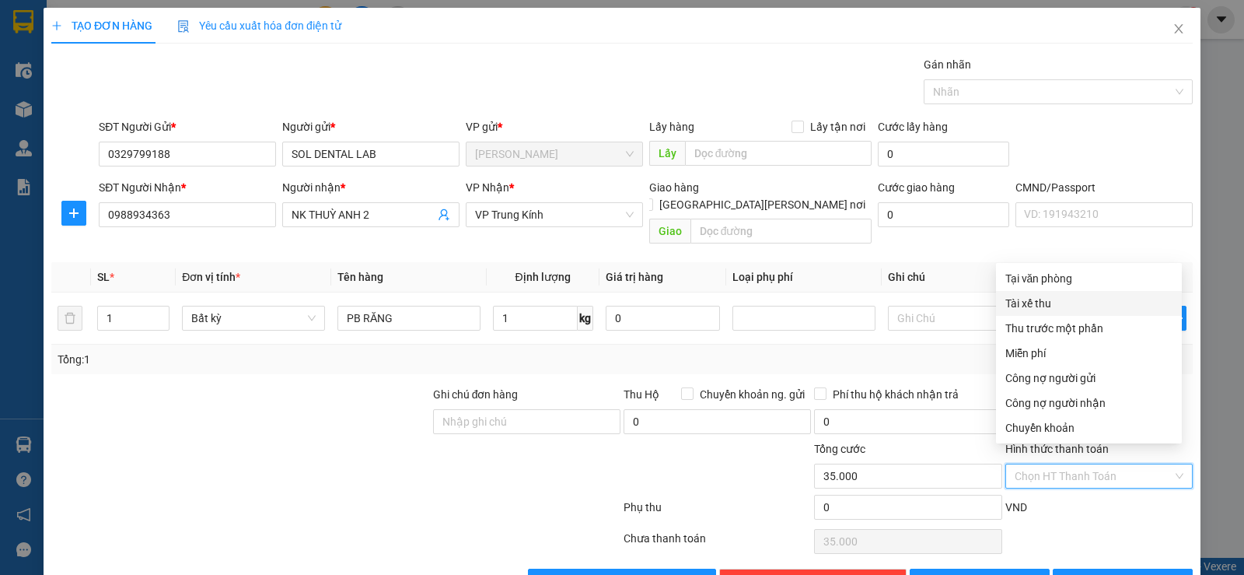
click at [1073, 271] on span "Cước hàng" at bounding box center [1070, 277] width 54 height 12
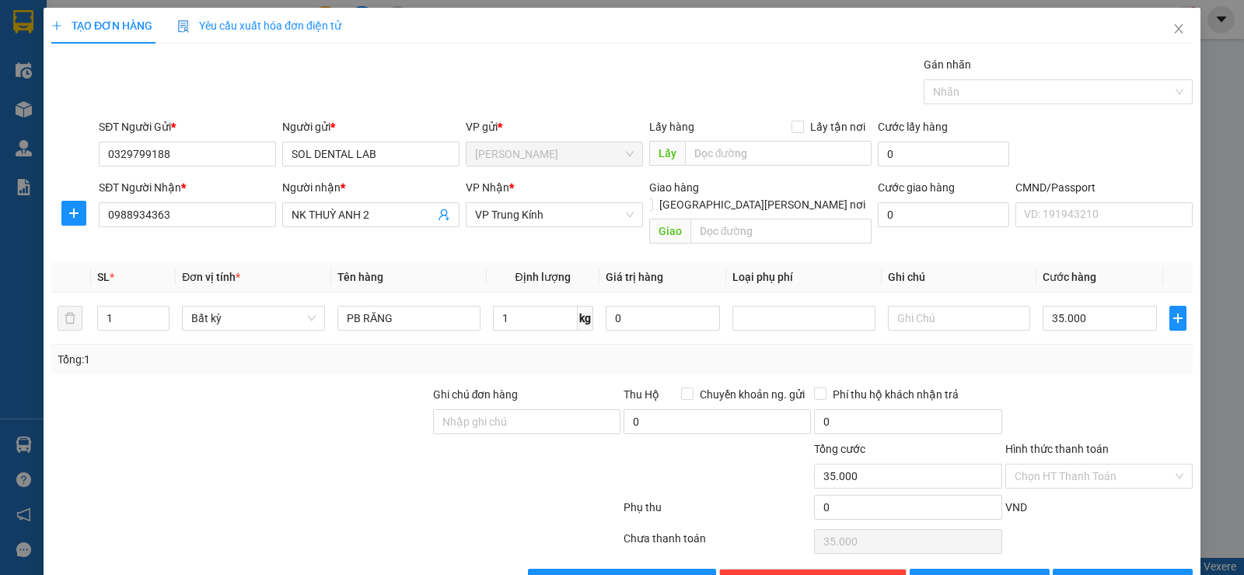
click at [1071, 442] on label "Hình thức thanh toán" at bounding box center [1056, 448] width 103 height 12
click at [1071, 464] on input "Hình thức thanh toán" at bounding box center [1094, 475] width 158 height 23
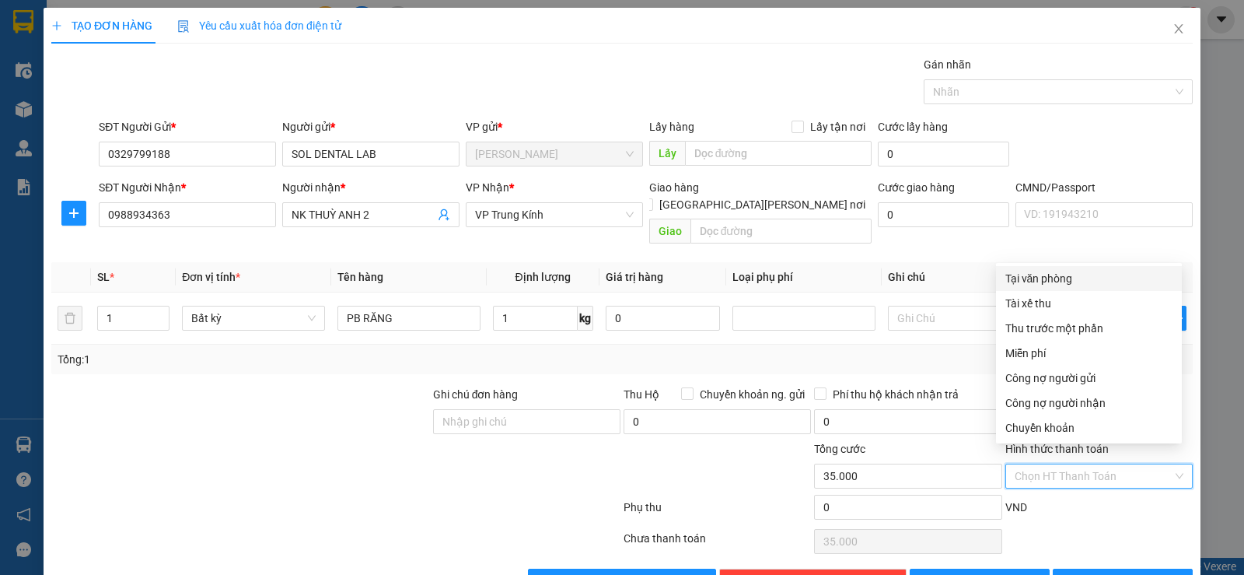
click at [1097, 274] on div "Tại văn phòng" at bounding box center [1088, 278] width 167 height 17
type input "0"
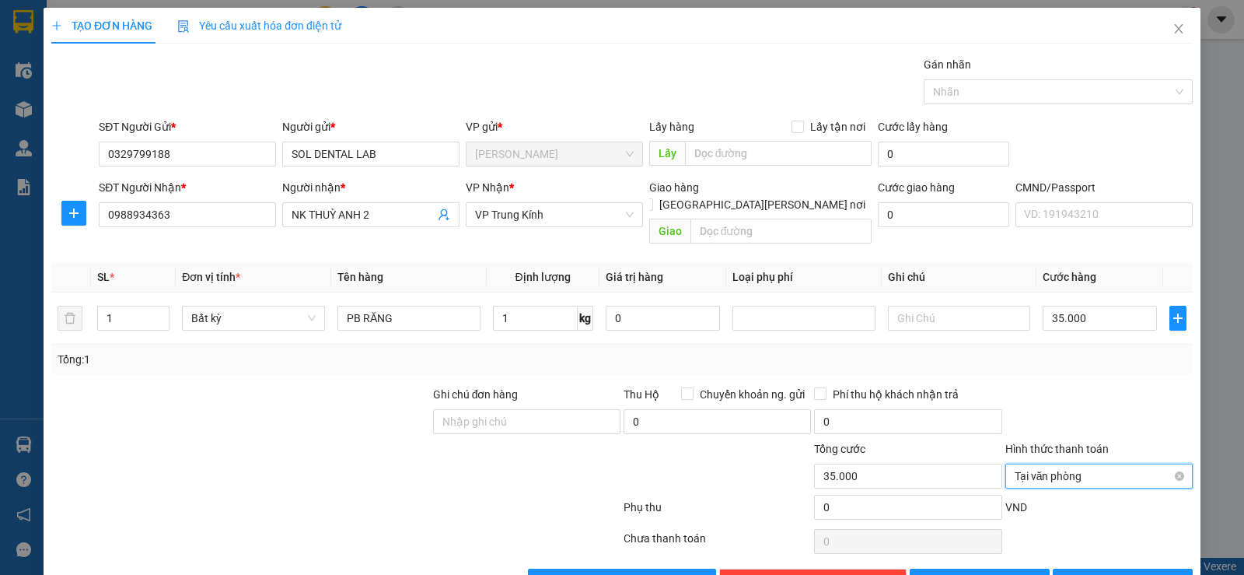
scroll to position [32, 0]
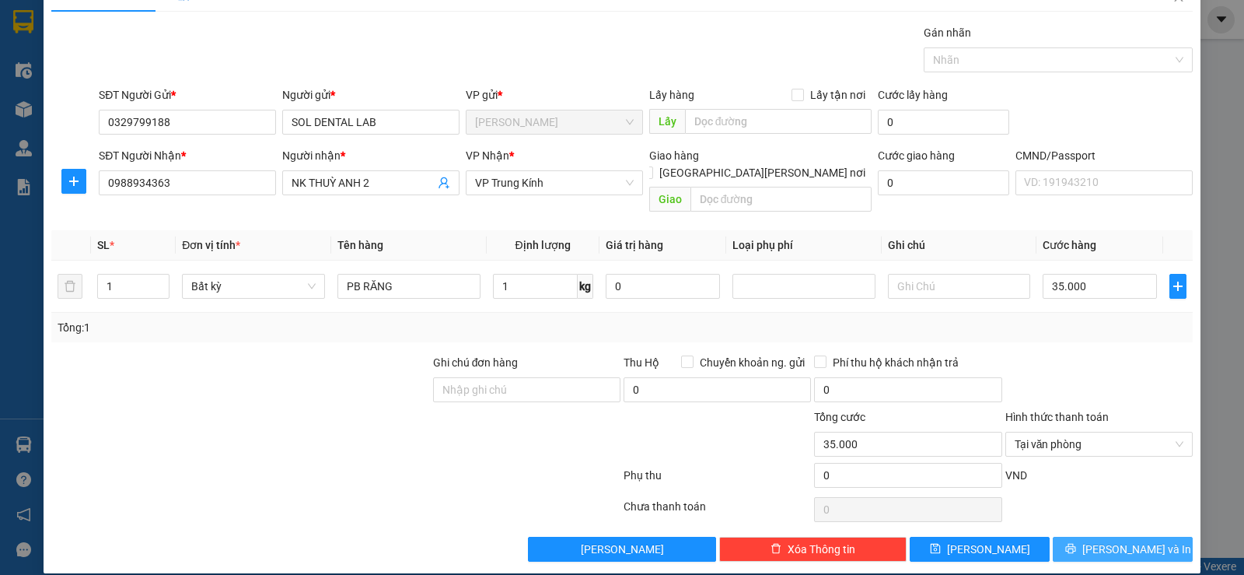
drag, startPoint x: 1108, startPoint y: 523, endPoint x: 843, endPoint y: 362, distance: 310.1
click at [1108, 540] on span "[PERSON_NAME] và In" at bounding box center [1136, 548] width 109 height 17
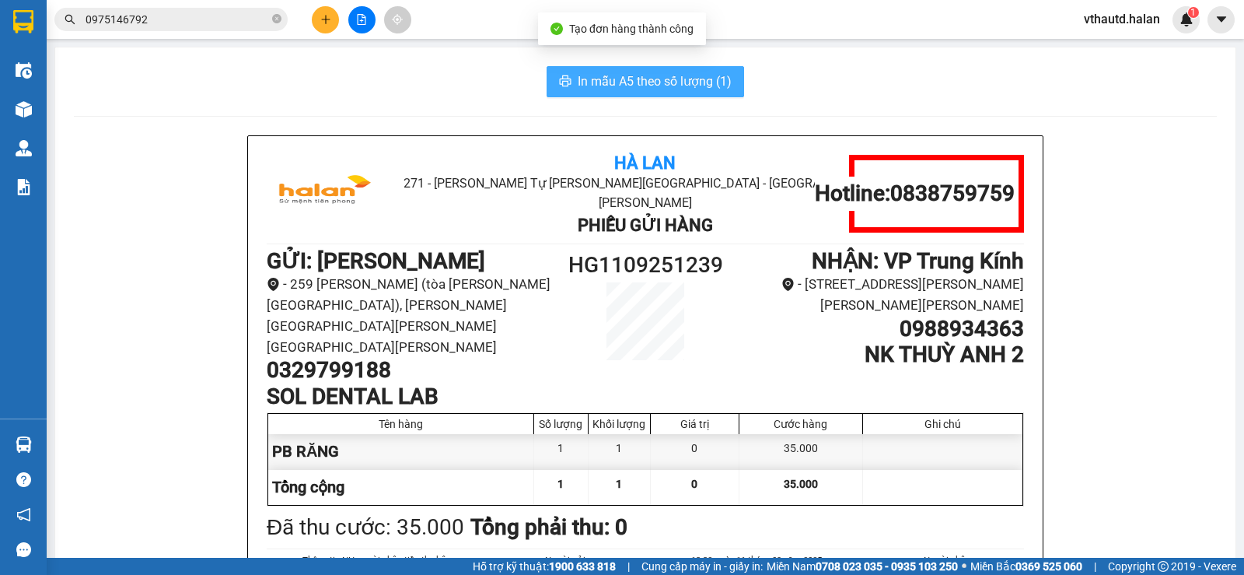
click at [589, 80] on span "In mẫu A5 theo số lượng (1)" at bounding box center [655, 81] width 154 height 19
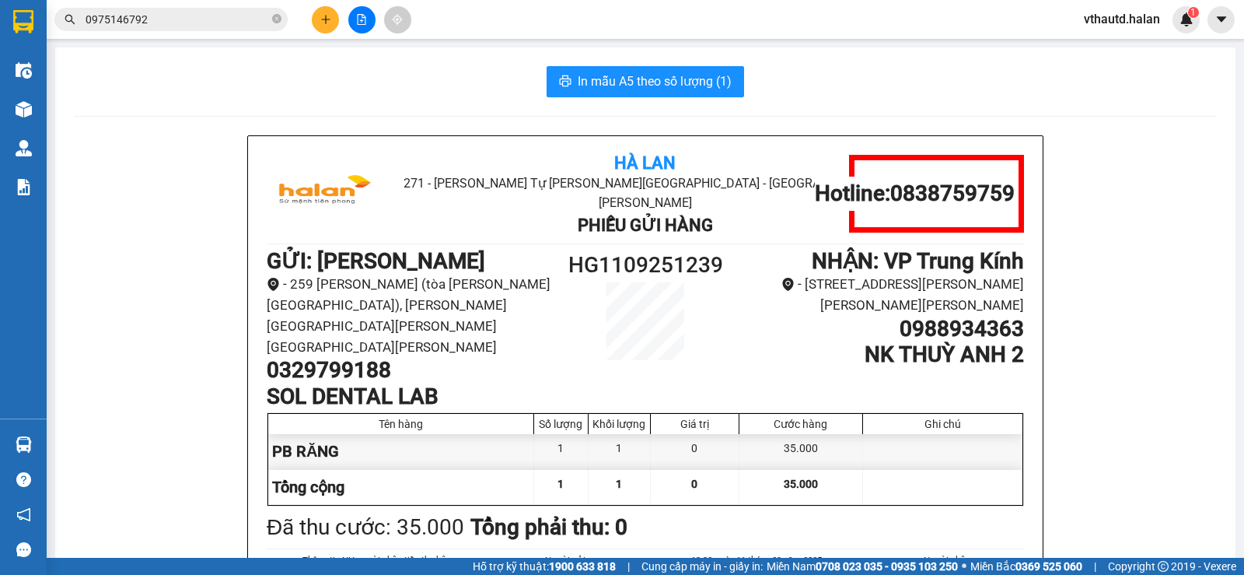
click at [255, 23] on input "0975146792" at bounding box center [177, 19] width 183 height 17
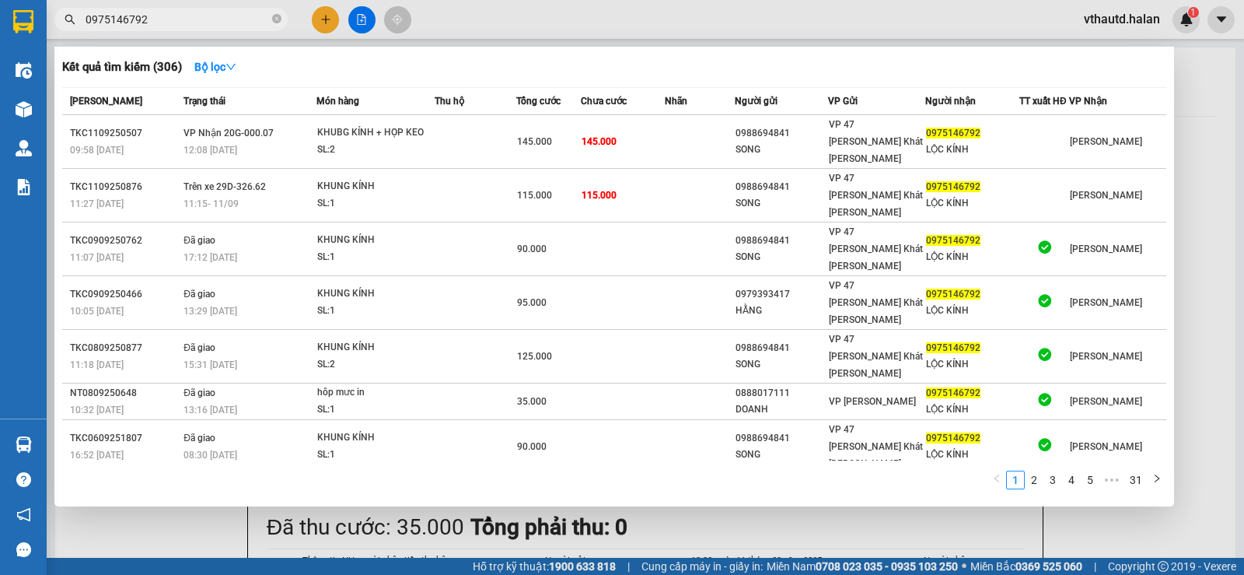
click at [255, 23] on input "0975146792" at bounding box center [177, 19] width 183 height 17
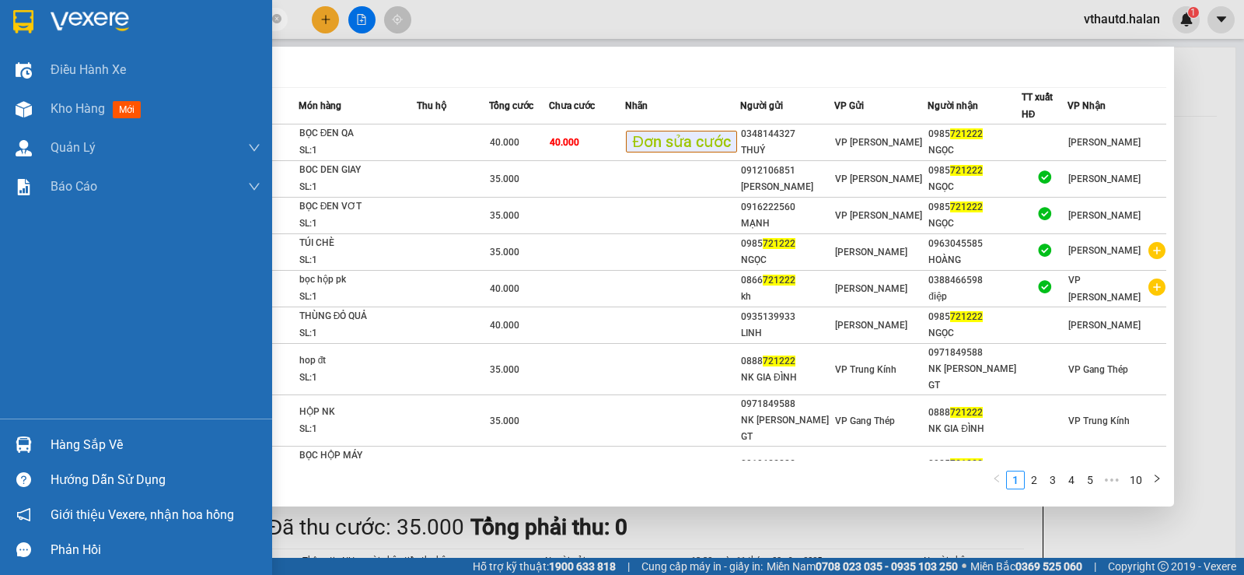
click at [63, 440] on div "Hàng sắp về" at bounding box center [156, 444] width 210 height 23
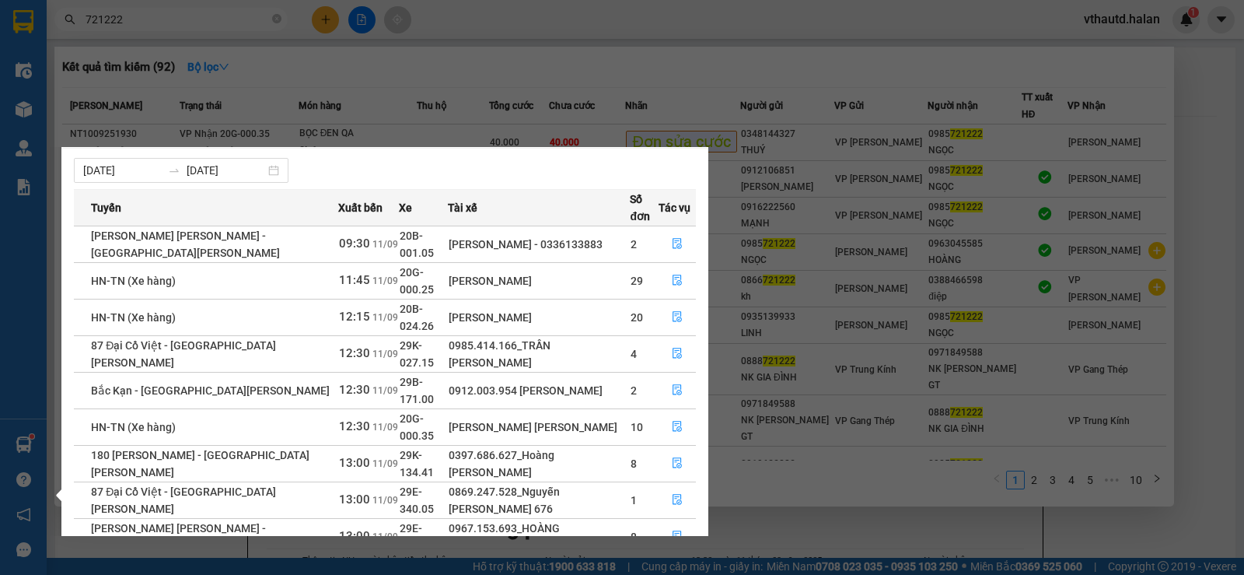
click at [1186, 200] on section "Kết quả tìm kiếm ( 92 ) Bộ lọc Mã ĐH Trạng thái Món hàng Thu hộ Tổng cước Chưa …" at bounding box center [622, 287] width 1244 height 575
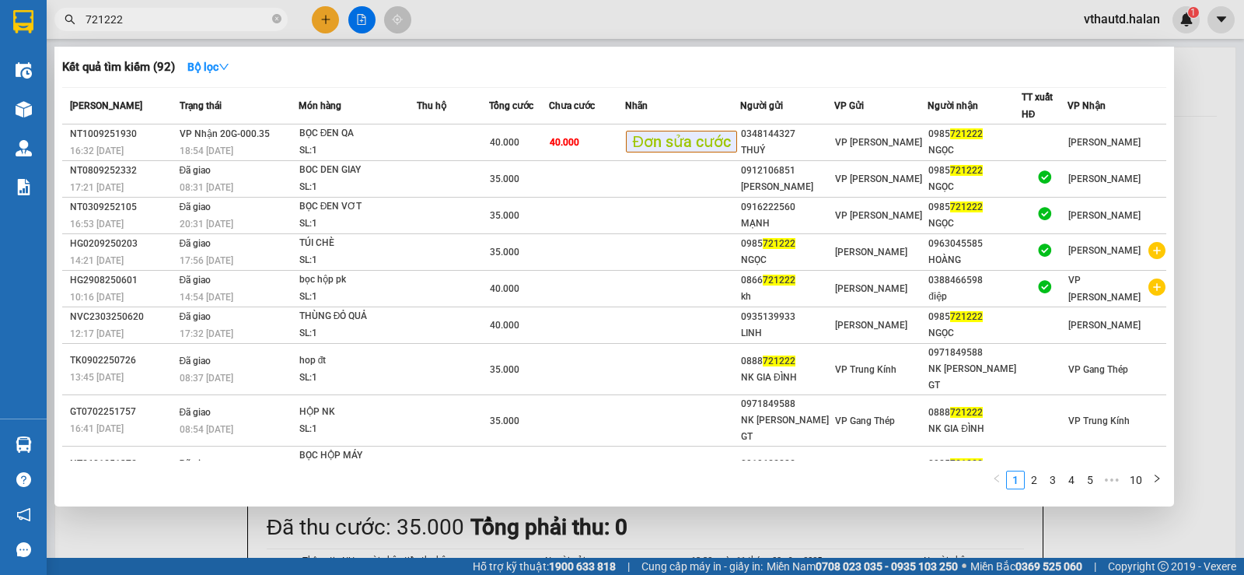
click at [1186, 200] on div at bounding box center [622, 287] width 1244 height 575
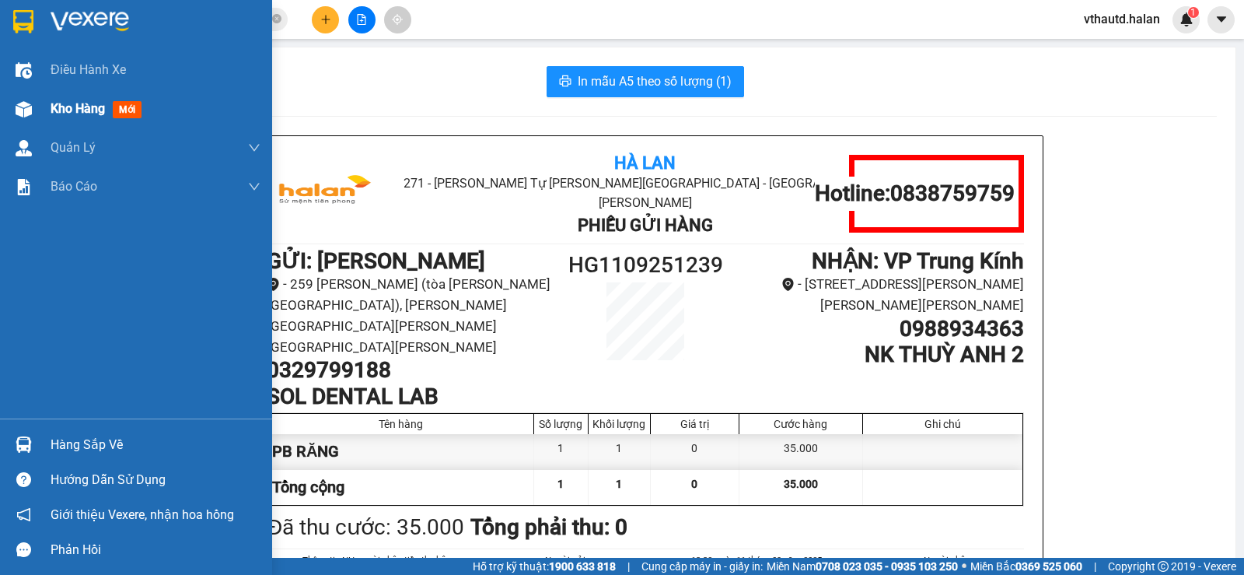
click at [130, 111] on span "mới" at bounding box center [127, 109] width 29 height 17
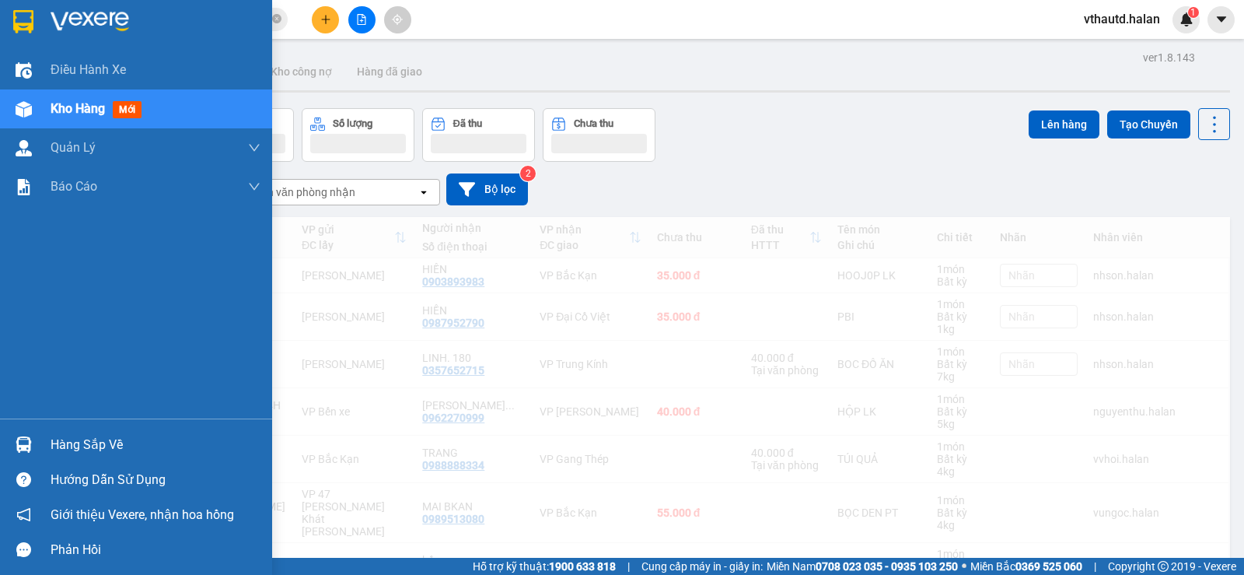
click at [127, 107] on span "mới" at bounding box center [127, 109] width 29 height 17
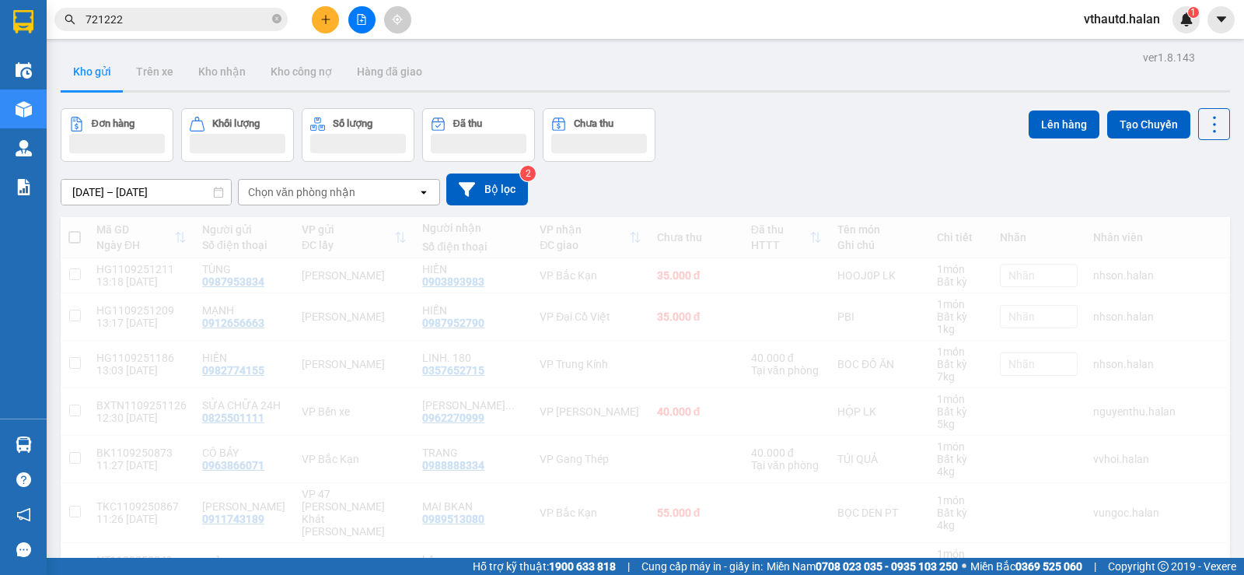
click at [325, 194] on div "Chọn văn phòng nhận" at bounding box center [301, 192] width 107 height 16
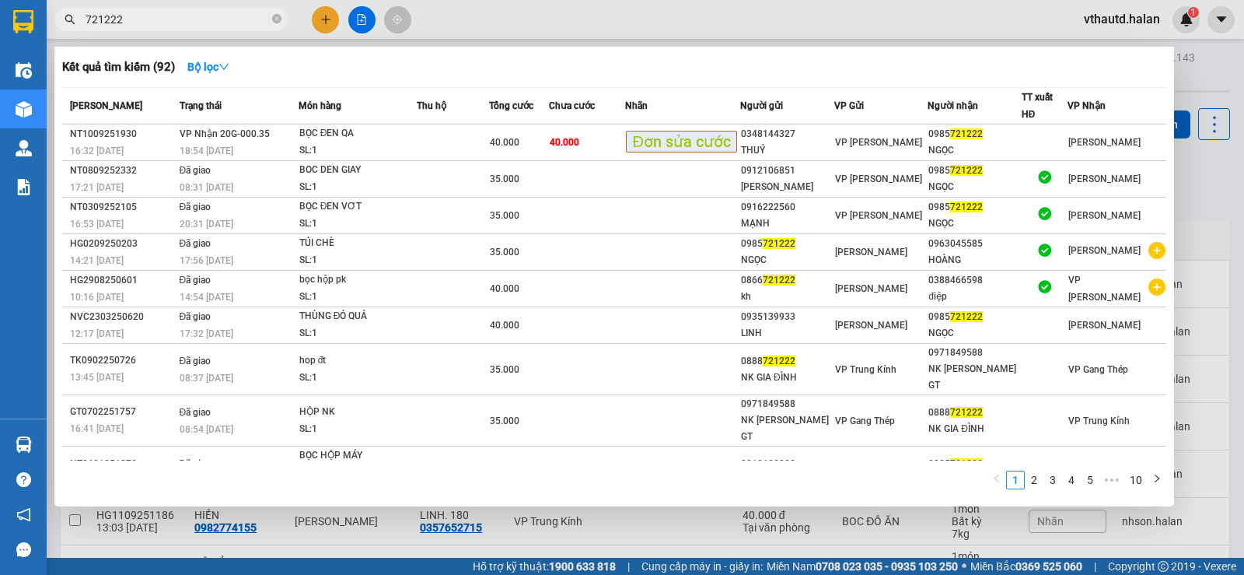
click at [136, 23] on input "721222" at bounding box center [177, 19] width 183 height 17
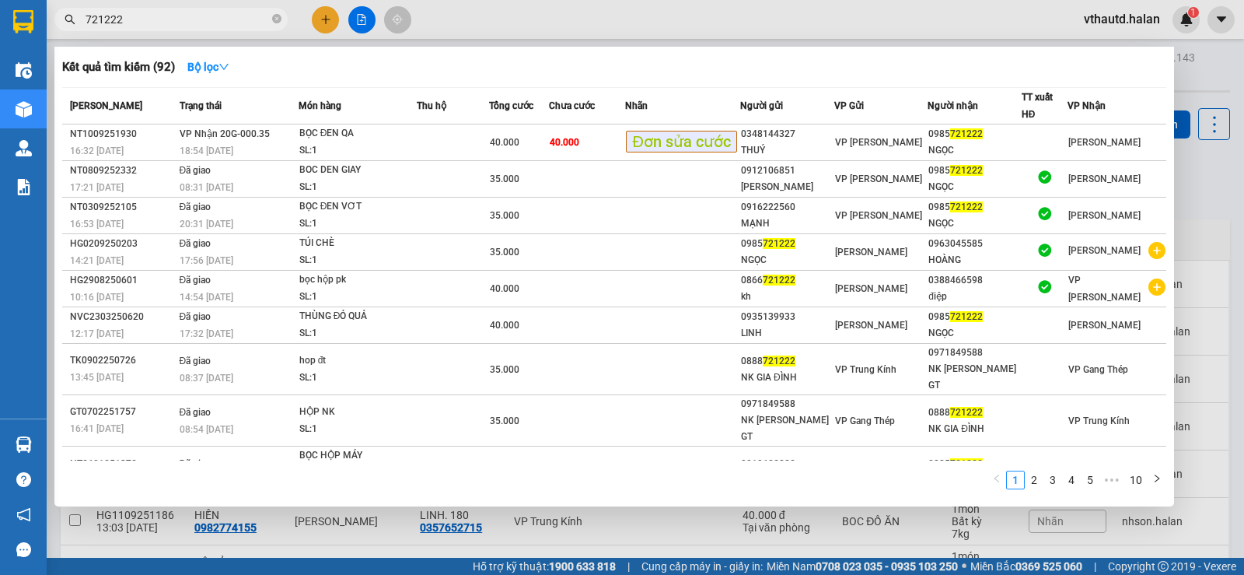
click at [136, 23] on input "721222" at bounding box center [177, 19] width 183 height 17
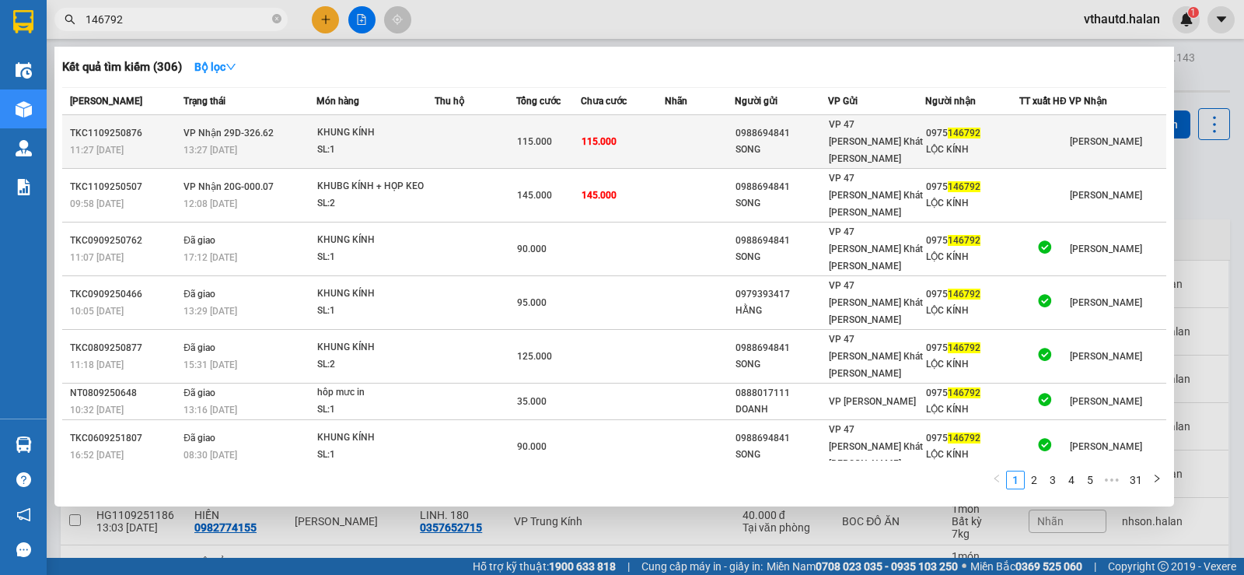
type input "146792"
click at [402, 126] on div "KHUNG KÍNH" at bounding box center [375, 132] width 117 height 17
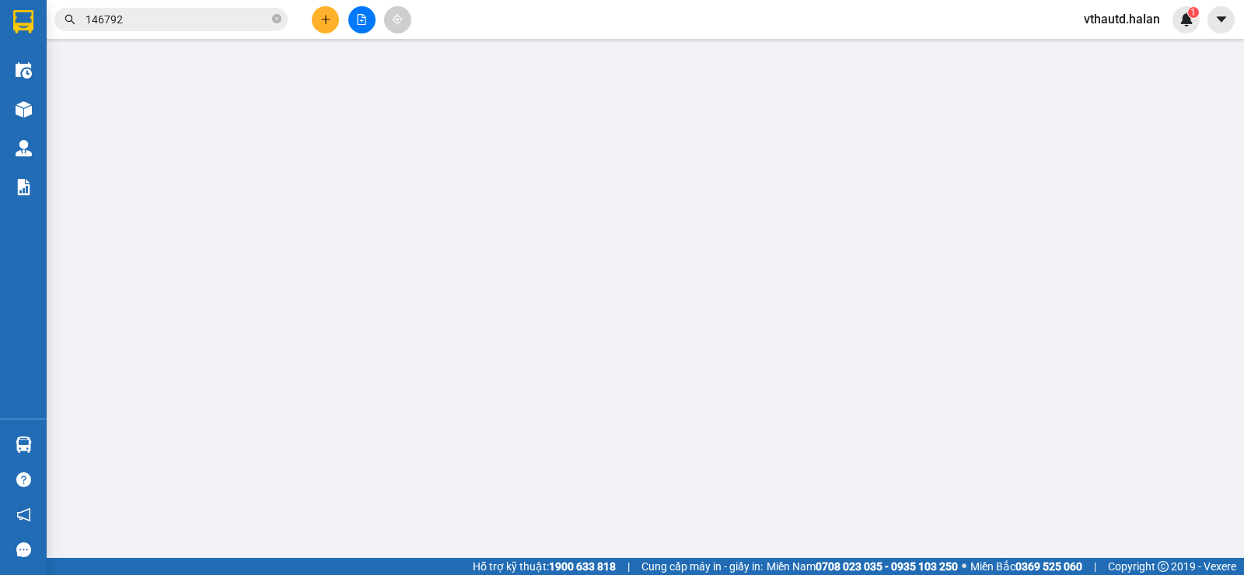
type input "0988694841"
type input "SONG"
type input "0975146792"
type input "LỘC KÍNH"
type input "115.000"
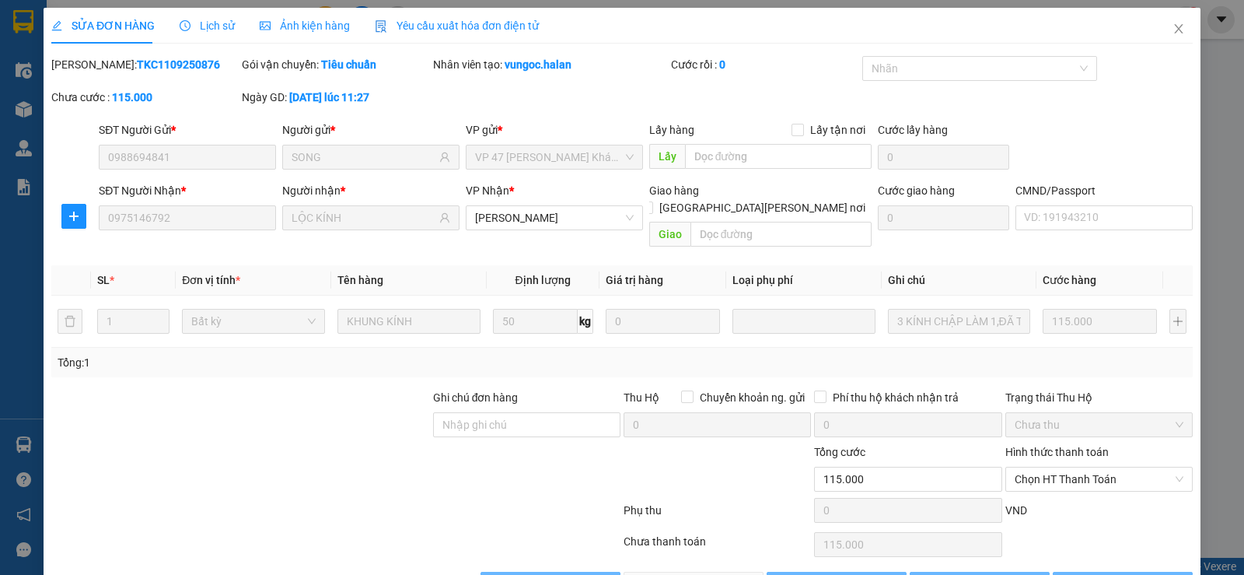
scroll to position [35, 0]
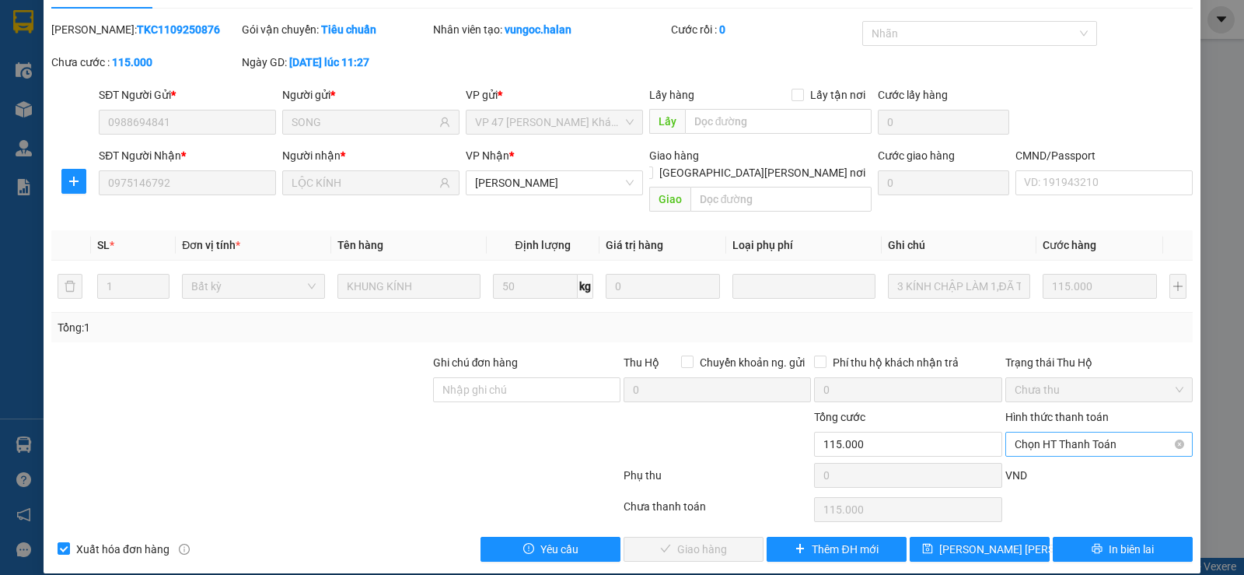
click at [1060, 432] on span "Chọn HT Thanh Toán" at bounding box center [1099, 443] width 169 height 23
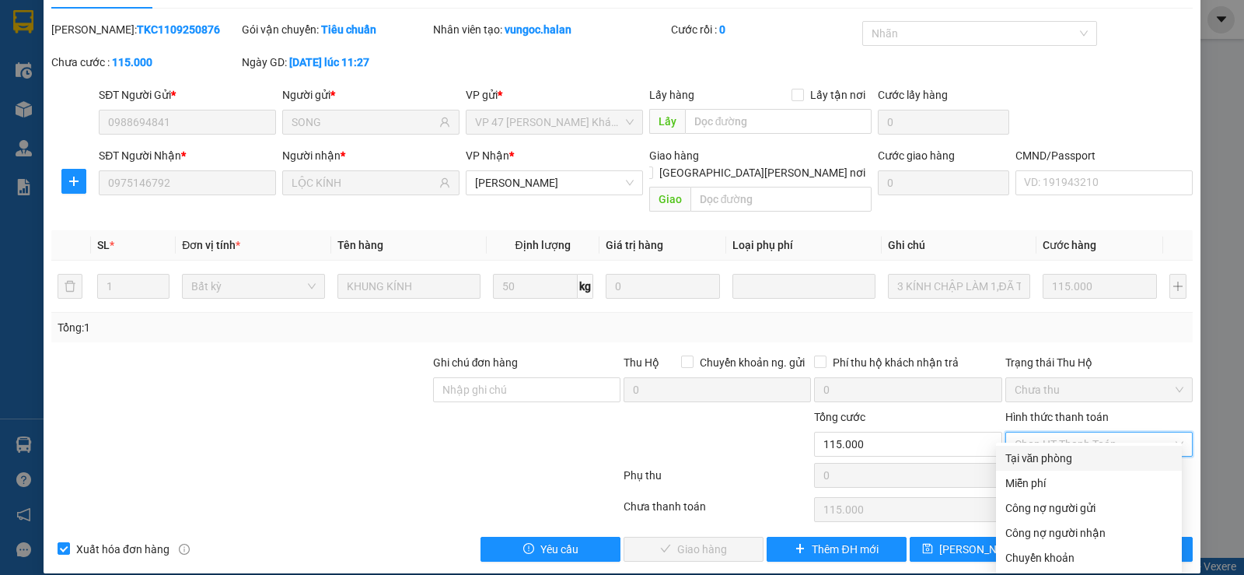
click at [1036, 453] on div "Tại văn phòng" at bounding box center [1088, 457] width 167 height 17
type input "0"
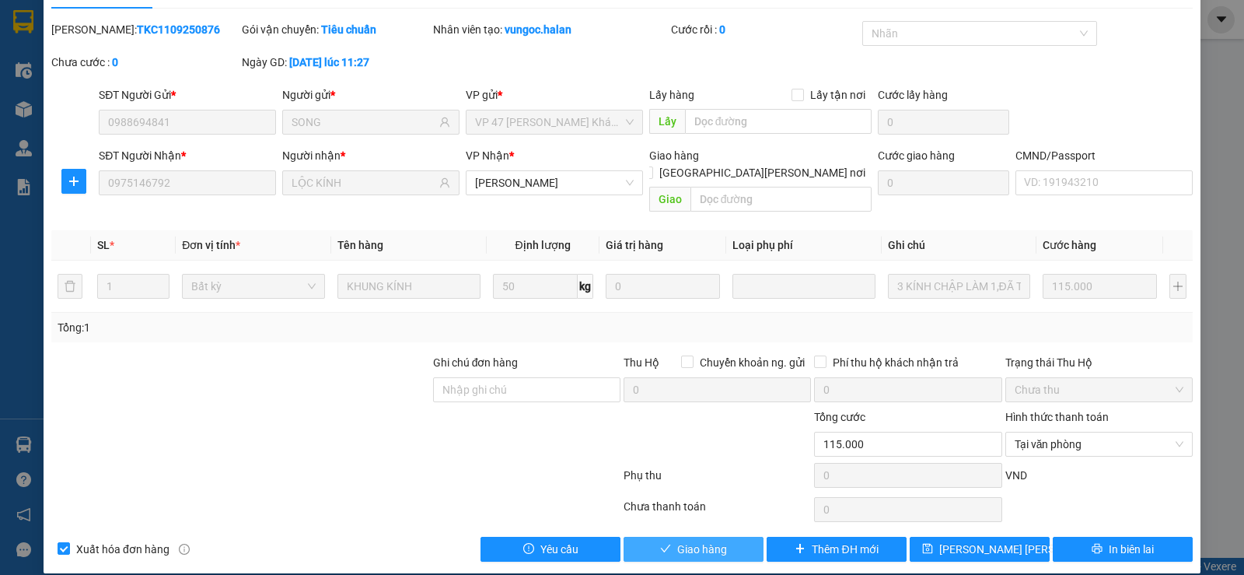
click at [721, 536] on button "Giao hàng" at bounding box center [694, 548] width 140 height 25
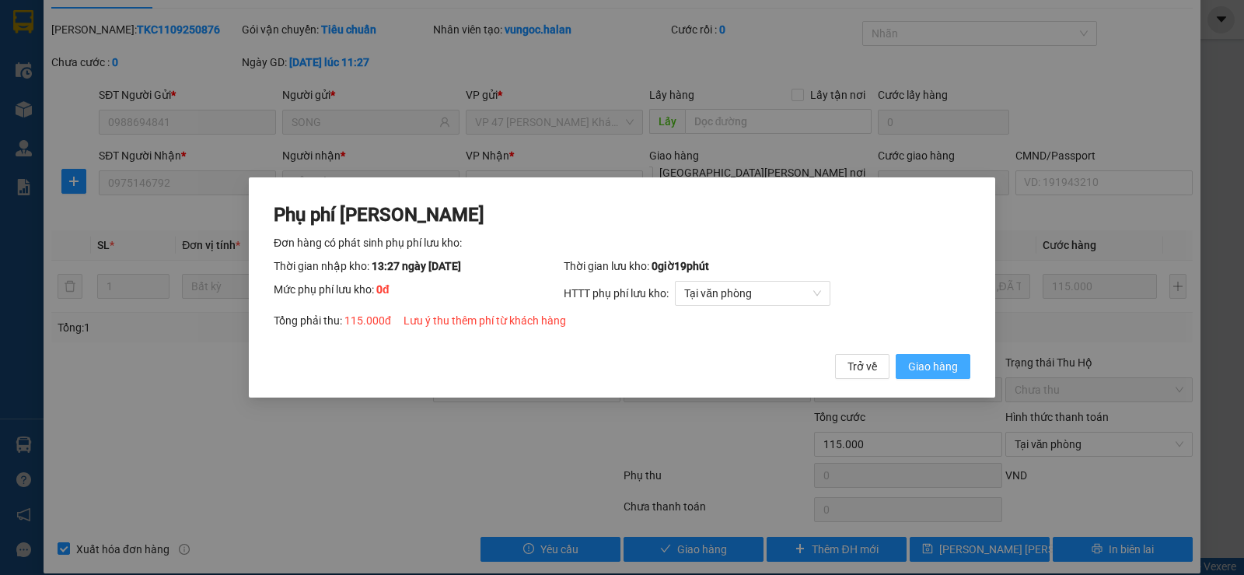
click at [917, 372] on span "Giao hàng" at bounding box center [933, 366] width 50 height 17
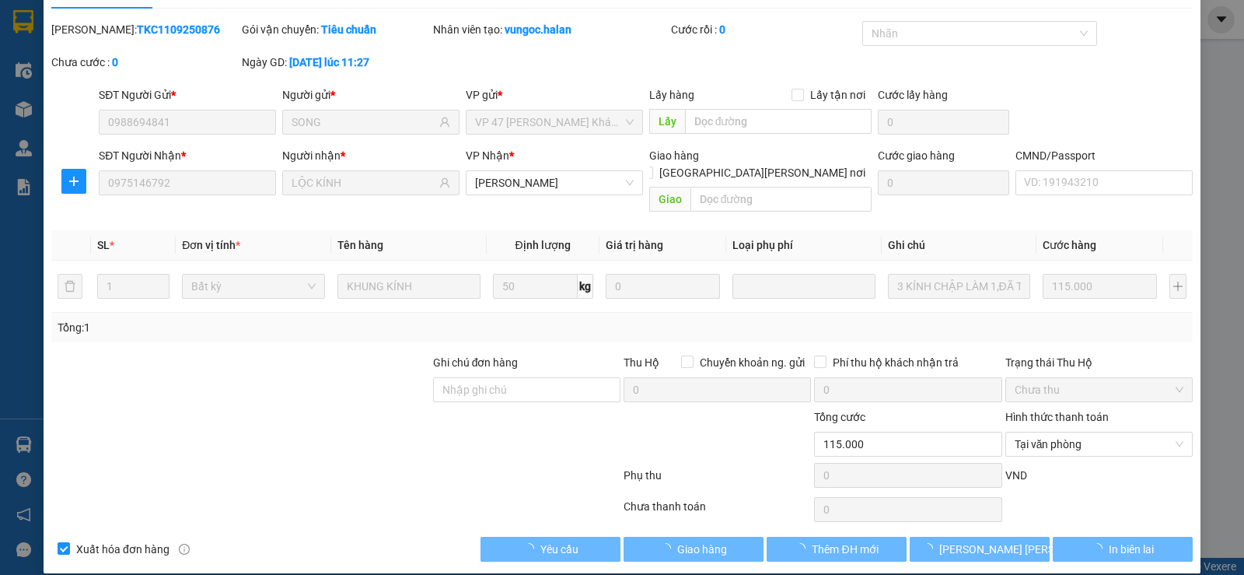
scroll to position [0, 0]
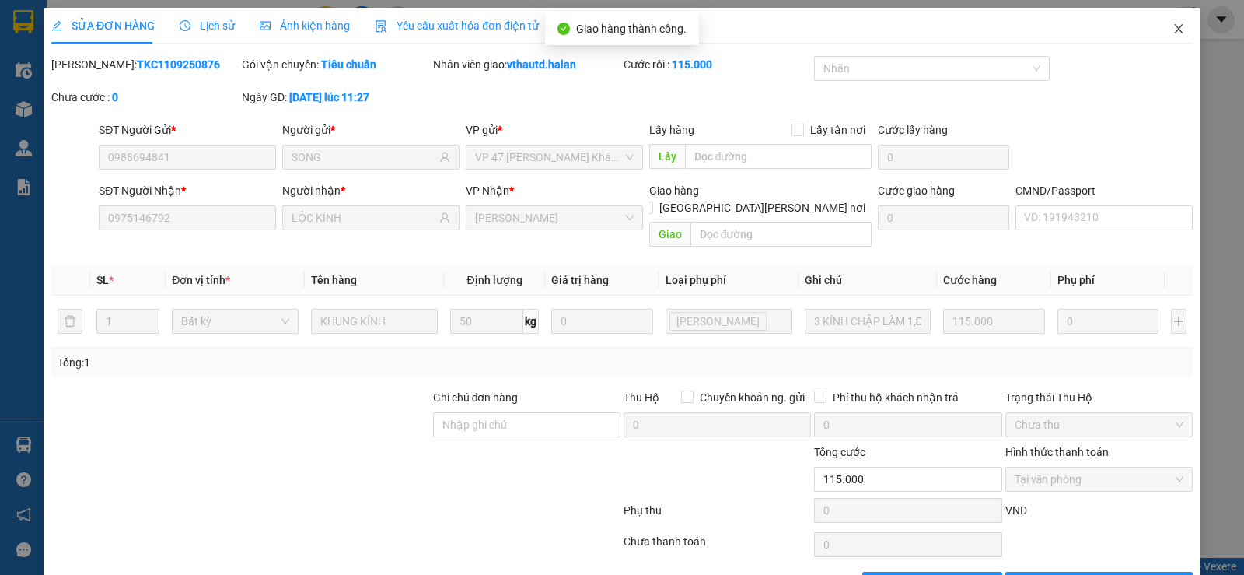
click at [1172, 30] on icon "close" at bounding box center [1178, 29] width 12 height 12
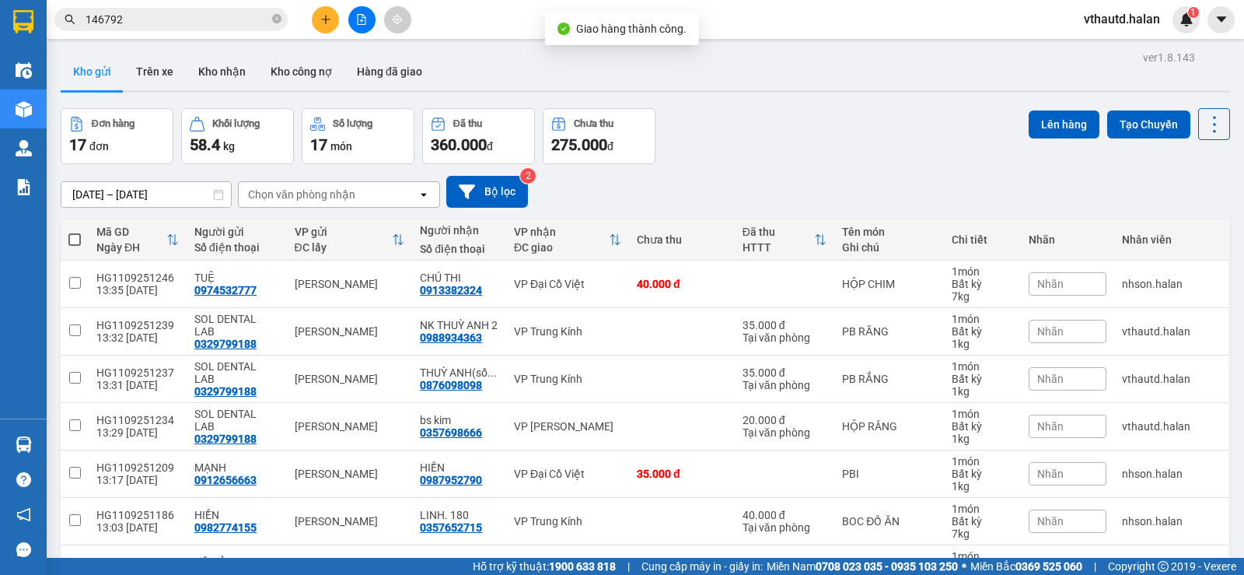
click at [198, 23] on input "146792" at bounding box center [177, 19] width 183 height 17
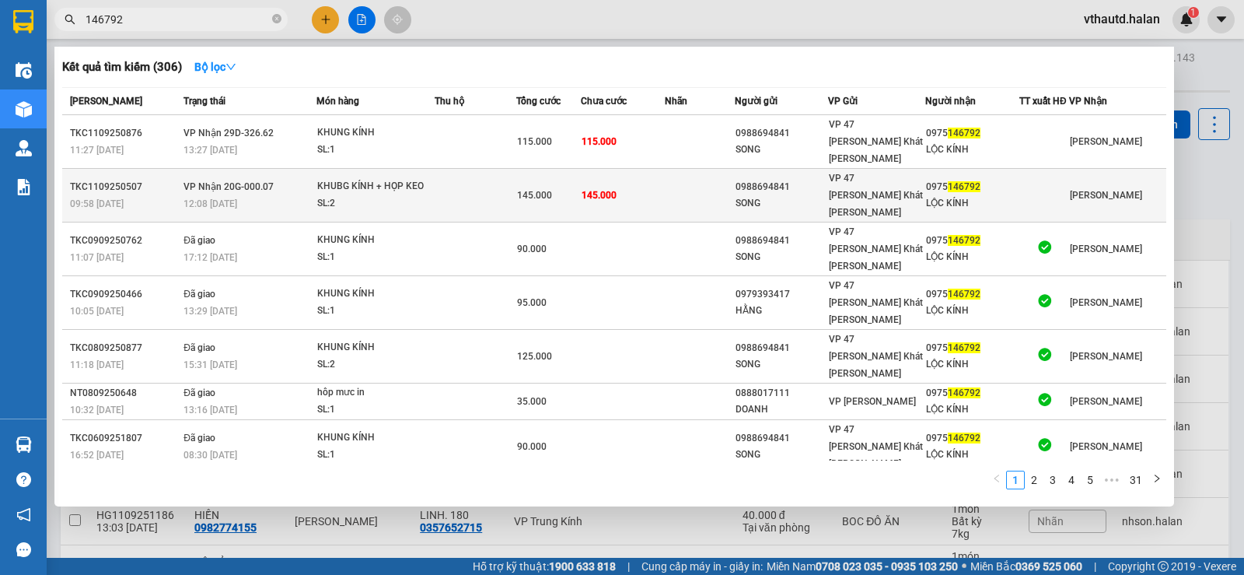
click at [261, 195] on div "12:08 [DATE]" at bounding box center [249, 203] width 132 height 17
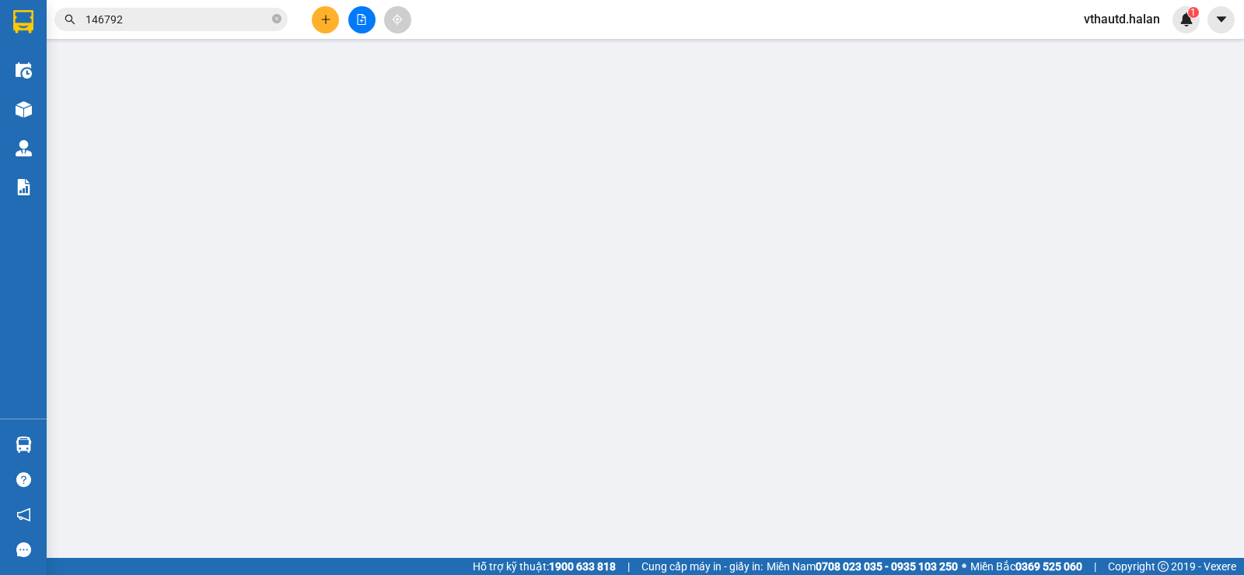
type input "0988694841"
type input "SONG"
type input "0975146792"
type input "LỘC KÍNH"
type input "145.000"
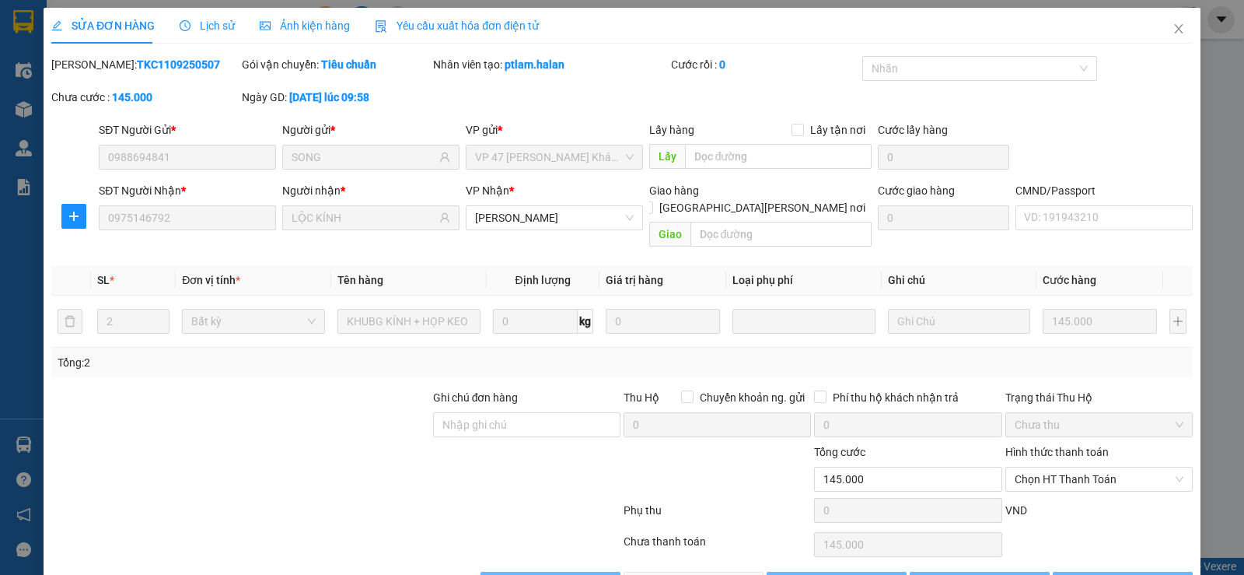
scroll to position [35, 0]
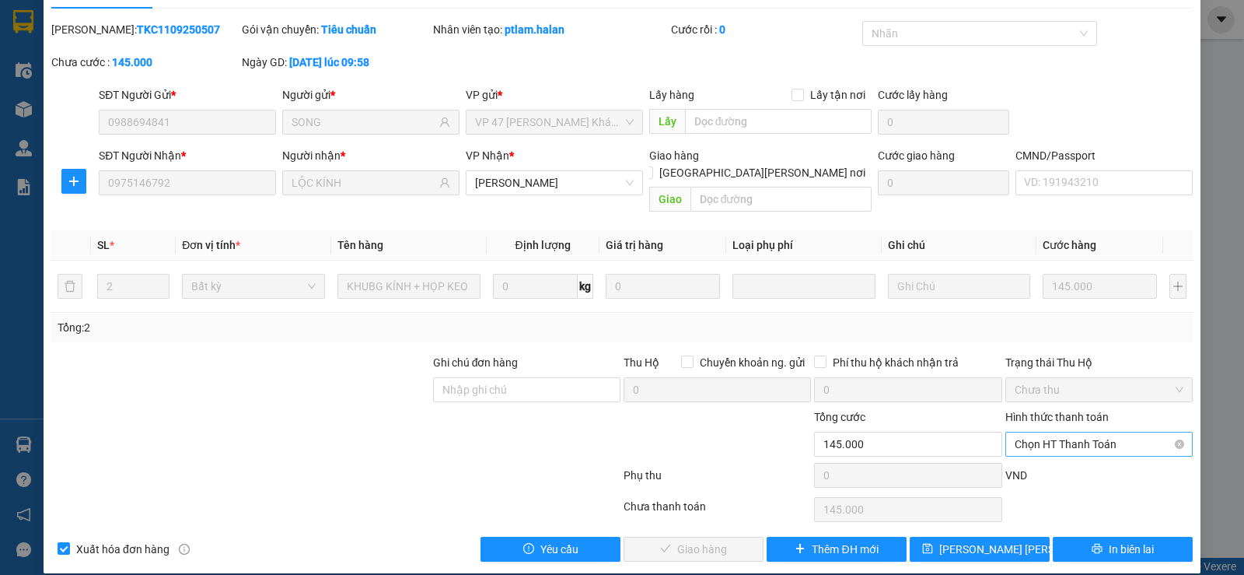
click at [1029, 432] on span "Chọn HT Thanh Toán" at bounding box center [1099, 443] width 169 height 23
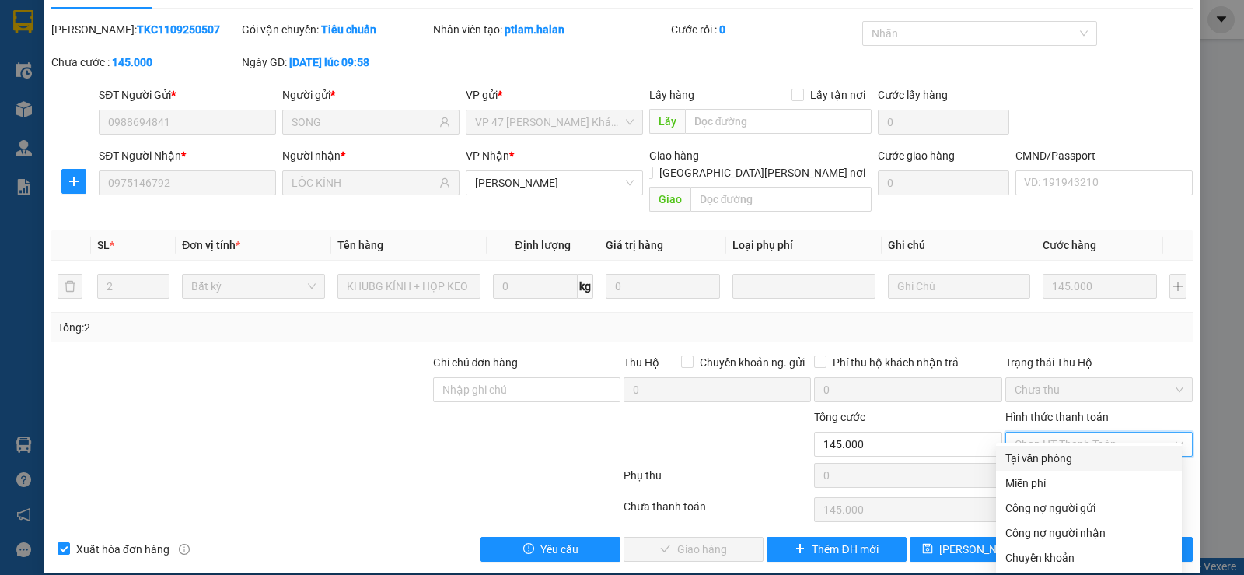
click at [1029, 452] on div "Tại văn phòng" at bounding box center [1088, 457] width 167 height 17
type input "0"
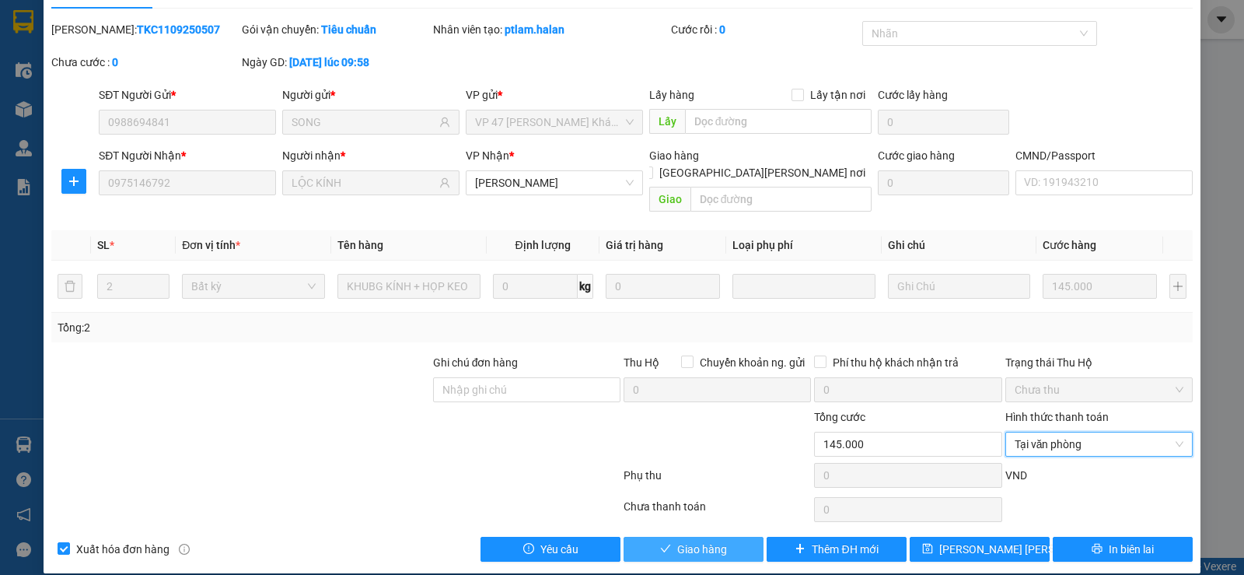
click at [682, 540] on span "Giao hàng" at bounding box center [702, 548] width 50 height 17
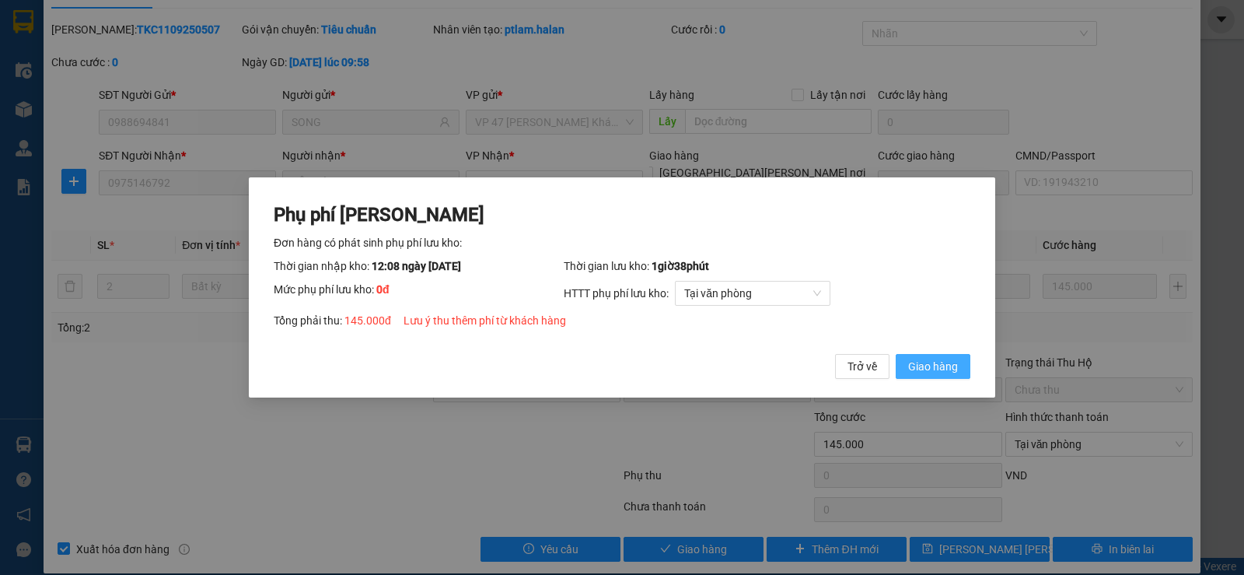
click at [930, 369] on span "Giao hàng" at bounding box center [933, 366] width 50 height 17
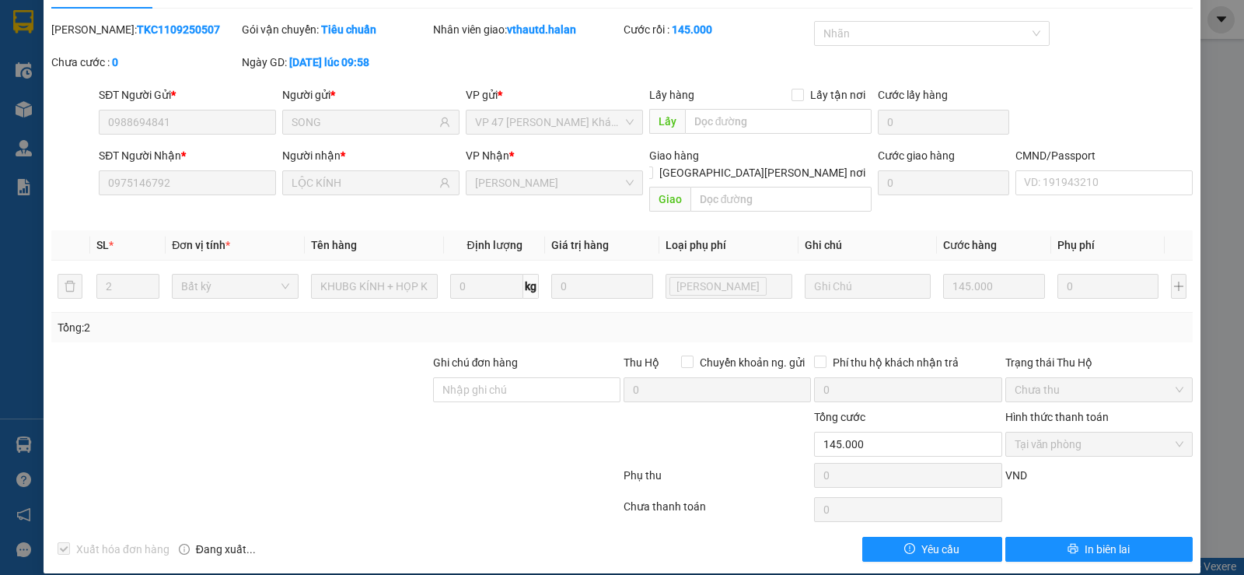
scroll to position [0, 0]
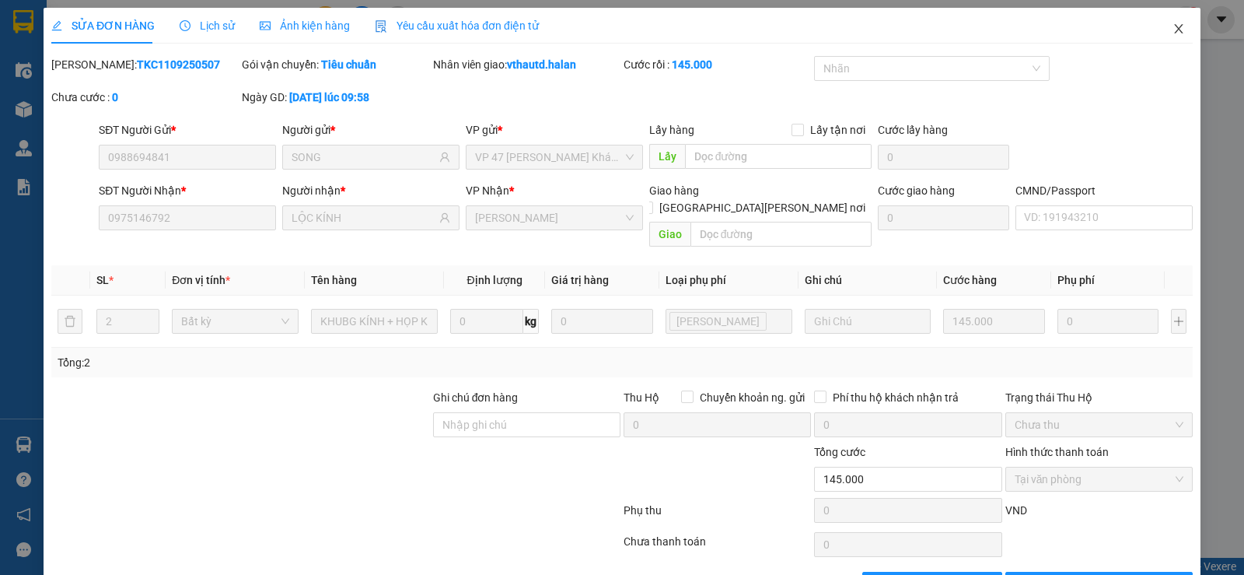
click at [1172, 30] on icon "close" at bounding box center [1178, 29] width 12 height 12
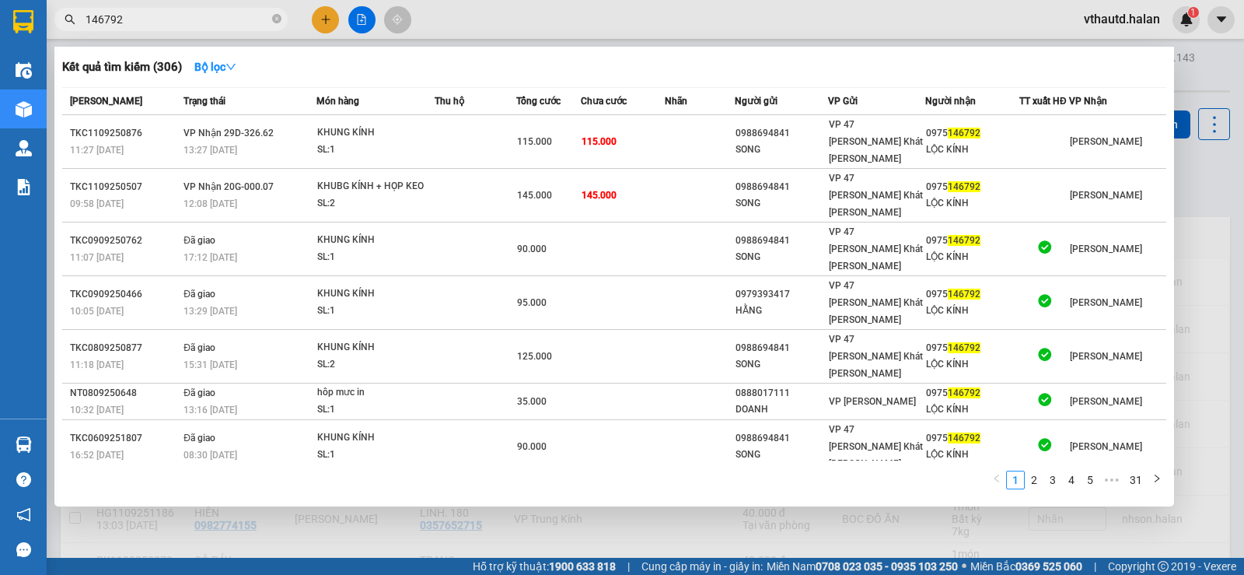
click at [268, 16] on input "146792" at bounding box center [177, 19] width 183 height 17
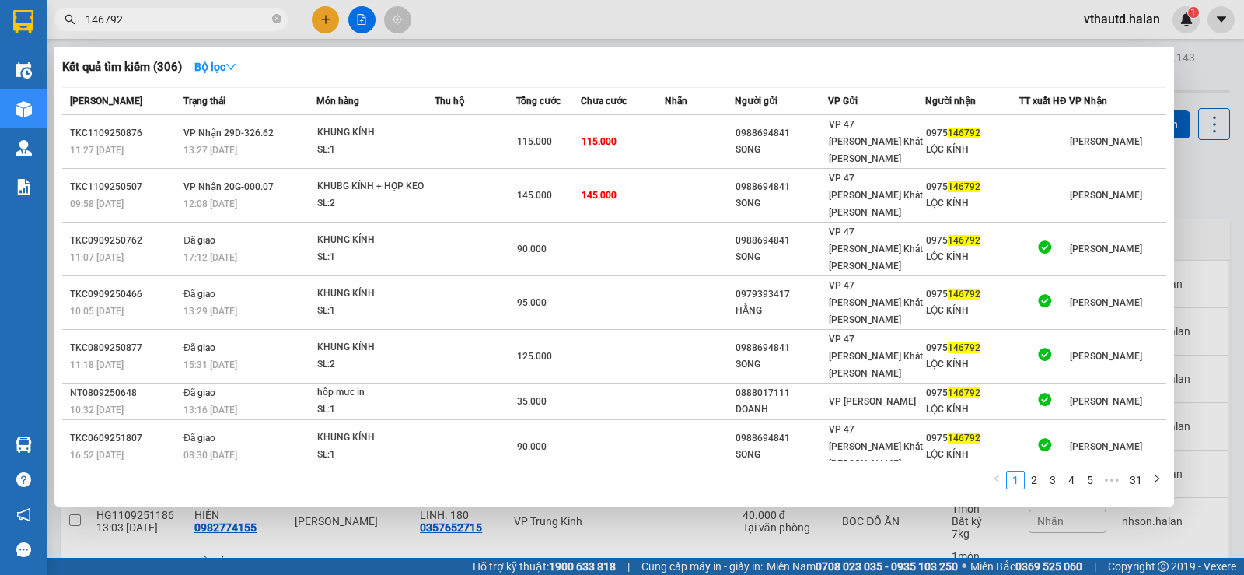
click at [232, 29] on span "146792" at bounding box center [170, 19] width 233 height 23
click at [199, 18] on input "146792" at bounding box center [177, 19] width 183 height 17
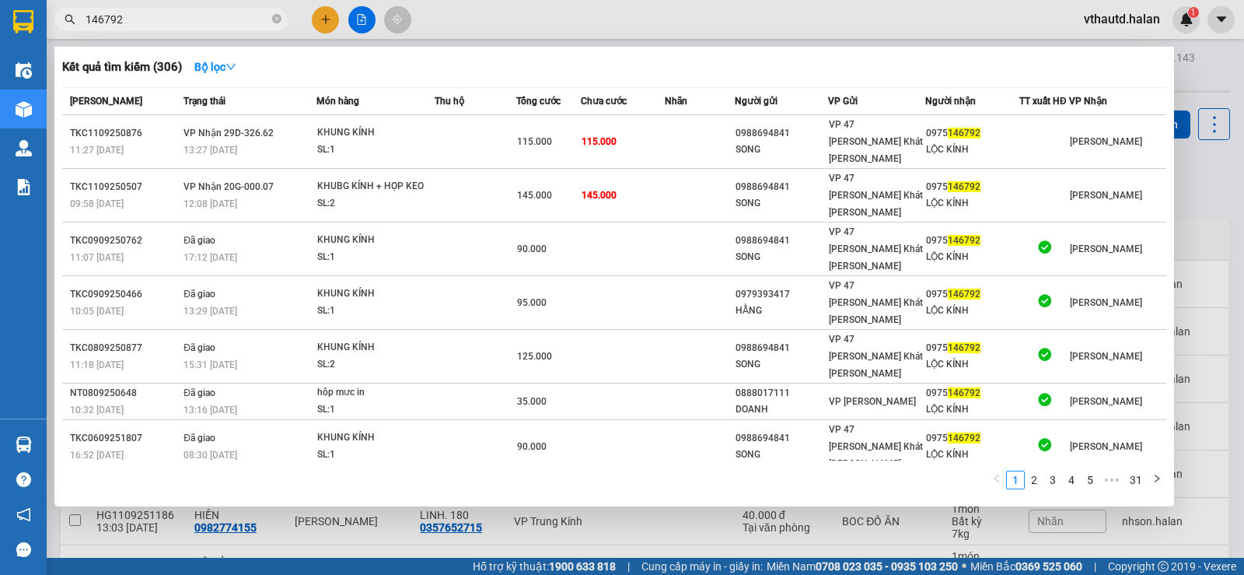
click at [199, 18] on input "146792" at bounding box center [177, 19] width 183 height 17
click at [204, 19] on input "146792" at bounding box center [177, 19] width 183 height 17
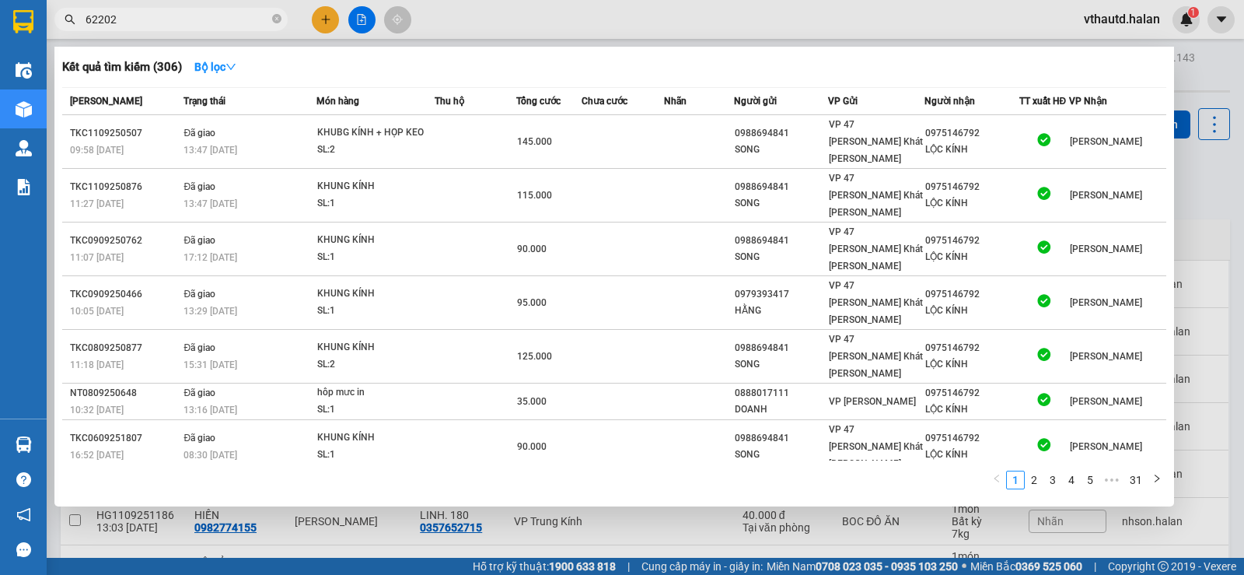
type input "622020"
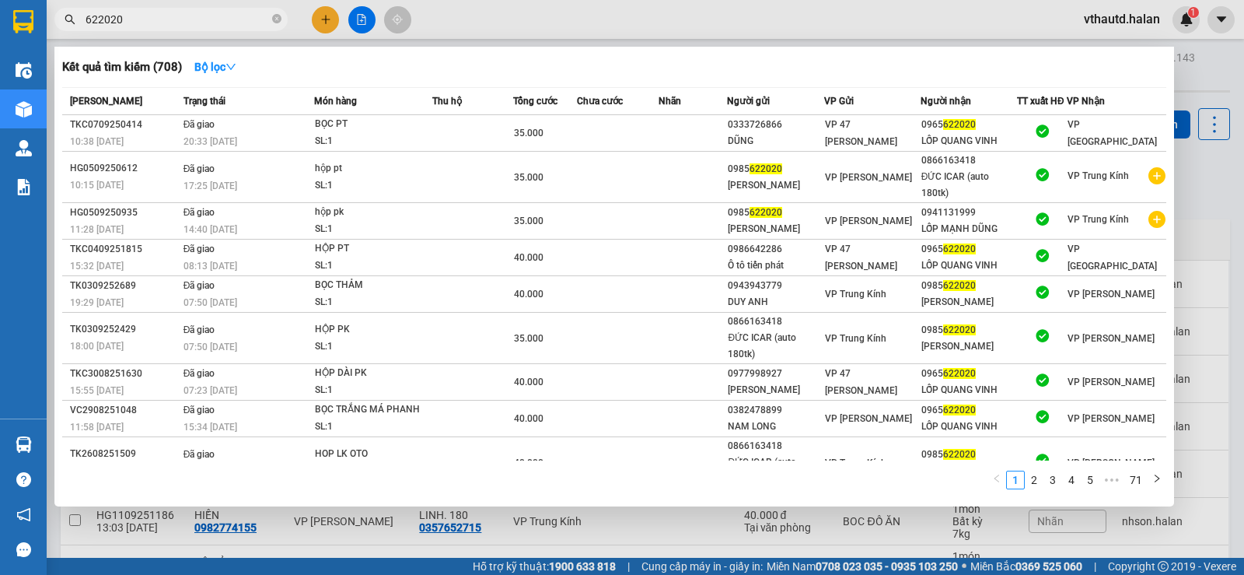
click at [215, 18] on input "622020" at bounding box center [177, 19] width 183 height 17
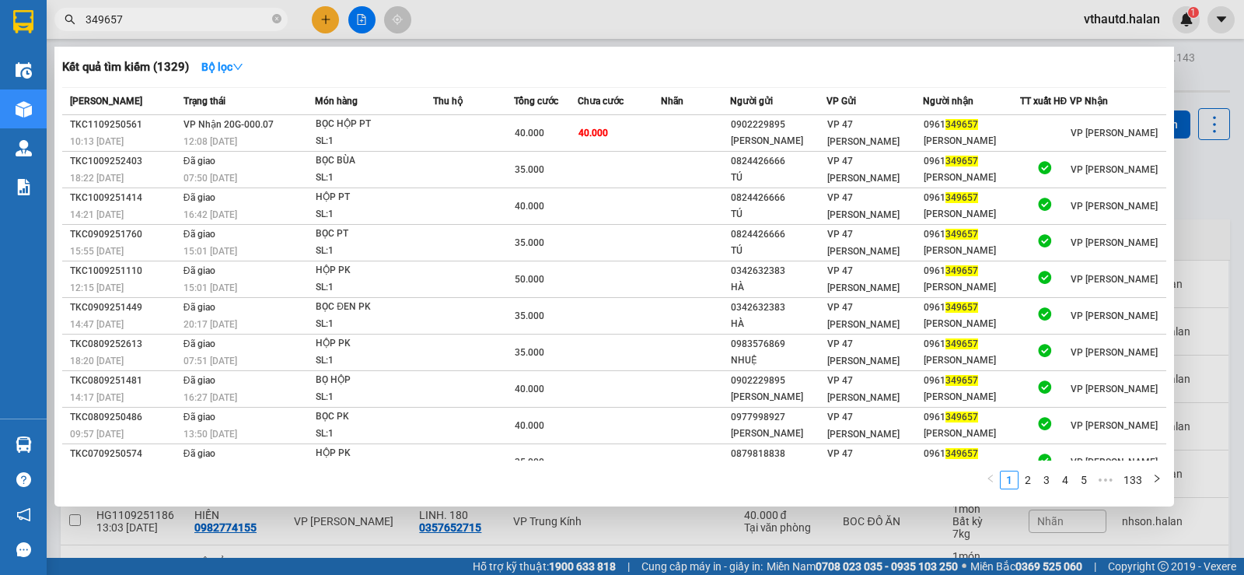
type input "349657"
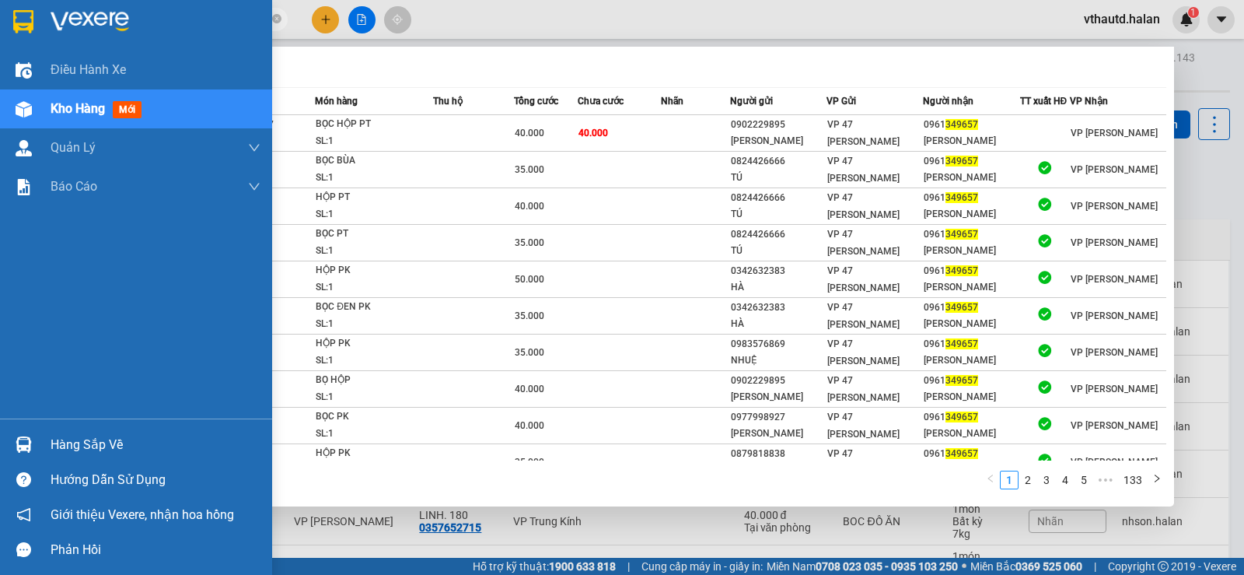
drag, startPoint x: 54, startPoint y: 442, endPoint x: 177, endPoint y: 372, distance: 142.4
click at [58, 442] on div "Hàng sắp về" at bounding box center [156, 444] width 210 height 23
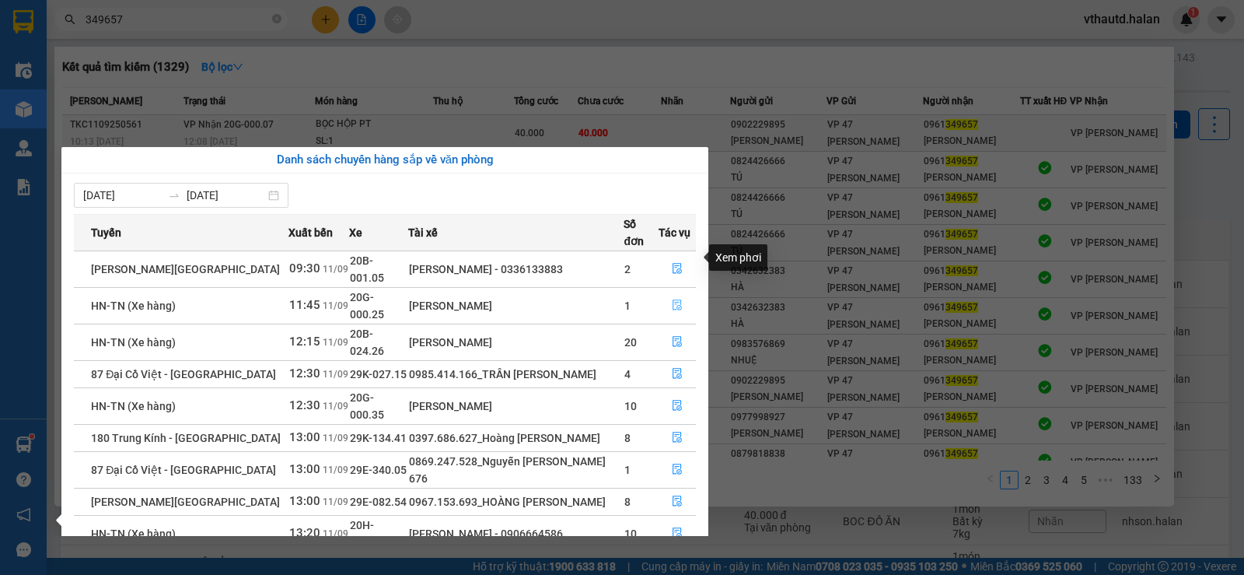
drag, startPoint x: 673, startPoint y: 253, endPoint x: 1007, endPoint y: 148, distance: 349.7
click at [675, 299] on icon "file-done" at bounding box center [677, 304] width 11 height 11
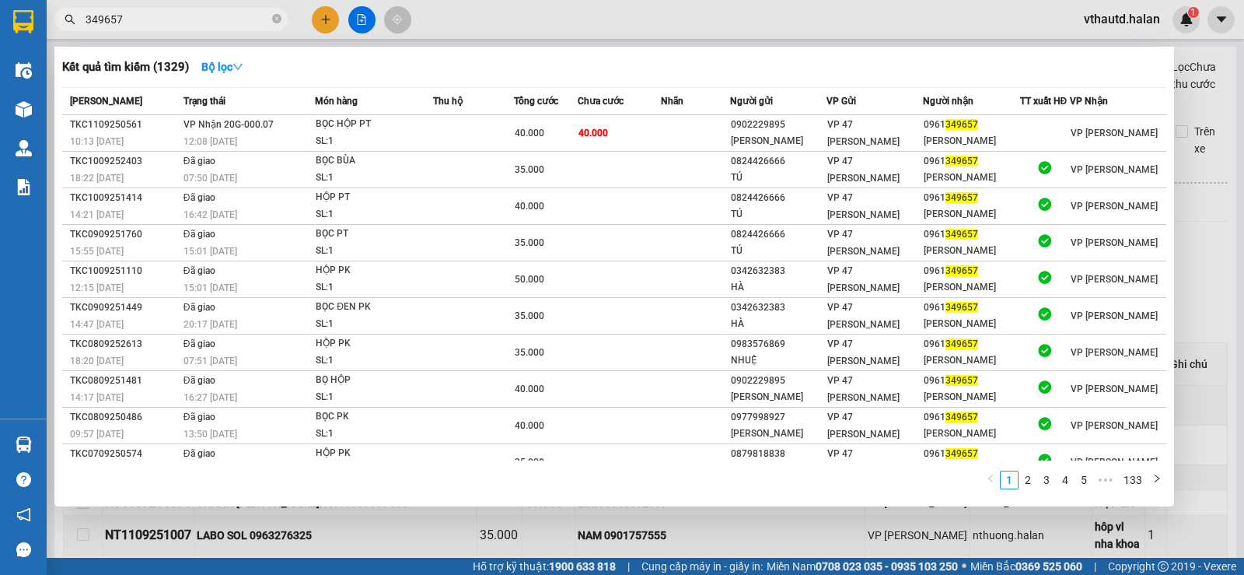
click at [1200, 103] on div at bounding box center [622, 287] width 1244 height 575
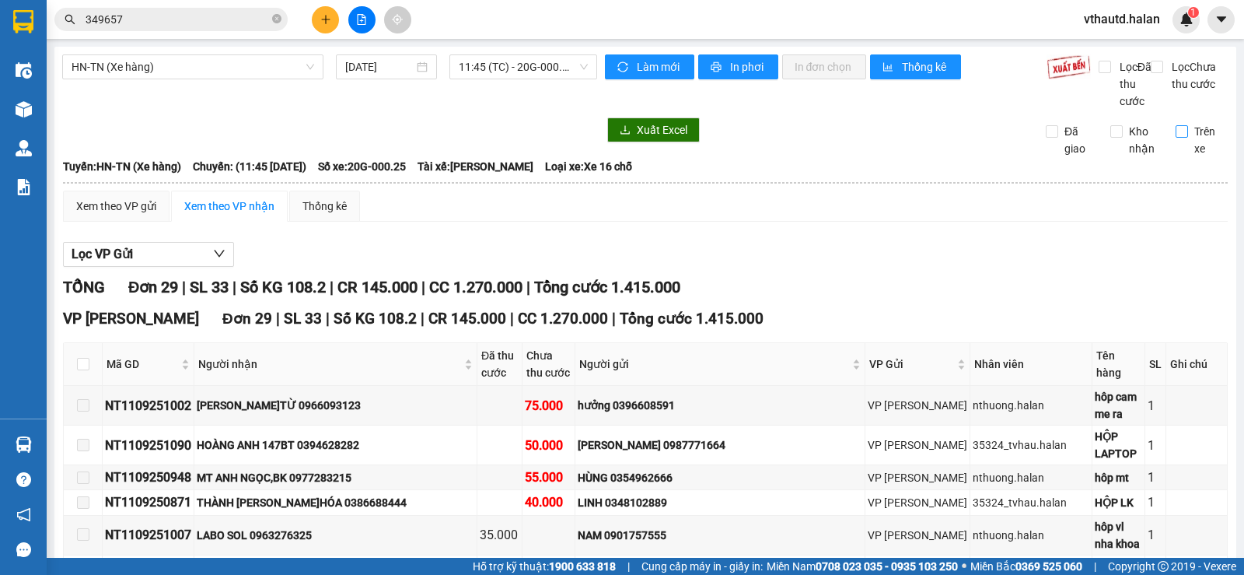
click at [1176, 138] on input "Trên xe" at bounding box center [1182, 131] width 12 height 12
checkbox input "true"
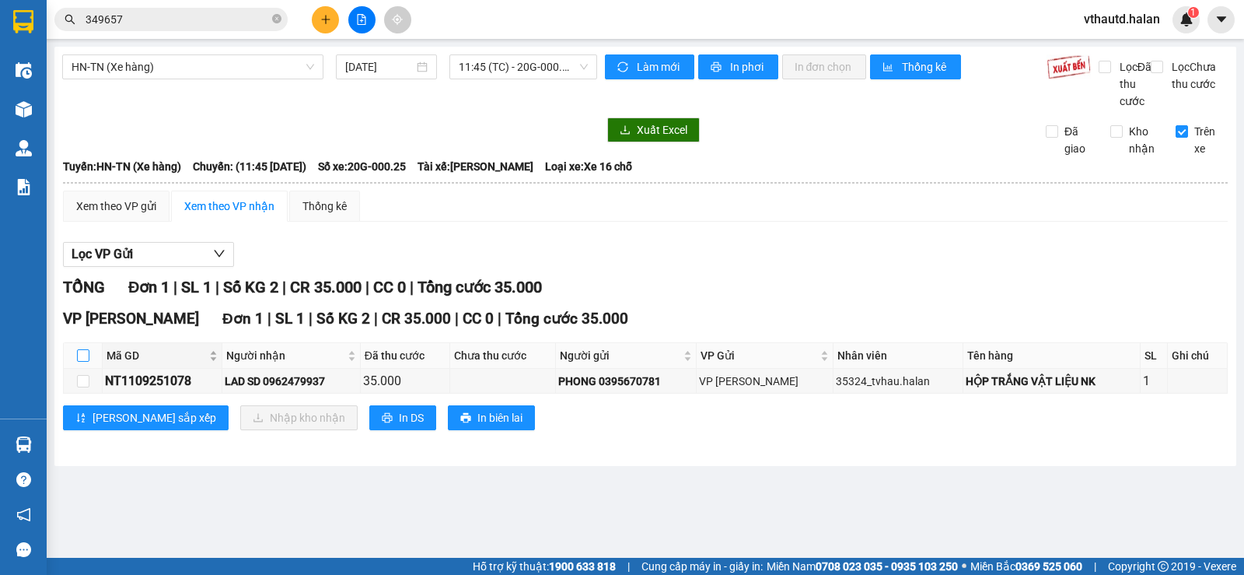
drag, startPoint x: 85, startPoint y: 372, endPoint x: 108, endPoint y: 372, distance: 23.3
click at [86, 362] on input "checkbox" at bounding box center [83, 355] width 12 height 12
checkbox input "true"
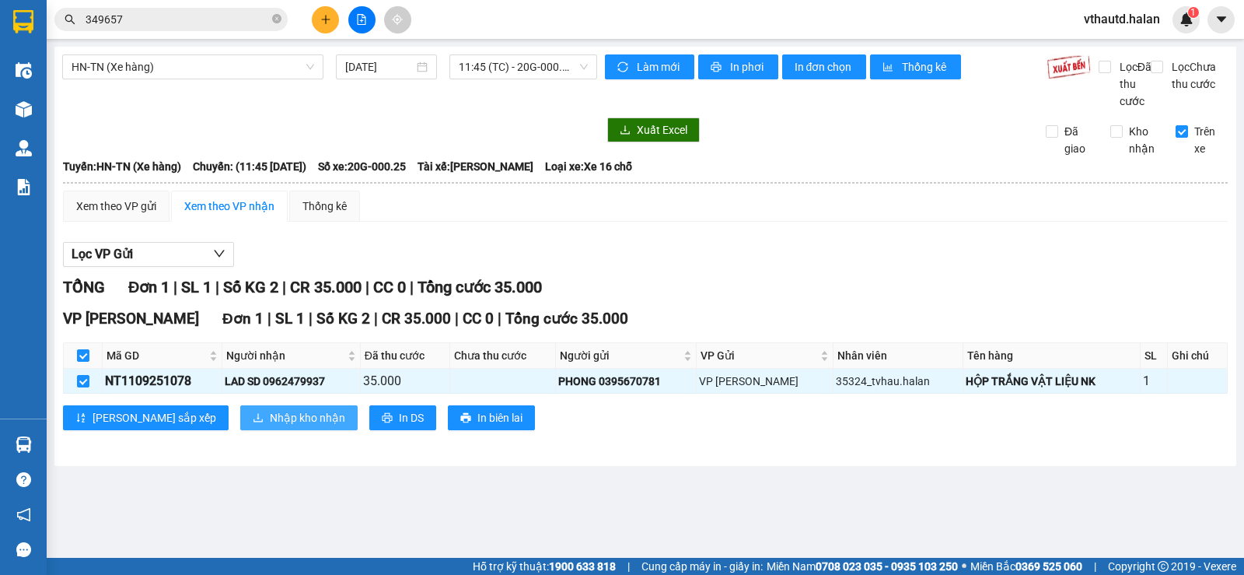
click at [270, 426] on span "Nhập kho nhận" at bounding box center [307, 417] width 75 height 17
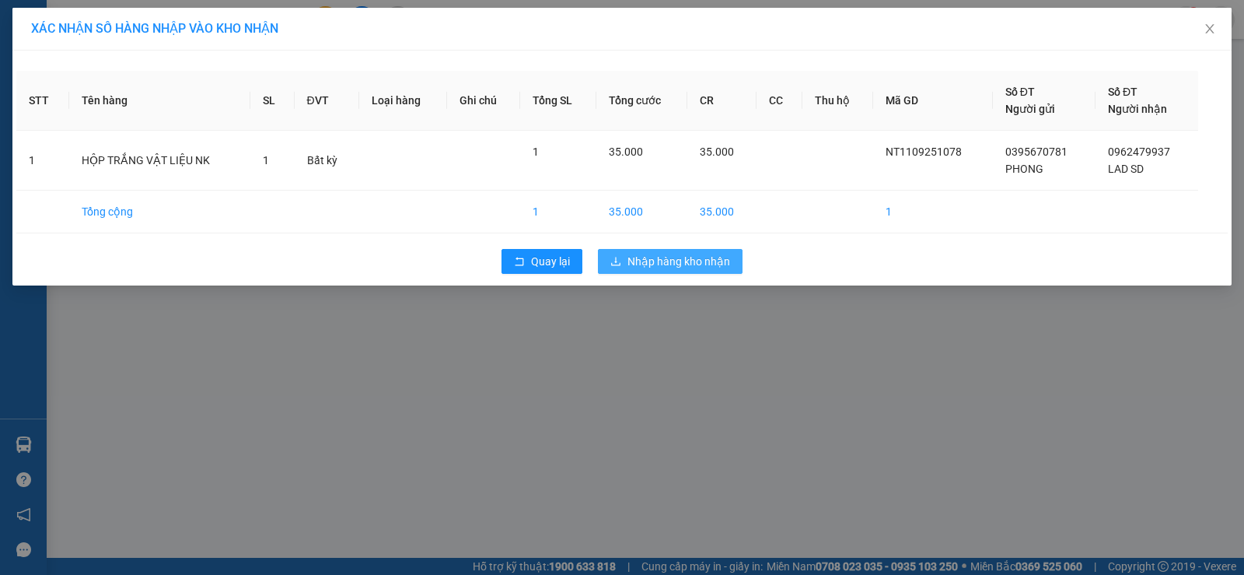
click at [663, 264] on span "Nhập hàng kho nhận" at bounding box center [678, 261] width 103 height 17
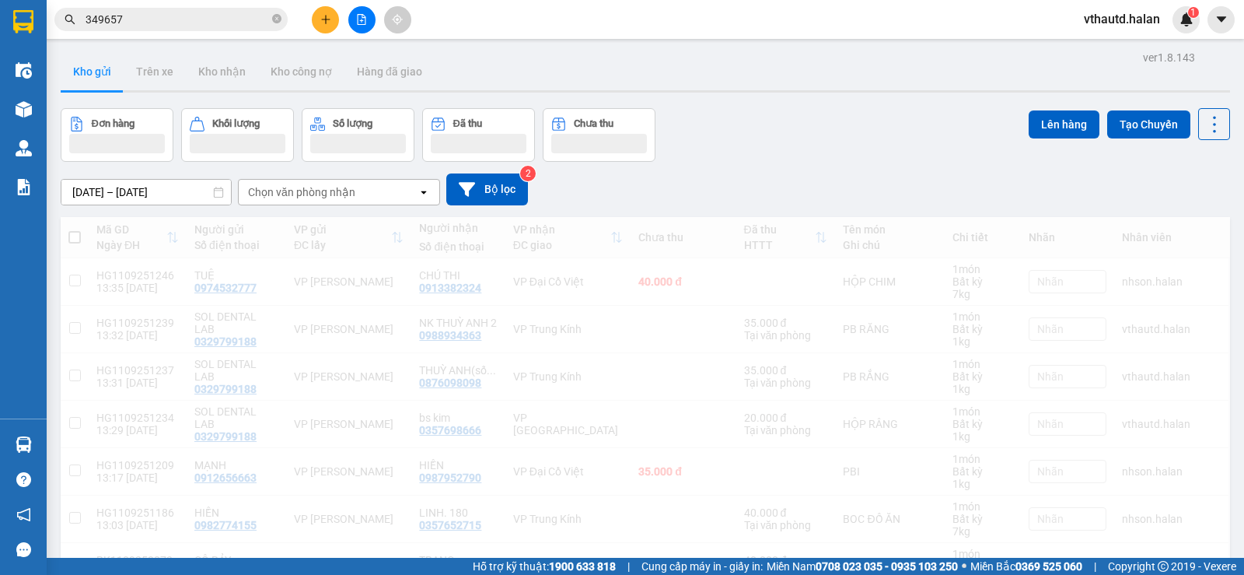
click at [183, 23] on input "349657" at bounding box center [177, 19] width 183 height 17
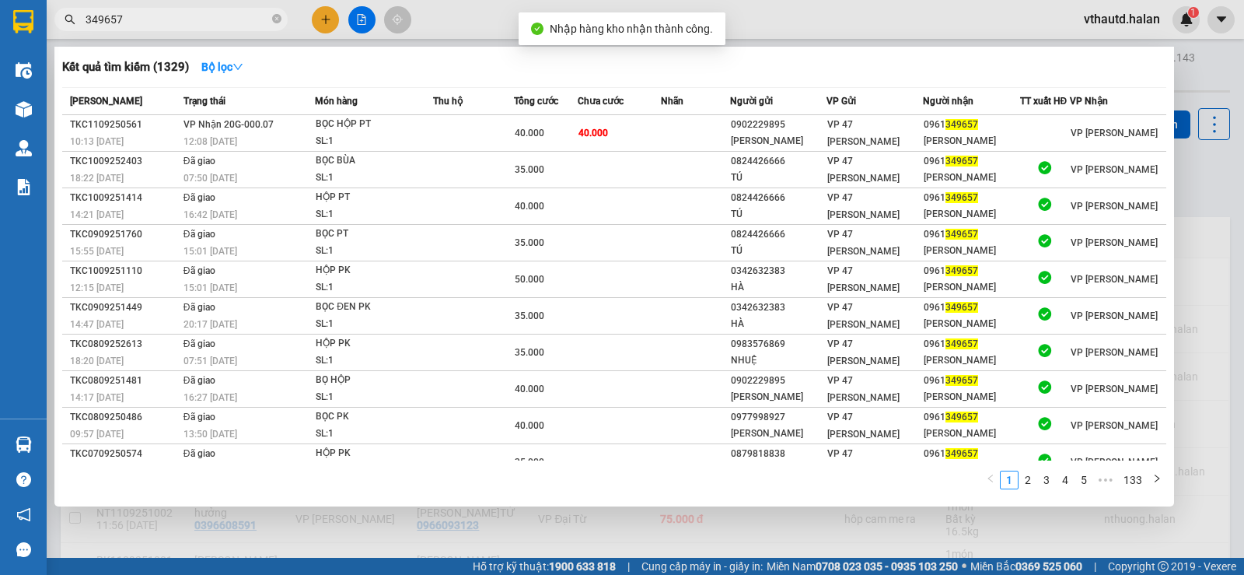
click at [183, 23] on input "349657" at bounding box center [177, 19] width 183 height 17
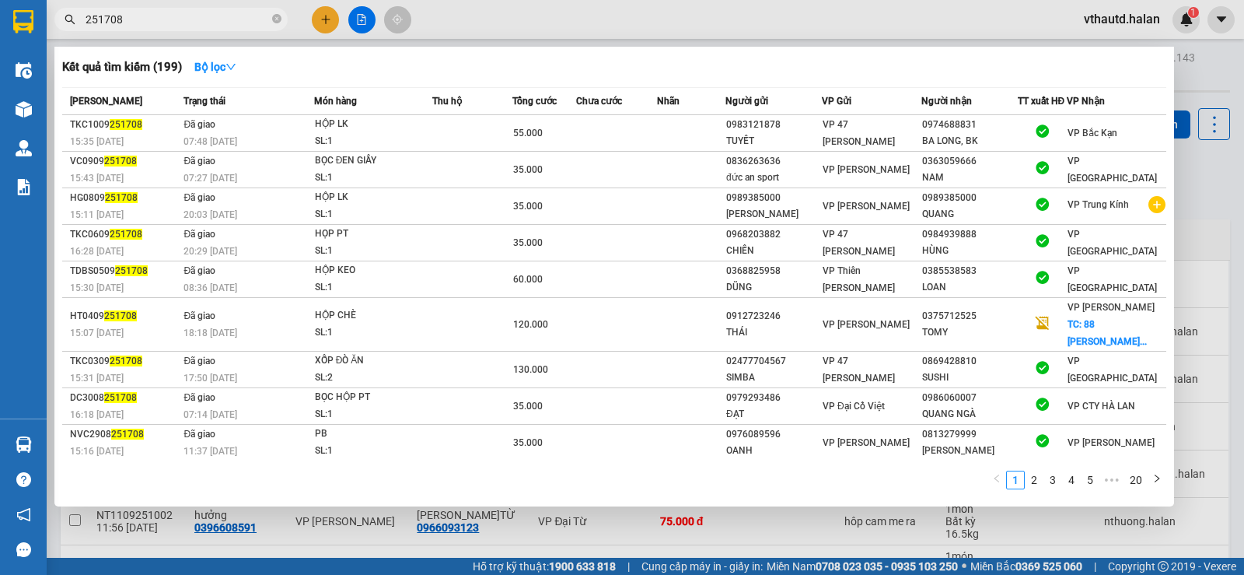
type input "251708"
click at [274, 19] on icon "close-circle" at bounding box center [276, 18] width 9 height 9
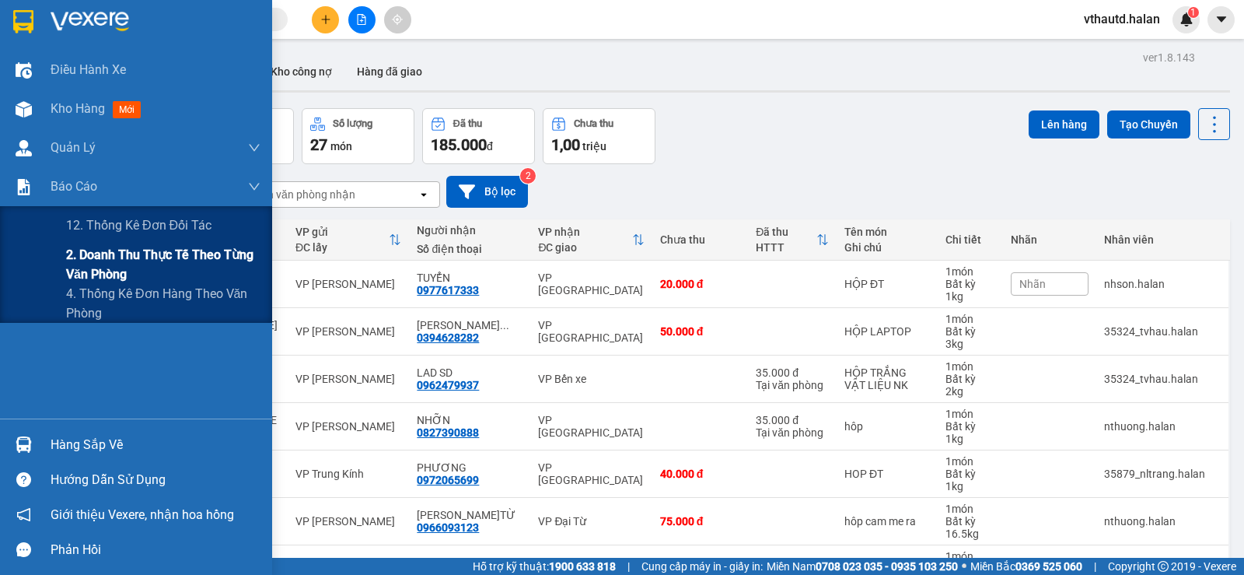
click at [86, 259] on span "2. Doanh thu thực tế theo từng văn phòng" at bounding box center [163, 264] width 194 height 39
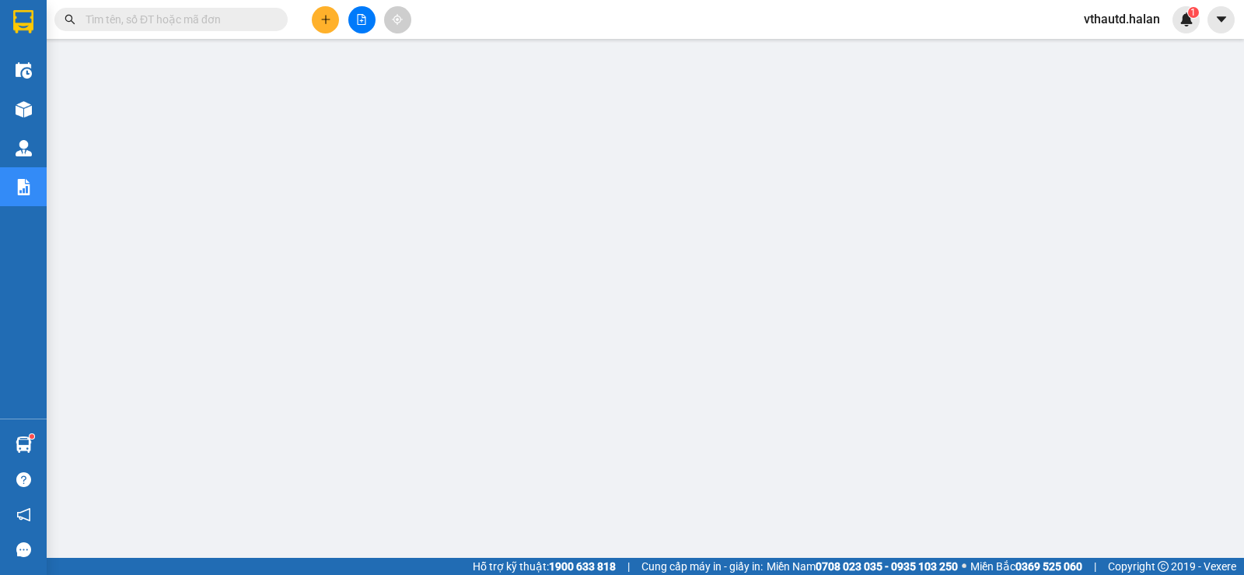
click at [225, 12] on input "text" at bounding box center [177, 19] width 183 height 17
click at [220, 19] on input "text" at bounding box center [177, 19] width 183 height 17
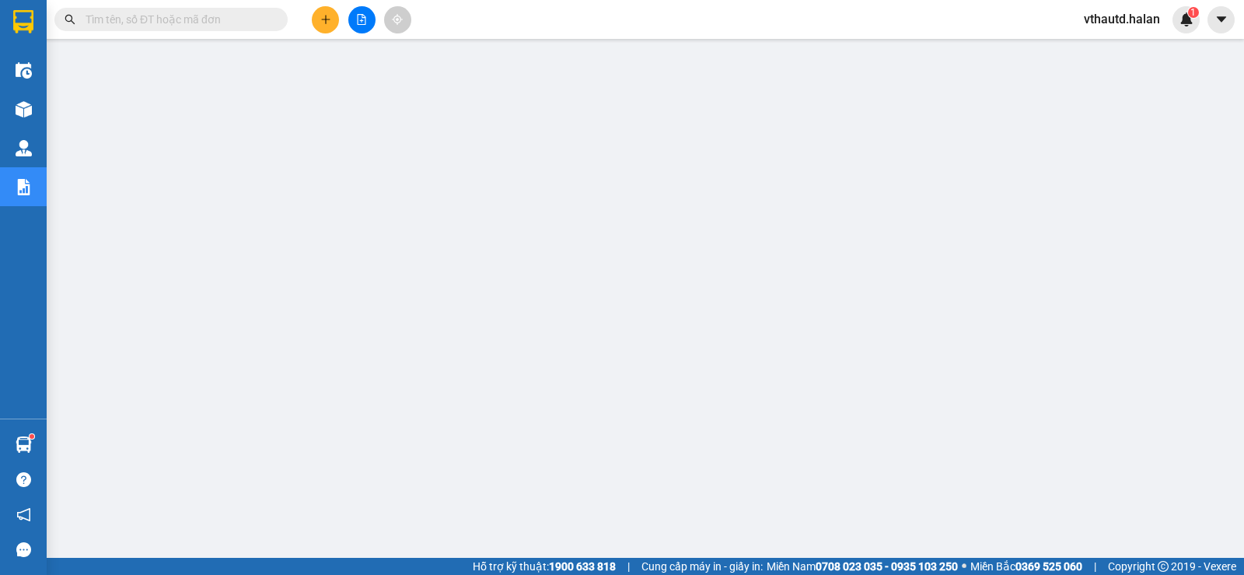
click at [220, 19] on input "text" at bounding box center [177, 19] width 183 height 17
click at [201, 23] on input "text" at bounding box center [177, 19] width 183 height 17
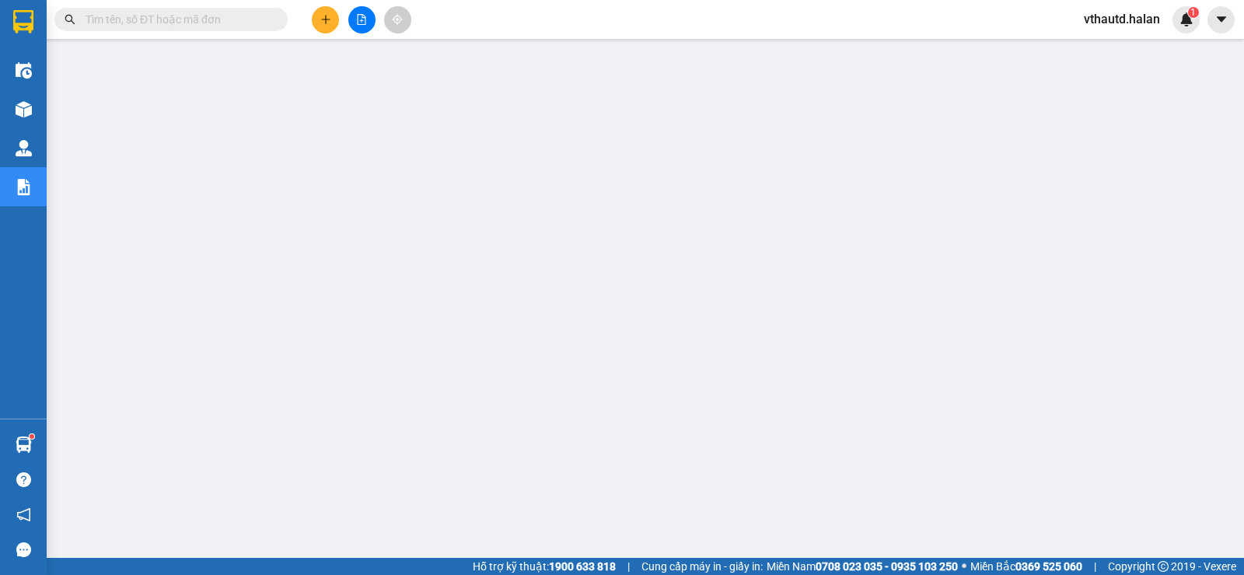
click at [201, 23] on input "text" at bounding box center [177, 19] width 183 height 17
click at [199, 19] on input "text" at bounding box center [177, 19] width 183 height 17
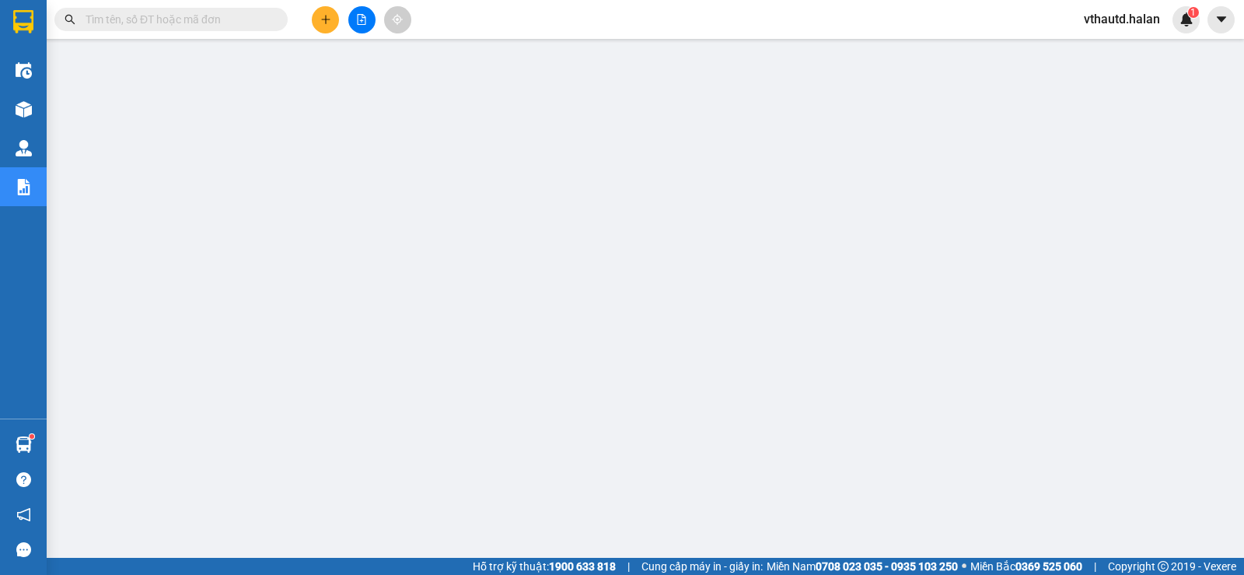
click at [199, 19] on input "text" at bounding box center [177, 19] width 183 height 17
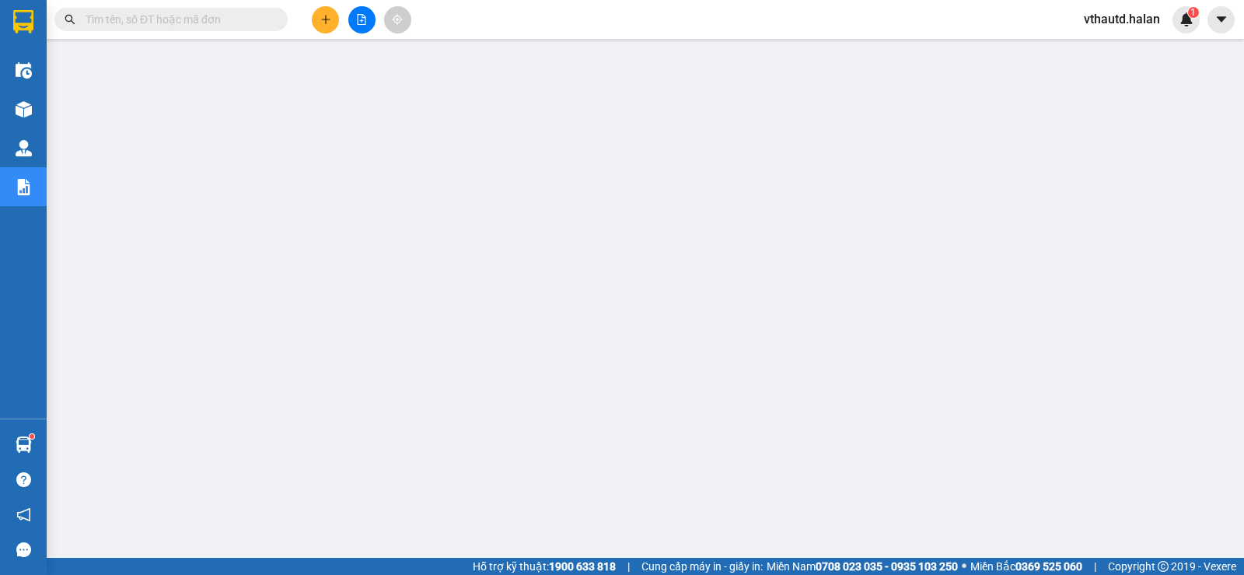
click at [199, 19] on input "text" at bounding box center [177, 19] width 183 height 17
click at [190, 19] on input "text" at bounding box center [177, 19] width 183 height 17
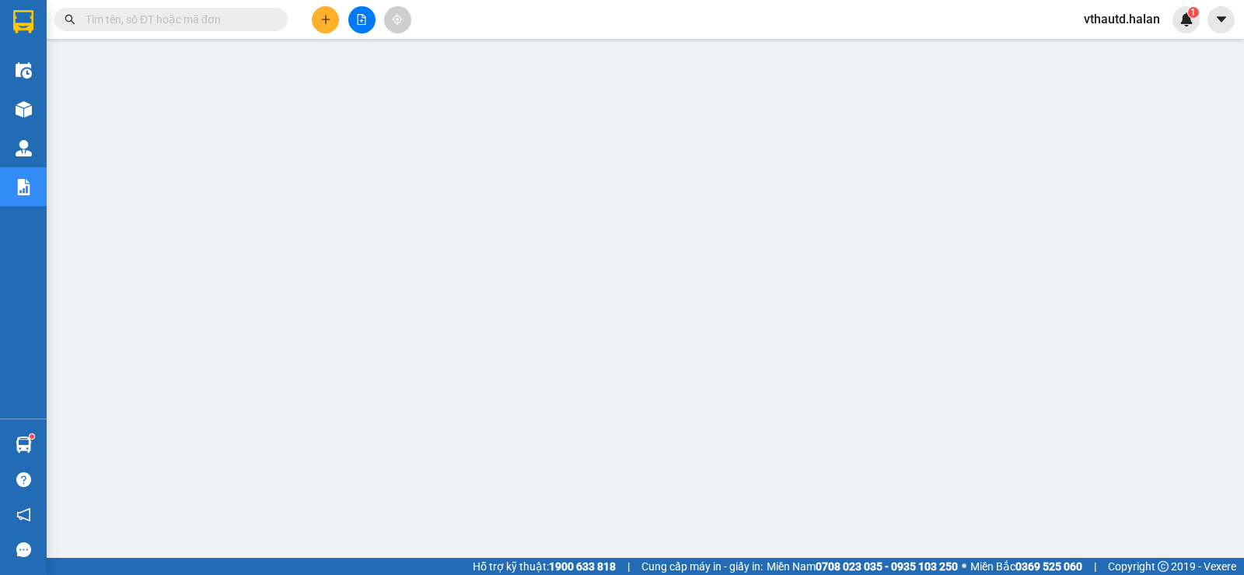
click at [190, 19] on input "text" at bounding box center [177, 19] width 183 height 17
click at [201, 23] on input "text" at bounding box center [177, 19] width 183 height 17
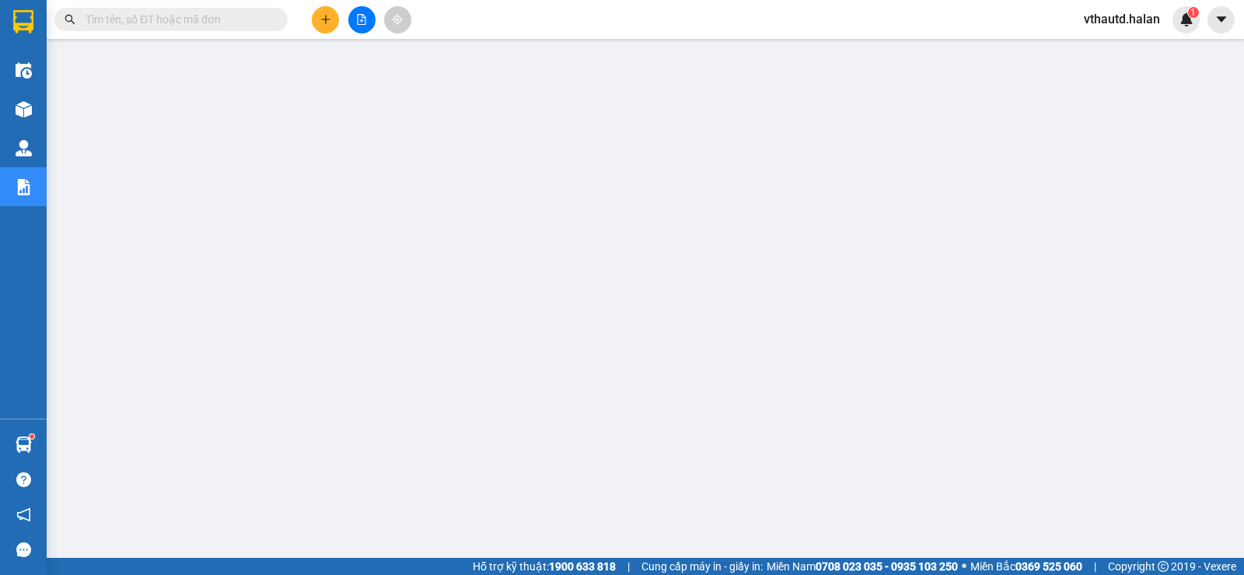
click at [201, 23] on input "text" at bounding box center [177, 19] width 183 height 17
click at [212, 19] on input "text" at bounding box center [177, 19] width 183 height 17
click at [250, 20] on input "text" at bounding box center [177, 19] width 183 height 17
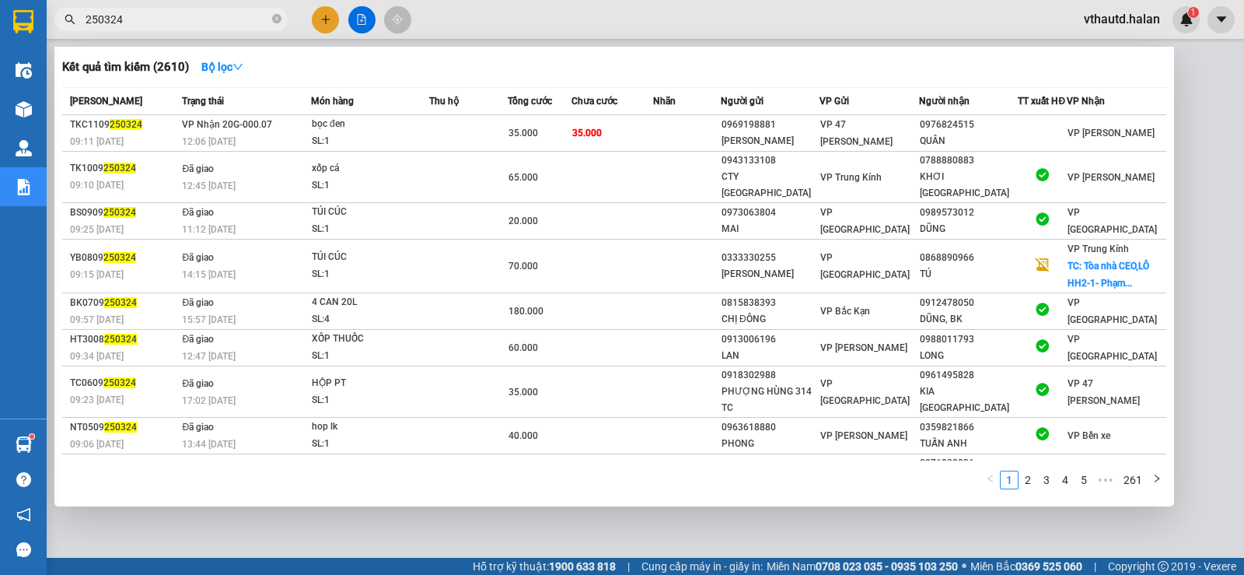
type input "250324"
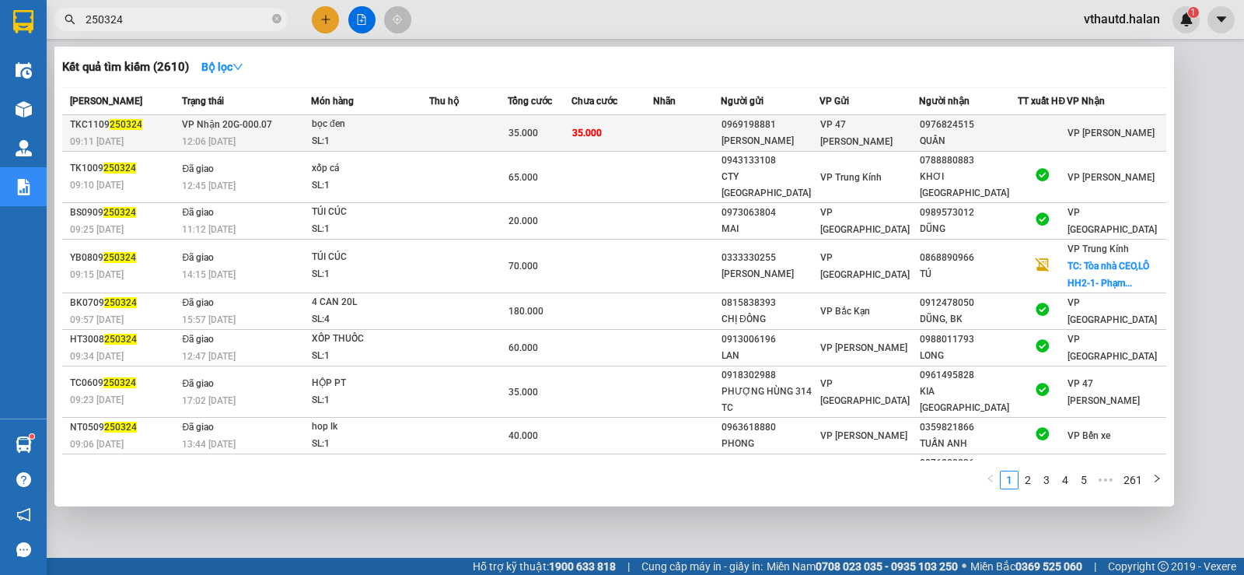
click at [582, 124] on td "35.000" at bounding box center [612, 133] width 82 height 37
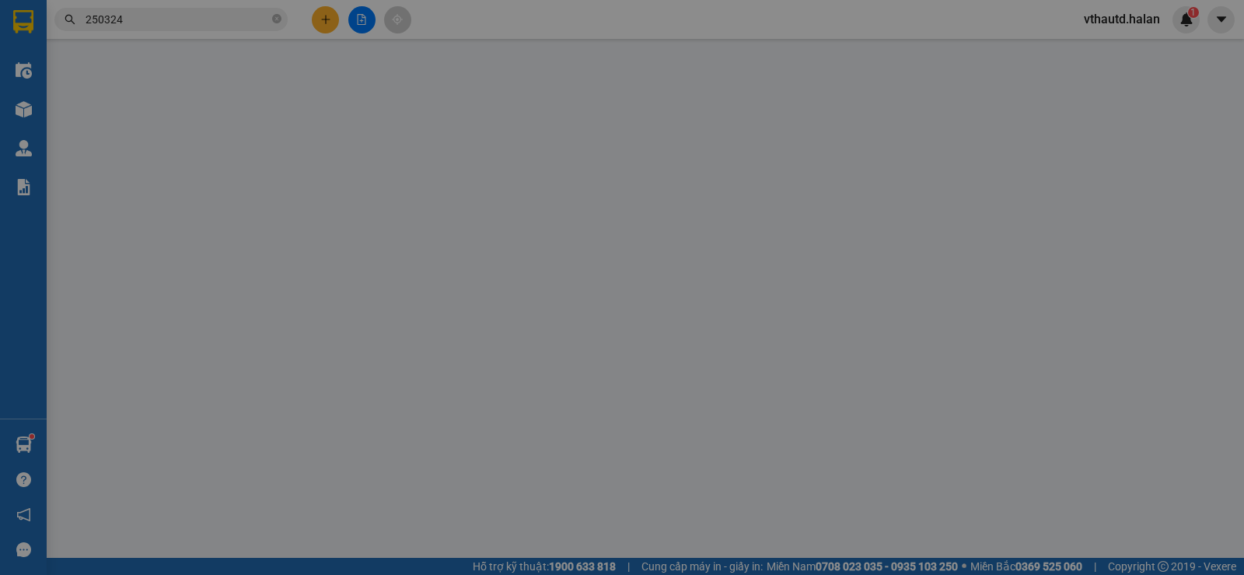
type input "0969198881"
type input "[PERSON_NAME]"
type input "0976824515"
type input "QUÂN"
type input "35.000"
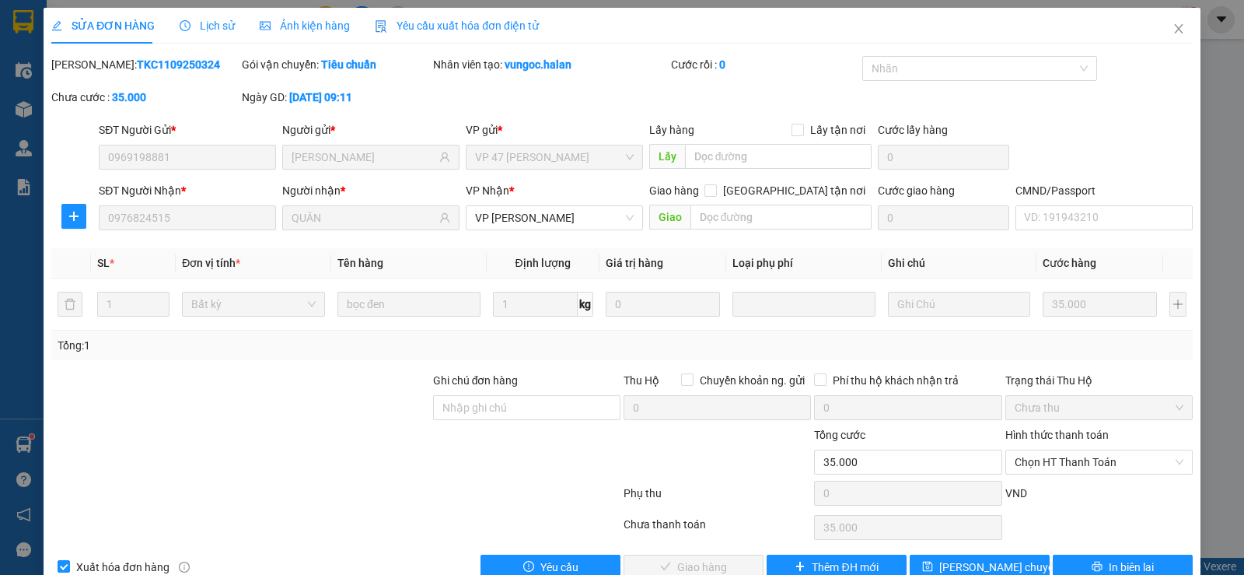
click at [1082, 436] on label "Hình thức thanh toán" at bounding box center [1056, 434] width 103 height 12
click at [1082, 450] on input "Hình thức thanh toán" at bounding box center [1094, 461] width 158 height 23
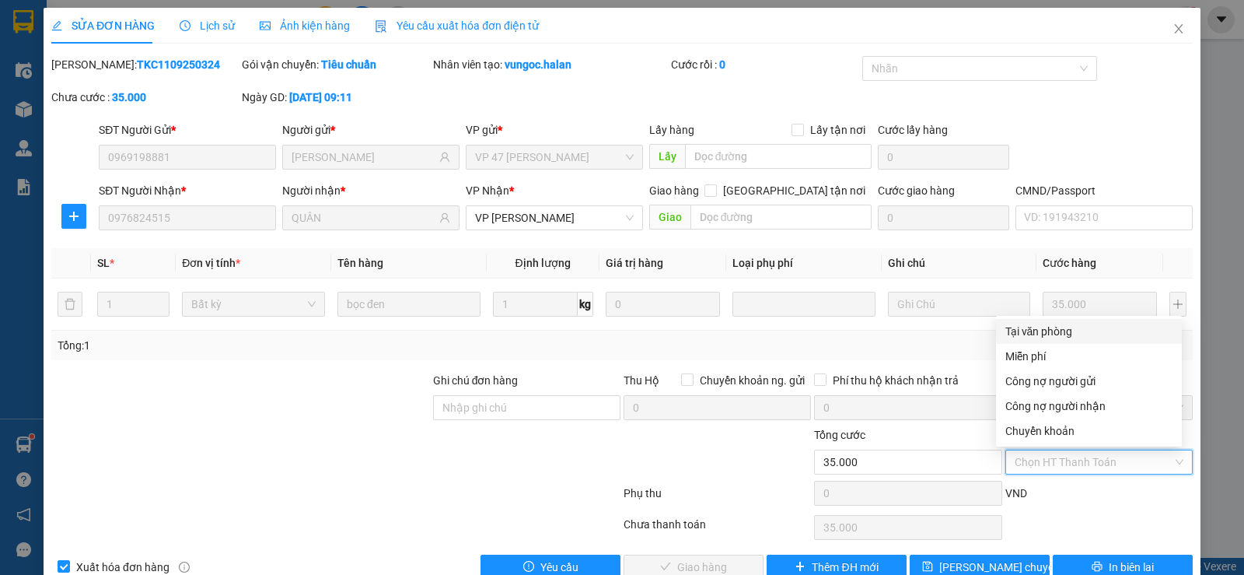
click at [1053, 329] on div "Tại văn phòng" at bounding box center [1088, 331] width 167 height 17
type input "0"
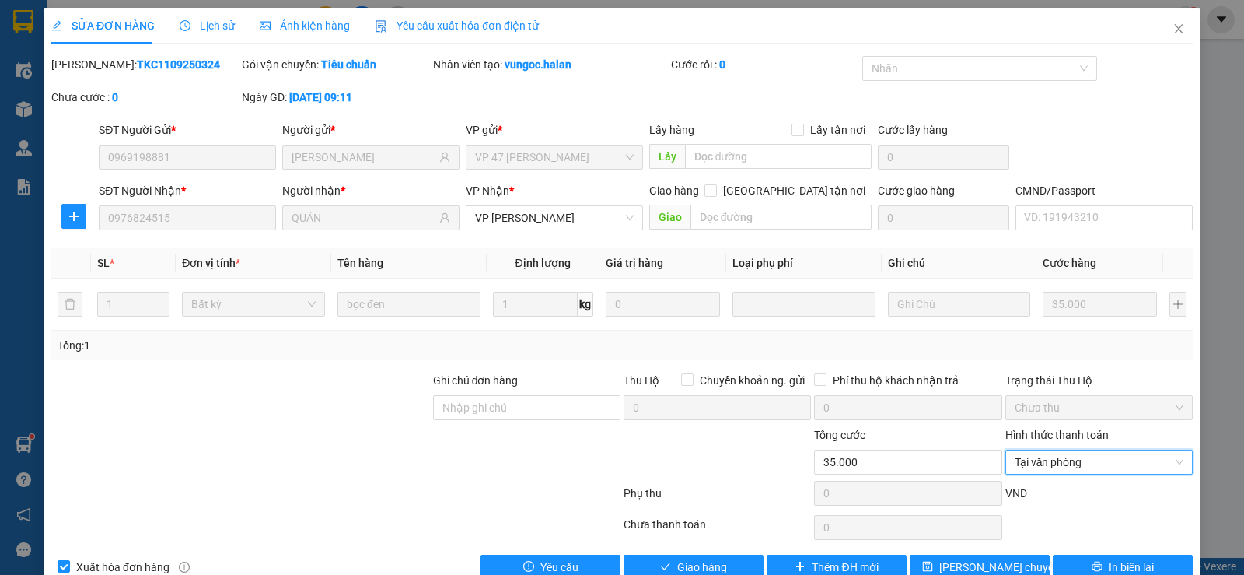
click at [732, 553] on div "Total Paid Fee 0 Total UnPaid Fee 35.000 Cash Collection Total Fee Mã ĐH: TKC11…" at bounding box center [621, 317] width 1141 height 523
click at [732, 560] on button "Giao hàng" at bounding box center [694, 566] width 140 height 25
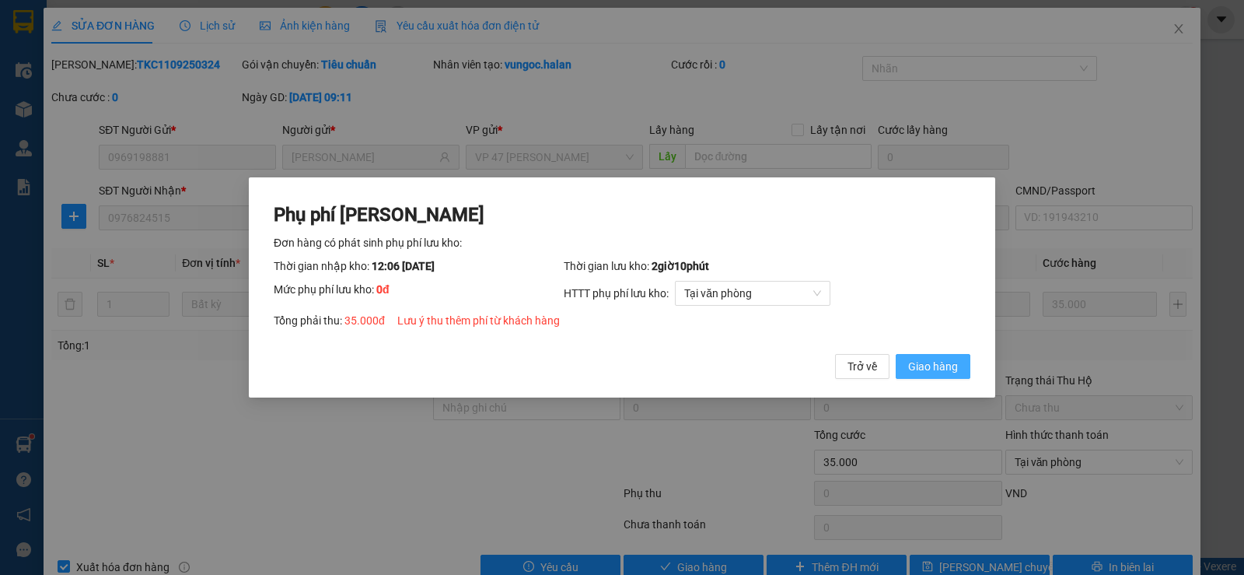
click at [947, 363] on span "Giao hàng" at bounding box center [933, 366] width 50 height 17
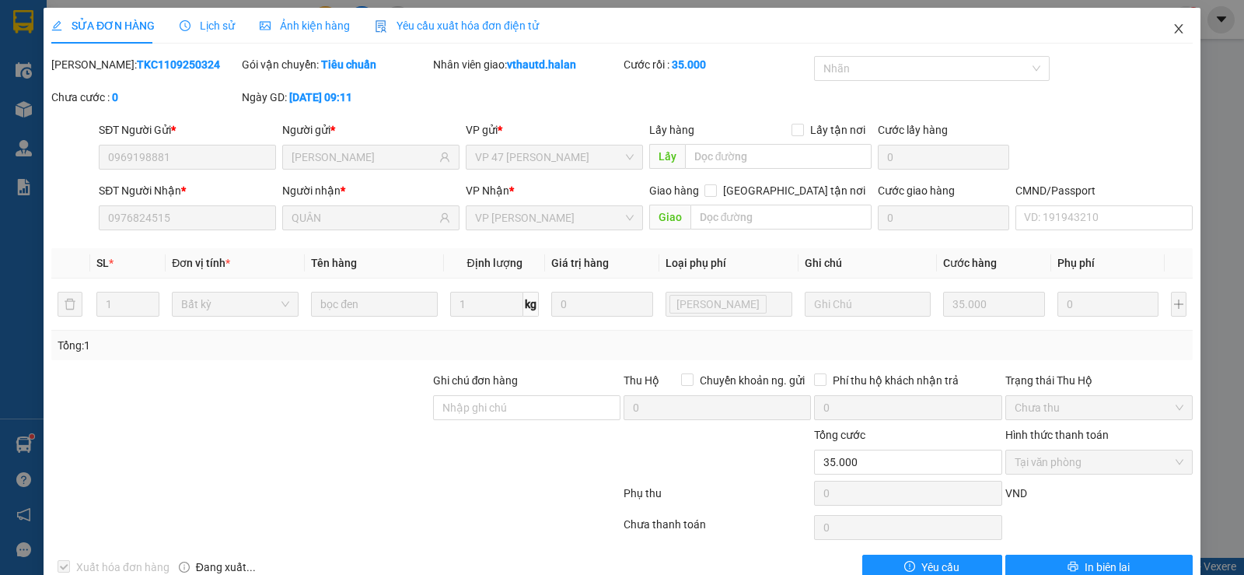
click at [1162, 37] on span "Close" at bounding box center [1179, 30] width 44 height 44
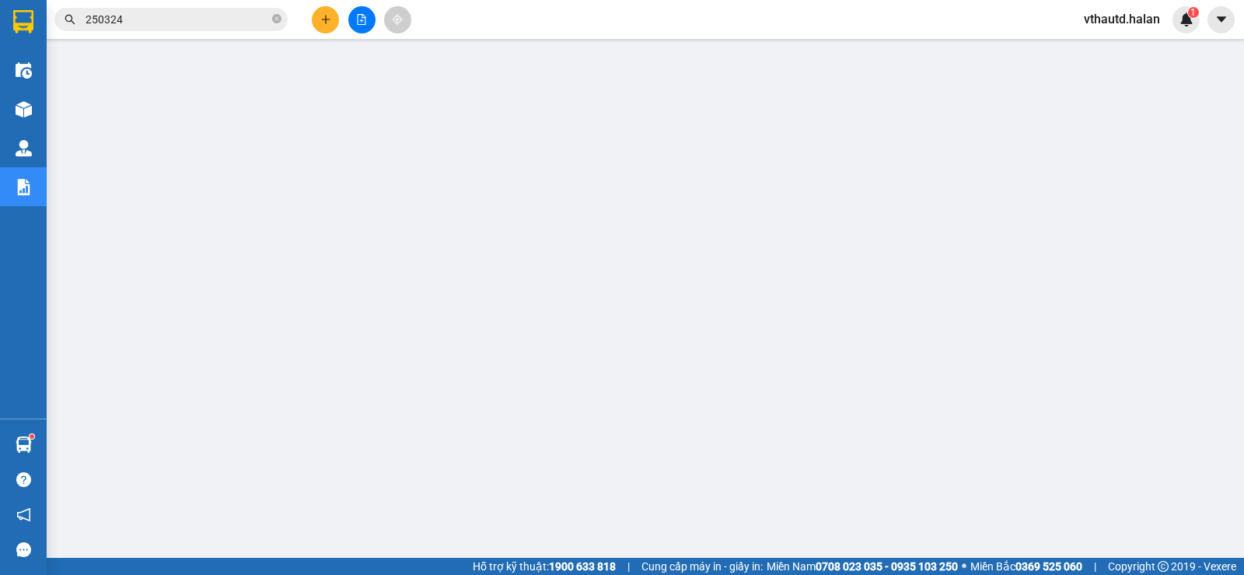
click at [322, 19] on icon "plus" at bounding box center [325, 19] width 11 height 11
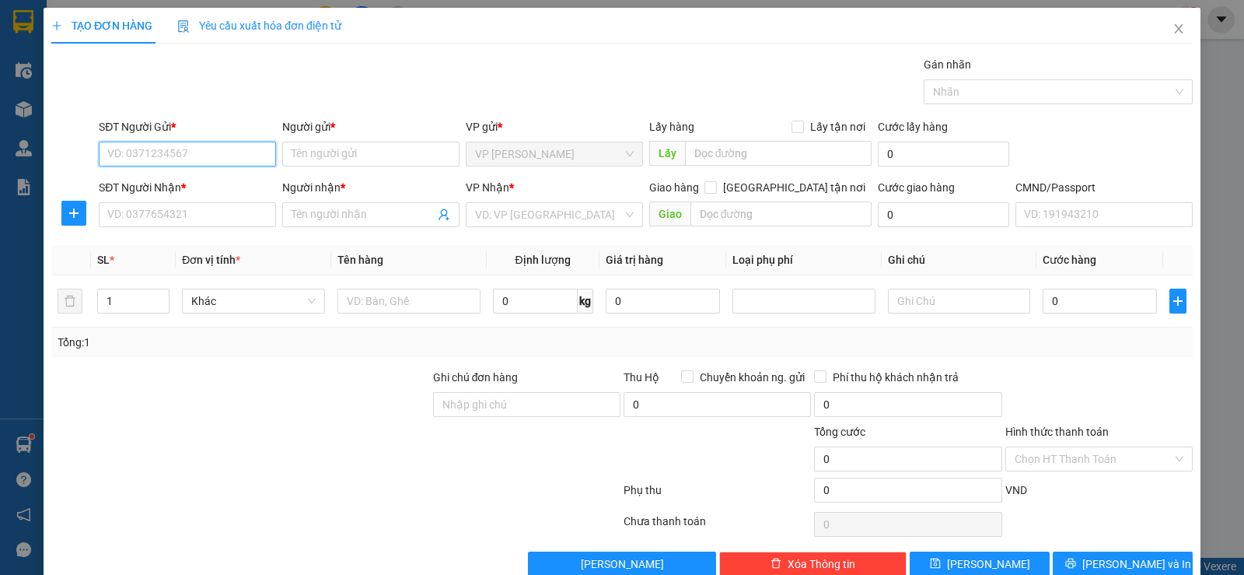
click at [215, 147] on input "SĐT Người Gửi *" at bounding box center [187, 154] width 177 height 25
type input "0985395333"
click at [189, 155] on input "0985395333" at bounding box center [187, 154] width 177 height 25
click at [190, 182] on div "0985395333 - thịnh(SỐ ĐÚNG)" at bounding box center [185, 184] width 157 height 17
type input "thịnh(SỐ ĐÚNG)"
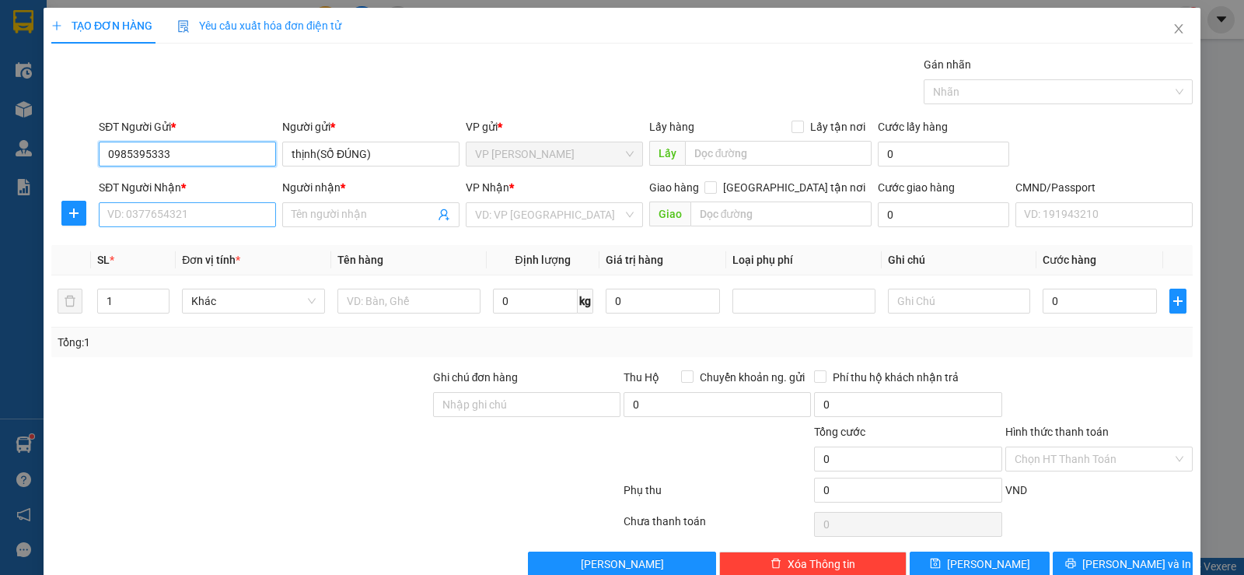
type input "0985395333"
click at [219, 209] on input "SĐT Người Nhận *" at bounding box center [187, 214] width 177 height 25
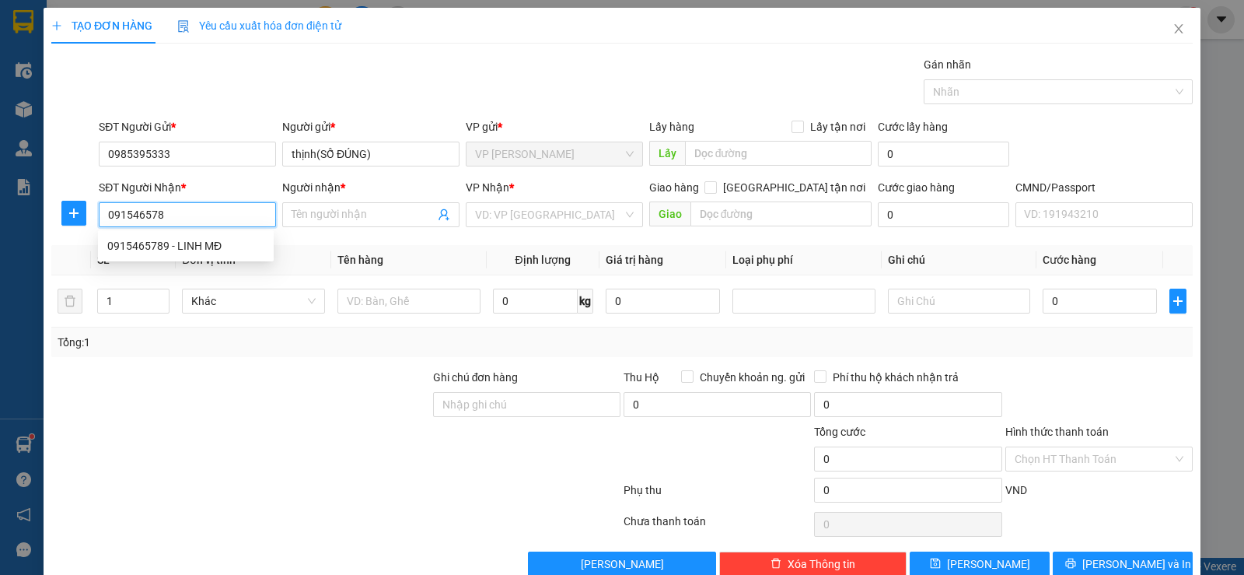
type input "0915465789"
click at [192, 249] on div "0915465789 - LINH MĐ" at bounding box center [185, 245] width 157 height 17
type input "LINH MĐ"
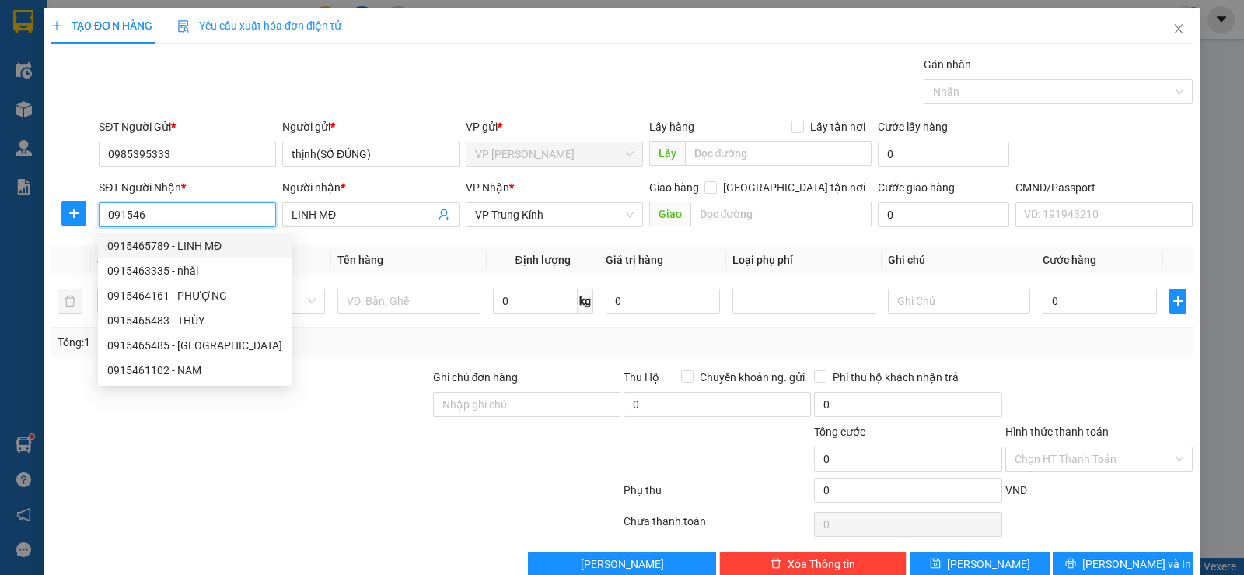
click at [204, 252] on div "0915465789 - LINH MĐ" at bounding box center [194, 245] width 175 height 17
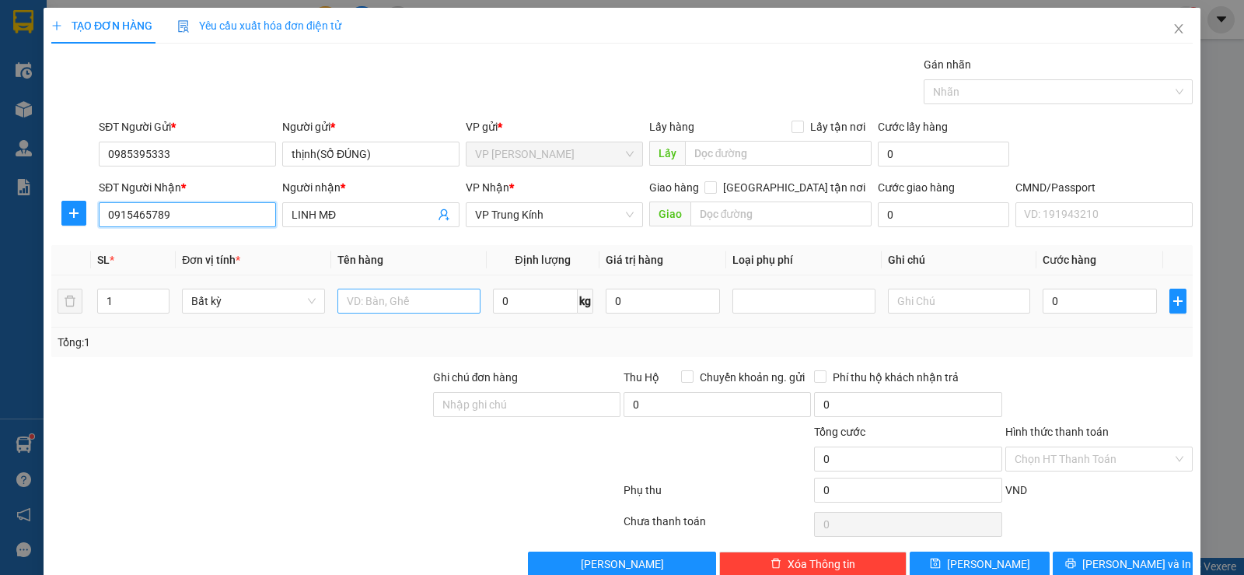
type input "0915465789"
click at [387, 305] on input "text" at bounding box center [408, 300] width 143 height 25
type input "HỘP MT"
click at [546, 306] on input "0" at bounding box center [535, 300] width 85 height 25
type input "2.1"
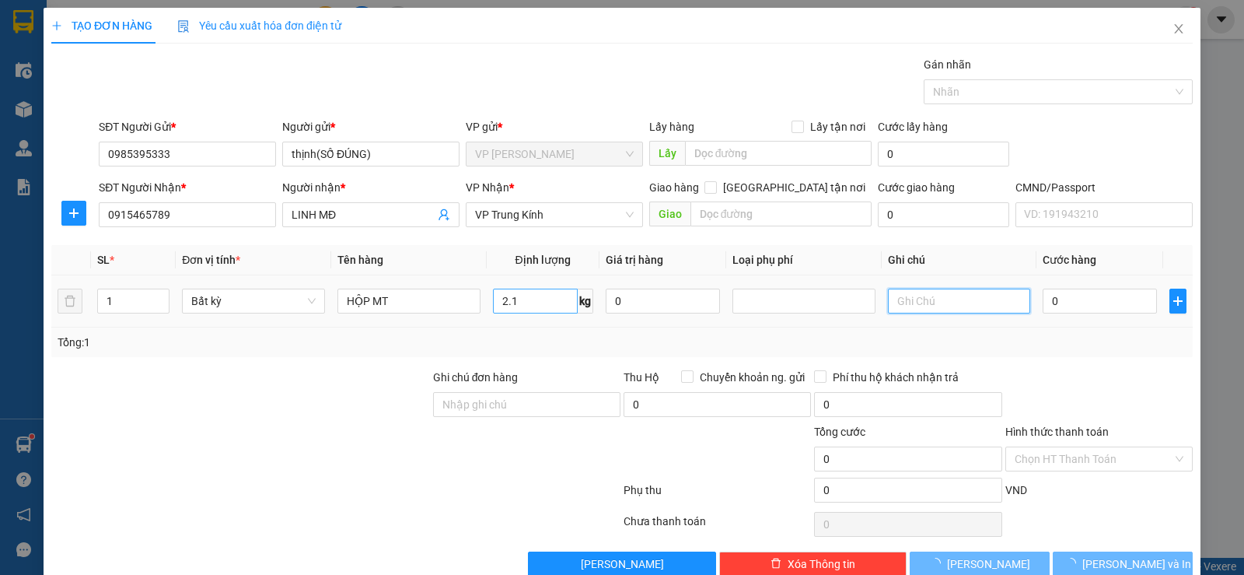
type input "40.000"
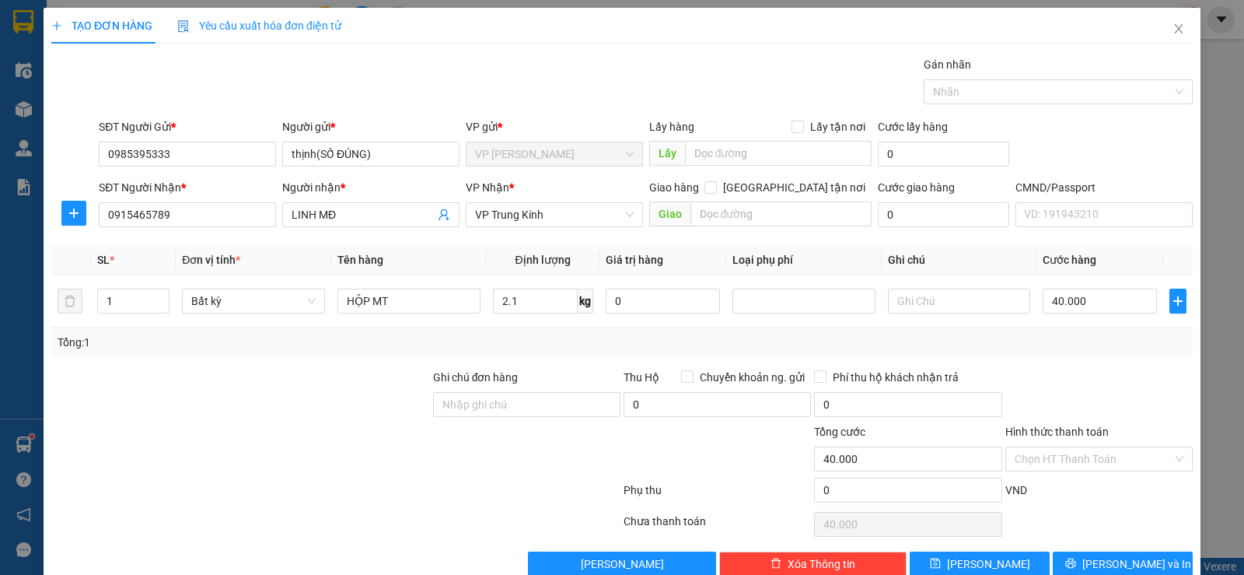
click at [1087, 430] on label "Hình thức thanh toán" at bounding box center [1056, 431] width 103 height 12
click at [1087, 447] on input "Hình thức thanh toán" at bounding box center [1094, 458] width 158 height 23
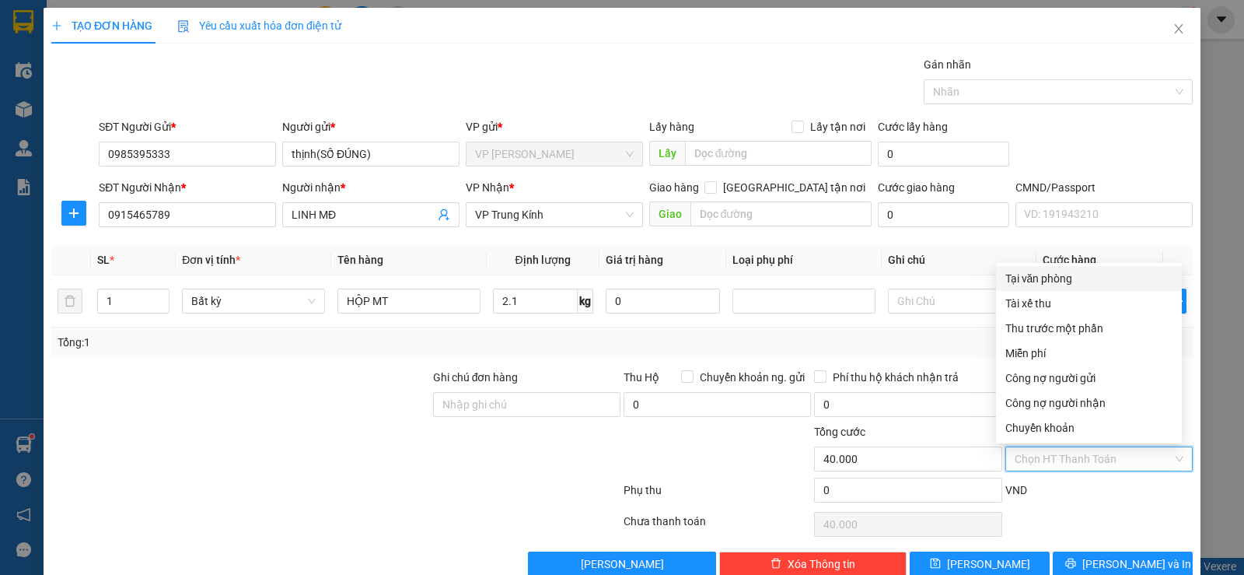
click at [1073, 274] on div "Tại văn phòng" at bounding box center [1088, 278] width 167 height 17
type input "0"
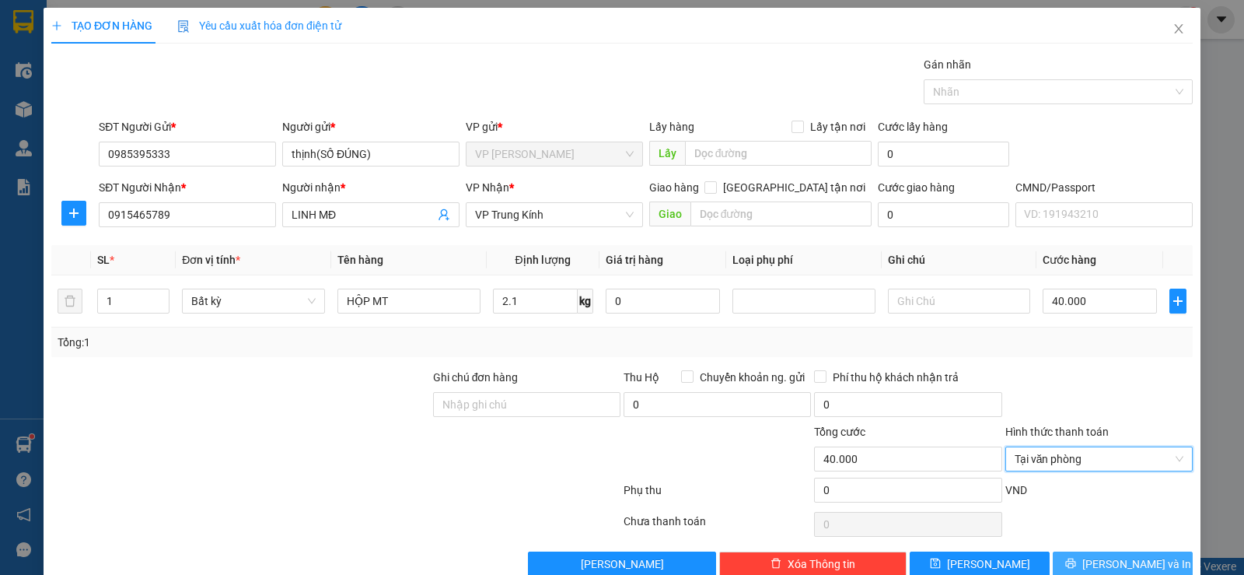
click at [1111, 555] on span "[PERSON_NAME] và In" at bounding box center [1136, 563] width 109 height 17
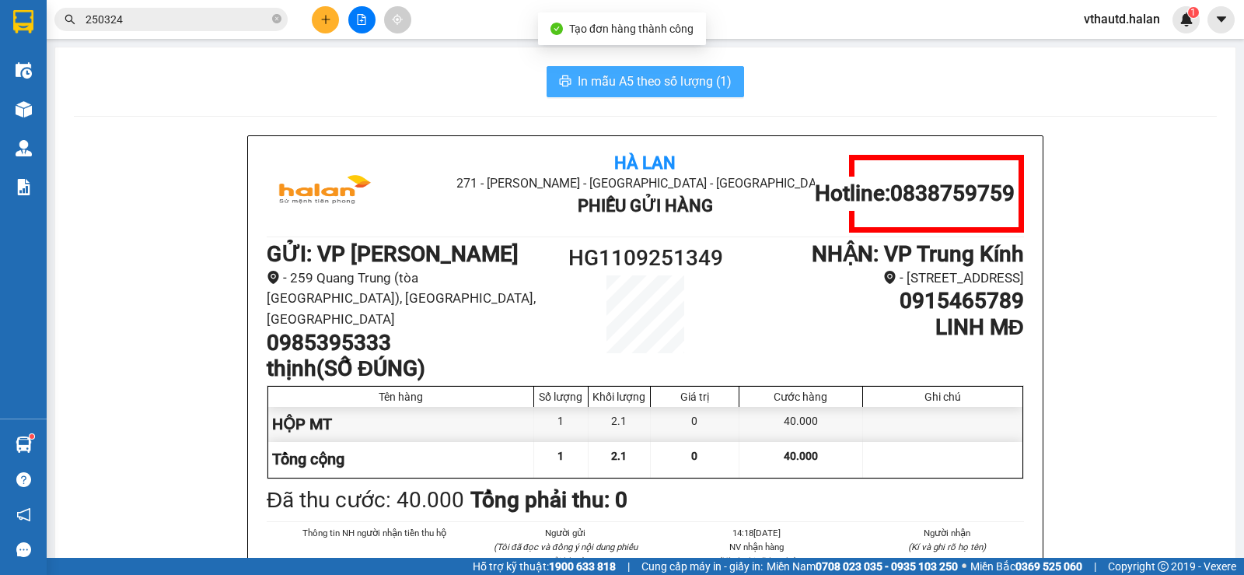
click at [637, 82] on span "In mẫu A5 theo số lượng (1)" at bounding box center [655, 81] width 154 height 19
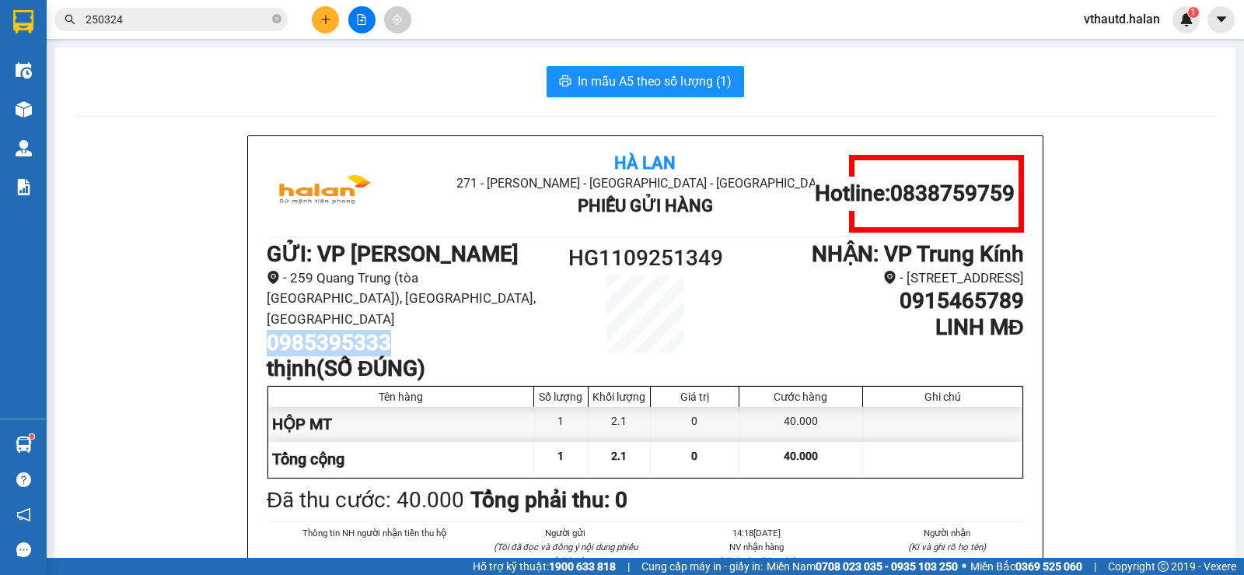
drag, startPoint x: 400, startPoint y: 313, endPoint x: 267, endPoint y: 316, distance: 132.2
click at [250, 327] on div "Hà Lan 271 - [PERSON_NAME] - [GEOGRAPHIC_DATA] Long - [GEOGRAPHIC_DATA] Phiếu G…" at bounding box center [645, 410] width 795 height 549
copy h1 "0985395333"
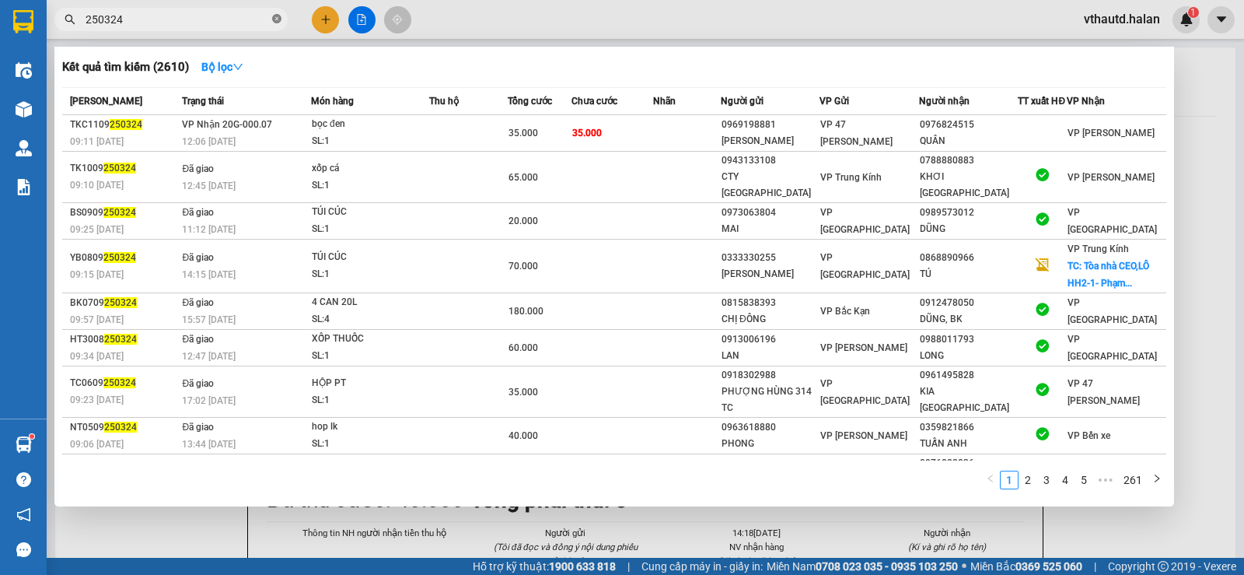
click at [279, 20] on icon "close-circle" at bounding box center [276, 18] width 9 height 9
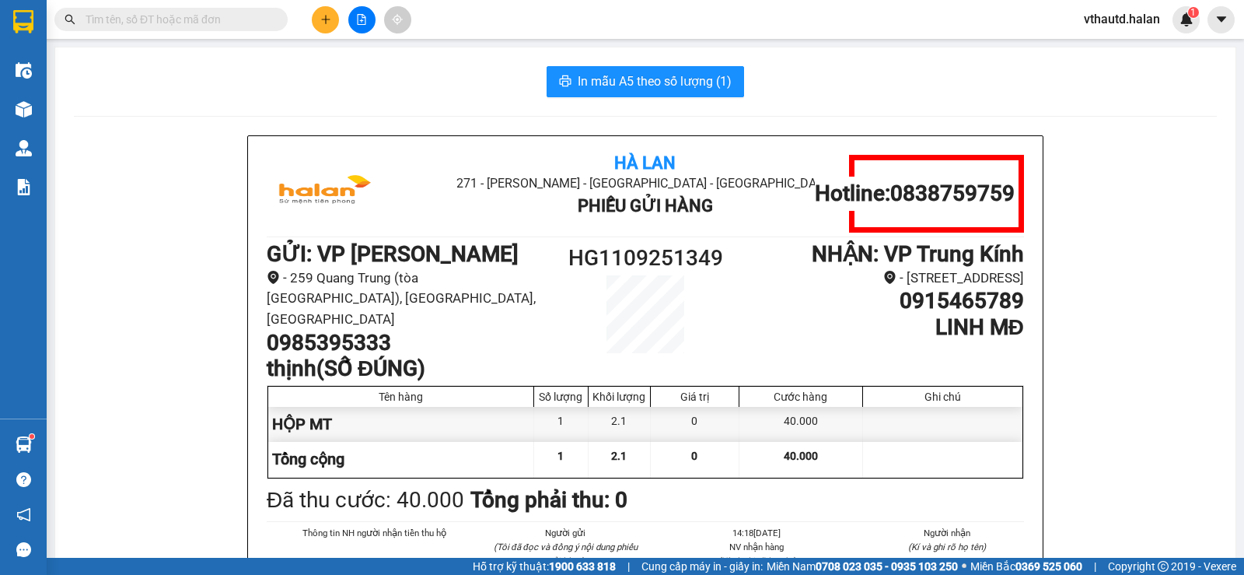
paste input "0985395333"
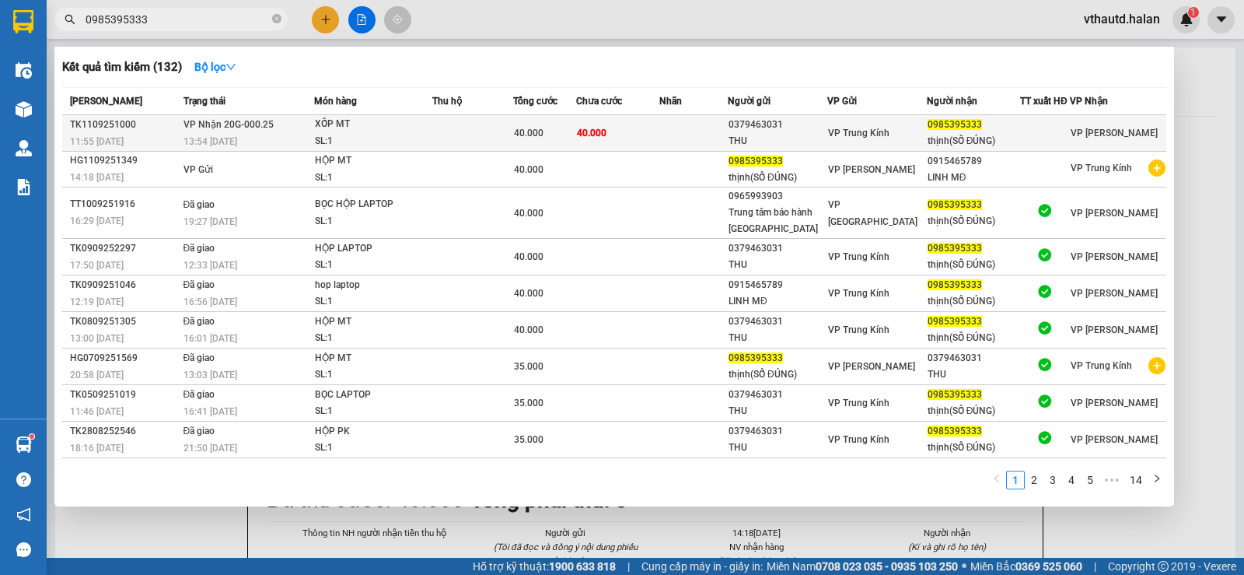
type input "0985395333"
click at [480, 145] on td at bounding box center [472, 133] width 80 height 37
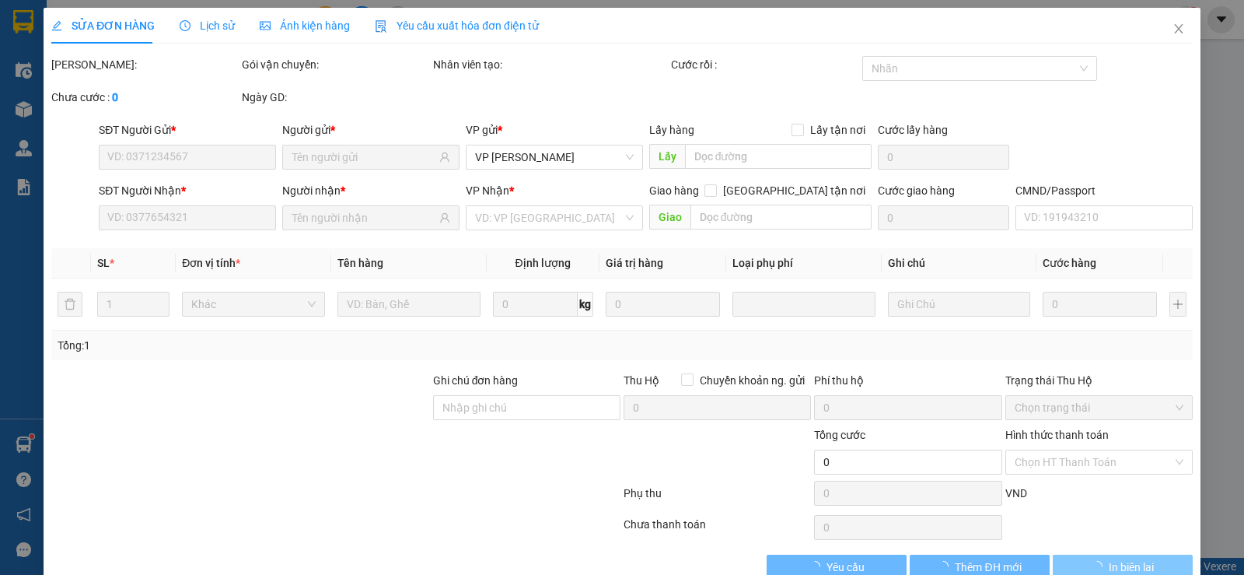
type input "0379463031"
type input "THU"
type input "0985395333"
type input "thịnh(SỐ ĐÚNG)"
type input "40.000"
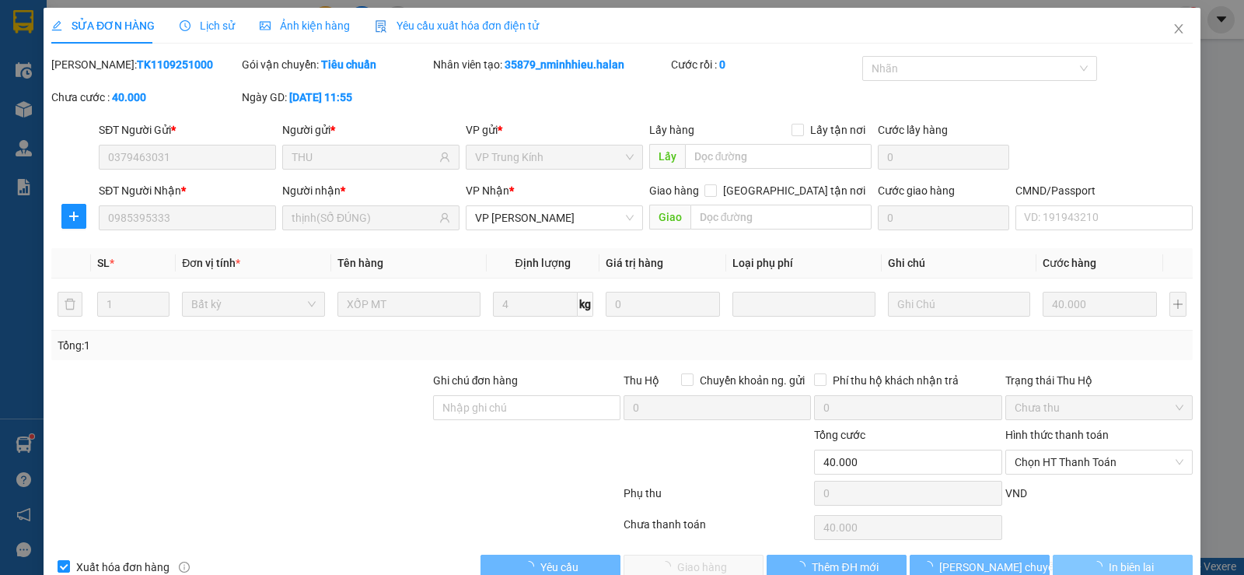
scroll to position [35, 0]
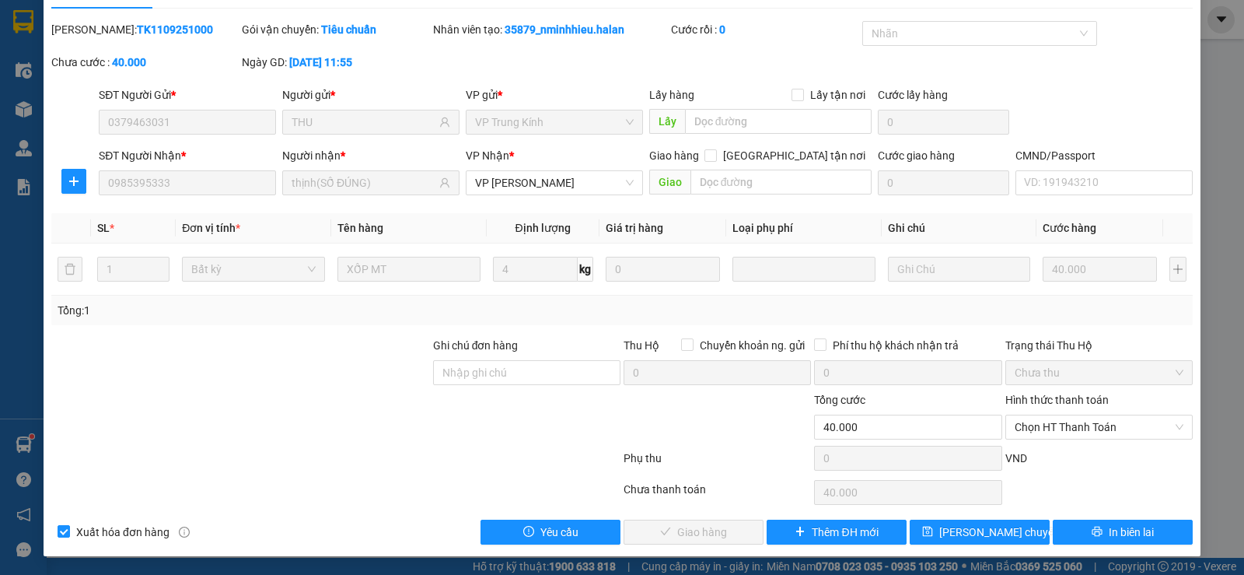
click at [1087, 405] on label "Hình thức thanh toán" at bounding box center [1056, 399] width 103 height 12
click at [1087, 415] on input "Hình thức thanh toán" at bounding box center [1094, 426] width 158 height 23
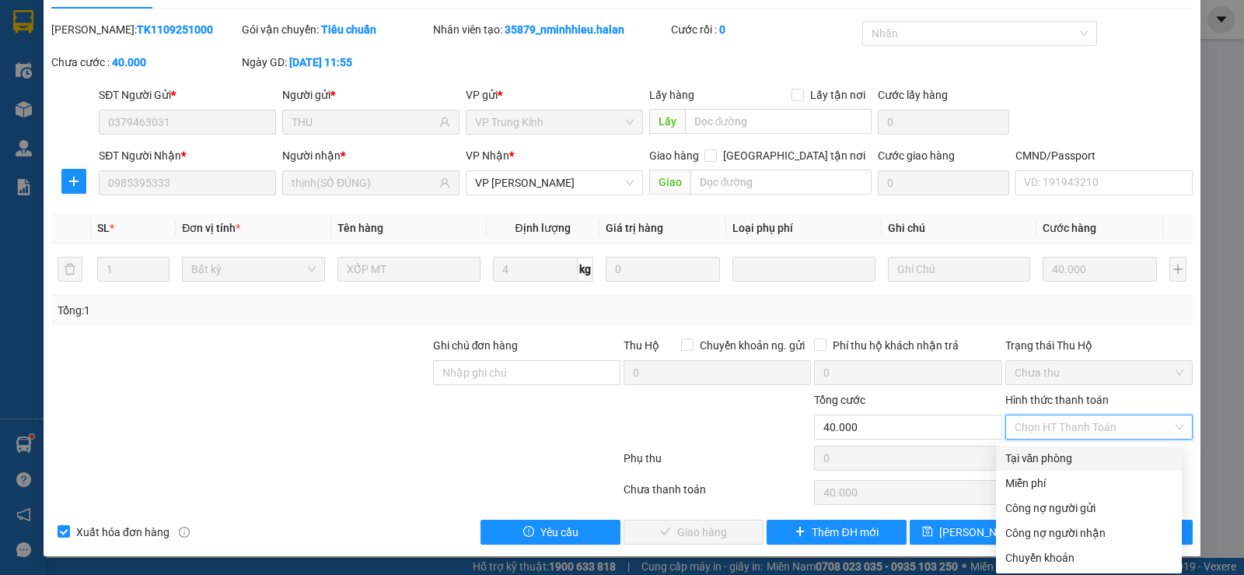
click at [1095, 465] on div "Tại văn phòng" at bounding box center [1088, 457] width 167 height 17
type input "0"
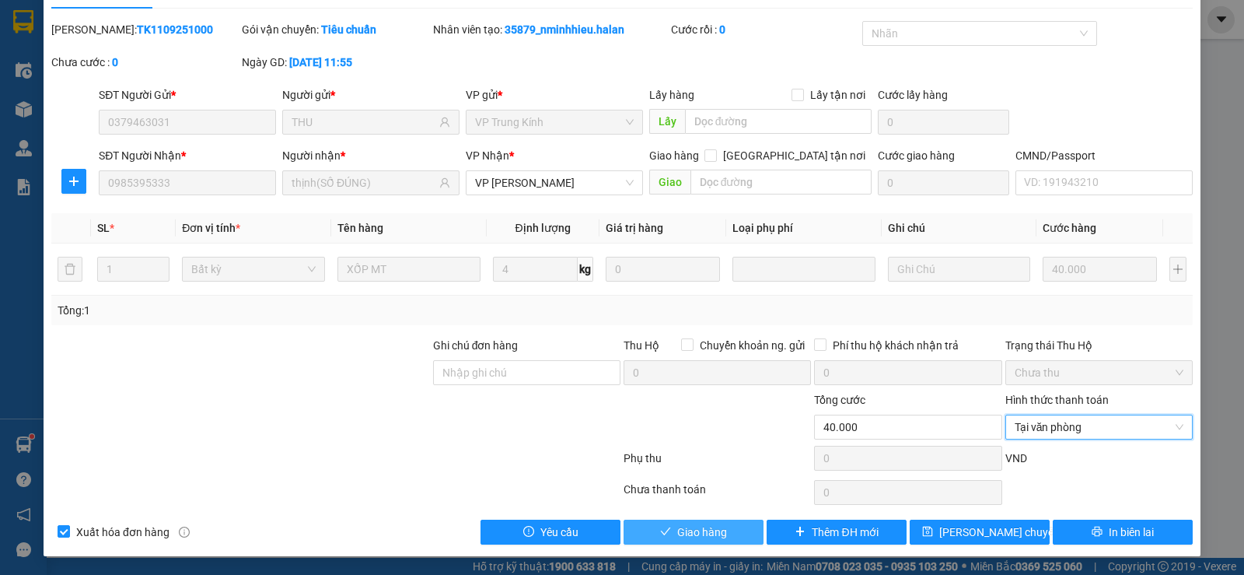
click at [677, 527] on span "Giao hàng" at bounding box center [702, 531] width 50 height 17
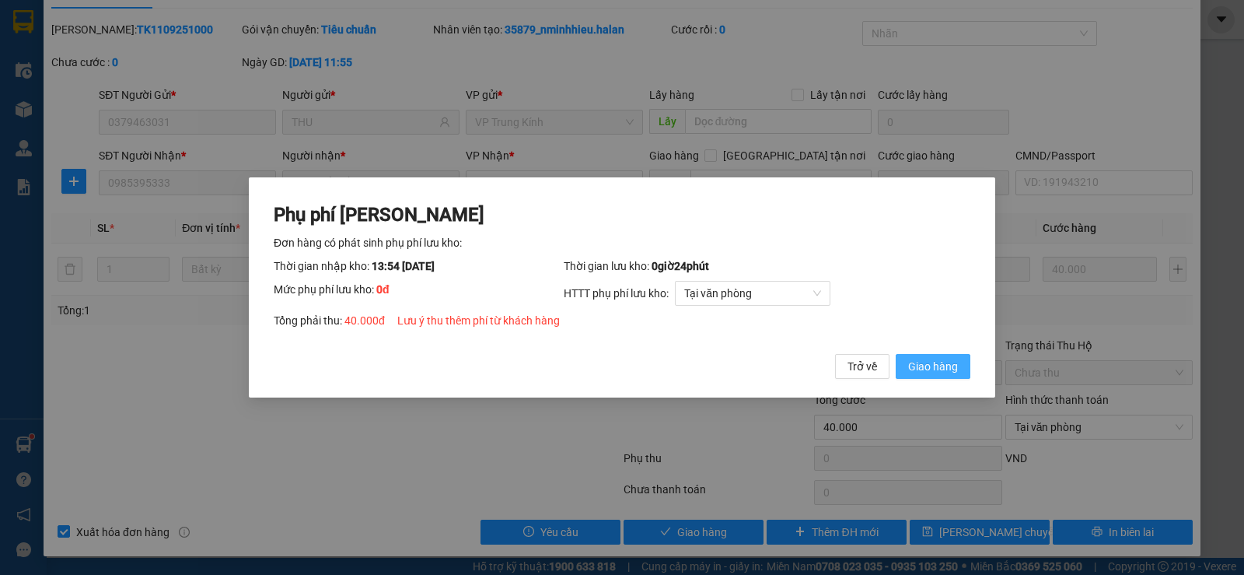
click at [942, 361] on span "Giao hàng" at bounding box center [933, 366] width 50 height 17
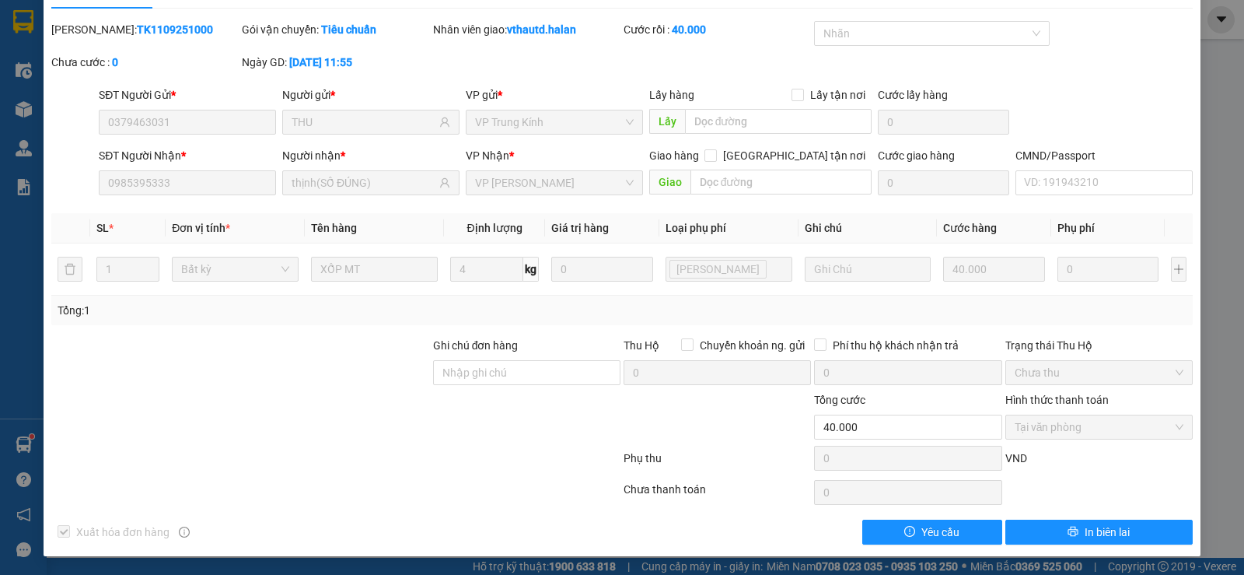
scroll to position [0, 0]
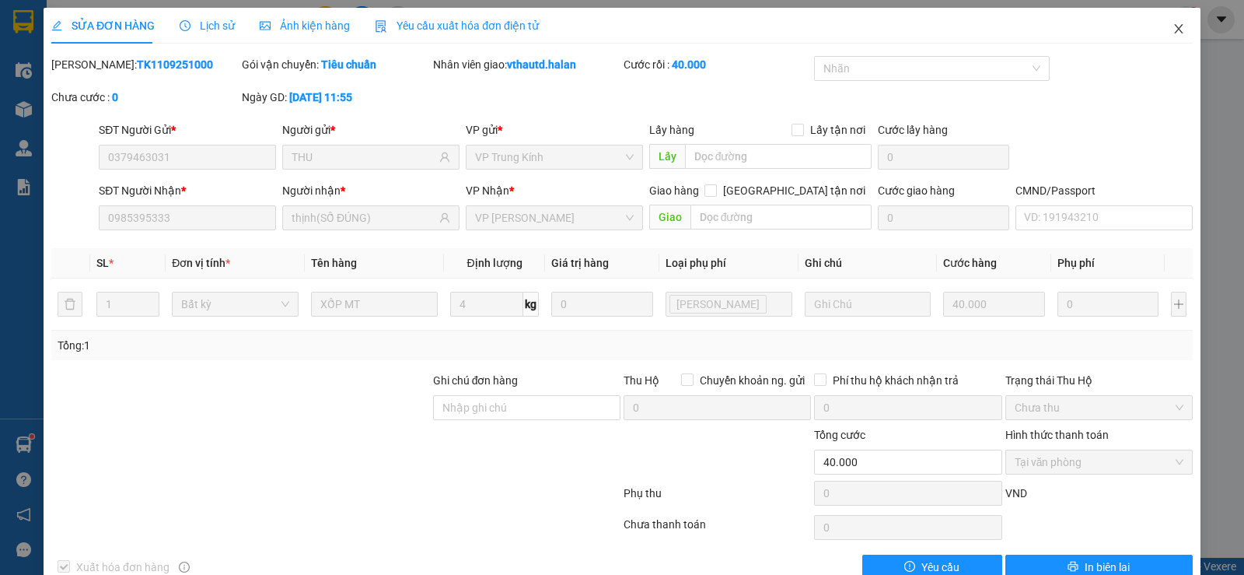
click at [1172, 25] on icon "close" at bounding box center [1178, 29] width 12 height 12
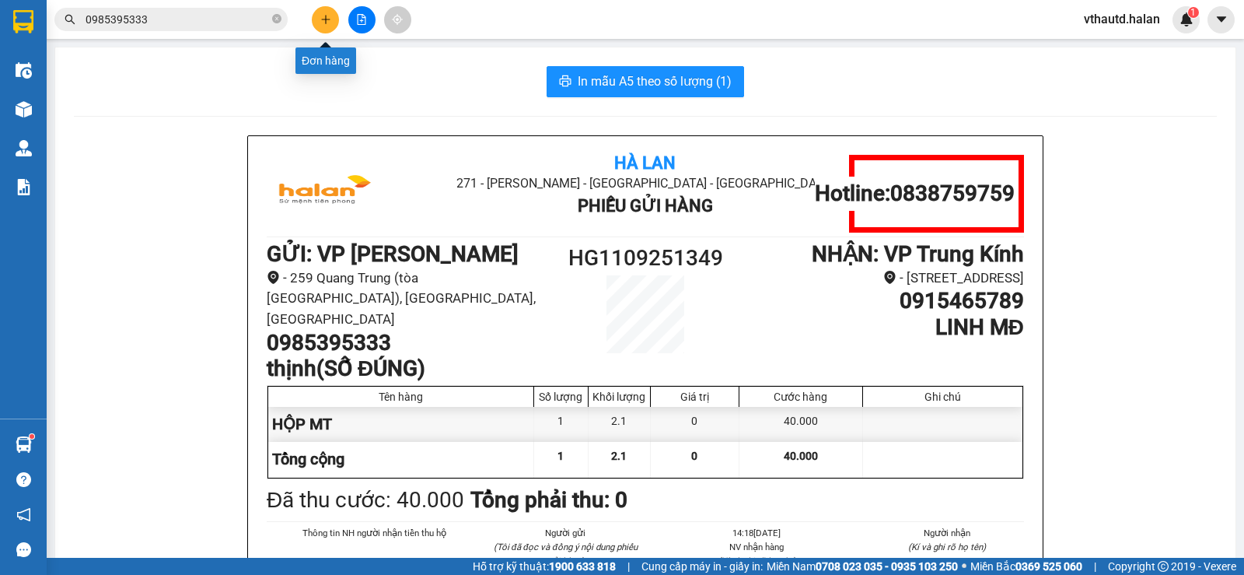
click at [331, 19] on button at bounding box center [325, 19] width 27 height 27
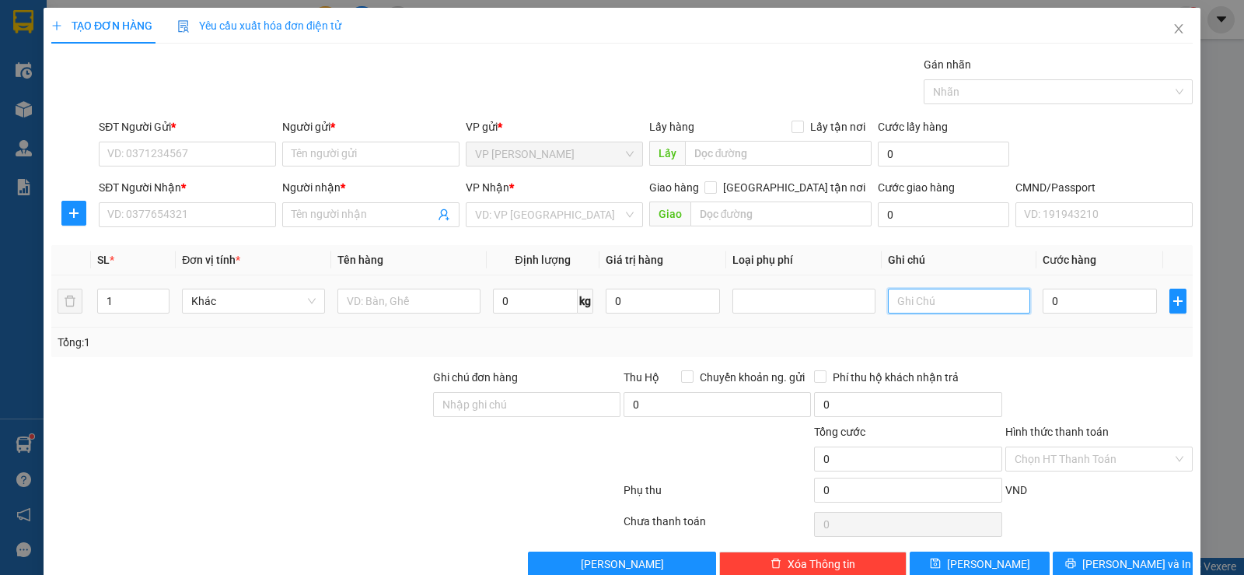
click at [954, 298] on input "text" at bounding box center [959, 300] width 143 height 25
type input "33"
click at [1172, 30] on icon "close" at bounding box center [1178, 29] width 12 height 12
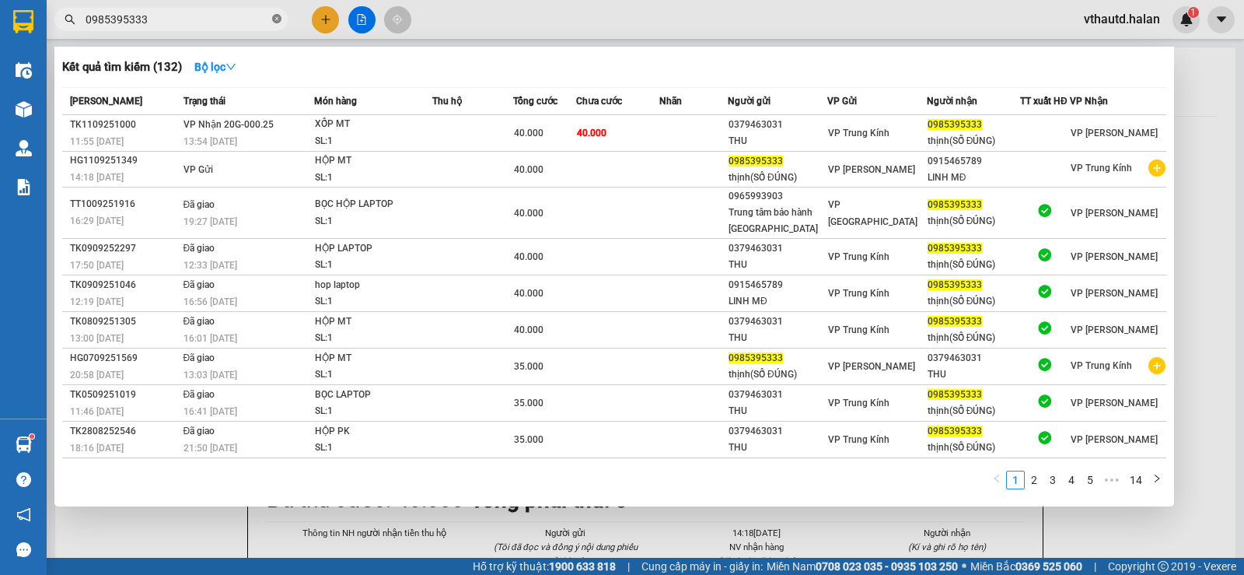
click at [278, 13] on span at bounding box center [276, 19] width 9 height 15
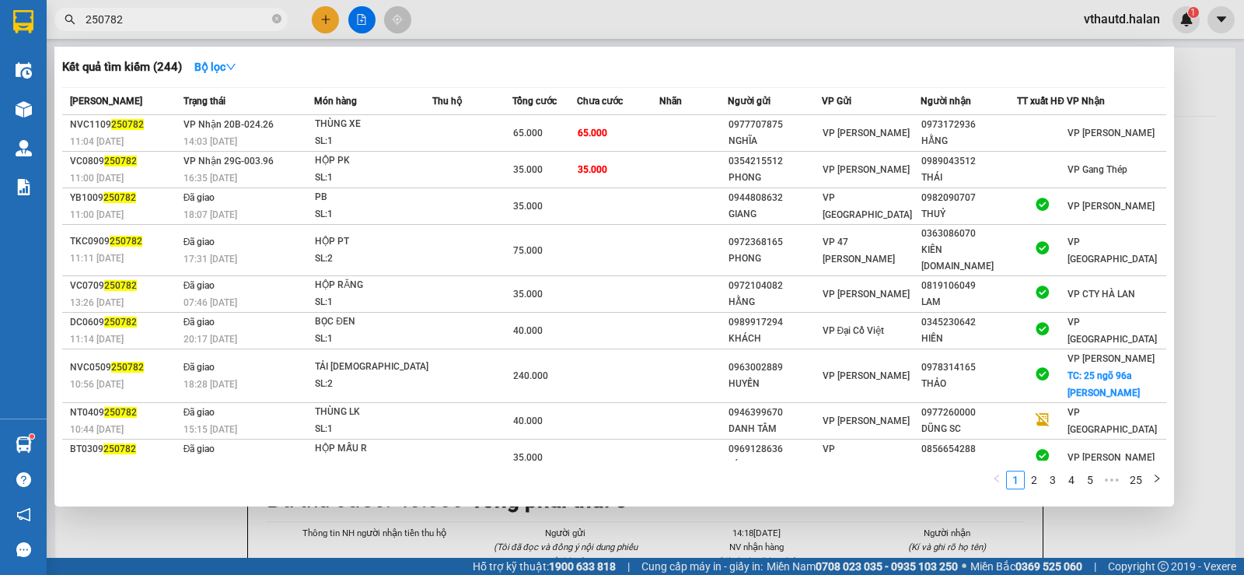
type input "250782"
